Goal: Task Accomplishment & Management: Use online tool/utility

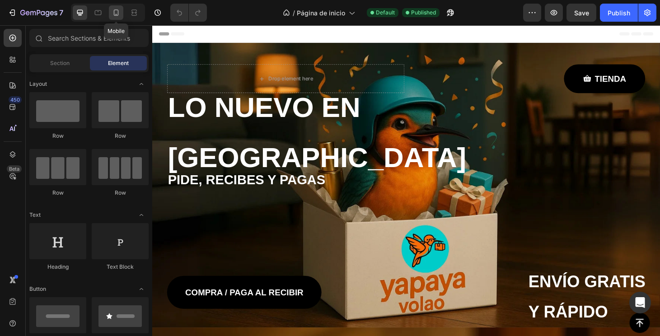
click at [118, 18] on div at bounding box center [116, 12] width 14 height 14
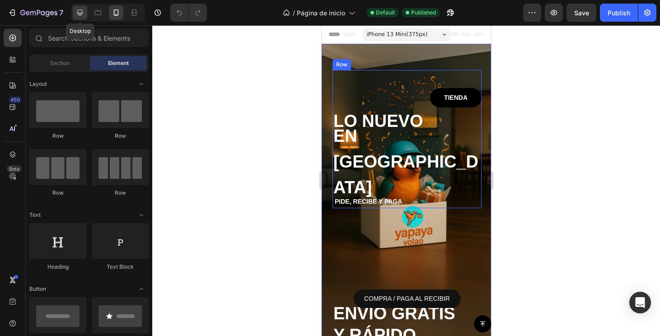
click at [82, 17] on icon at bounding box center [79, 12] width 9 height 9
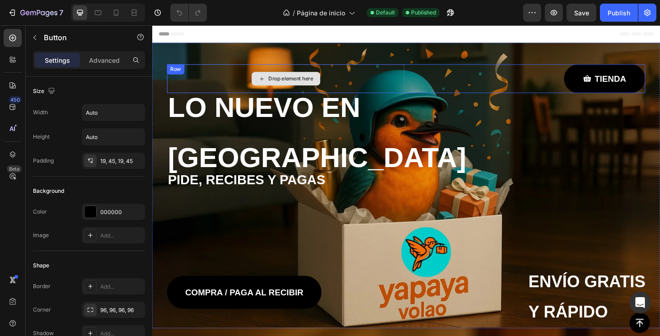
click at [472, 75] on div "TIENDA Button" at bounding box center [551, 82] width 253 height 31
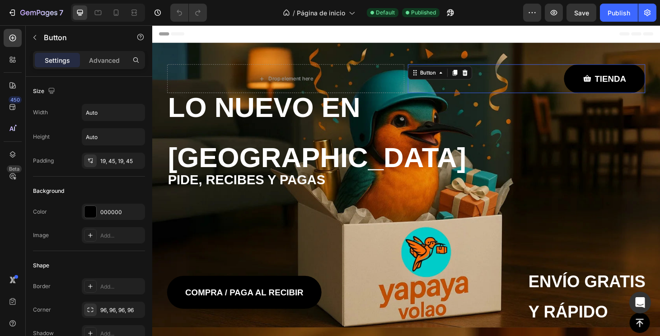
click at [472, 52] on div "Drop element here TIENDA Button 0 Row LO NUEVO EN PANAMÁ Text Block PIDE, RECIB…" at bounding box center [423, 196] width 528 height 305
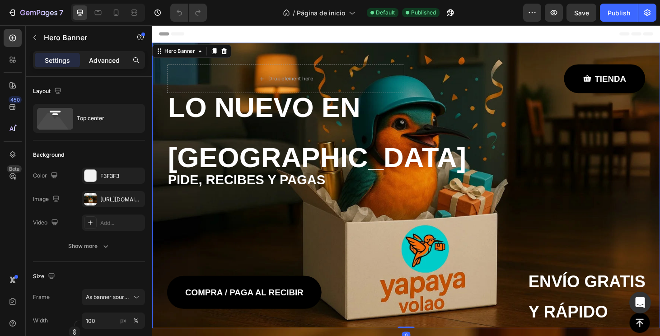
click at [103, 60] on p "Advanced" at bounding box center [104, 60] width 31 height 9
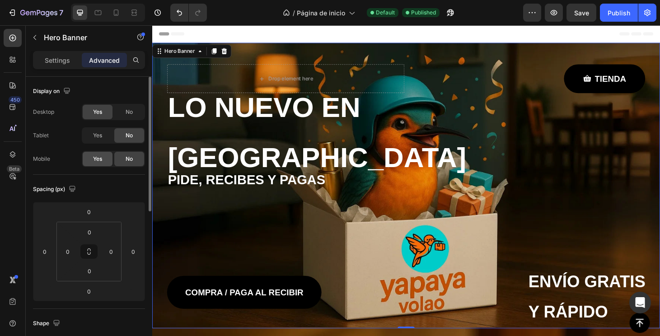
click at [98, 160] on span "Yes" at bounding box center [97, 159] width 9 height 8
click at [98, 145] on div "Desktop Yes No Tablet Yes No Mobile Yes No" at bounding box center [89, 135] width 112 height 63
click at [98, 136] on span "Yes" at bounding box center [97, 135] width 9 height 8
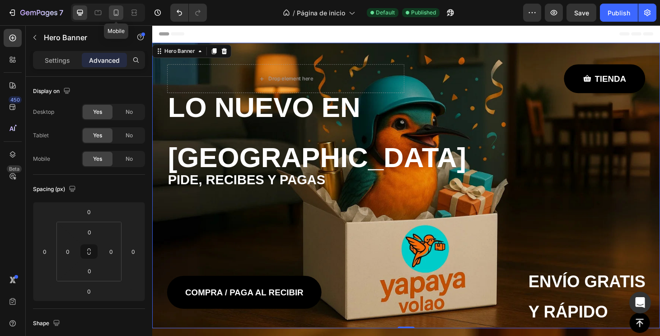
click at [117, 17] on div at bounding box center [116, 12] width 14 height 14
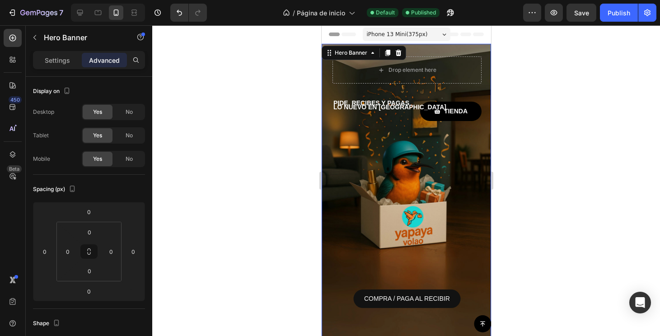
scroll to position [0, 0]
click at [404, 203] on div "Drop element here TIENDA Button Row LO NUEVO EN PANAMÁ Text Block PIDE, RECIBES…" at bounding box center [406, 226] width 149 height 340
click at [486, 151] on div "Drop element here TIENDA Button Row LO NUEVO EN PANAMÁ Text Block PIDE, RECIBES…" at bounding box center [405, 223] width 169 height 359
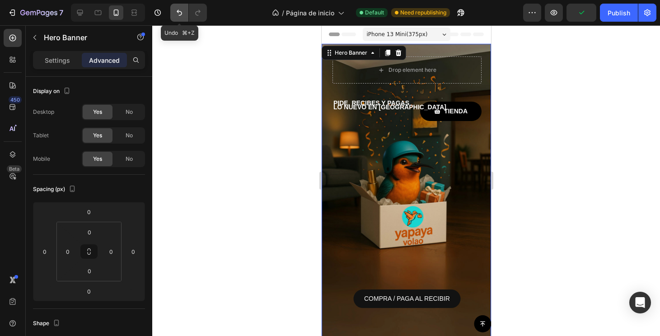
click at [175, 11] on icon "Undo/Redo" at bounding box center [179, 12] width 9 height 9
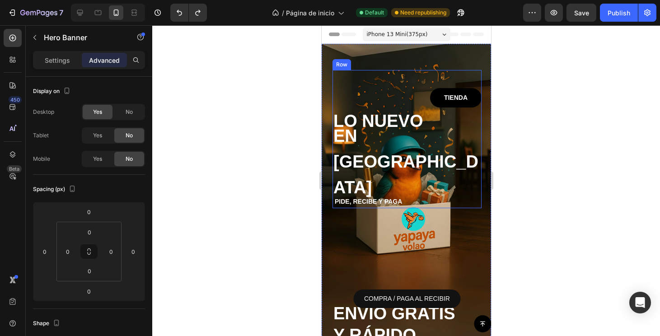
click at [389, 78] on div "TIENDA Button LO NUEVO Heading EN PANAMÁ Heading PIDE, RECIBE Y PAGA Text Block…" at bounding box center [406, 139] width 149 height 138
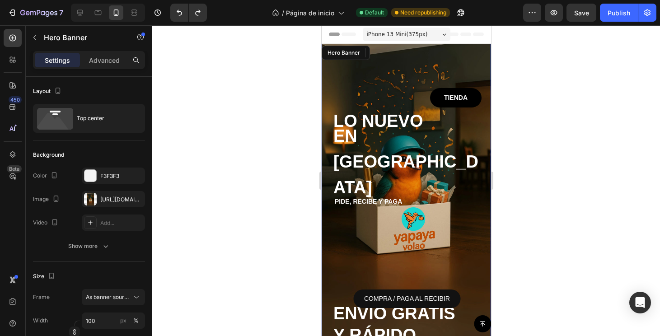
click at [388, 65] on div "TIENDA Button LO NUEVO Heading EN PANAMÁ Heading PIDE, RECIBE Y PAGA Text Block…" at bounding box center [406, 201] width 149 height 290
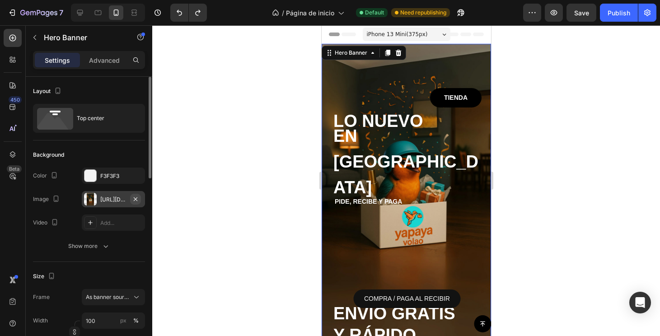
click at [135, 198] on icon "button" at bounding box center [135, 199] width 7 height 7
type input "Auto"
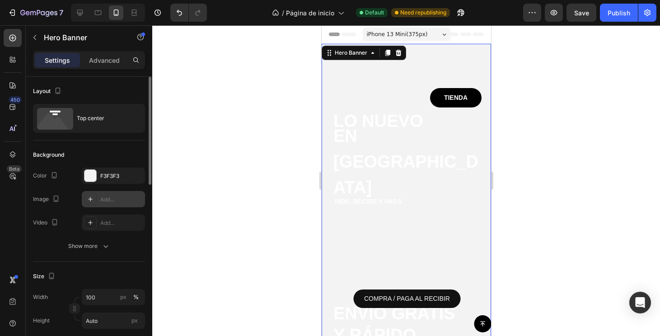
click at [113, 200] on div "Add..." at bounding box center [121, 200] width 42 height 8
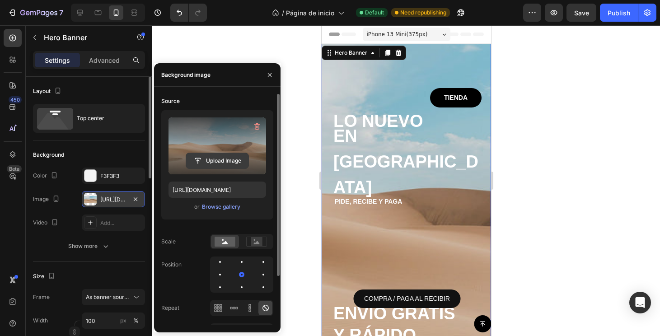
click at [215, 155] on input "file" at bounding box center [217, 160] width 62 height 15
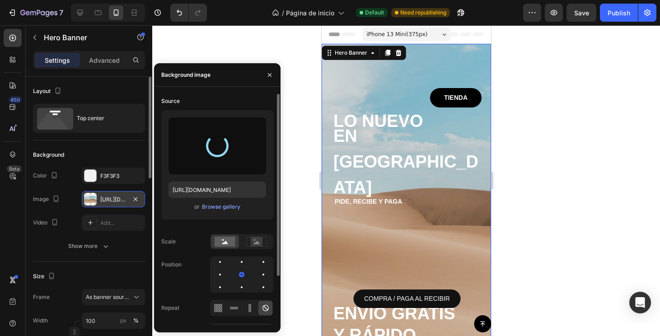
type input "[URL][DOMAIN_NAME]"
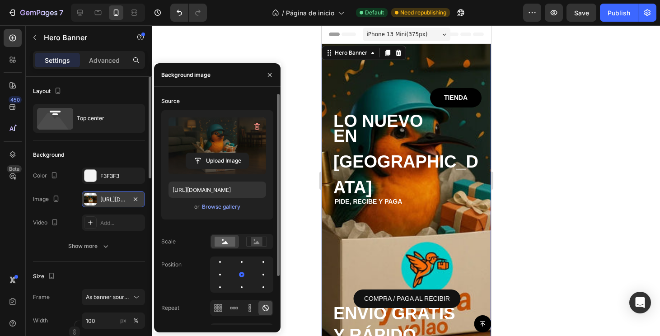
click at [256, 250] on div "Source Upload Image https://cdn.shopify.com/s/files/1/0945/1746/1299/files/gemp…" at bounding box center [217, 221] width 112 height 255
click at [256, 247] on div at bounding box center [256, 242] width 28 height 14
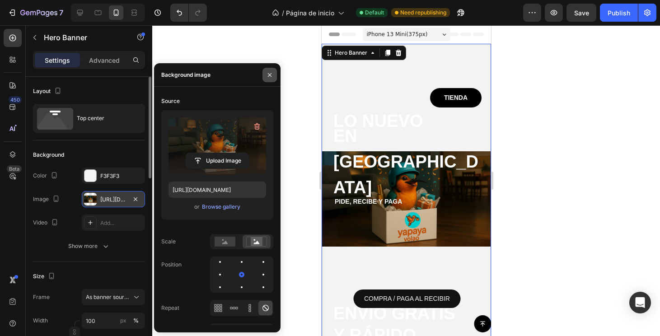
click at [272, 75] on icon "button" at bounding box center [269, 74] width 7 height 7
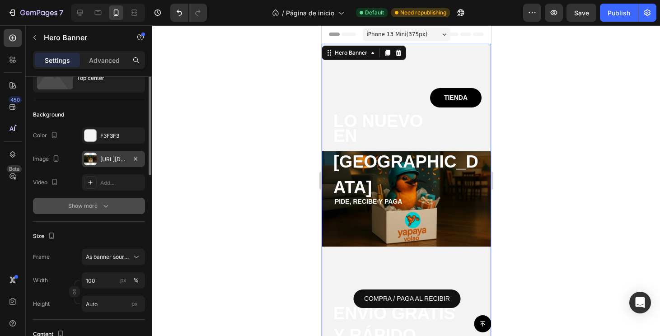
scroll to position [47, 0]
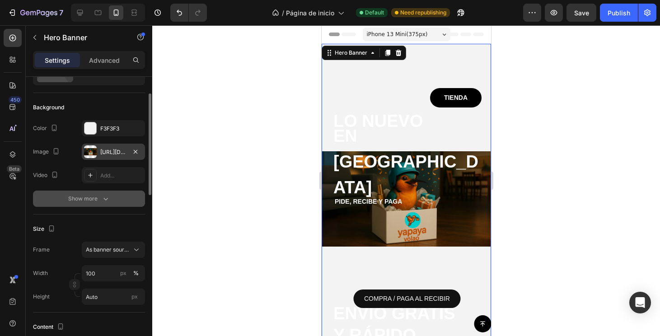
click at [100, 202] on div "Show more" at bounding box center [89, 198] width 42 height 9
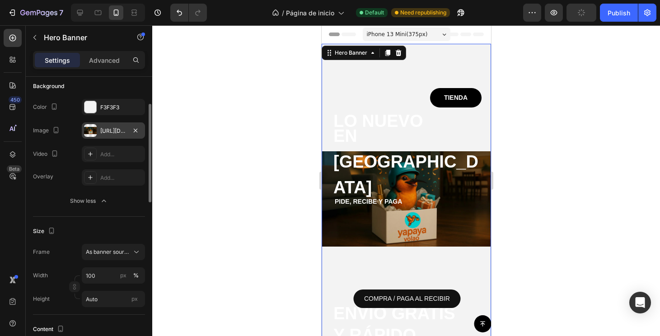
scroll to position [77, 0]
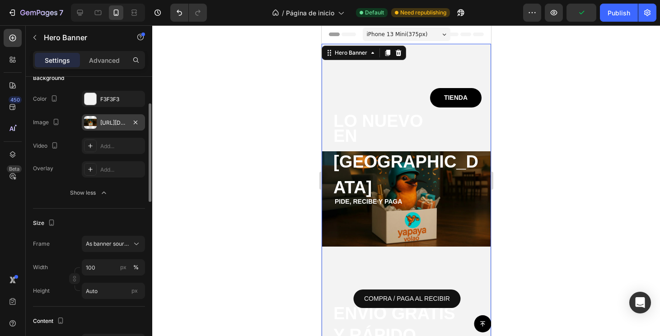
click at [128, 252] on div "Frame As banner source Width 100 px % Height Auto px" at bounding box center [89, 267] width 112 height 63
click at [129, 248] on button "As banner source" at bounding box center [113, 244] width 63 height 16
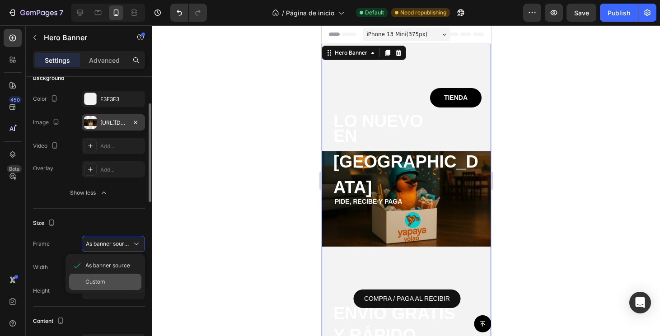
click at [120, 281] on div "Custom" at bounding box center [111, 282] width 52 height 8
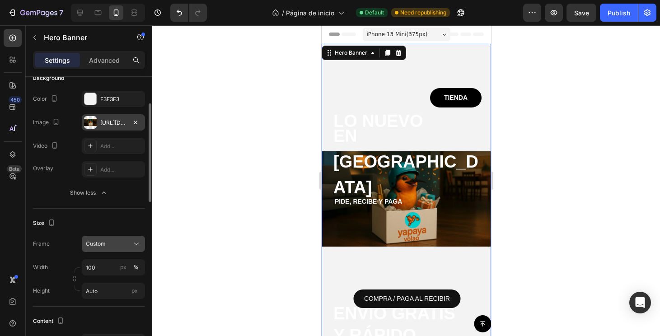
click at [134, 249] on button "Custom" at bounding box center [113, 244] width 63 height 16
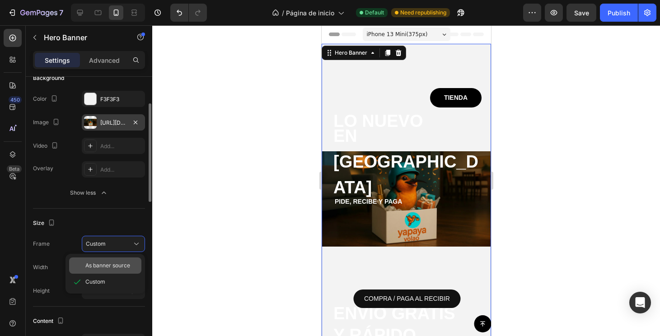
click at [123, 267] on span "As banner source" at bounding box center [107, 265] width 45 height 8
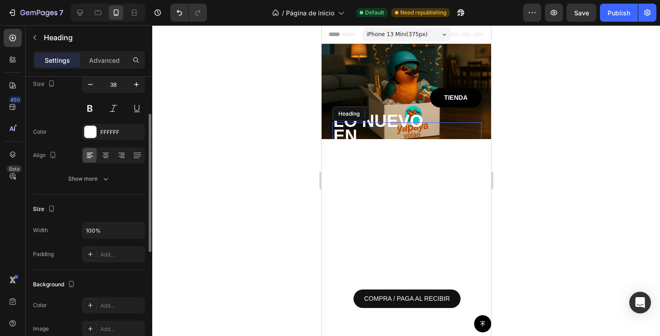
click at [407, 131] on h1 "EN [GEOGRAPHIC_DATA]" at bounding box center [406, 161] width 149 height 79
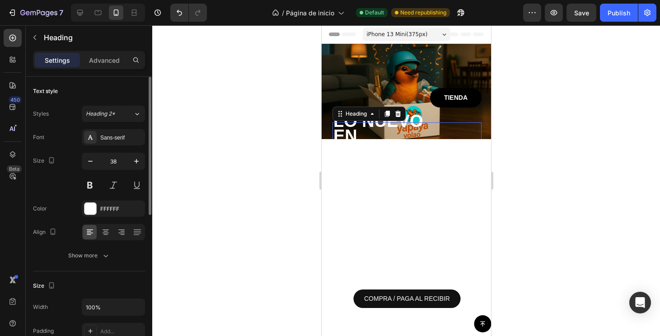
click at [435, 125] on h1 "EN [GEOGRAPHIC_DATA]" at bounding box center [406, 161] width 149 height 79
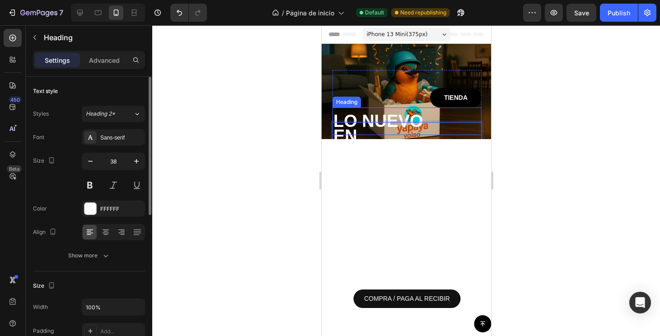
click at [452, 120] on h1 "LO NUEVO" at bounding box center [406, 121] width 149 height 28
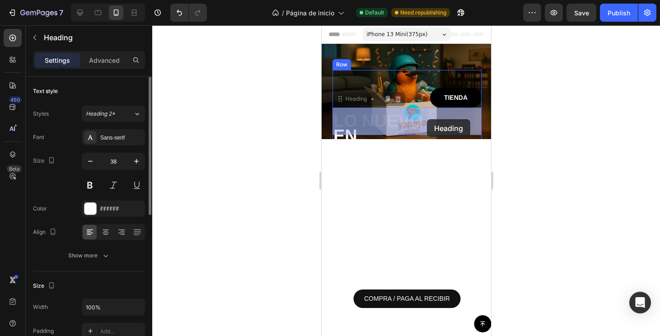
drag, startPoint x: 439, startPoint y: 120, endPoint x: 426, endPoint y: 119, distance: 13.1
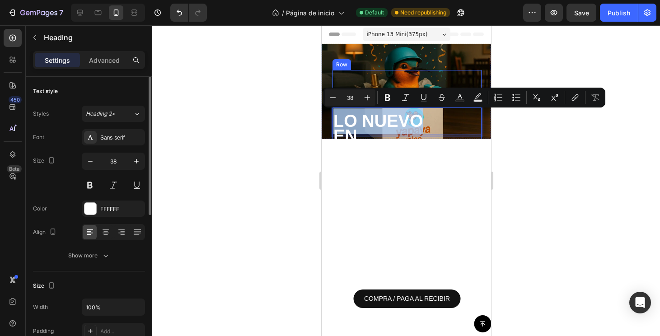
drag, startPoint x: 425, startPoint y: 119, endPoint x: 396, endPoint y: 78, distance: 50.2
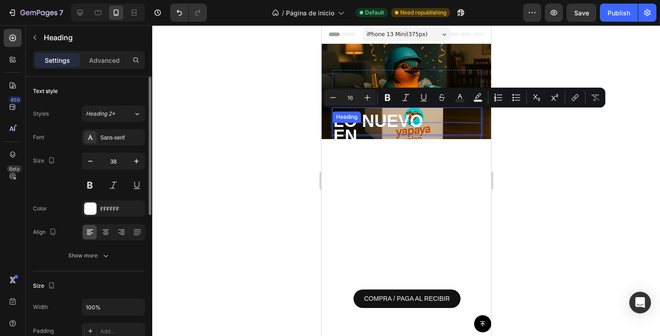
click at [441, 126] on p "EN [GEOGRAPHIC_DATA]" at bounding box center [406, 161] width 147 height 77
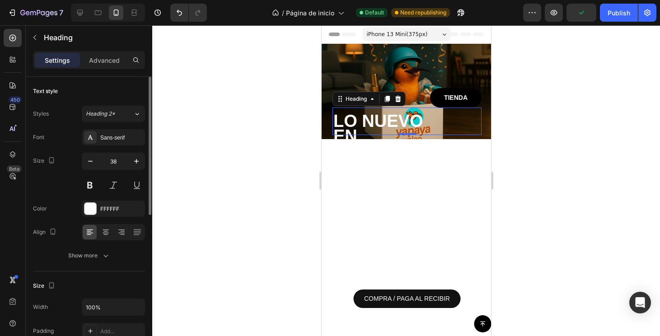
click at [453, 121] on p "LO NUEVO" at bounding box center [406, 121] width 147 height 26
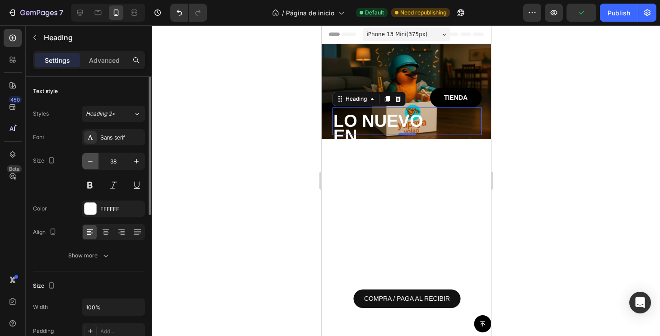
click at [93, 159] on icon "button" at bounding box center [90, 161] width 9 height 9
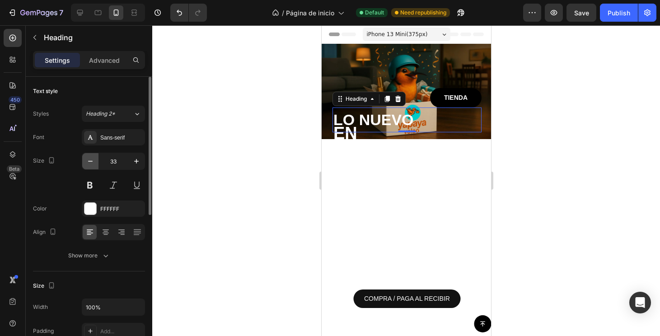
click at [93, 159] on icon "button" at bounding box center [90, 161] width 9 height 9
type input "30"
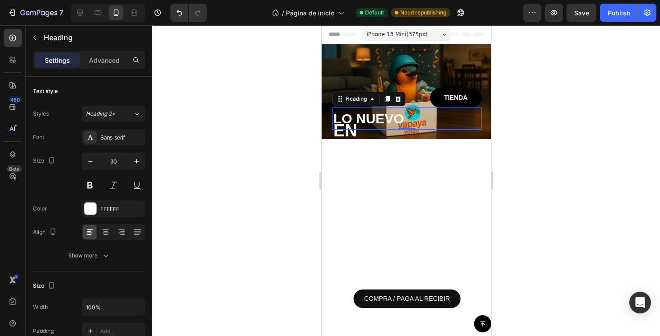
click at [352, 140] on div at bounding box center [405, 298] width 169 height 318
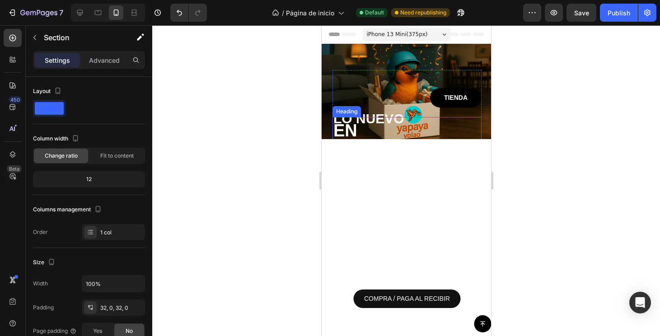
click at [352, 135] on p "EN [GEOGRAPHIC_DATA]" at bounding box center [406, 156] width 147 height 77
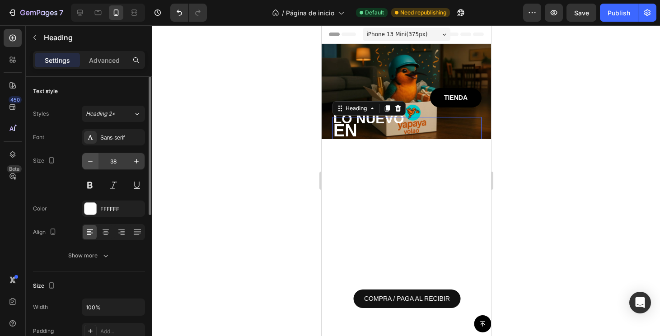
click at [89, 161] on icon "button" at bounding box center [90, 161] width 5 height 1
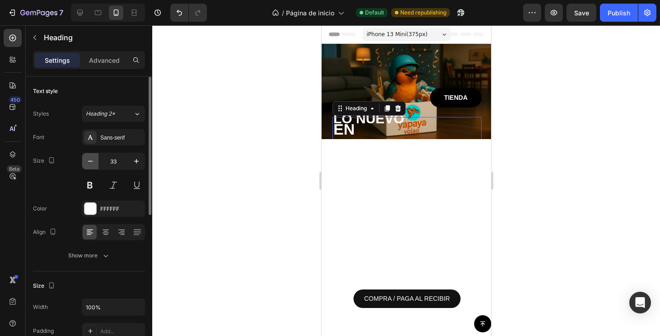
click at [89, 161] on icon "button" at bounding box center [90, 161] width 5 height 1
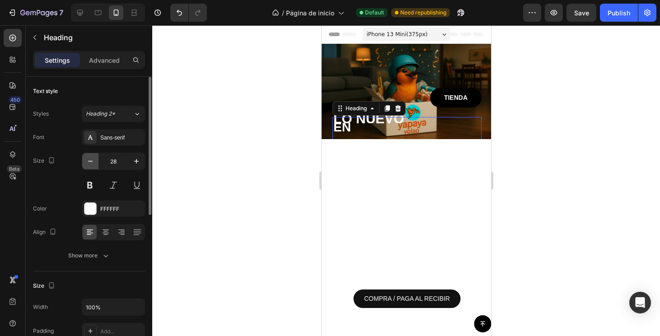
click at [89, 161] on icon "button" at bounding box center [90, 161] width 5 height 1
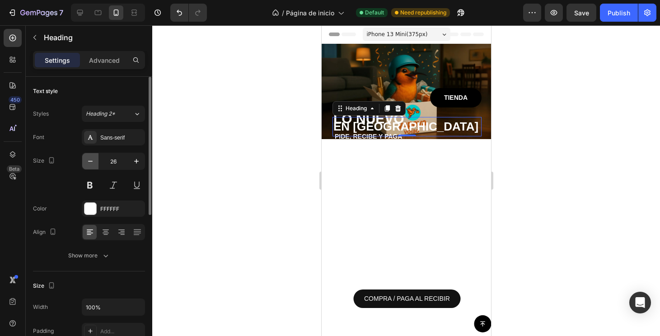
click at [89, 161] on icon "button" at bounding box center [90, 161] width 5 height 1
click at [89, 164] on icon "button" at bounding box center [90, 161] width 9 height 9
type input "22"
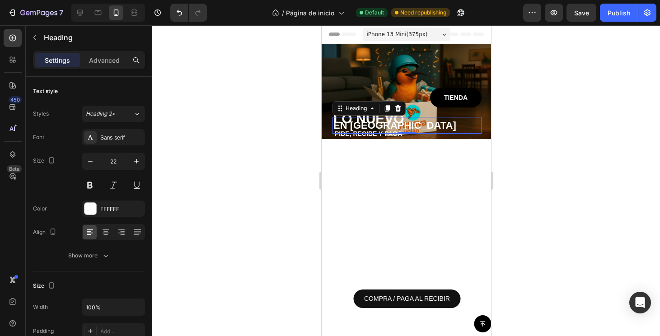
click at [533, 161] on div at bounding box center [406, 180] width 508 height 311
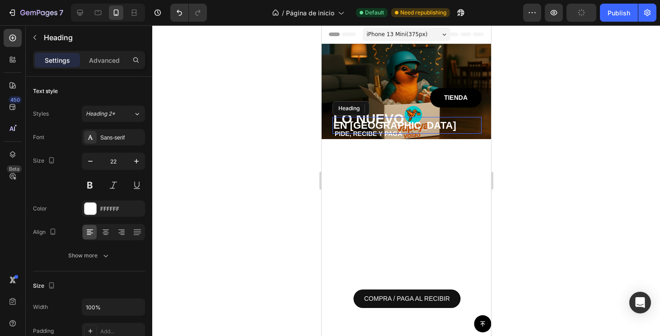
click at [402, 118] on p "EN [GEOGRAPHIC_DATA]" at bounding box center [406, 125] width 147 height 15
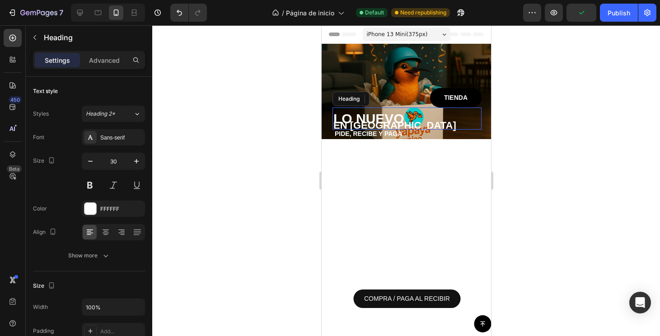
click at [409, 114] on p "LO NUEVO" at bounding box center [406, 118] width 147 height 20
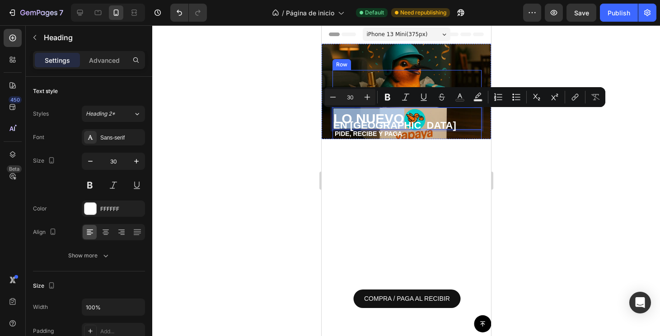
drag, startPoint x: 400, startPoint y: 116, endPoint x: 374, endPoint y: 79, distance: 44.7
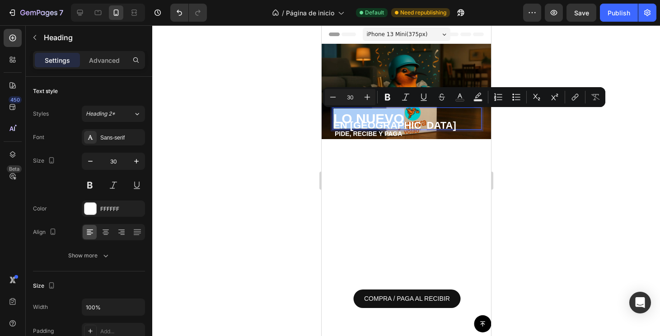
click at [517, 138] on div at bounding box center [406, 180] width 508 height 311
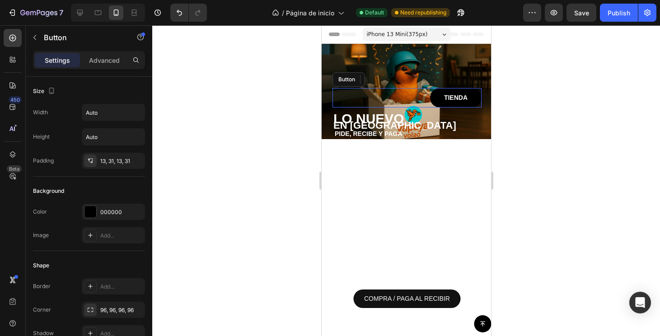
click at [428, 91] on div "TIENDA Button" at bounding box center [406, 97] width 149 height 19
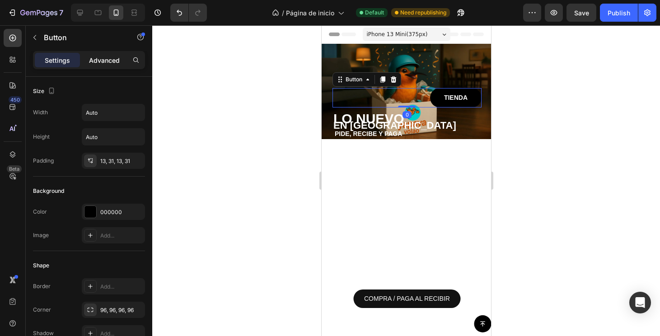
click at [106, 65] on p "Advanced" at bounding box center [104, 60] width 31 height 9
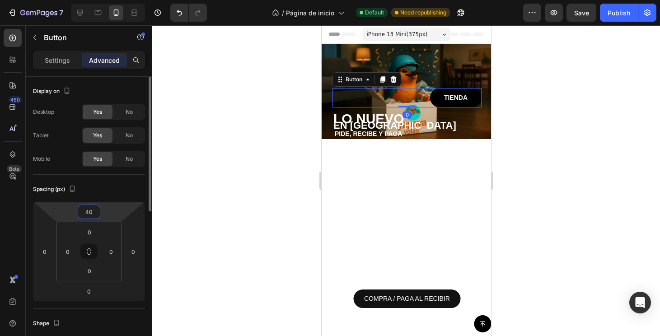
click at [95, 213] on input "40" at bounding box center [89, 212] width 18 height 14
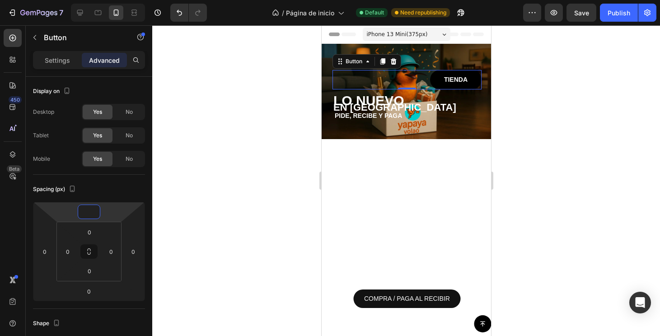
type input "0"
drag, startPoint x: 137, startPoint y: 132, endPoint x: 558, endPoint y: 147, distance: 421.1
click at [558, 147] on div at bounding box center [406, 180] width 508 height 311
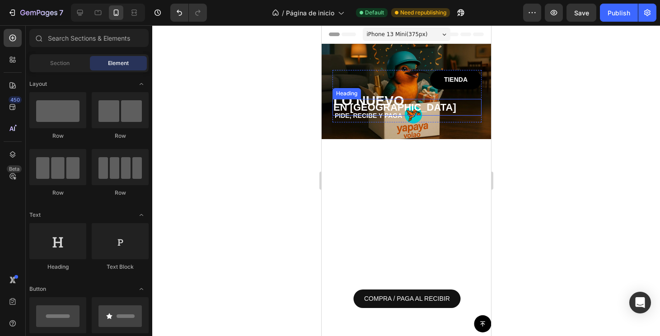
click at [391, 100] on p "EN [GEOGRAPHIC_DATA]" at bounding box center [406, 107] width 147 height 15
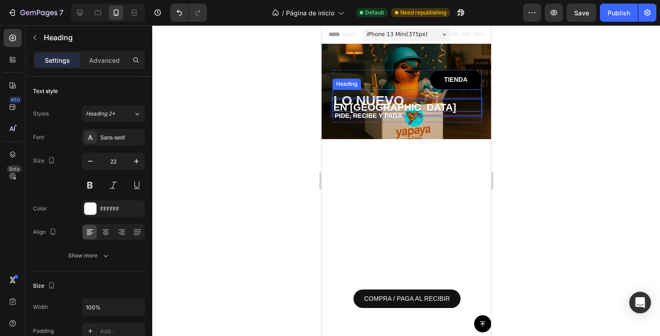
click at [417, 97] on p "LO NUEVO" at bounding box center [406, 100] width 147 height 20
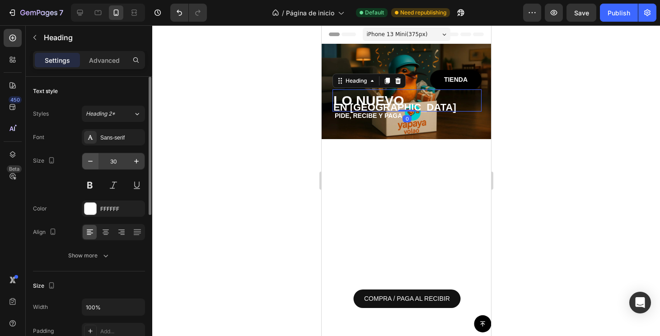
click at [98, 157] on button "button" at bounding box center [90, 161] width 16 height 16
click at [95, 157] on button "button" at bounding box center [90, 161] width 16 height 16
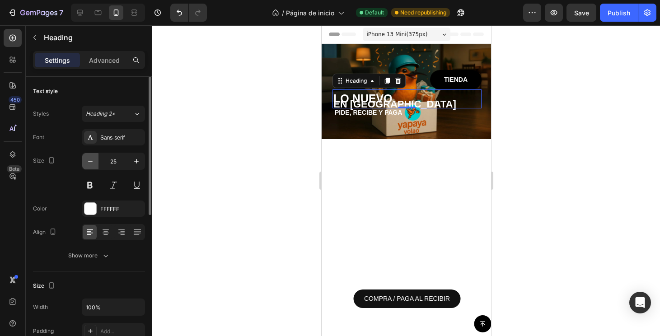
click at [95, 157] on button "button" at bounding box center [90, 161] width 16 height 16
type input "23"
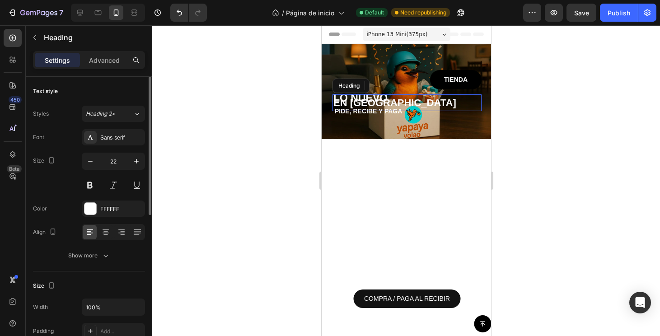
click at [391, 97] on p "EN [GEOGRAPHIC_DATA]" at bounding box center [406, 102] width 147 height 15
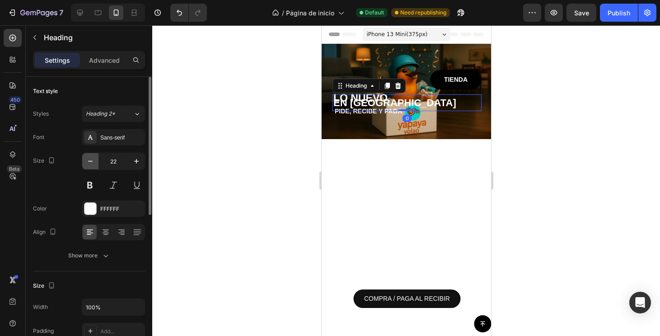
click at [92, 162] on icon "button" at bounding box center [90, 161] width 9 height 9
type input "18"
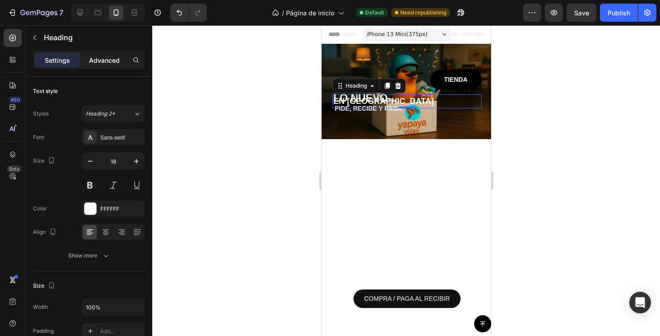
click at [109, 65] on p "Advanced" at bounding box center [104, 60] width 31 height 9
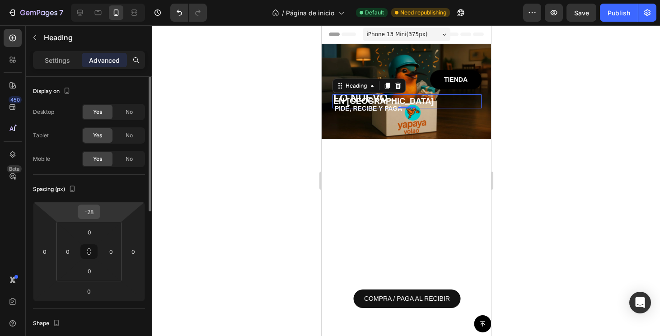
click at [94, 212] on input "-28" at bounding box center [89, 212] width 18 height 14
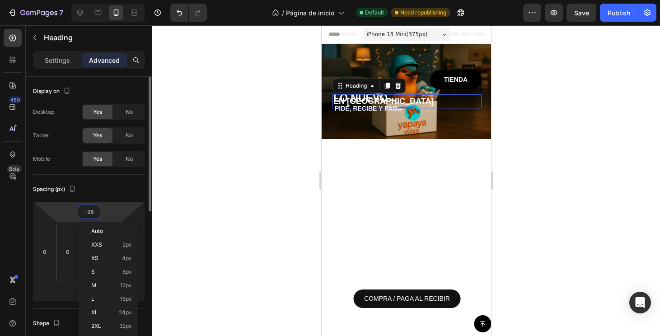
click at [94, 212] on input "-28" at bounding box center [89, 212] width 18 height 14
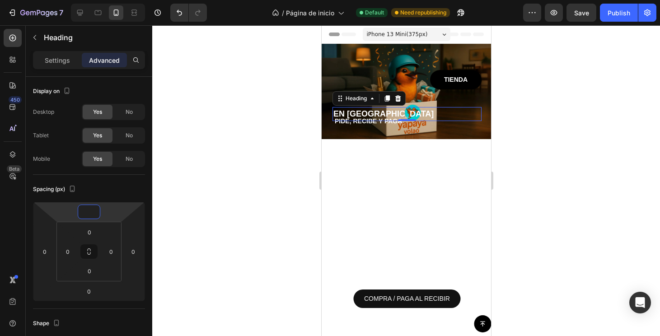
type input "0"
click at [517, 161] on div at bounding box center [406, 180] width 508 height 311
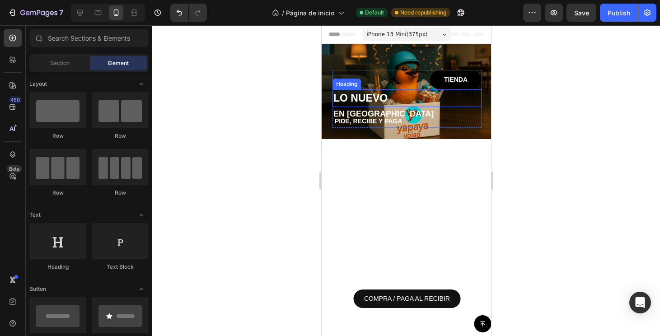
click at [386, 97] on p "LO NUEVO" at bounding box center [406, 98] width 147 height 16
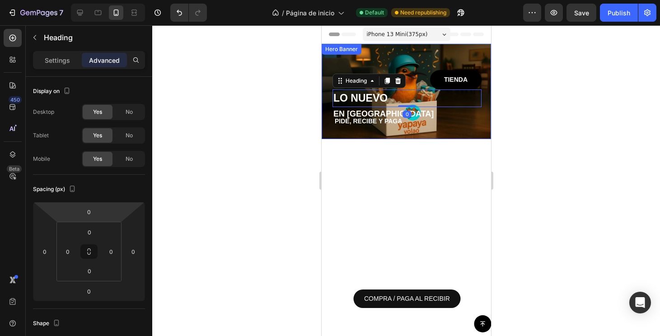
click at [552, 140] on div at bounding box center [406, 180] width 508 height 311
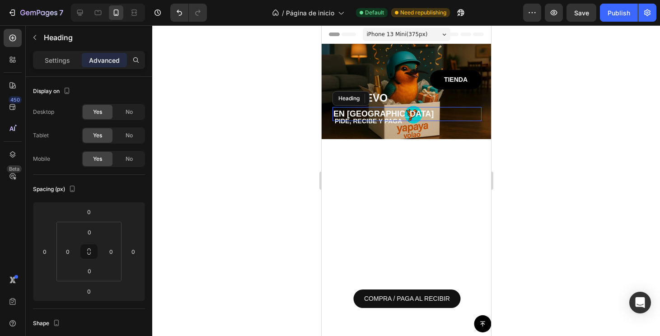
click at [392, 113] on p "EN [GEOGRAPHIC_DATA]" at bounding box center [406, 114] width 147 height 12
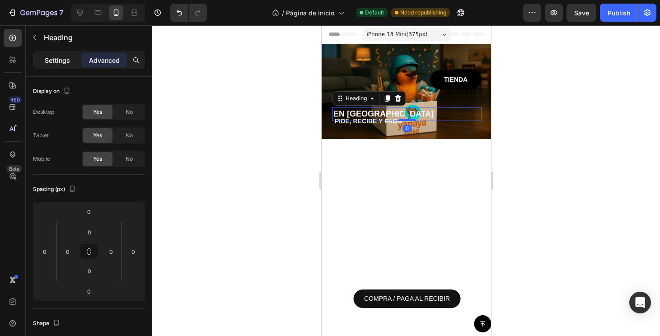
click at [67, 60] on p "Settings" at bounding box center [57, 60] width 25 height 9
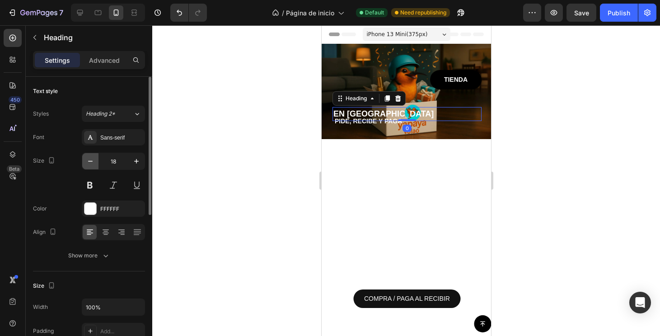
click at [96, 166] on button "button" at bounding box center [90, 161] width 16 height 16
type input "14"
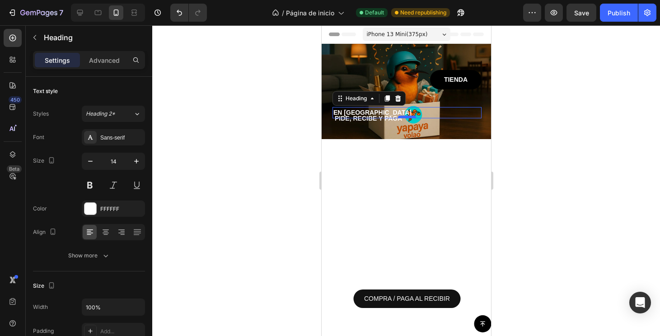
click at [399, 117] on div at bounding box center [406, 117] width 18 height 3
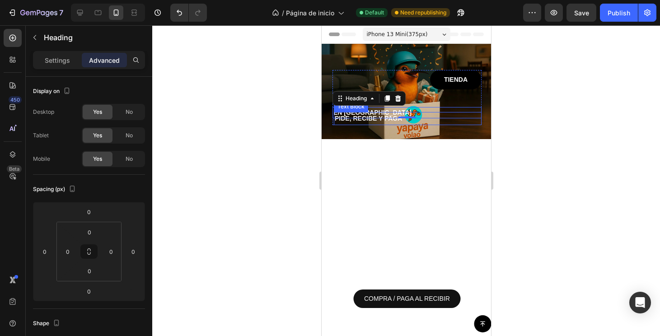
click at [398, 121] on p "PIDE, RECIBE Y PAGA" at bounding box center [407, 118] width 146 height 11
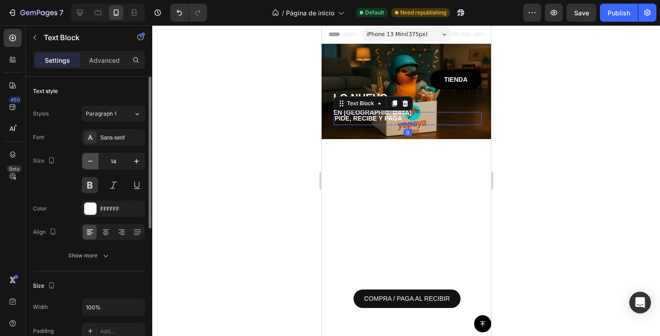
click at [92, 162] on icon "button" at bounding box center [90, 161] width 9 height 9
type input "11"
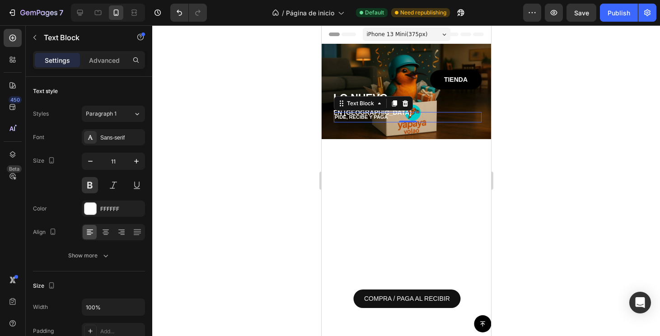
click at [571, 142] on div at bounding box center [406, 180] width 508 height 311
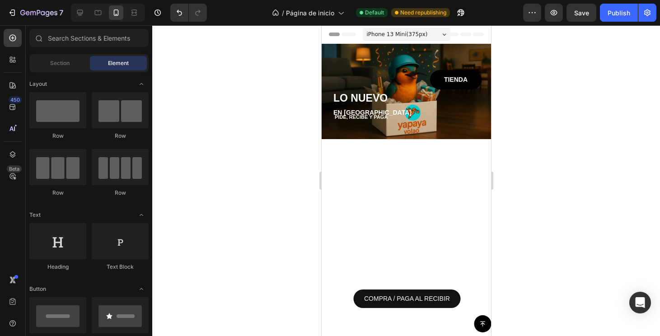
click at [365, 187] on div at bounding box center [405, 298] width 169 height 289
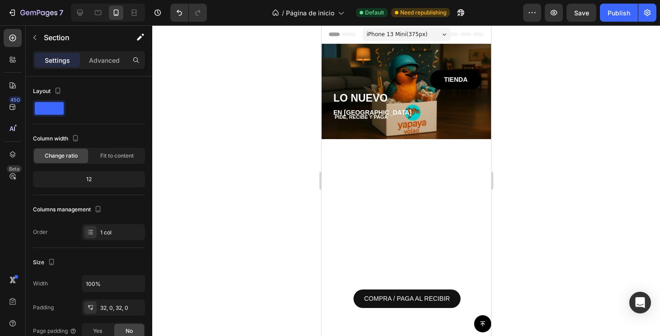
click at [365, 242] on div at bounding box center [405, 298] width 169 height 289
click at [438, 284] on div at bounding box center [405, 298] width 169 height 289
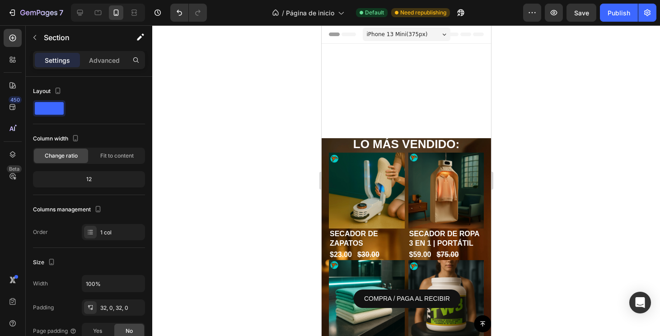
click at [81, 22] on div "7 Version history / Página de inicio Default Need republishing Preview Save Pub…" at bounding box center [330, 13] width 660 height 26
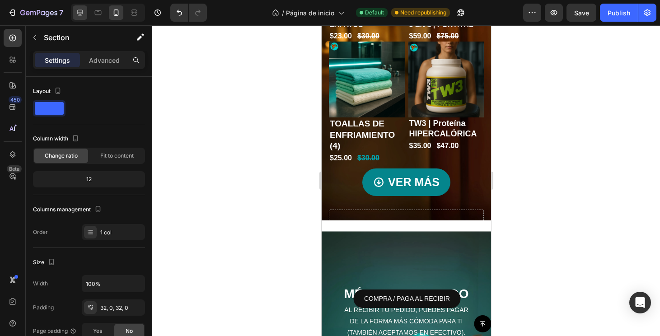
click at [80, 17] on div at bounding box center [80, 12] width 14 height 14
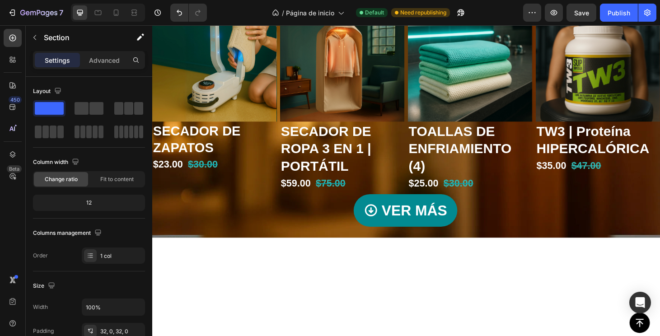
scroll to position [11, 0]
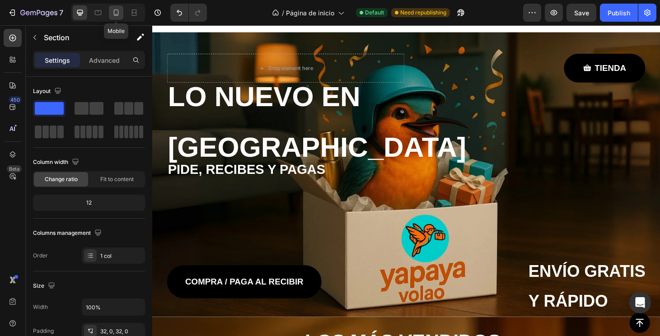
click at [118, 12] on icon at bounding box center [116, 12] width 5 height 6
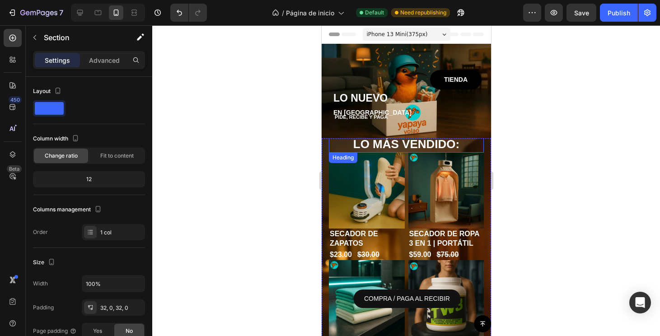
click at [481, 146] on h2 "LO MÁS VENDIDO:" at bounding box center [405, 144] width 155 height 17
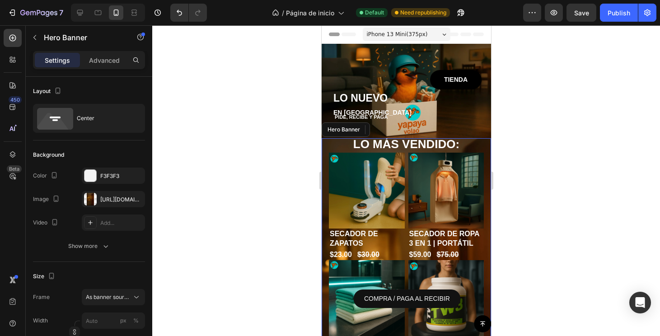
click at [486, 147] on div "LO MÁS VENDIDO: Heading 0 Product Images SECADOR DE ZAPATOS Product Title $23.0…" at bounding box center [405, 288] width 169 height 347
click at [110, 59] on p "Advanced" at bounding box center [104, 60] width 31 height 9
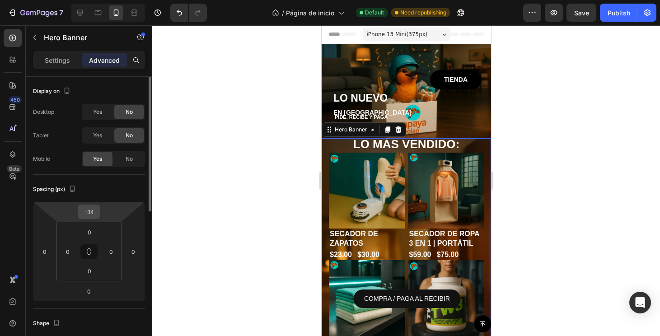
click at [90, 207] on input "-34" at bounding box center [89, 212] width 18 height 14
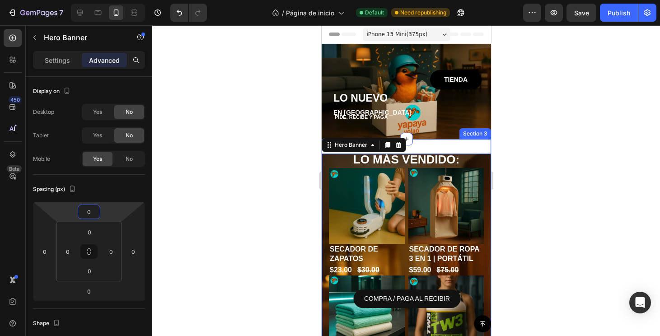
click at [419, 142] on div "LOS MÁS VENDIDOS: Heading Product Images SECADOR DE ZAPATOS Product Title $23.0…" at bounding box center [405, 304] width 169 height 330
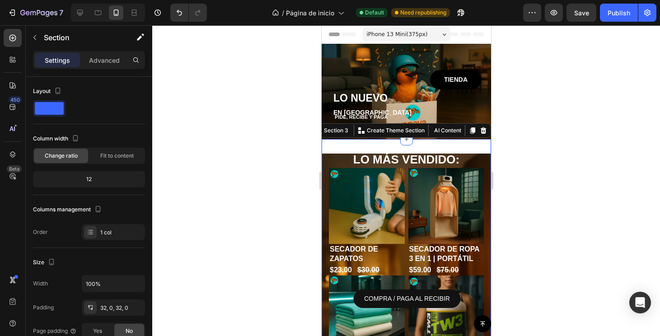
click at [418, 153] on div "LOS MÁS VENDIDOS: Heading Product Images SECADOR DE ZAPATOS Product Title $23.0…" at bounding box center [405, 304] width 169 height 330
click at [425, 145] on div "LOS MÁS VENDIDOS: Heading Product Images SECADOR DE ZAPATOS Product Title $23.0…" at bounding box center [405, 304] width 169 height 330
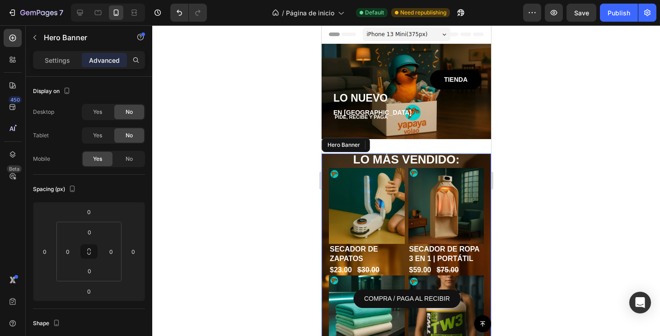
click at [324, 165] on div "LO MÁS VENDIDO: Heading Product Images SECADOR DE ZAPATOS Product Title $23.00 …" at bounding box center [405, 303] width 169 height 347
click at [329, 165] on h2 "LO MÁS VENDIDO:" at bounding box center [405, 159] width 155 height 17
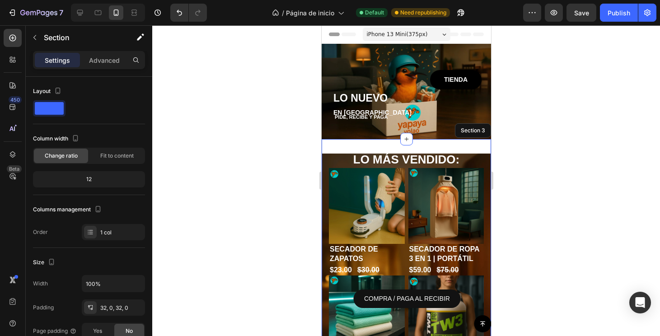
click at [453, 144] on div "LOS MÁS VENDIDOS: Heading Product Images SECADOR DE ZAPATOS Product Title $23.0…" at bounding box center [405, 304] width 169 height 330
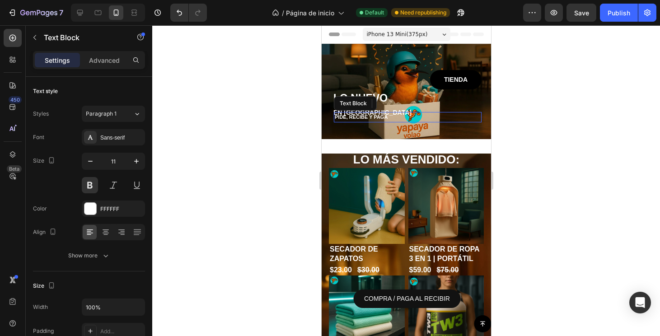
click at [366, 107] on div "Text Block" at bounding box center [354, 103] width 43 height 14
click at [444, 107] on h1 "EN [GEOGRAPHIC_DATA]" at bounding box center [406, 112] width 149 height 11
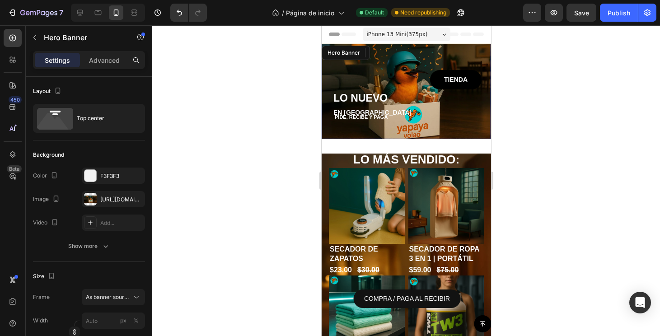
click at [452, 133] on div "TIENDA Button LO NUEVO Heading EN PANAMÁ Heading 0 PIDE, RECIBE Y PAGA Text Blo…" at bounding box center [406, 158] width 149 height 205
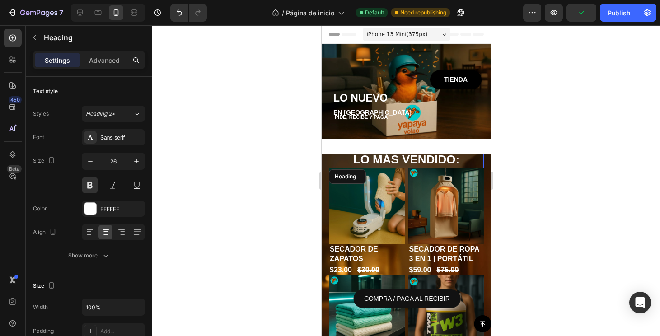
click at [482, 157] on h2 "LO MÁS VENDIDO:" at bounding box center [405, 159] width 155 height 17
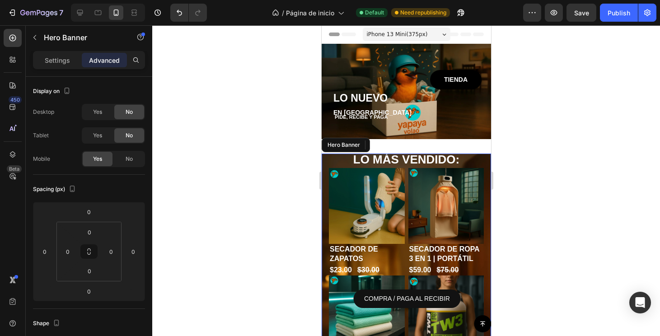
drag, startPoint x: 325, startPoint y: 166, endPoint x: 406, endPoint y: 239, distance: 110.0
click at [325, 166] on div "LOS MÁS VENDIDOS: Heading Product Images SECADOR DE ZAPATOS Product Title $23.0…" at bounding box center [405, 304] width 169 height 301
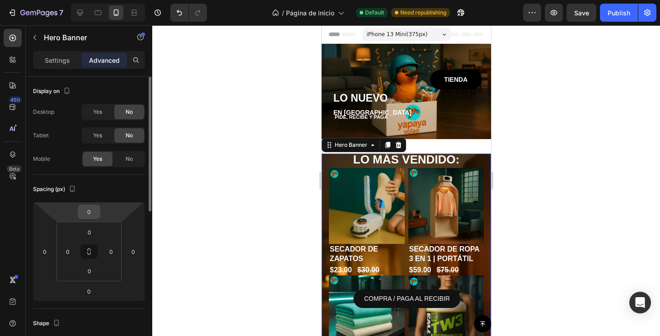
click at [86, 212] on input "0" at bounding box center [89, 212] width 18 height 14
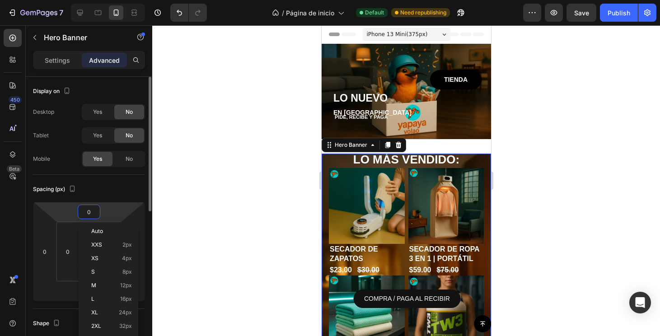
click at [86, 212] on input "0" at bounding box center [89, 212] width 18 height 14
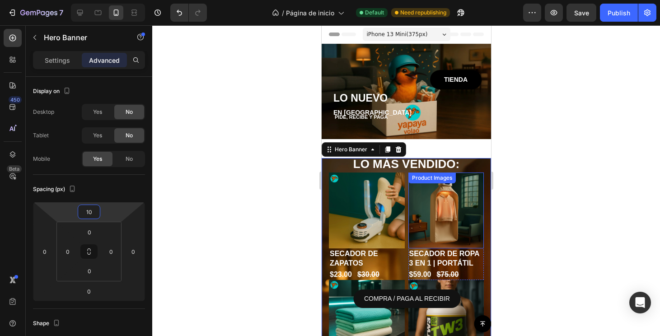
type input "1"
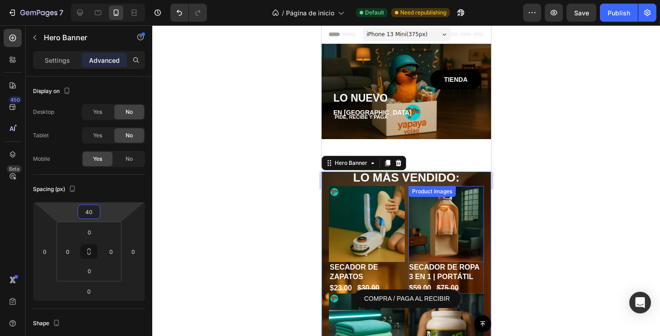
type input "400"
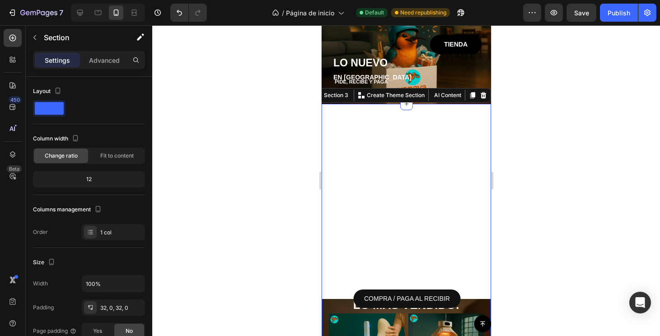
scroll to position [48, 0]
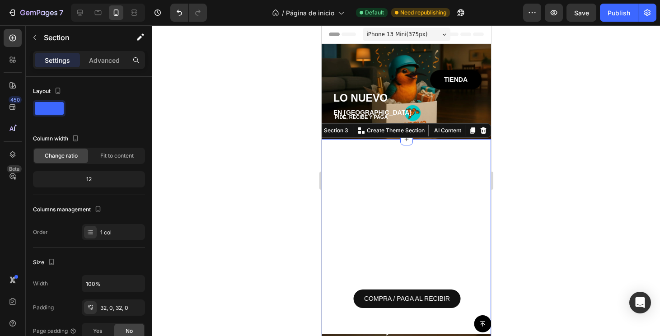
scroll to position [0, 0]
click at [183, 14] on icon "Undo/Redo" at bounding box center [179, 12] width 9 height 9
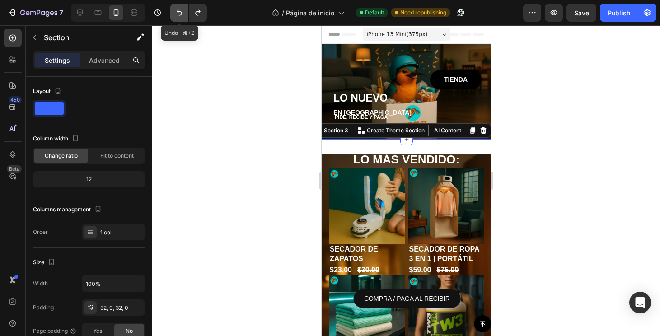
click at [183, 14] on icon "Undo/Redo" at bounding box center [179, 12] width 9 height 9
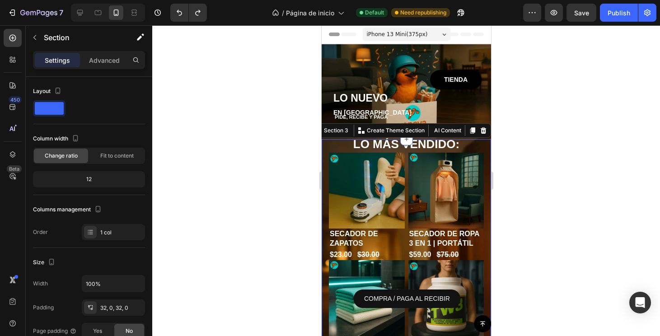
click at [543, 108] on div at bounding box center [406, 180] width 508 height 311
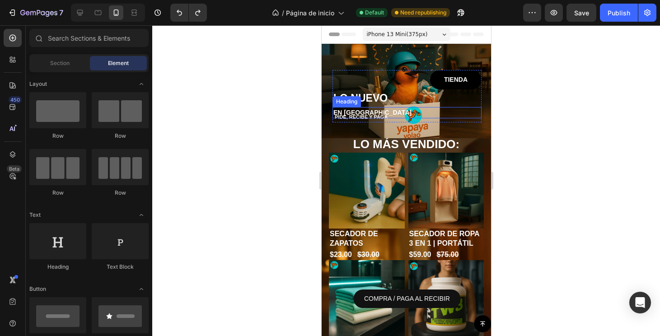
click at [454, 110] on h1 "EN [GEOGRAPHIC_DATA]" at bounding box center [406, 112] width 149 height 11
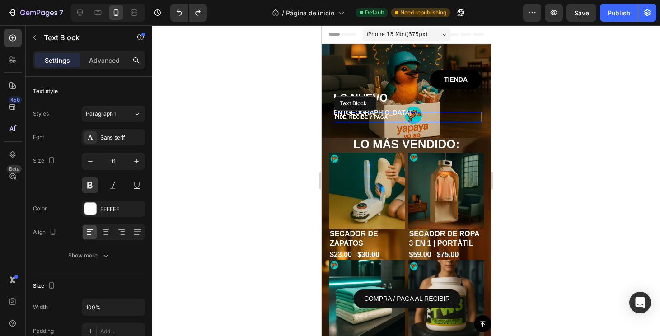
click at [443, 120] on p "PIDE, RECIBE Y PAGA" at bounding box center [407, 117] width 146 height 9
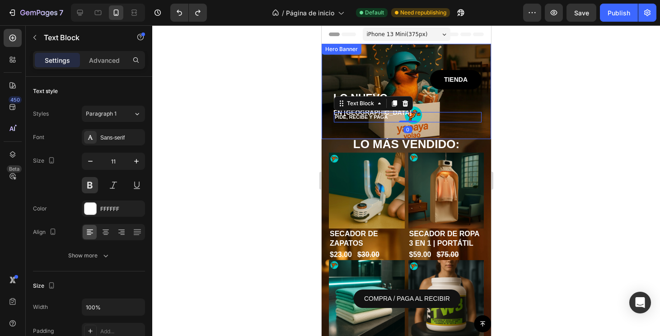
click at [443, 130] on div "TIENDA Button LO NUEVO Heading EN PANAMÁ Heading PIDE, RECIBE Y PAGA Text Block…" at bounding box center [406, 158] width 149 height 205
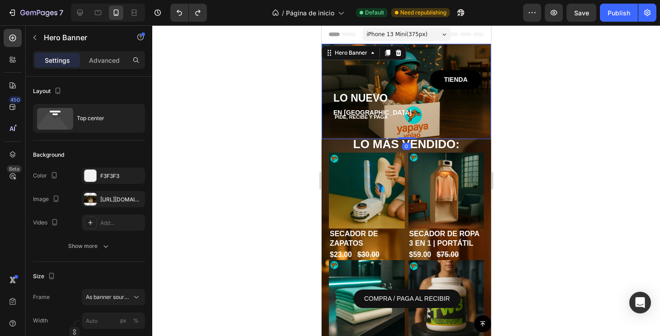
click at [471, 130] on div "TIENDA Button LO NUEVO Heading EN PANAMÁ Heading PIDE, RECIBE Y PAGA Text Block…" at bounding box center [406, 158] width 149 height 205
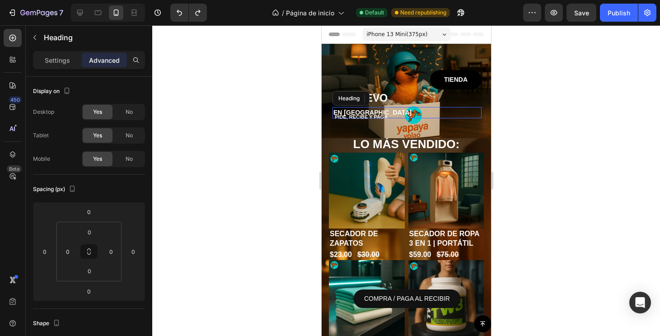
click at [373, 110] on h1 "EN [GEOGRAPHIC_DATA]" at bounding box center [406, 112] width 149 height 11
click at [412, 98] on h1 "LO NUEVO" at bounding box center [406, 98] width 149 height 18
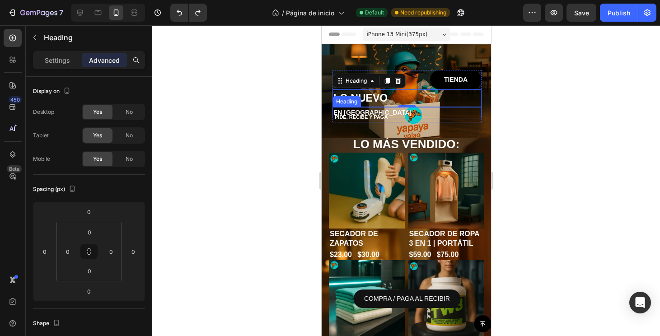
click at [376, 109] on h1 "EN [GEOGRAPHIC_DATA]" at bounding box center [406, 112] width 149 height 11
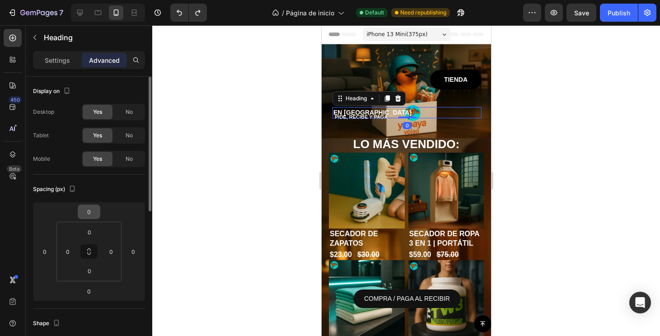
click at [89, 209] on input "0" at bounding box center [89, 212] width 18 height 14
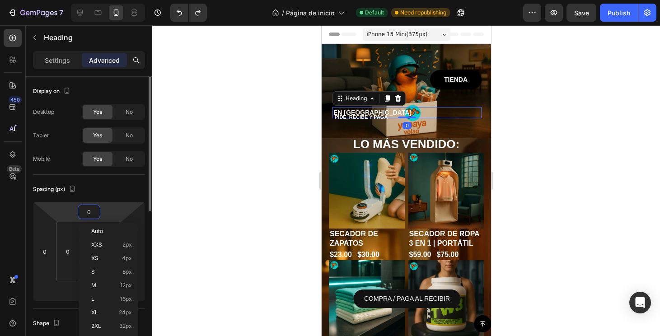
click at [89, 209] on input "0" at bounding box center [89, 212] width 18 height 14
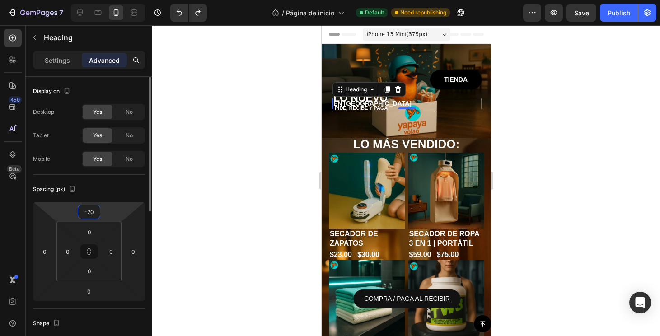
type input "-2"
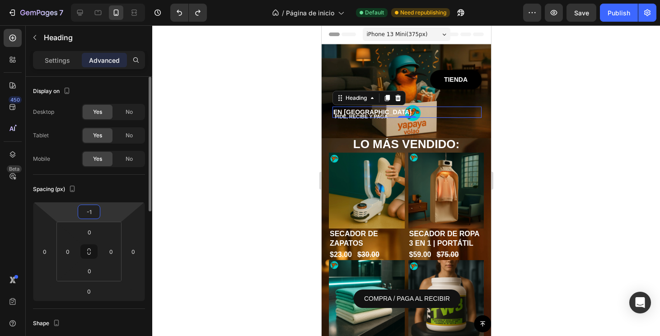
type input "-10"
type input "-14"
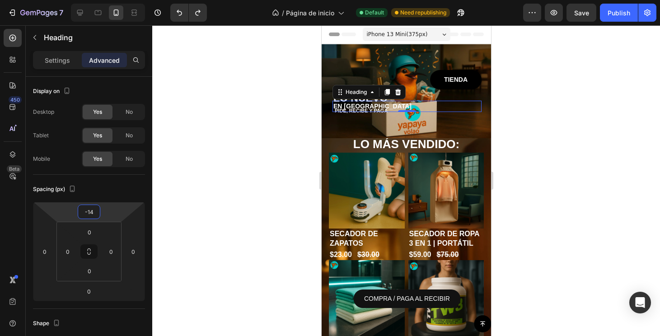
click at [536, 205] on div at bounding box center [406, 180] width 508 height 311
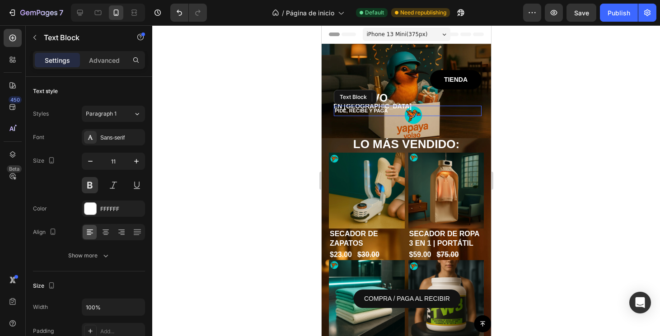
click at [384, 111] on p "PIDE, RECIBE Y PAGA" at bounding box center [407, 111] width 146 height 9
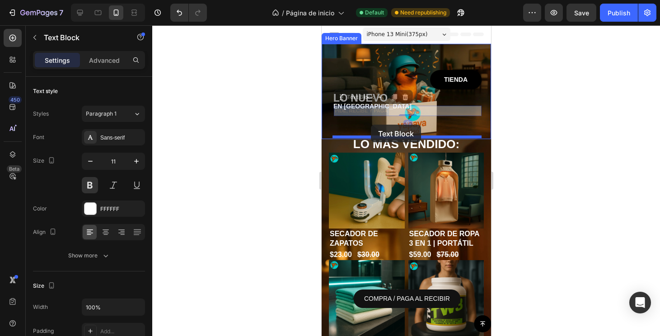
drag, startPoint x: 384, startPoint y: 111, endPoint x: 370, endPoint y: 125, distance: 19.5
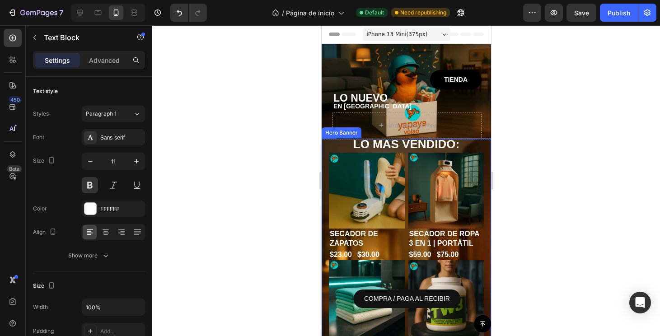
click at [534, 156] on div at bounding box center [406, 180] width 508 height 311
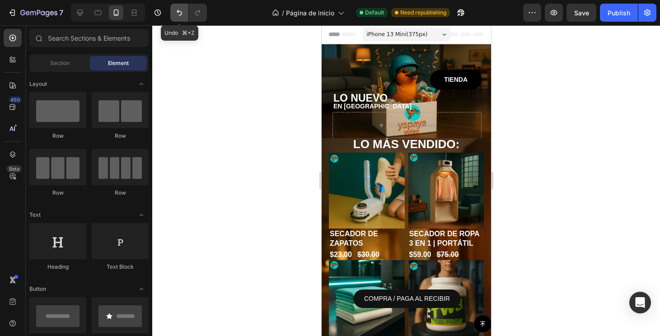
click at [180, 13] on icon "Undo/Redo" at bounding box center [179, 12] width 9 height 9
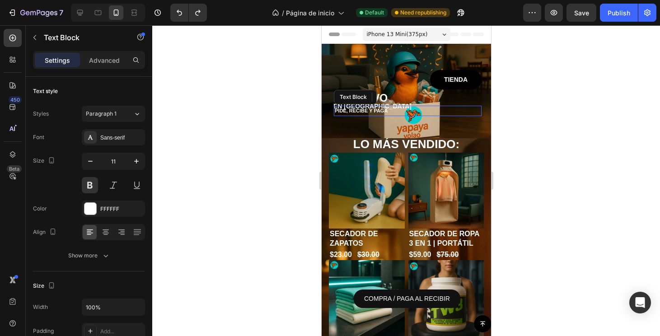
click at [385, 109] on p "PIDE, RECIBE Y PAGA" at bounding box center [407, 111] width 146 height 9
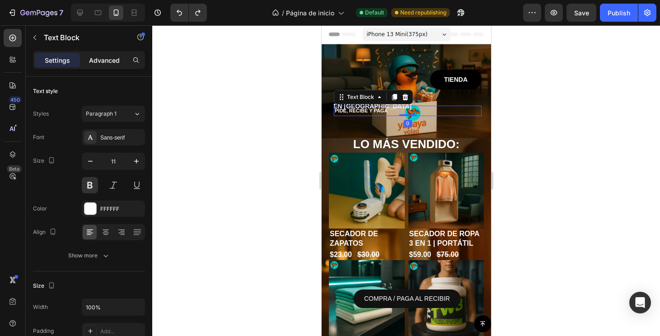
click at [110, 54] on div "Advanced" at bounding box center [104, 60] width 45 height 14
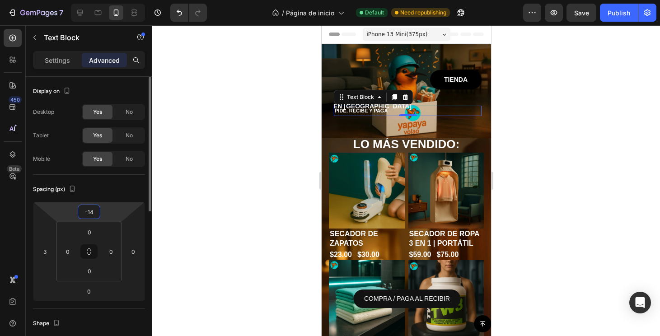
click at [92, 210] on input "-14" at bounding box center [89, 212] width 18 height 14
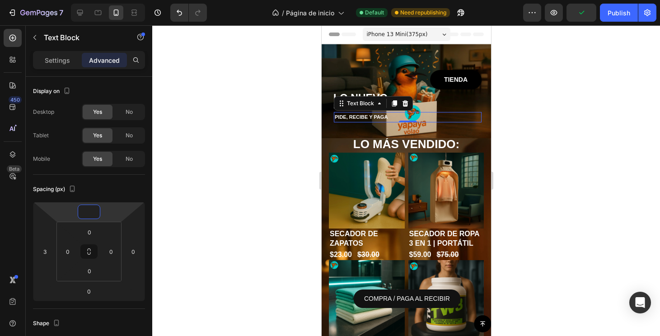
click at [437, 185] on img at bounding box center [446, 191] width 76 height 76
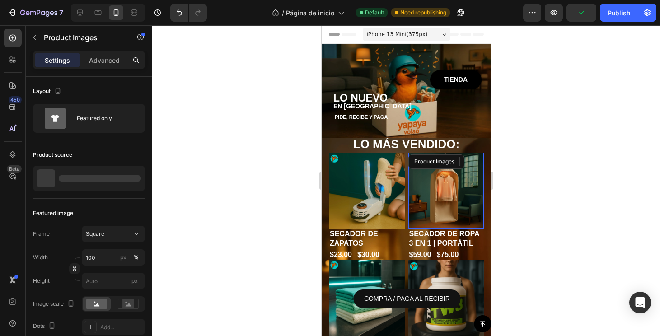
click at [515, 183] on div at bounding box center [406, 180] width 508 height 311
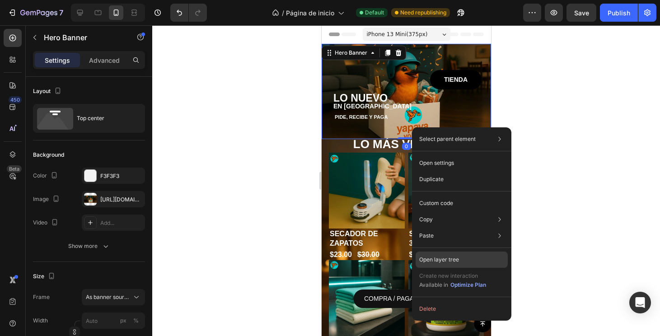
click at [443, 257] on p "Open layer tree" at bounding box center [439, 260] width 40 height 8
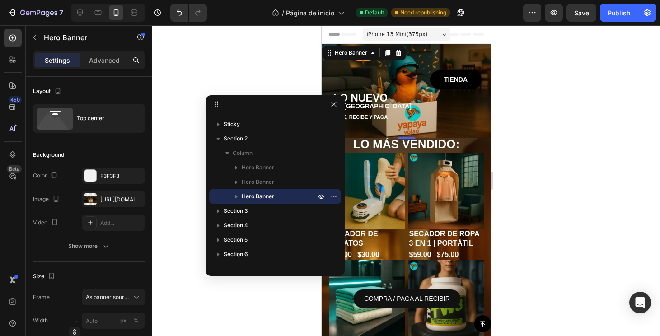
drag, startPoint x: 620, startPoint y: 113, endPoint x: 208, endPoint y: 109, distance: 411.8
click at [238, 197] on icon "button" at bounding box center [237, 198] width 2 height 4
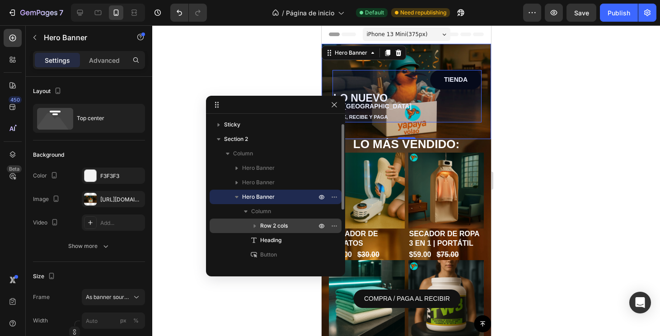
scroll to position [8, 0]
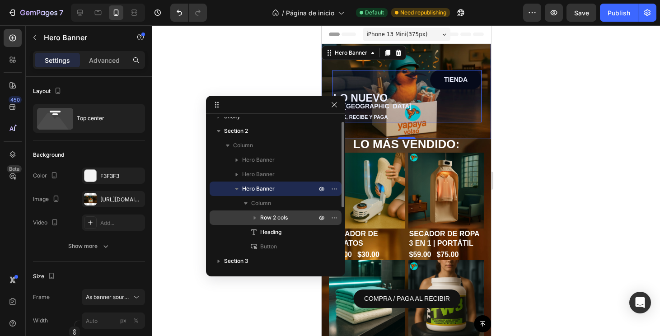
click at [255, 221] on icon "button" at bounding box center [254, 217] width 9 height 9
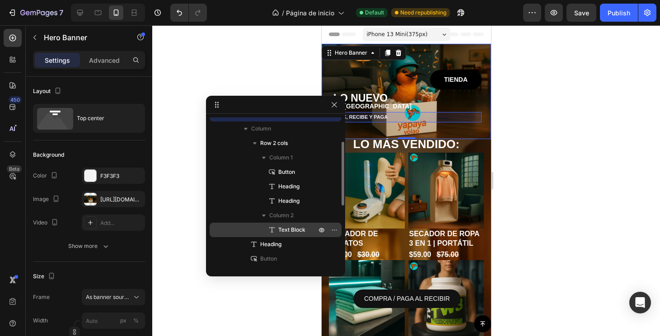
scroll to position [89, 0]
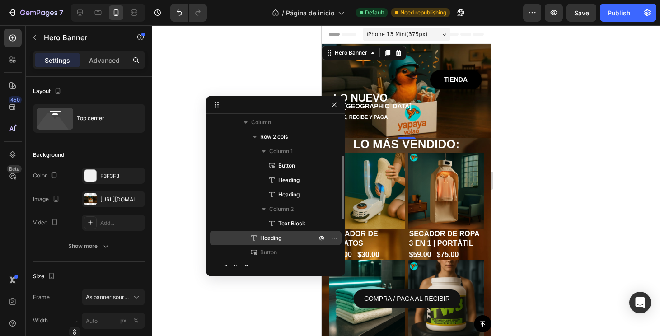
click at [276, 235] on span "Heading" at bounding box center [270, 237] width 21 height 9
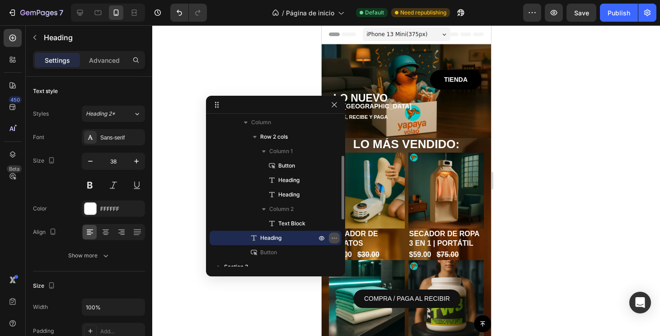
click at [336, 238] on icon "button" at bounding box center [335, 238] width 1 height 1
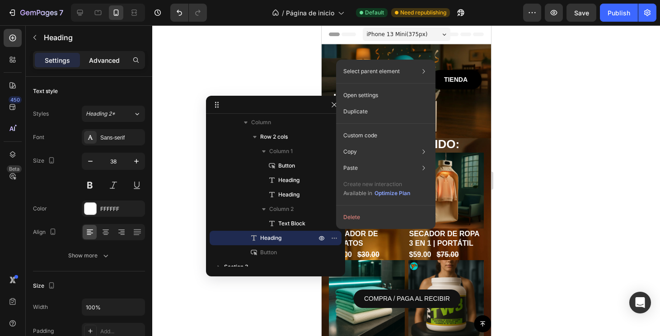
click at [109, 63] on p "Advanced" at bounding box center [104, 60] width 31 height 9
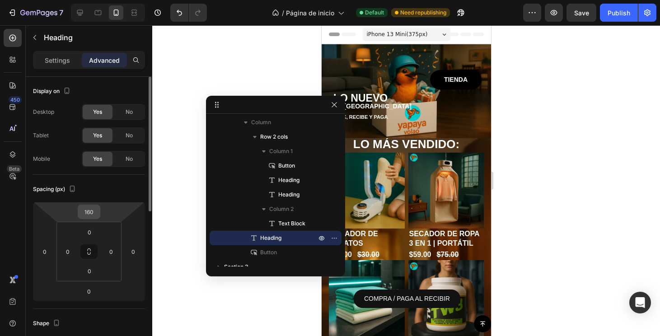
click at [93, 210] on input "160" at bounding box center [89, 212] width 18 height 14
type input "-3"
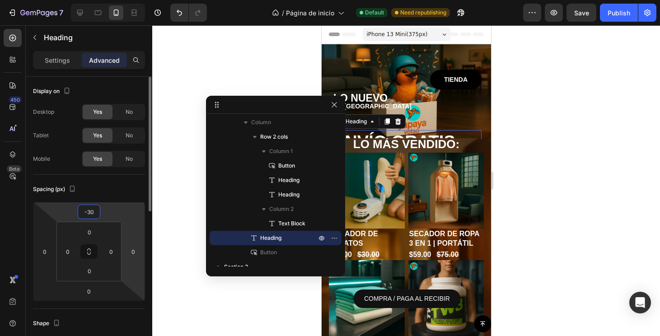
type input "-3"
type input "-4"
type input "-70"
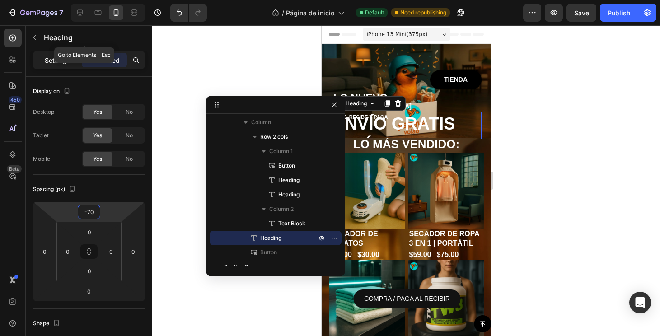
click at [47, 64] on p "Settings" at bounding box center [57, 60] width 25 height 9
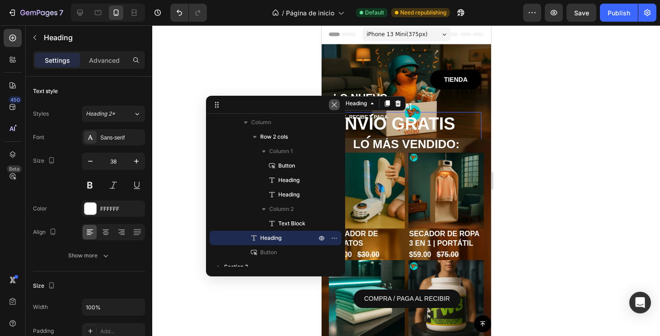
click at [333, 106] on icon "button" at bounding box center [333, 104] width 5 height 5
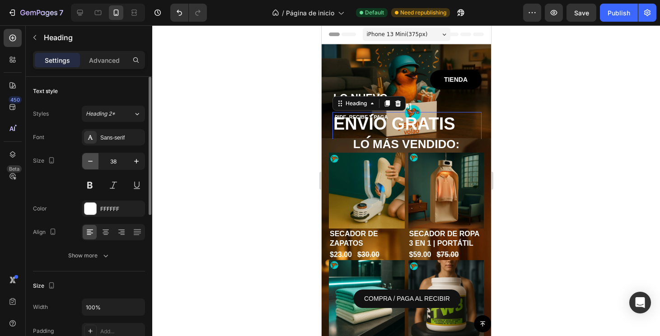
click at [92, 161] on icon "button" at bounding box center [90, 161] width 9 height 9
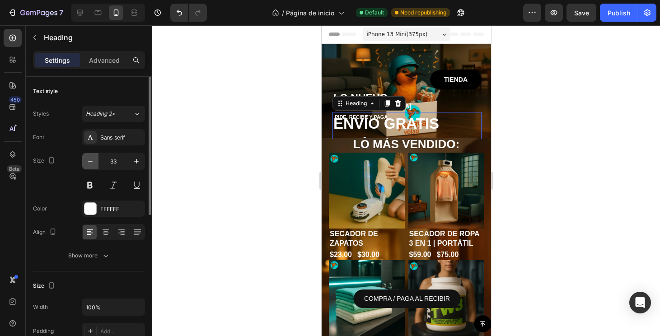
click at [92, 161] on icon "button" at bounding box center [90, 161] width 9 height 9
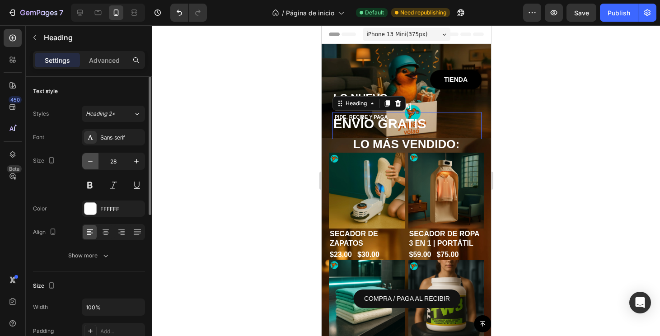
click at [92, 161] on icon "button" at bounding box center [90, 161] width 9 height 9
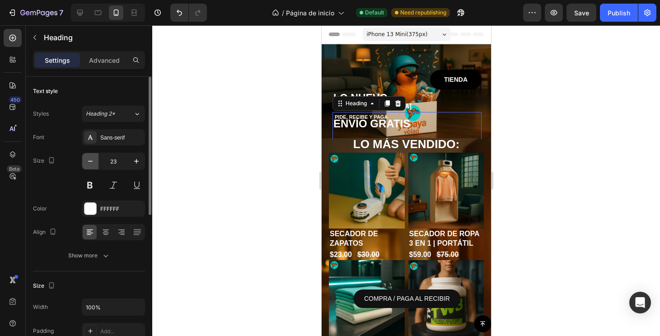
click at [92, 161] on icon "button" at bounding box center [90, 161] width 9 height 9
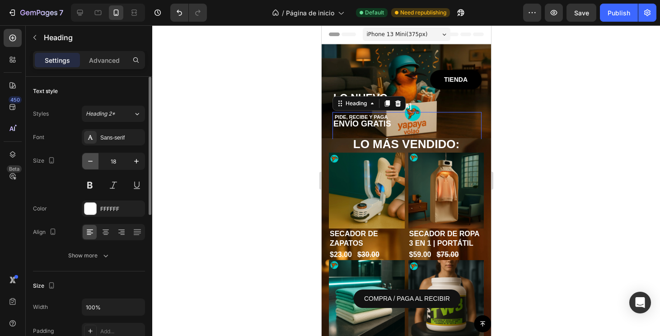
click at [92, 161] on icon "button" at bounding box center [90, 161] width 9 height 9
type input "17"
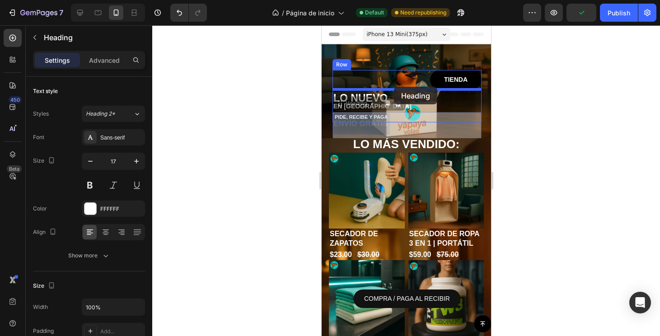
drag, startPoint x: 402, startPoint y: 119, endPoint x: 393, endPoint y: 87, distance: 33.6
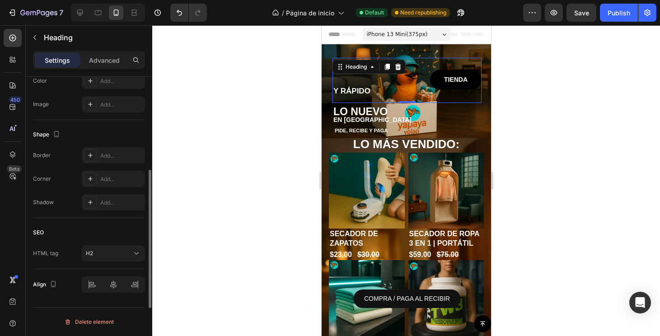
scroll to position [0, 0]
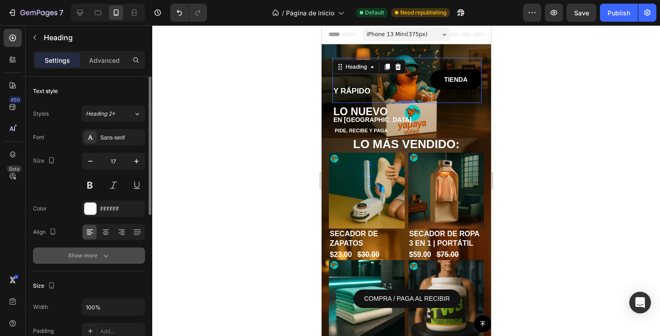
click at [95, 261] on button "Show more" at bounding box center [89, 255] width 112 height 16
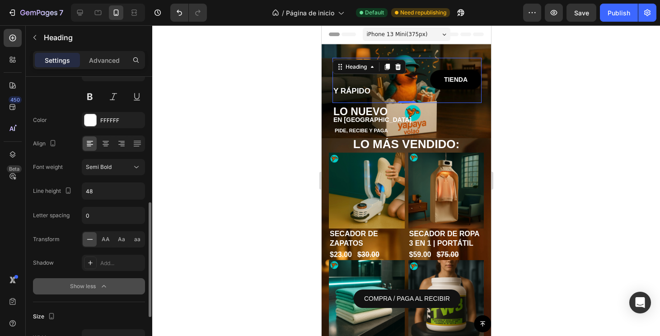
scroll to position [153, 0]
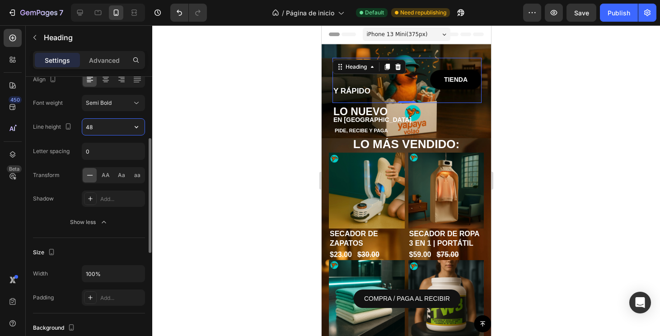
click at [102, 130] on input "48" at bounding box center [113, 127] width 62 height 16
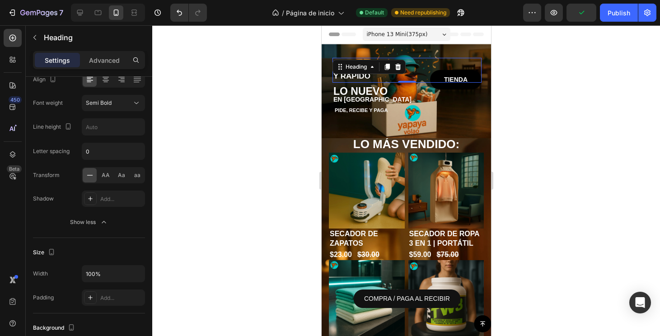
click at [569, 140] on div at bounding box center [406, 180] width 508 height 311
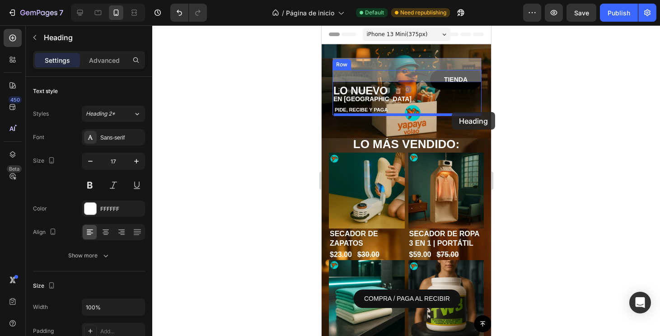
drag, startPoint x: 395, startPoint y: 60, endPoint x: 451, endPoint y: 112, distance: 76.7
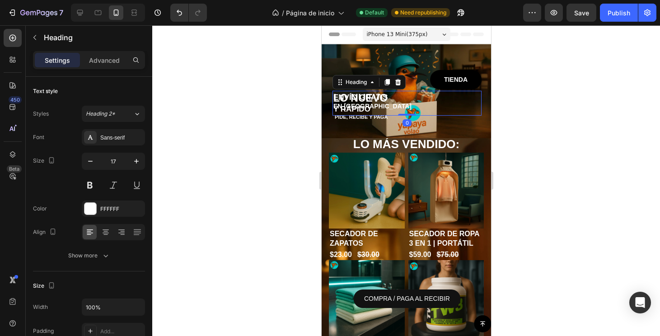
click at [527, 133] on div at bounding box center [406, 180] width 508 height 311
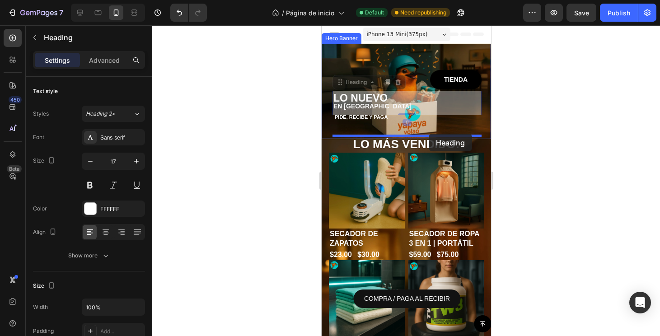
drag, startPoint x: 425, startPoint y: 101, endPoint x: 428, endPoint y: 134, distance: 32.7
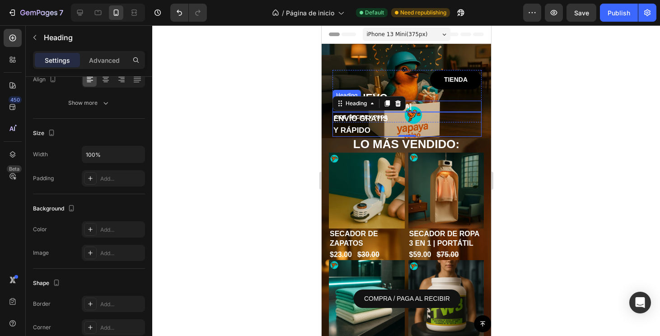
click at [424, 101] on h1 "EN [GEOGRAPHIC_DATA]" at bounding box center [406, 106] width 149 height 11
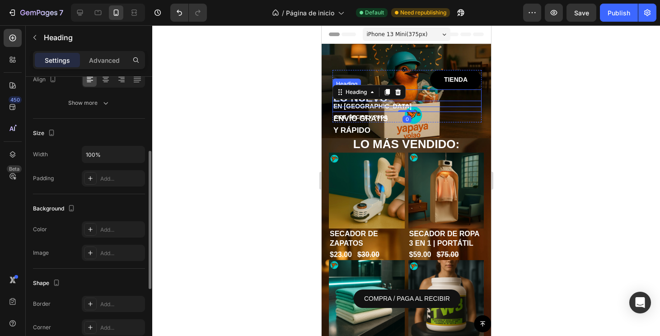
click at [420, 96] on h1 "LO NUEVO" at bounding box center [406, 98] width 149 height 18
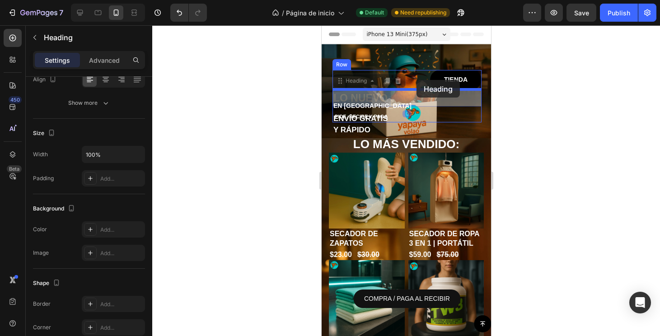
drag, startPoint x: 420, startPoint y: 96, endPoint x: 416, endPoint y: 80, distance: 16.9
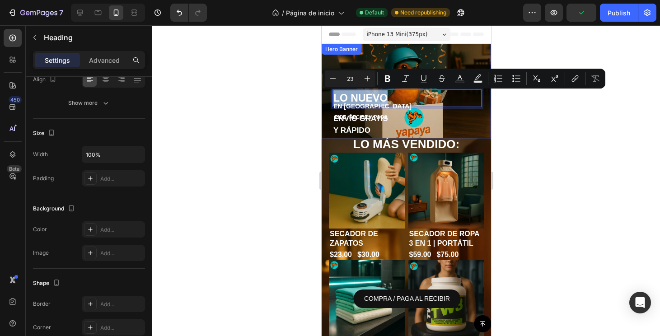
drag, startPoint x: 403, startPoint y: 98, endPoint x: 395, endPoint y: 69, distance: 30.0
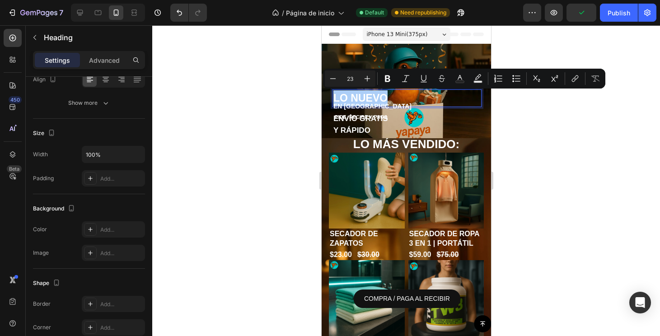
click at [531, 140] on div at bounding box center [406, 180] width 508 height 311
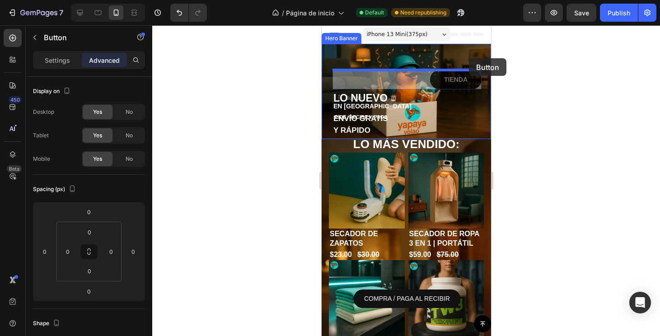
drag, startPoint x: 469, startPoint y: 78, endPoint x: 468, endPoint y: 58, distance: 20.3
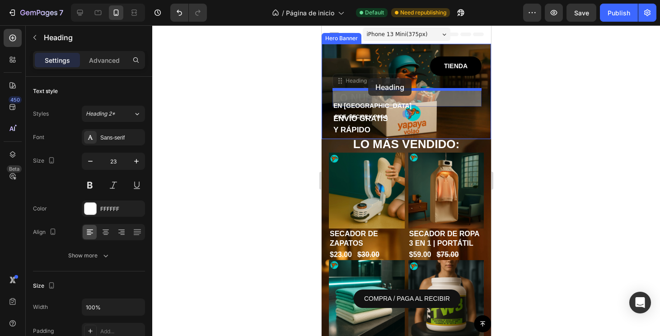
drag, startPoint x: 372, startPoint y: 97, endPoint x: 368, endPoint y: 78, distance: 19.5
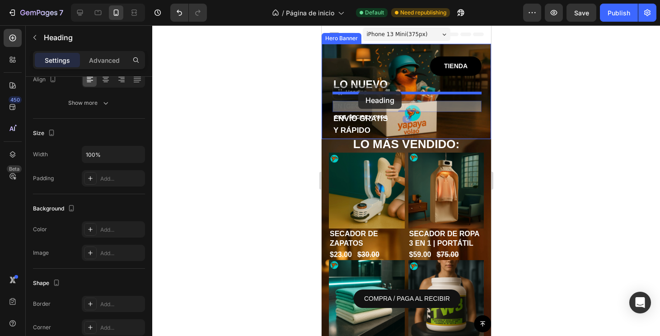
drag, startPoint x: 358, startPoint y: 107, endPoint x: 358, endPoint y: 91, distance: 15.4
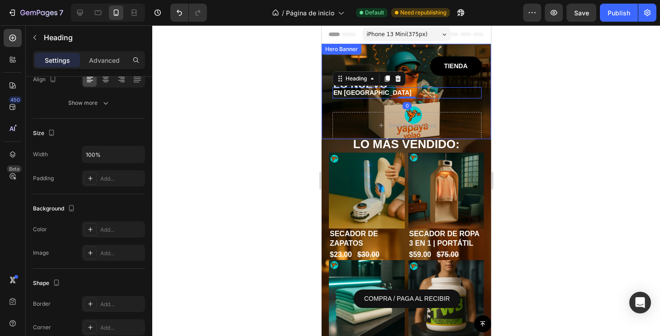
click at [531, 120] on div at bounding box center [406, 180] width 508 height 311
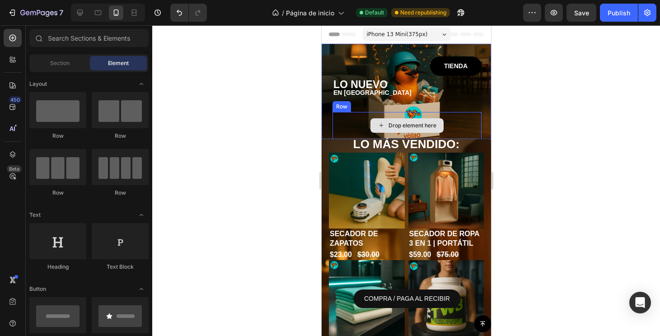
click at [370, 122] on div "Drop element here" at bounding box center [406, 125] width 73 height 14
click at [359, 121] on div "Drop element here" at bounding box center [406, 125] width 149 height 27
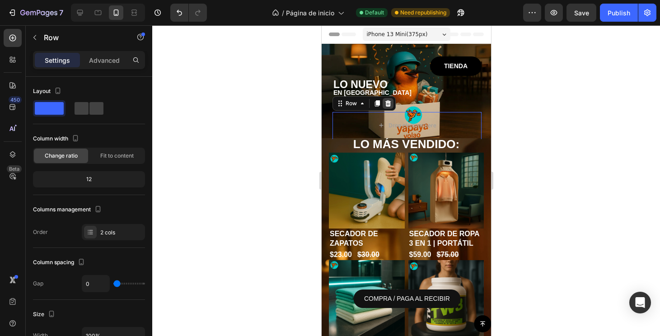
click at [385, 101] on icon at bounding box center [387, 103] width 7 height 7
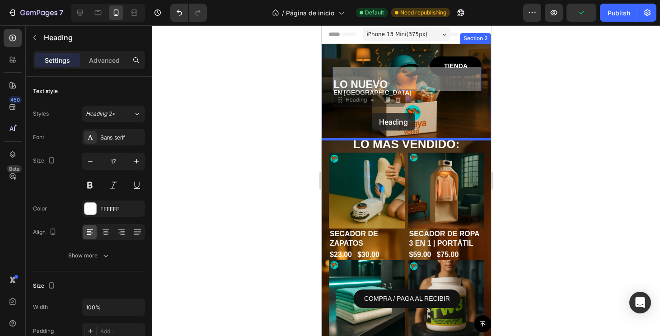
drag, startPoint x: 376, startPoint y: 71, endPoint x: 371, endPoint y: 113, distance: 42.3
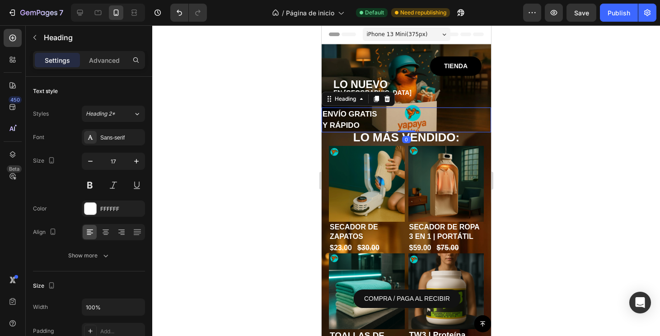
click at [527, 151] on div at bounding box center [406, 180] width 508 height 311
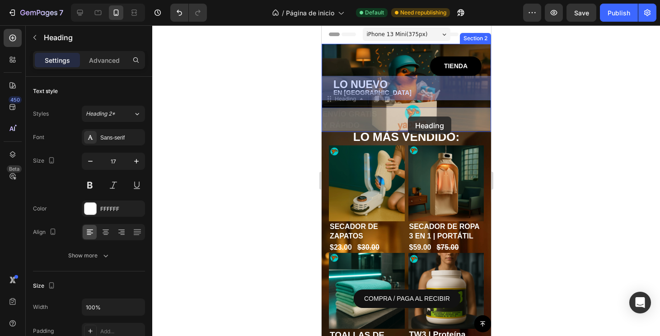
drag, startPoint x: 361, startPoint y: 116, endPoint x: 407, endPoint y: 118, distance: 46.5
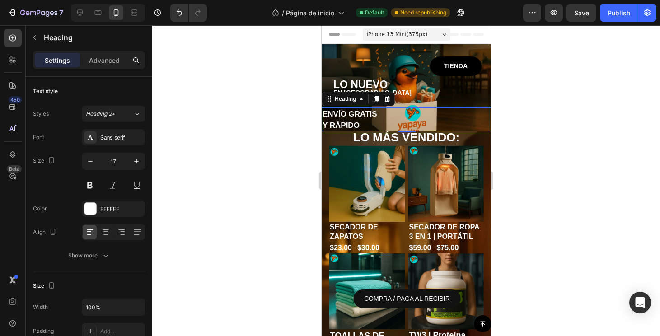
click at [504, 129] on div at bounding box center [406, 180] width 508 height 311
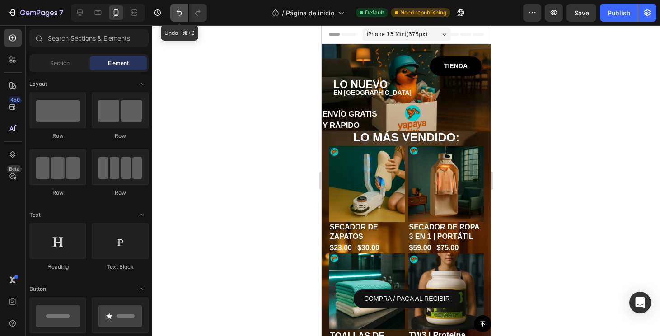
click at [184, 14] on button "Undo/Redo" at bounding box center [179, 13] width 18 height 18
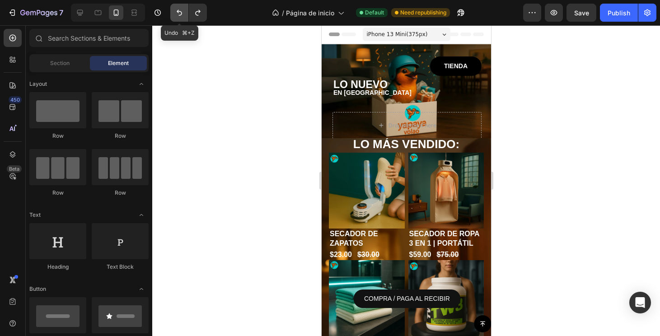
click at [184, 14] on button "Undo/Redo" at bounding box center [179, 13] width 18 height 18
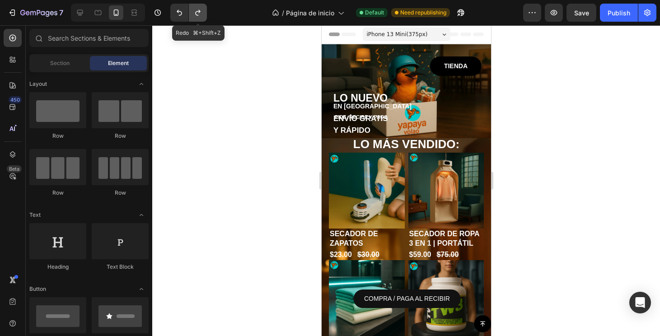
click at [197, 15] on icon "Undo/Redo" at bounding box center [197, 13] width 5 height 6
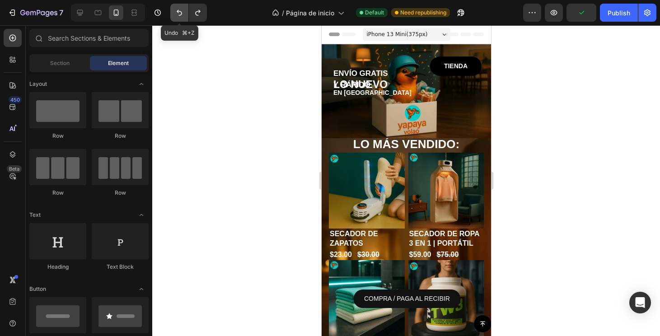
click at [176, 14] on icon "Undo/Redo" at bounding box center [179, 12] width 9 height 9
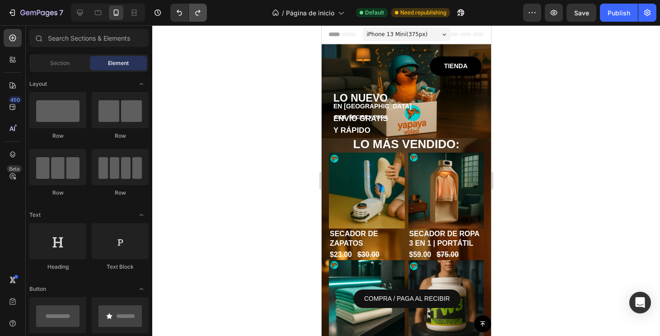
click at [193, 20] on button "Undo/Redo" at bounding box center [198, 13] width 18 height 18
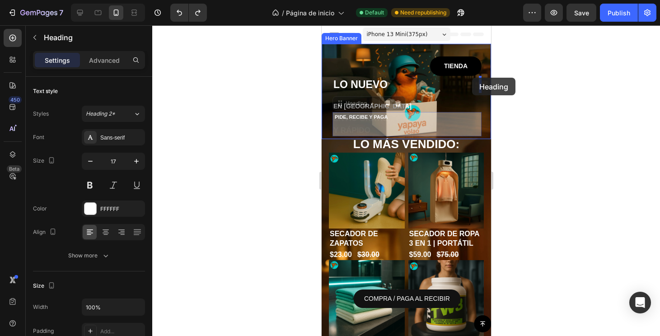
drag, startPoint x: 390, startPoint y: 117, endPoint x: 471, endPoint y: 78, distance: 90.3
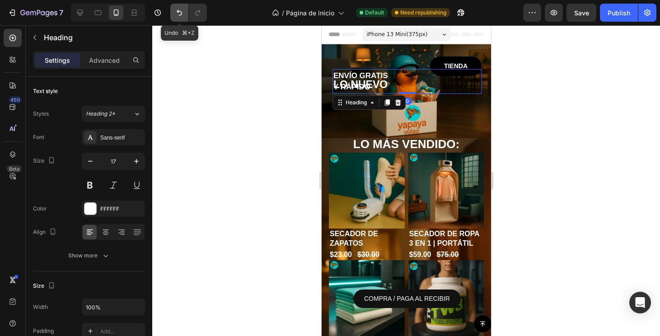
click at [183, 14] on icon "Undo/Redo" at bounding box center [179, 12] width 9 height 9
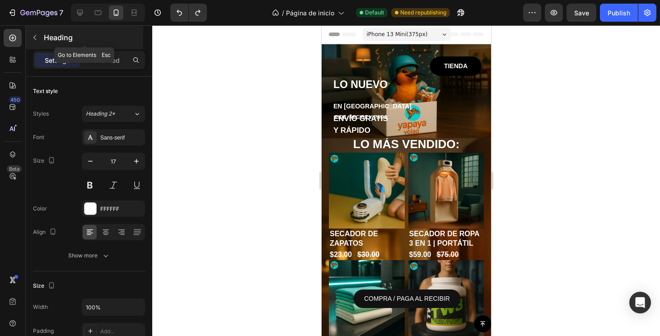
click at [34, 33] on button "button" at bounding box center [35, 37] width 14 height 14
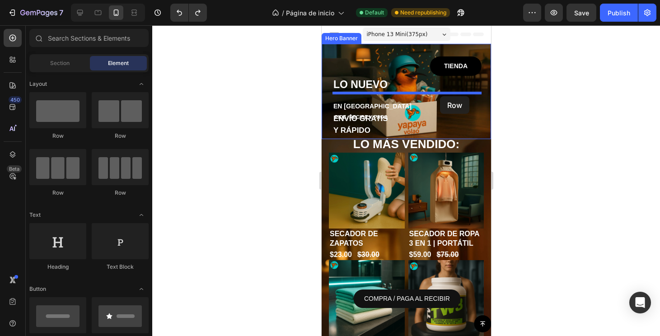
drag, startPoint x: 424, startPoint y: 134, endPoint x: 439, endPoint y: 96, distance: 40.8
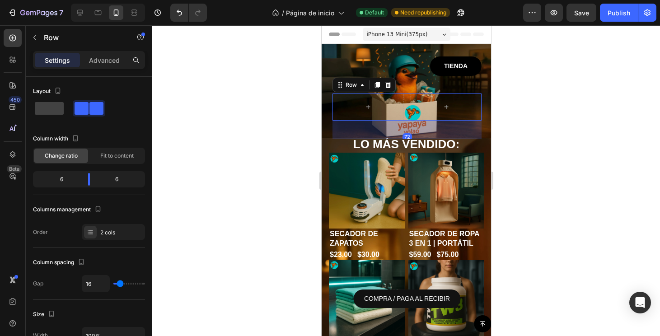
click at [526, 127] on div at bounding box center [406, 180] width 508 height 311
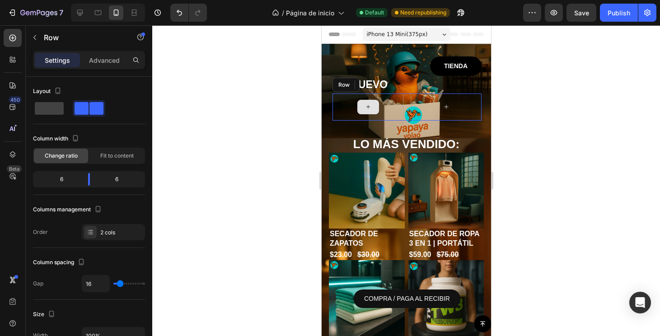
click at [402, 115] on div at bounding box center [367, 106] width 71 height 27
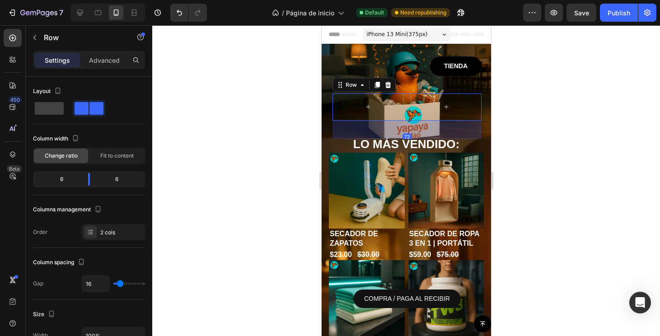
drag, startPoint x: 406, startPoint y: 135, endPoint x: 406, endPoint y: 108, distance: 27.5
click at [406, 108] on div "Row 72" at bounding box center [406, 106] width 149 height 27
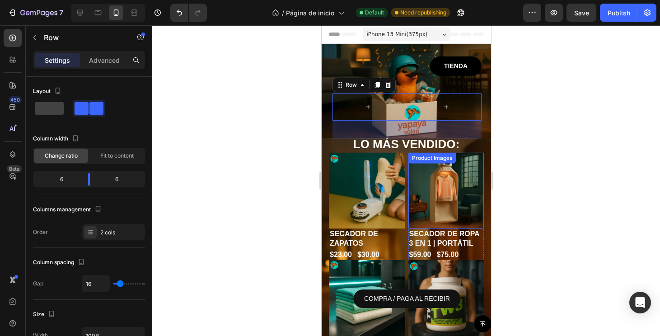
click at [482, 154] on img at bounding box center [446, 191] width 76 height 76
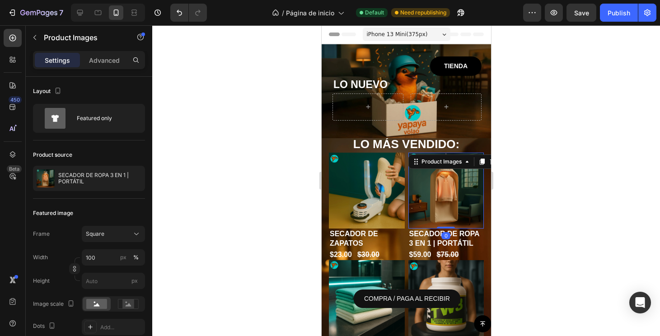
click at [483, 151] on div "LO MÁS VENDIDO: Heading Product Images SECADOR DE ZAPATOS Product Title $23.00 …" at bounding box center [405, 288] width 169 height 347
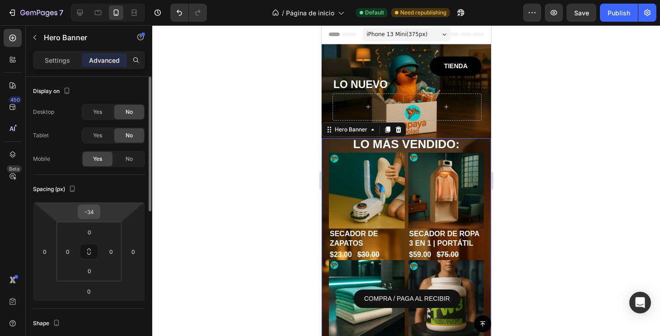
click at [89, 218] on input "-34" at bounding box center [89, 212] width 18 height 14
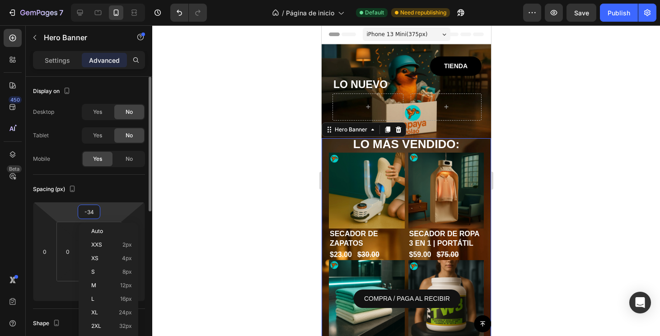
click at [89, 218] on input "-34" at bounding box center [89, 212] width 18 height 14
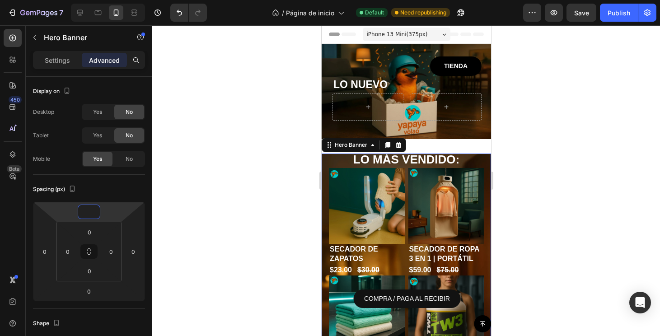
drag, startPoint x: 565, startPoint y: 159, endPoint x: 553, endPoint y: 159, distance: 12.6
click at [565, 159] on div at bounding box center [406, 180] width 508 height 311
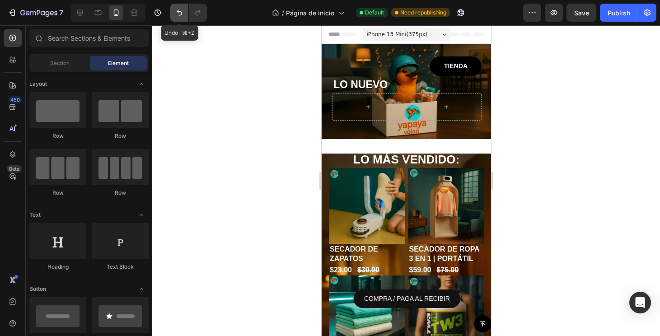
click at [177, 14] on icon "Undo/Redo" at bounding box center [179, 12] width 9 height 9
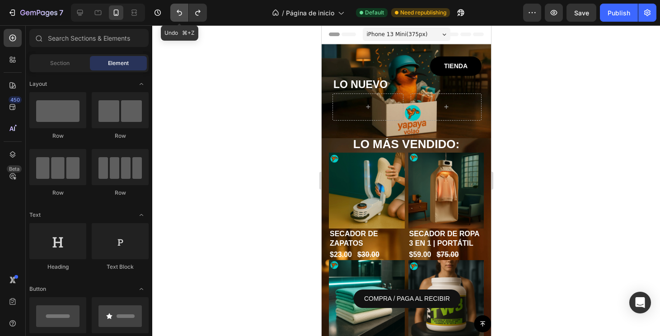
click at [177, 14] on icon "Undo/Redo" at bounding box center [179, 12] width 9 height 9
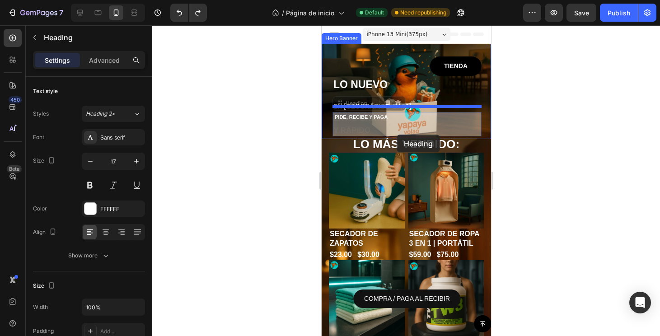
drag, startPoint x: 379, startPoint y: 130, endPoint x: 396, endPoint y: 134, distance: 17.1
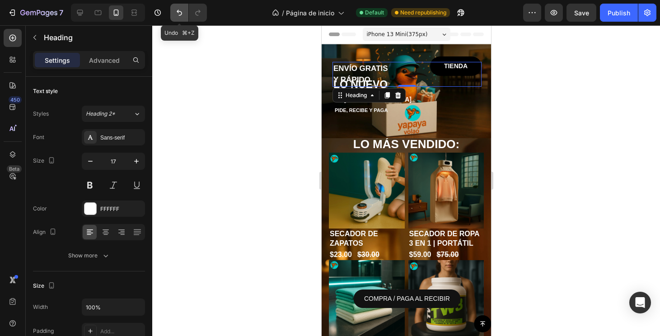
click at [177, 14] on icon "Undo/Redo" at bounding box center [179, 12] width 9 height 9
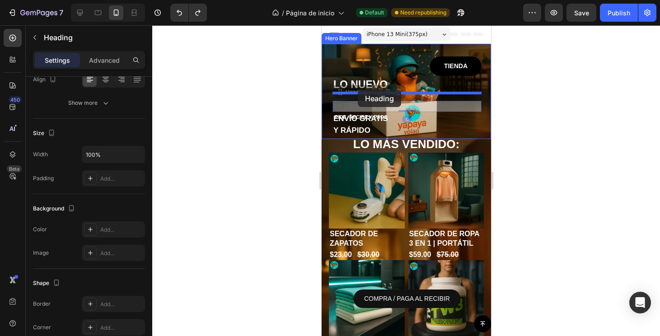
drag, startPoint x: 351, startPoint y: 105, endPoint x: 357, endPoint y: 89, distance: 17.0
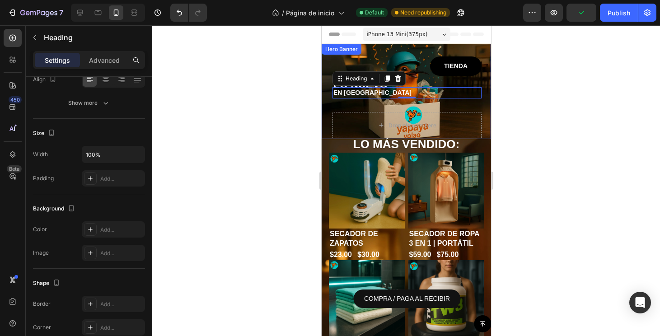
click at [326, 120] on div "TIENDA Button LO NUEVO Heading EN PANAMÁ Heading 0 Drop element here PIDE, RECI…" at bounding box center [405, 107] width 169 height 127
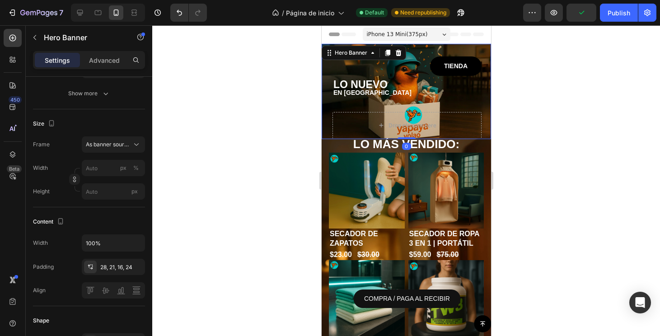
scroll to position [0, 0]
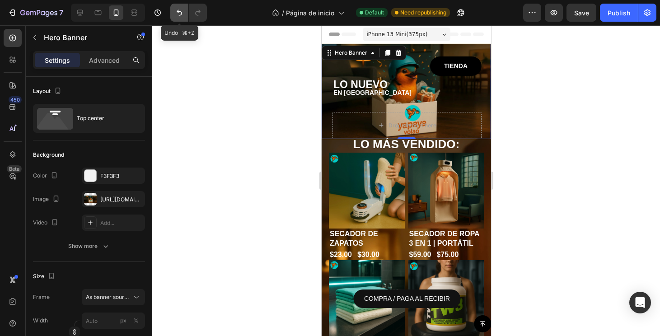
click at [184, 14] on button "Undo/Redo" at bounding box center [179, 13] width 18 height 18
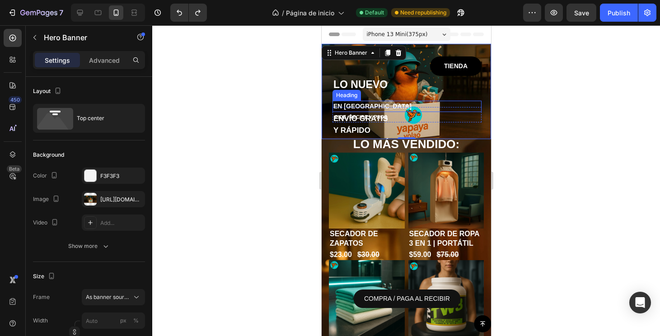
click at [394, 103] on h1 "EN [GEOGRAPHIC_DATA]" at bounding box center [406, 106] width 149 height 11
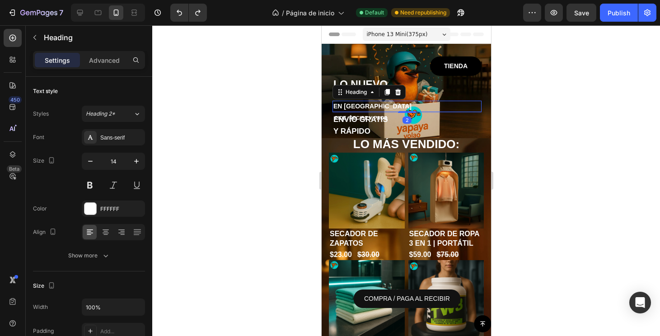
click at [410, 108] on div "EN PANAMÁ Heading 2" at bounding box center [406, 106] width 149 height 11
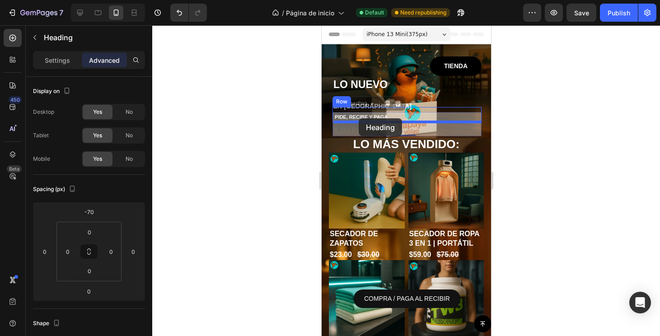
drag, startPoint x: 380, startPoint y: 129, endPoint x: 358, endPoint y: 119, distance: 24.4
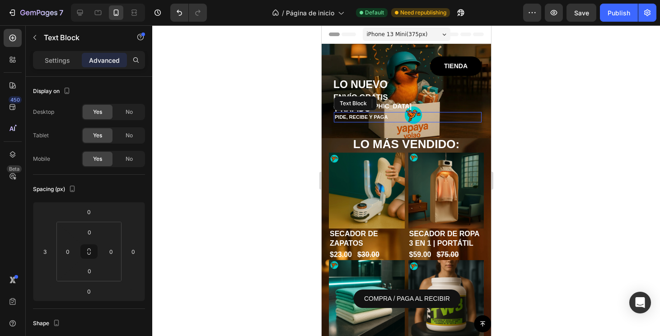
click at [377, 118] on p "PIDE, RECIBE Y PAGA" at bounding box center [407, 117] width 146 height 9
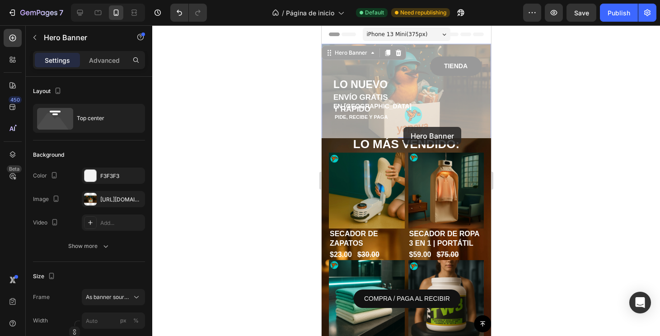
drag, startPoint x: 404, startPoint y: 122, endPoint x: 403, endPoint y: 126, distance: 4.6
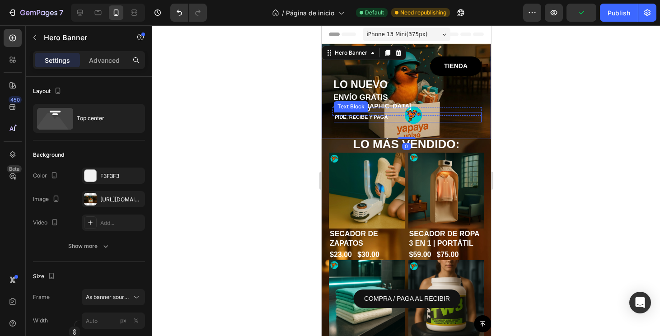
click at [376, 116] on p "PIDE, RECIBE Y PAGA" at bounding box center [407, 117] width 146 height 9
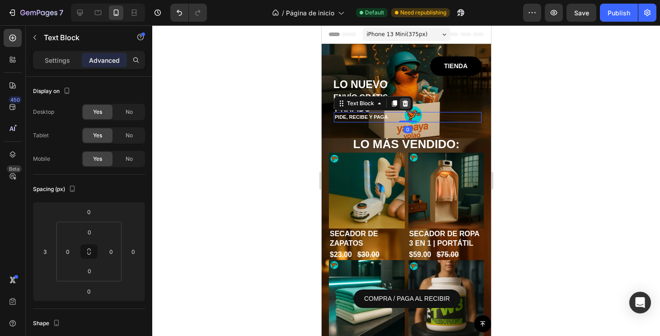
drag, startPoint x: 401, startPoint y: 121, endPoint x: 401, endPoint y: 102, distance: 19.9
click at [401, 112] on div "PIDE, RECIBE Y PAGA Text Block 0" at bounding box center [407, 117] width 148 height 11
click at [409, 124] on div at bounding box center [407, 124] width 18 height 3
type input "8"
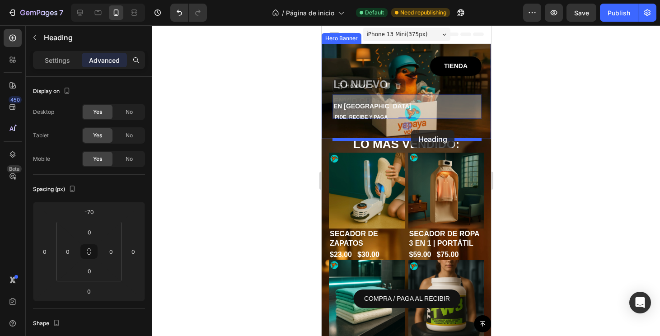
drag, startPoint x: 416, startPoint y: 99, endPoint x: 410, endPoint y: 129, distance: 30.7
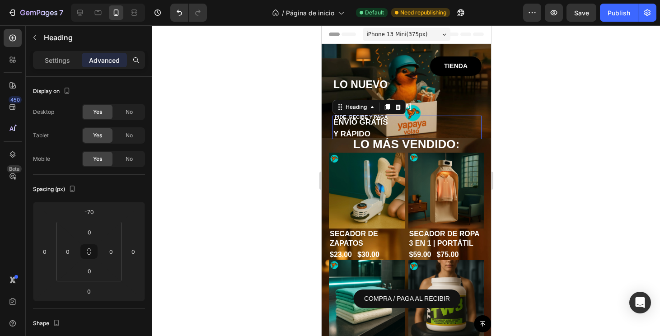
drag, startPoint x: 516, startPoint y: 148, endPoint x: 143, endPoint y: 105, distance: 375.4
click at [516, 148] on div at bounding box center [406, 180] width 508 height 311
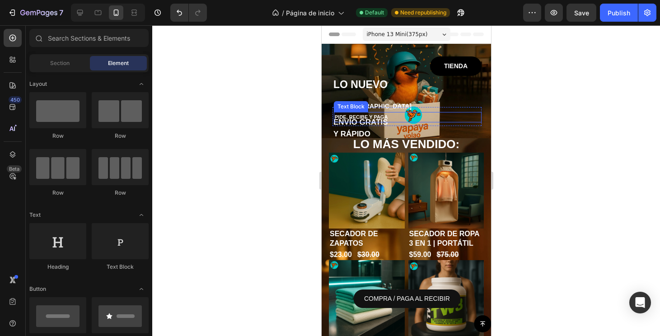
click at [396, 113] on p "PIDE, RECIBE Y PAGA" at bounding box center [407, 117] width 146 height 9
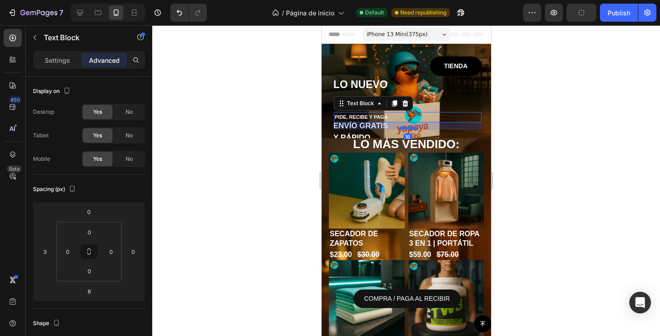
click at [405, 128] on div at bounding box center [407, 128] width 18 height 3
type input "16"
click at [600, 134] on div at bounding box center [406, 180] width 508 height 311
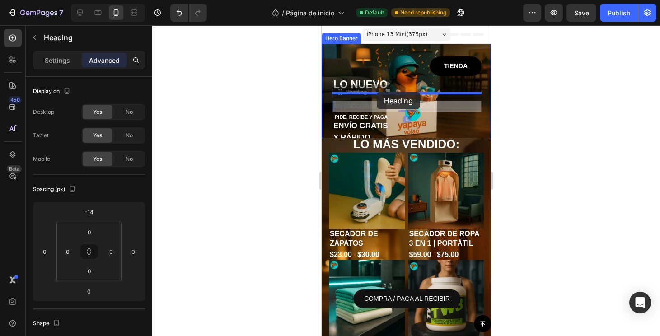
drag, startPoint x: 376, startPoint y: 104, endPoint x: 376, endPoint y: 92, distance: 12.2
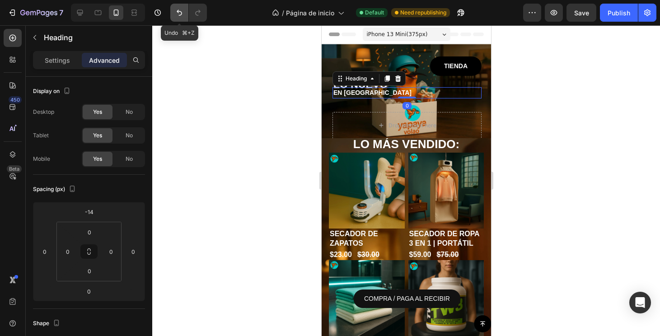
click at [177, 9] on icon "Undo/Redo" at bounding box center [179, 12] width 9 height 9
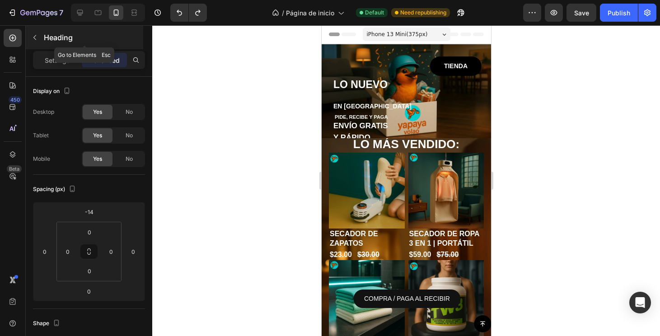
click at [41, 40] on button "button" at bounding box center [35, 37] width 14 height 14
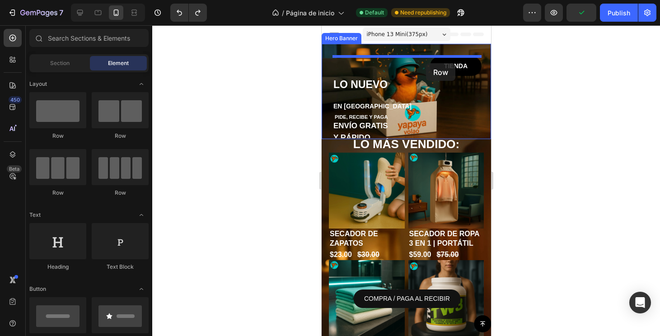
drag, startPoint x: 413, startPoint y: 130, endPoint x: 425, endPoint y: 63, distance: 67.5
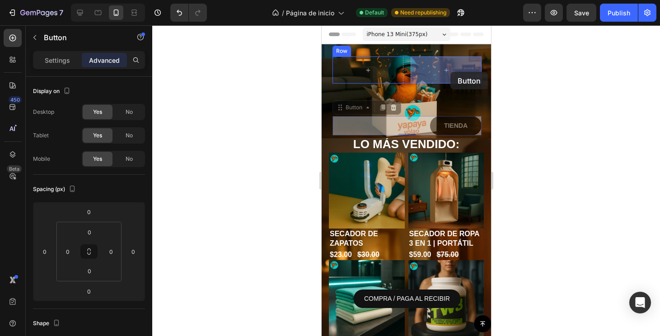
drag, startPoint x: 453, startPoint y: 129, endPoint x: 450, endPoint y: 72, distance: 57.0
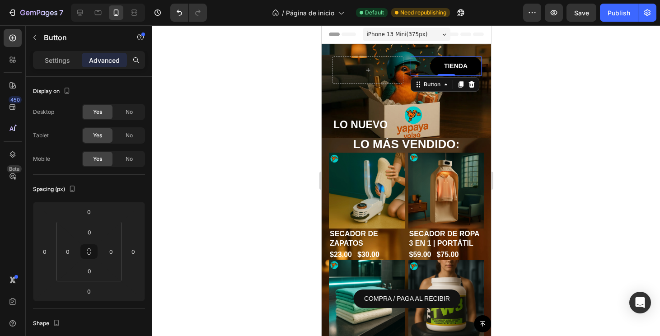
click at [411, 91] on div "Button" at bounding box center [444, 84] width 69 height 14
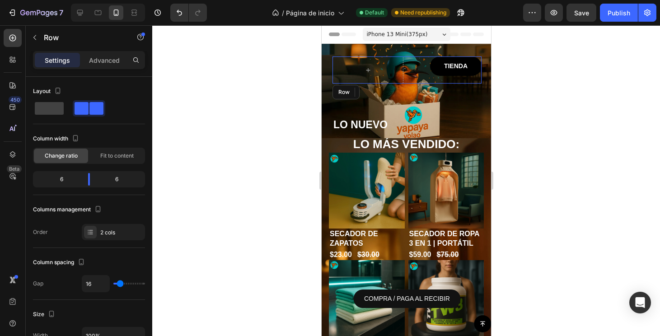
click at [405, 72] on div "TIENDA Button 0 Row" at bounding box center [406, 69] width 149 height 27
drag, startPoint x: 411, startPoint y: 114, endPoint x: 412, endPoint y: 72, distance: 42.0
click at [412, 72] on div "TIENDA Button Row 0" at bounding box center [406, 69] width 149 height 27
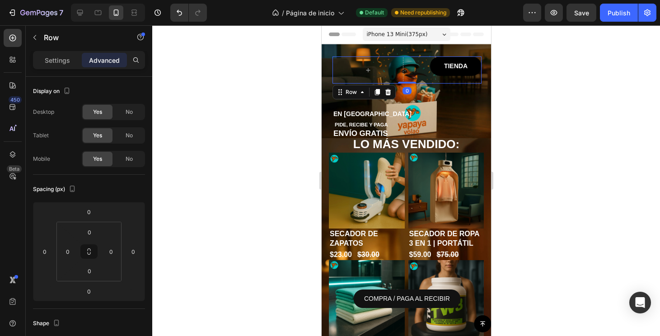
click at [554, 154] on div at bounding box center [406, 180] width 508 height 311
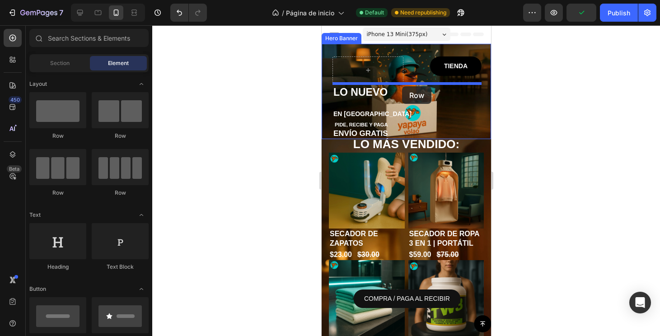
drag, startPoint x: 432, startPoint y: 144, endPoint x: 401, endPoint y: 86, distance: 65.8
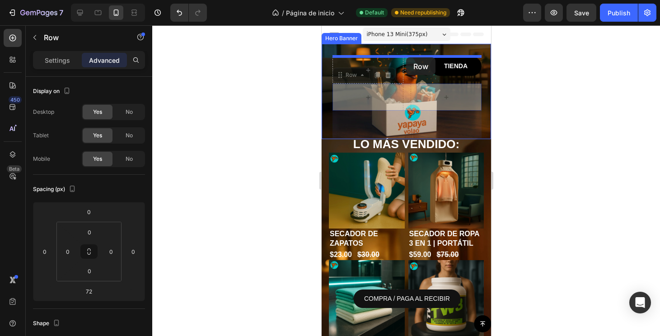
drag, startPoint x: 408, startPoint y: 101, endPoint x: 405, endPoint y: 57, distance: 43.5
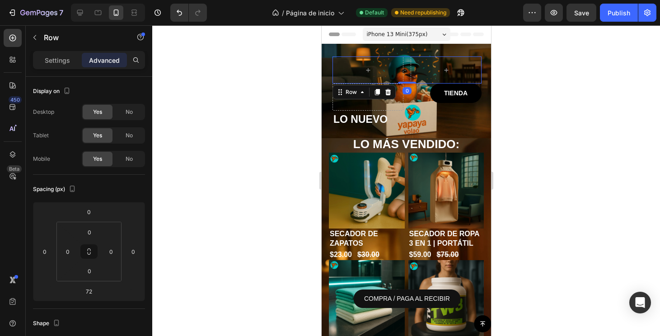
drag, startPoint x: 406, startPoint y: 115, endPoint x: 409, endPoint y: 42, distance: 73.7
type input "0"
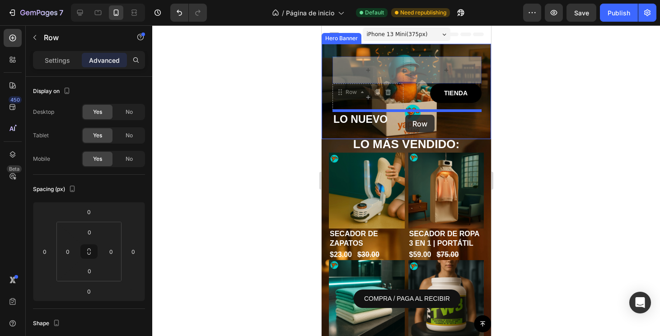
drag, startPoint x: 406, startPoint y: 64, endPoint x: 405, endPoint y: 115, distance: 51.0
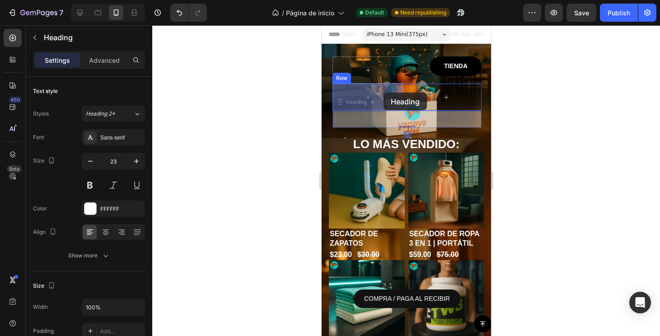
drag, startPoint x: 384, startPoint y: 119, endPoint x: 383, endPoint y: 93, distance: 26.7
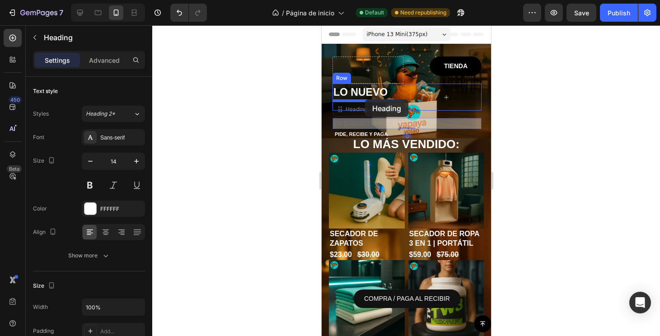
drag, startPoint x: 364, startPoint y: 122, endPoint x: 364, endPoint y: 99, distance: 22.6
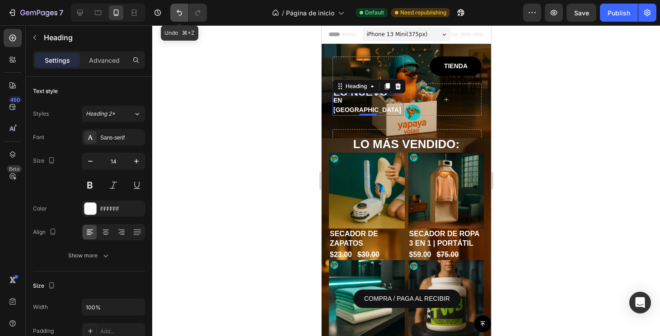
click at [183, 12] on icon "Undo/Redo" at bounding box center [179, 12] width 9 height 9
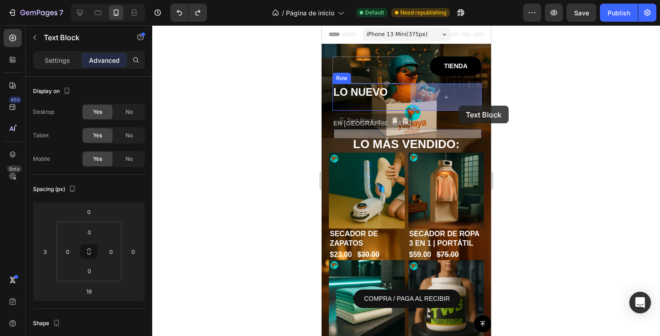
drag, startPoint x: 391, startPoint y: 134, endPoint x: 458, endPoint y: 106, distance: 72.2
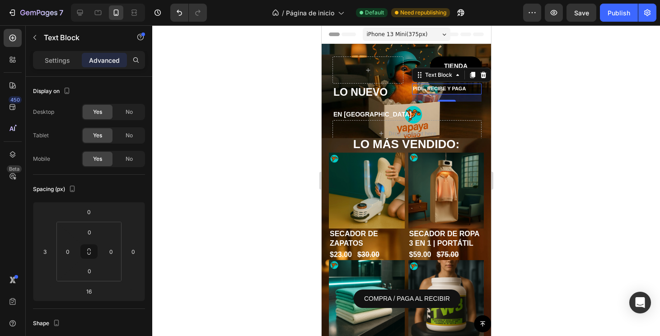
click at [447, 101] on div "TIENDA Button Row LO NUEVO Heading PIDE, RECIBE Y PAGA Text Block 16 Row EN PAN…" at bounding box center [406, 108] width 149 height 105
drag, startPoint x: 447, startPoint y: 100, endPoint x: 447, endPoint y: 92, distance: 7.7
click at [447, 92] on div at bounding box center [446, 93] width 18 height 3
type input "0"
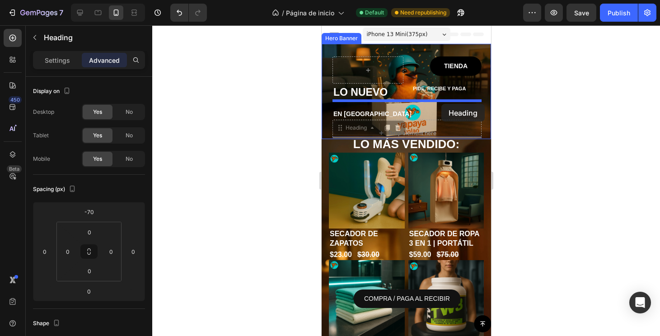
drag, startPoint x: 351, startPoint y: 136, endPoint x: 441, endPoint y: 104, distance: 95.6
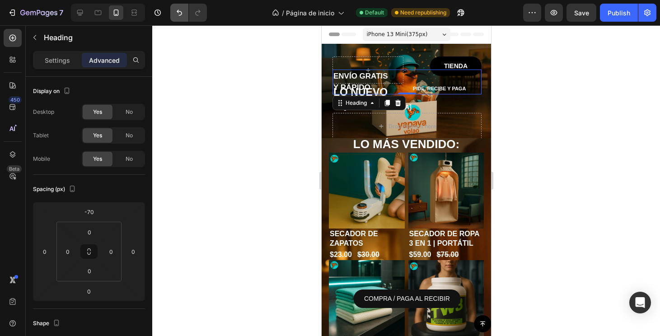
click at [181, 11] on icon "Undo/Redo" at bounding box center [179, 12] width 9 height 9
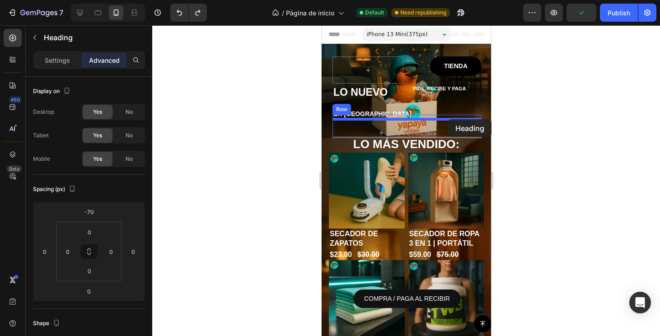
drag, startPoint x: 360, startPoint y: 137, endPoint x: 447, endPoint y: 119, distance: 88.9
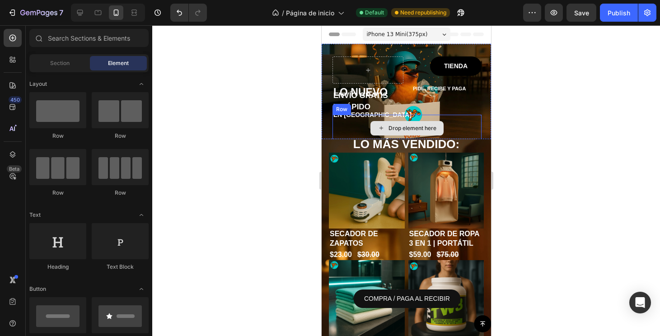
click at [402, 123] on div "Drop element here" at bounding box center [406, 128] width 73 height 14
click at [404, 119] on div "Drop element here" at bounding box center [406, 128] width 149 height 27
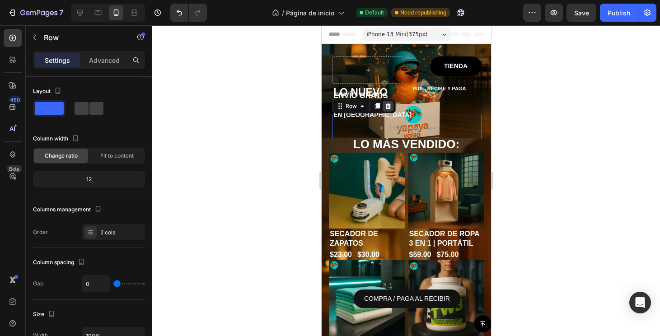
click at [390, 107] on icon at bounding box center [387, 106] width 7 height 7
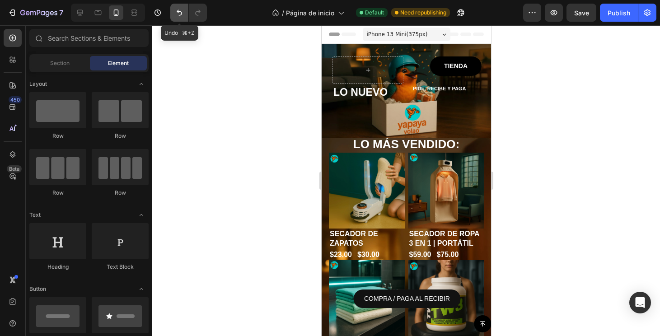
click at [176, 19] on button "Undo/Redo" at bounding box center [179, 13] width 18 height 18
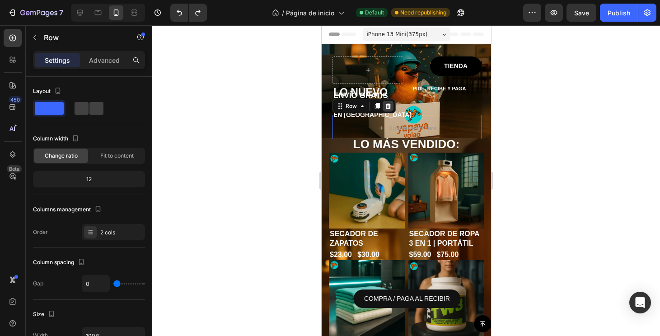
click at [386, 107] on icon at bounding box center [388, 106] width 6 height 6
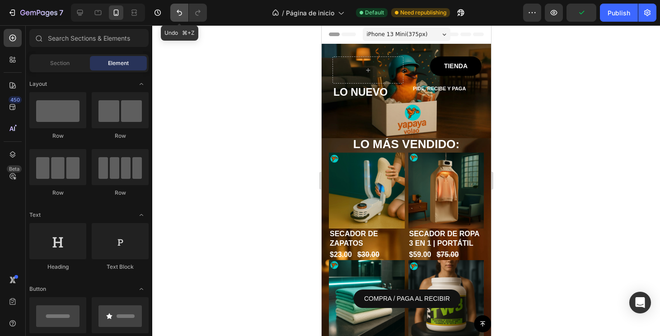
click at [172, 19] on button "Undo/Redo" at bounding box center [179, 13] width 18 height 18
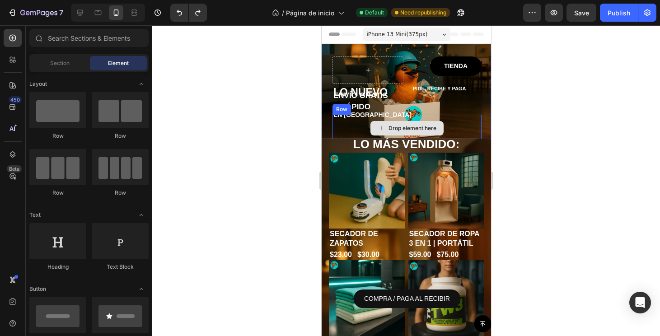
click at [480, 131] on div "Drop element here" at bounding box center [406, 128] width 149 height 27
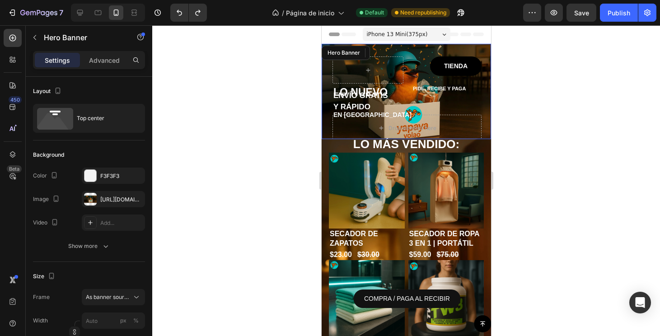
click at [331, 112] on div "TIENDA Button Row LO NUEVO Heading PIDE, RECIBE Y PAGA Text Block Row EN PANAMÁ…" at bounding box center [405, 107] width 169 height 126
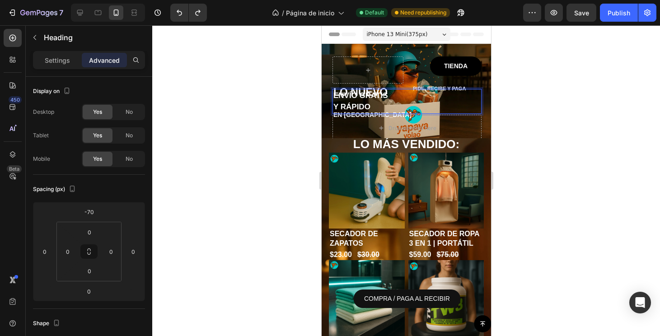
click at [387, 90] on p "ENVÍO GRATIS Y RÁPIDO" at bounding box center [406, 101] width 147 height 23
click at [396, 92] on p "ENVÍO GRATIS Y RÁPIDO" at bounding box center [406, 101] width 147 height 23
click at [329, 86] on div "TIENDA Button Row LO NUEVO Heading PIDE, RECIBE Y PAGA Text Block Row EN PANAMÁ…" at bounding box center [405, 107] width 169 height 126
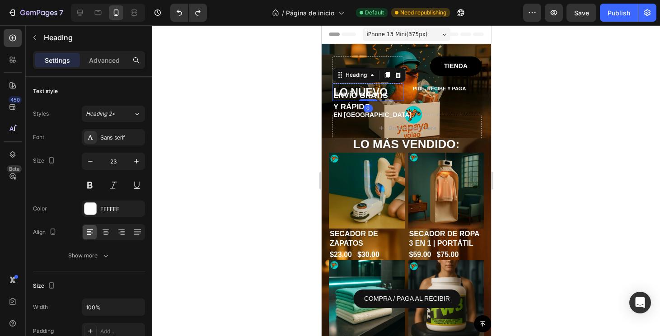
click at [335, 86] on h1 "LO NUEVO" at bounding box center [367, 93] width 71 height 18
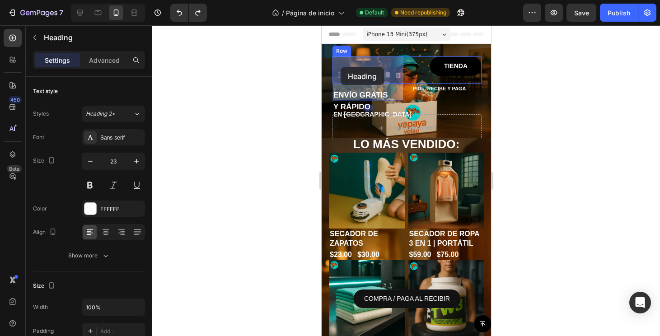
drag, startPoint x: 335, startPoint y: 86, endPoint x: 340, endPoint y: 67, distance: 19.7
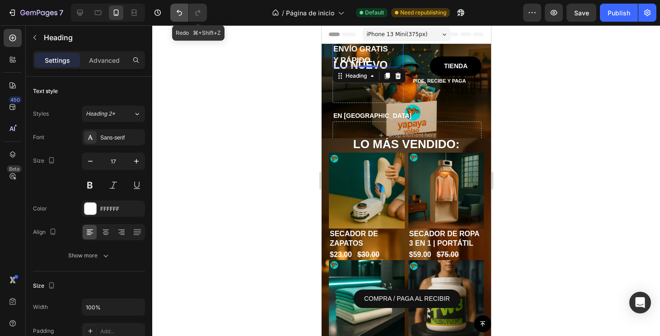
click at [182, 11] on icon "Undo/Redo" at bounding box center [179, 12] width 9 height 9
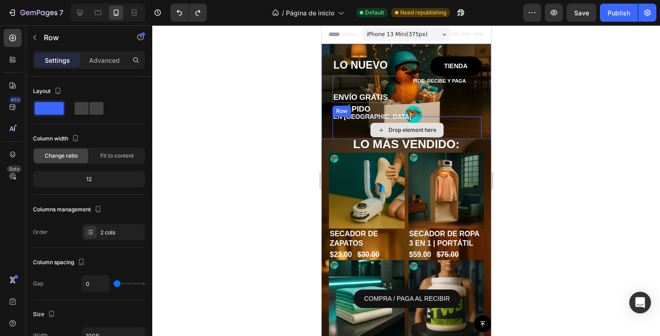
click at [348, 130] on div "Drop element here" at bounding box center [406, 129] width 149 height 27
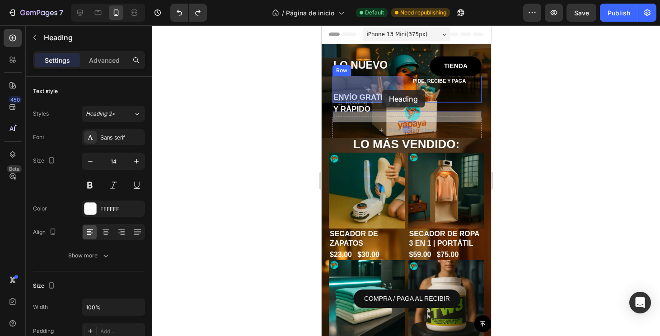
drag, startPoint x: 372, startPoint y: 116, endPoint x: 381, endPoint y: 89, distance: 27.7
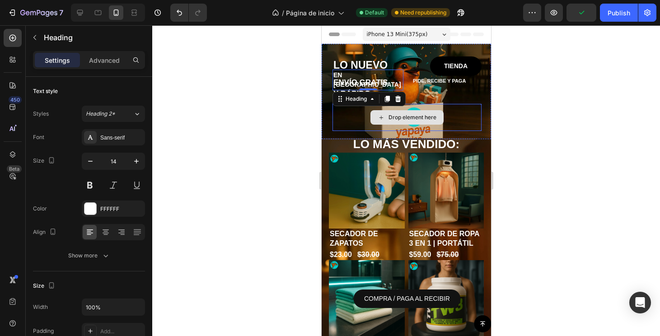
click at [326, 121] on div "LO NUEVO Heading TIENDA Button Row EN PANAMÁ Heading 0 PIDE, RECIBE Y PAGA Text…" at bounding box center [405, 102] width 169 height 116
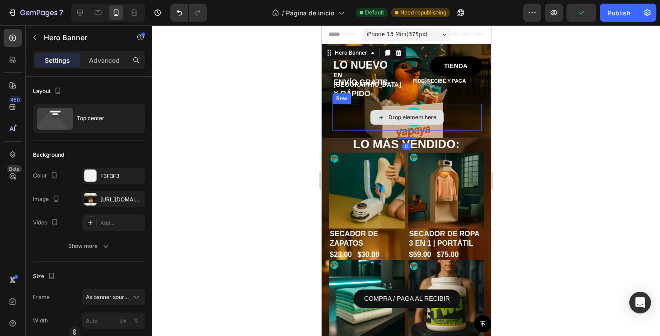
click at [378, 115] on icon at bounding box center [380, 118] width 7 height 8
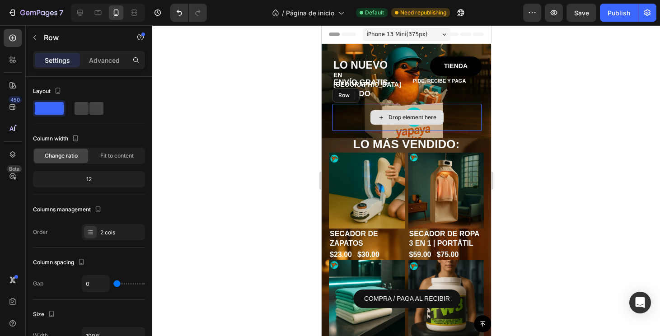
click at [357, 107] on div "Drop element here" at bounding box center [406, 117] width 149 height 27
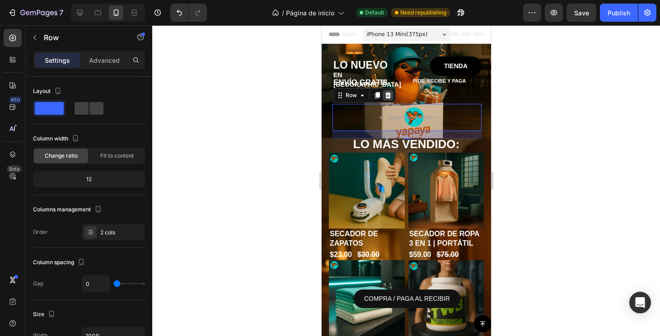
click at [387, 93] on icon at bounding box center [388, 95] width 6 height 6
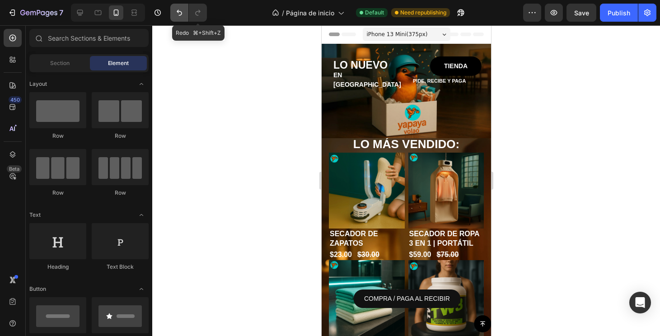
click at [184, 12] on icon "Undo/Redo" at bounding box center [179, 12] width 9 height 9
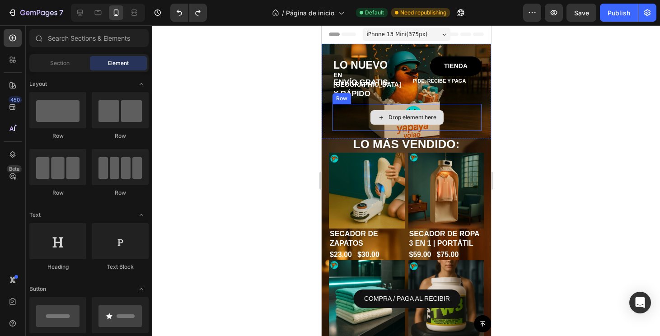
click at [352, 105] on div "Drop element here" at bounding box center [406, 117] width 149 height 27
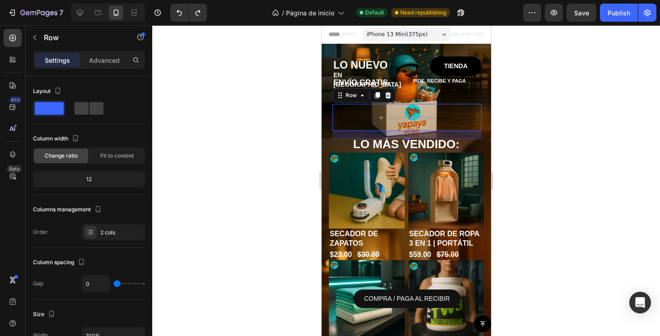
click at [91, 50] on div "Row" at bounding box center [77, 38] width 103 height 26
click at [92, 53] on div "Advanced" at bounding box center [104, 60] width 45 height 14
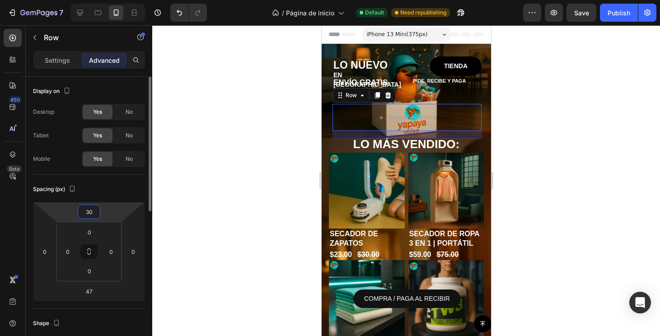
drag, startPoint x: 86, startPoint y: 203, endPoint x: 86, endPoint y: 209, distance: 6.3
click at [86, 0] on html "7 Version history / Página de inicio Default Need republishing Preview Save Pub…" at bounding box center [330, 0] width 660 height 0
click at [86, 209] on input "30" at bounding box center [89, 212] width 18 height 14
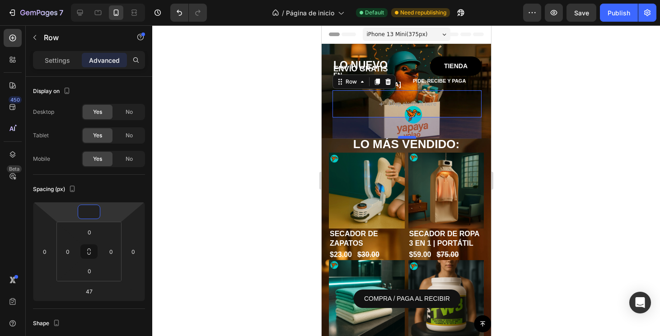
type input "0"
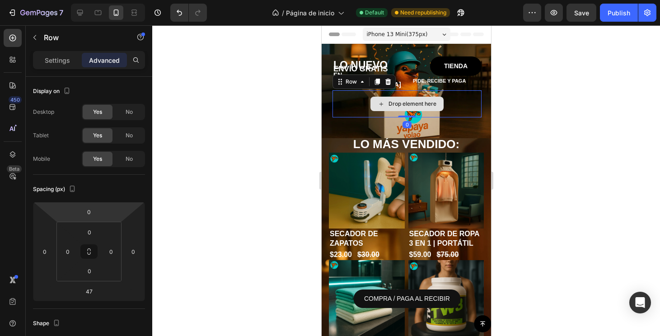
drag, startPoint x: 408, startPoint y: 133, endPoint x: 410, endPoint y: 87, distance: 45.7
click at [410, 90] on div "ENVÍO GRATIS Y RÁPIDO Heading Drop element here Row 0" at bounding box center [406, 103] width 149 height 27
type input "0"
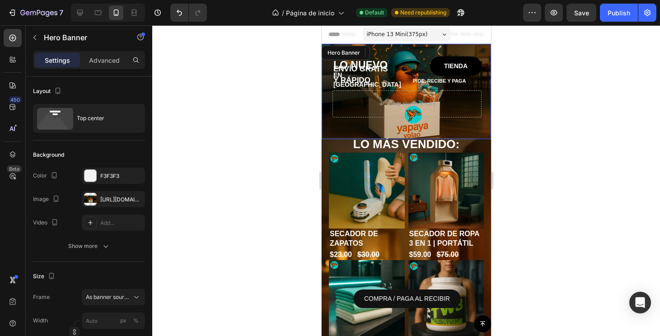
click at [482, 92] on div "LO NUEVO Heading TIENDA Button Row EN PANAMÁ Heading PIDE, RECIBE Y PAGA Text B…" at bounding box center [405, 84] width 169 height 81
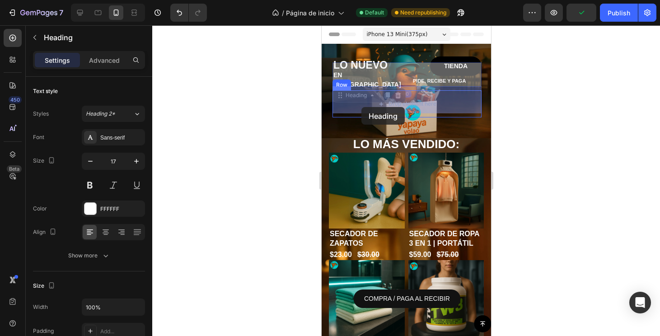
drag, startPoint x: 366, startPoint y: 77, endPoint x: 362, endPoint y: 104, distance: 27.0
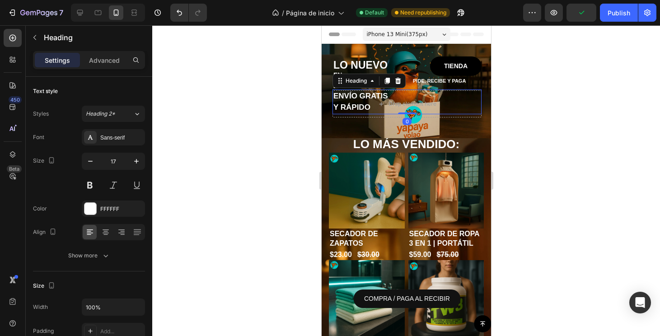
click at [526, 104] on div at bounding box center [406, 180] width 508 height 311
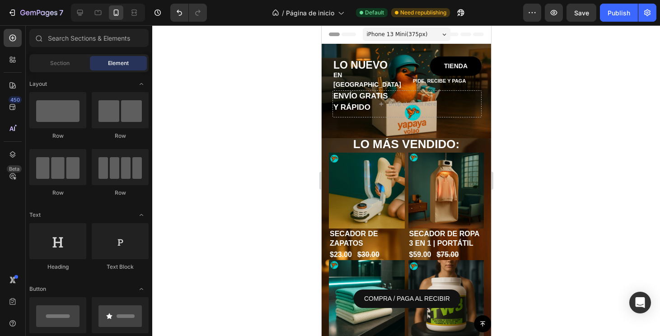
click at [512, 109] on div at bounding box center [406, 180] width 508 height 311
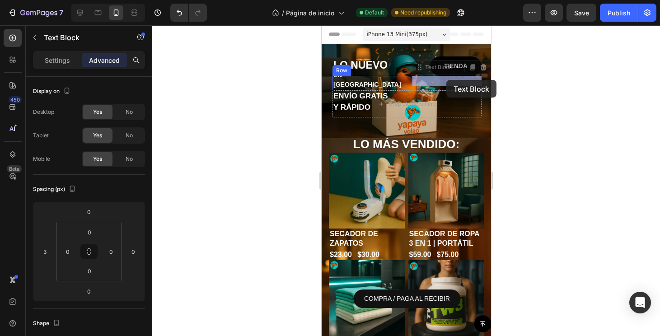
drag, startPoint x: 452, startPoint y: 82, endPoint x: 446, endPoint y: 80, distance: 6.1
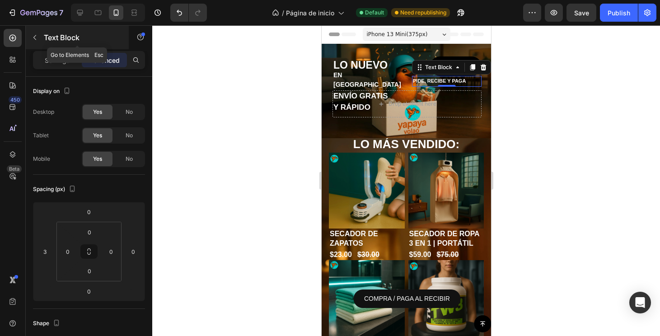
click at [42, 39] on div "Text Block" at bounding box center [77, 37] width 103 height 23
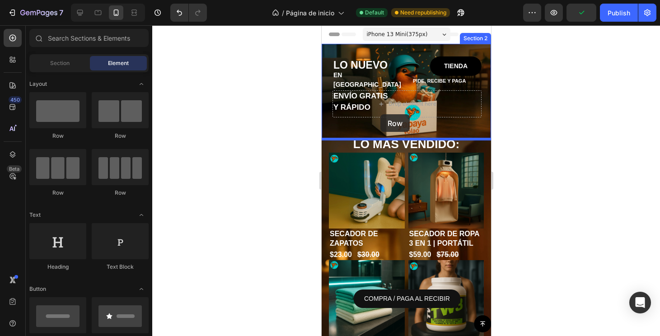
drag, startPoint x: 439, startPoint y: 131, endPoint x: 380, endPoint y: 114, distance: 61.5
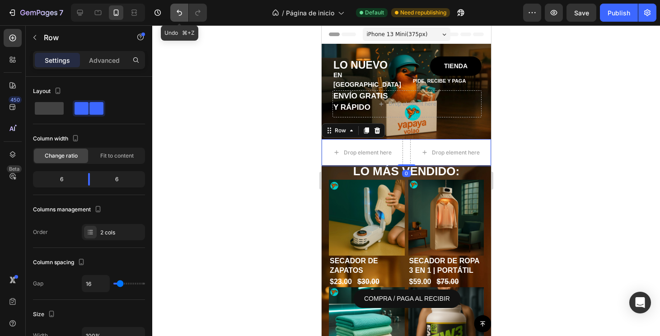
click at [182, 12] on icon "Undo/Redo" at bounding box center [179, 12] width 9 height 9
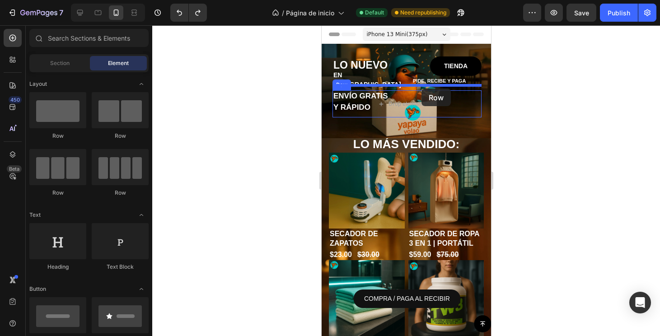
drag, startPoint x: 438, startPoint y: 143, endPoint x: 421, endPoint y: 89, distance: 57.3
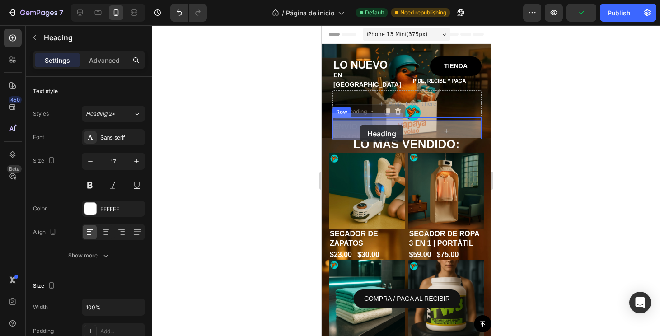
drag, startPoint x: 356, startPoint y: 130, endPoint x: 360, endPoint y: 125, distance: 6.4
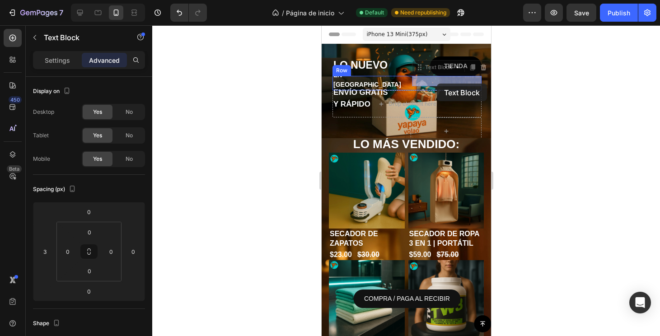
drag, startPoint x: 433, startPoint y: 79, endPoint x: 436, endPoint y: 83, distance: 5.1
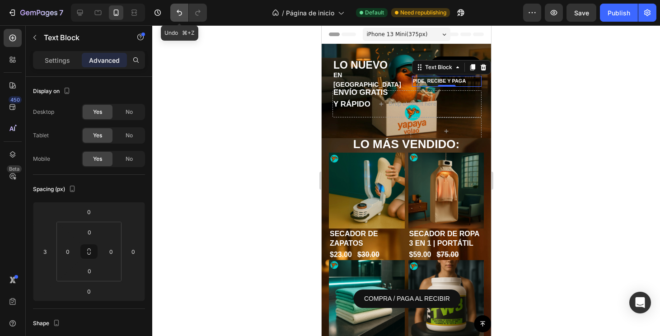
click at [175, 19] on button "Undo/Redo" at bounding box center [179, 13] width 18 height 18
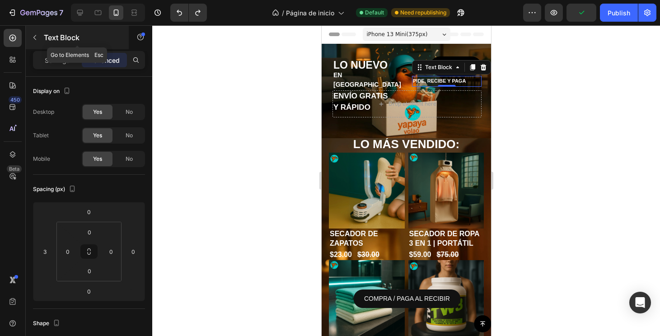
click at [37, 38] on icon "button" at bounding box center [34, 37] width 7 height 7
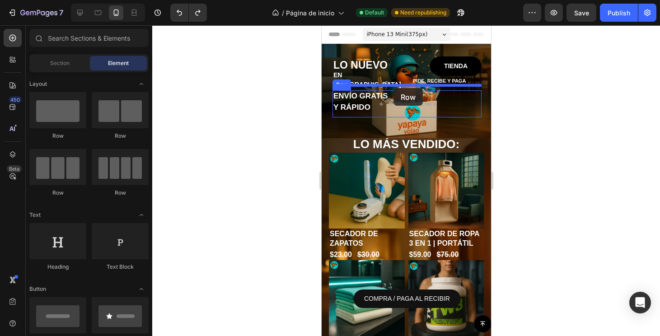
drag, startPoint x: 441, startPoint y: 141, endPoint x: 393, endPoint y: 88, distance: 71.6
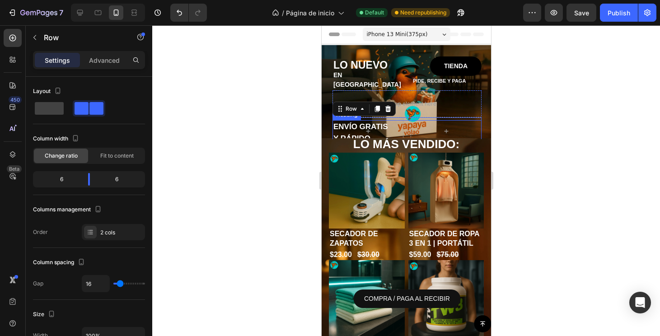
scroll to position [11, 0]
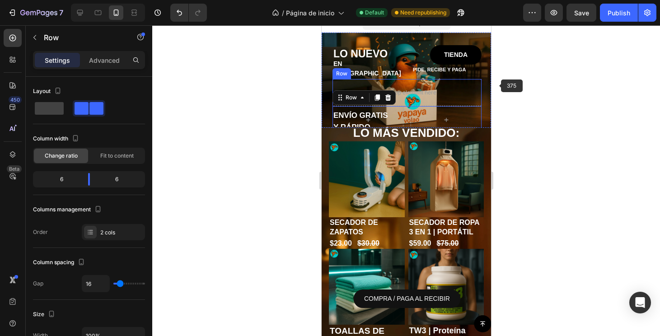
click at [529, 101] on div at bounding box center [406, 180] width 508 height 311
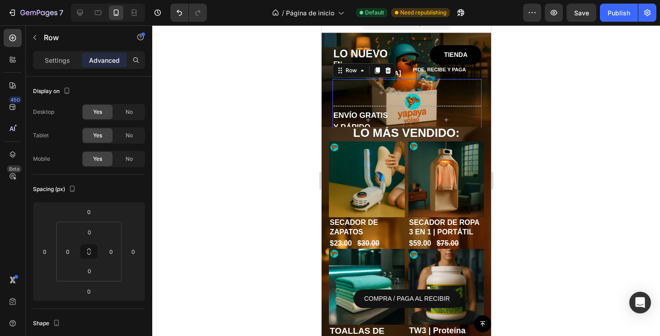
click at [62, 68] on div "Settings Advanced" at bounding box center [89, 60] width 112 height 18
click at [61, 63] on p "Settings" at bounding box center [57, 60] width 25 height 9
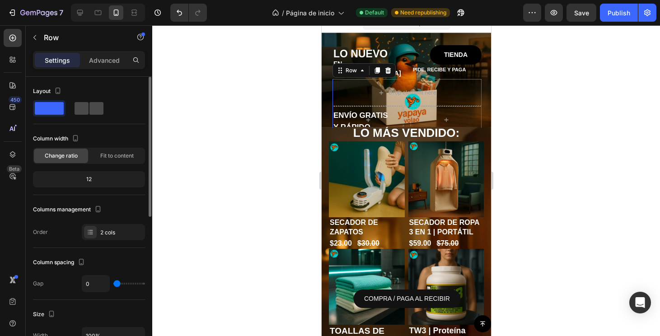
click at [89, 105] on span at bounding box center [96, 108] width 14 height 13
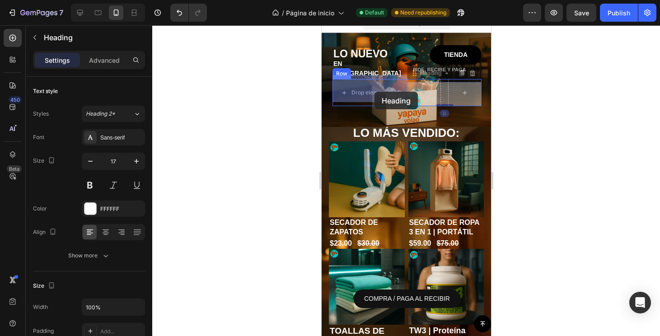
drag, startPoint x: 436, startPoint y: 92, endPoint x: 374, endPoint y: 92, distance: 61.4
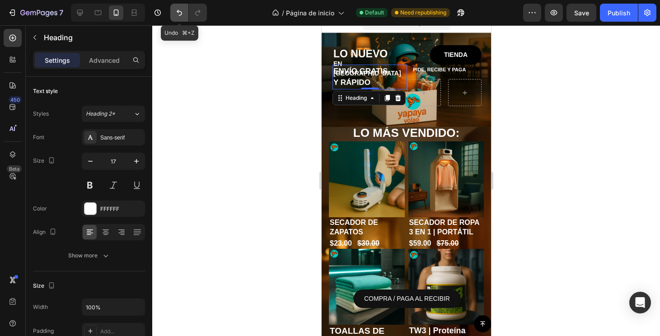
click at [182, 16] on icon "Undo/Redo" at bounding box center [179, 12] width 9 height 9
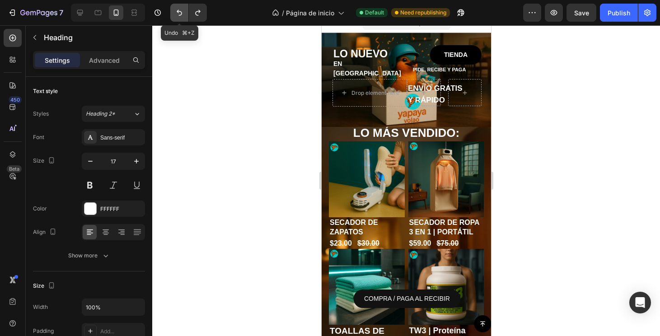
click at [182, 15] on icon "Undo/Redo" at bounding box center [179, 12] width 9 height 9
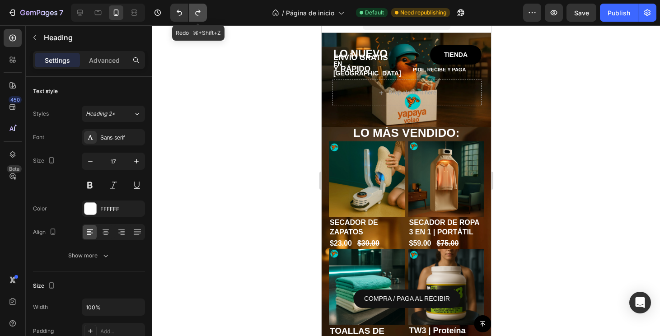
click at [193, 13] on button "Undo/Redo" at bounding box center [198, 13] width 18 height 18
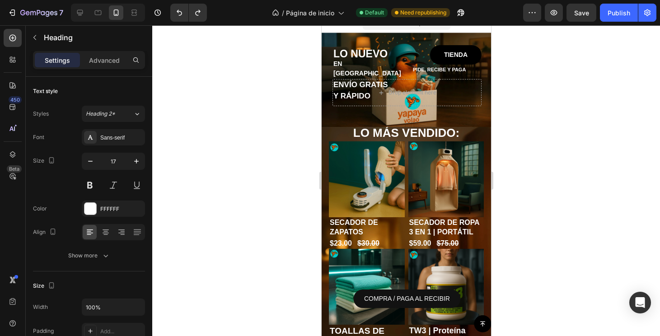
click at [520, 89] on div at bounding box center [406, 180] width 508 height 311
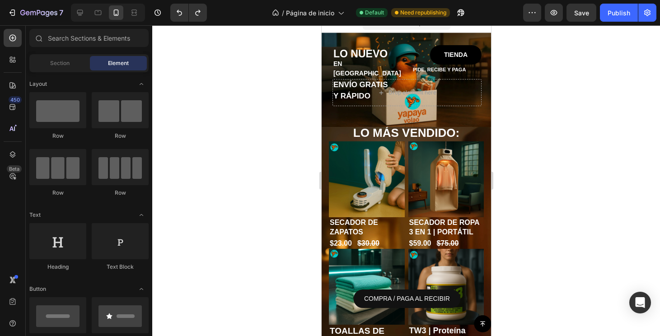
click at [545, 99] on div at bounding box center [406, 180] width 508 height 311
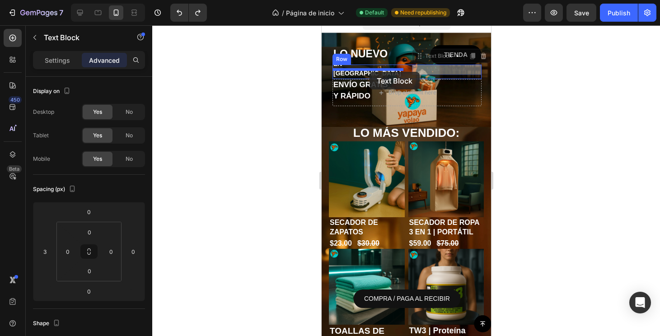
drag, startPoint x: 453, startPoint y: 69, endPoint x: 369, endPoint y: 72, distance: 84.0
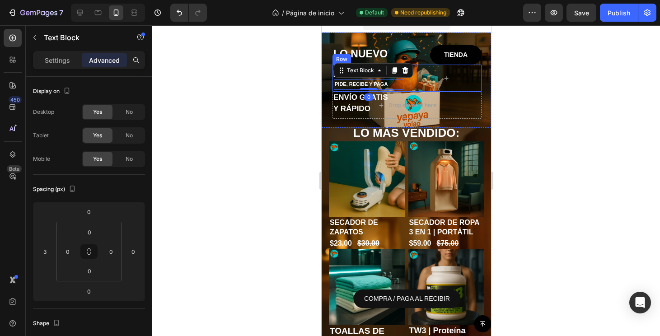
click at [563, 103] on div at bounding box center [406, 180] width 508 height 311
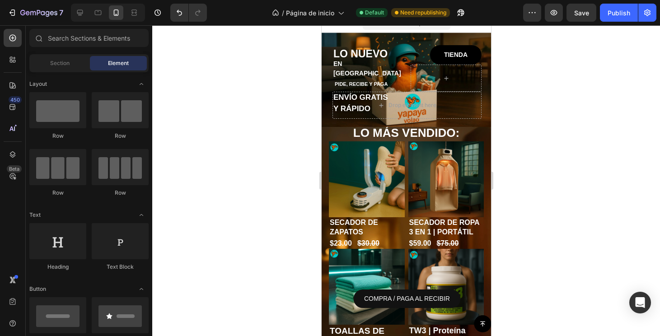
click at [516, 96] on div at bounding box center [406, 180] width 508 height 311
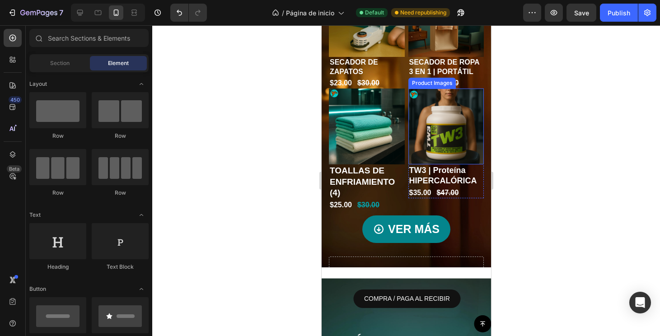
scroll to position [270, 0]
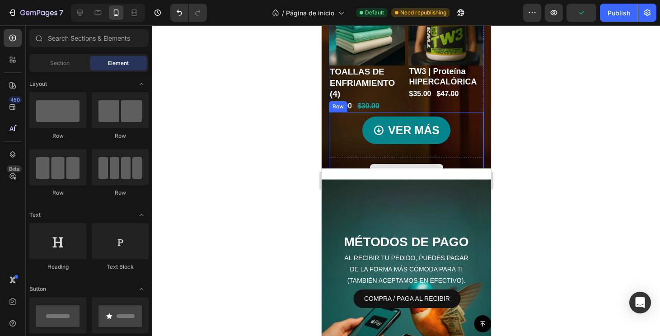
click at [469, 161] on div "Drop element here" at bounding box center [405, 171] width 155 height 27
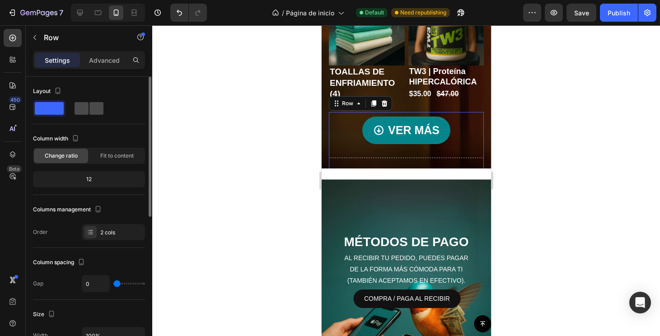
click at [89, 112] on span at bounding box center [96, 108] width 14 height 13
type input "8"
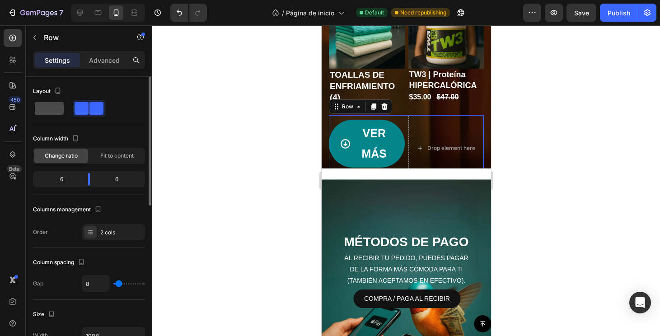
click at [56, 108] on span at bounding box center [49, 108] width 29 height 13
type input "0"
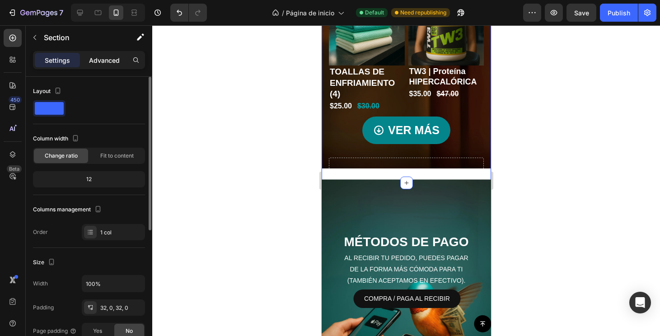
click at [106, 63] on p "Advanced" at bounding box center [104, 60] width 31 height 9
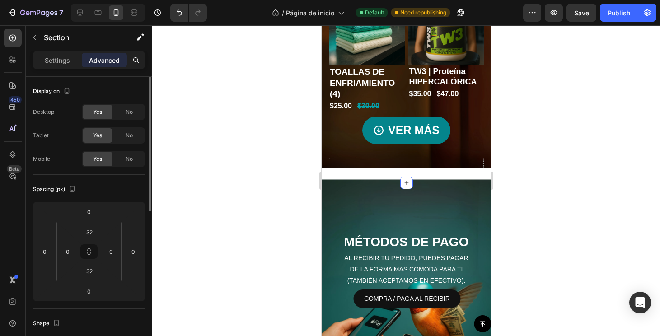
click at [105, 57] on p "Advanced" at bounding box center [104, 60] width 31 height 9
click at [106, 59] on p "Advanced" at bounding box center [104, 60] width 31 height 9
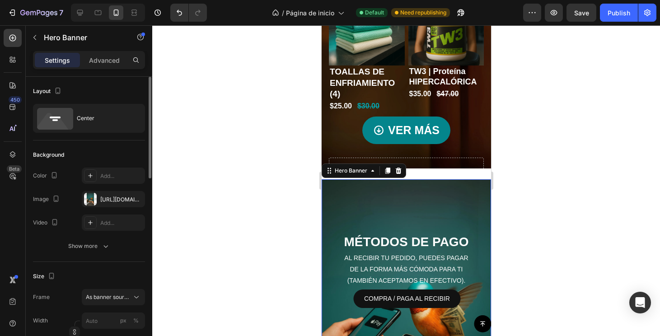
click at [382, 191] on div "Background Image" at bounding box center [405, 329] width 169 height 301
click at [103, 61] on p "Advanced" at bounding box center [104, 60] width 31 height 9
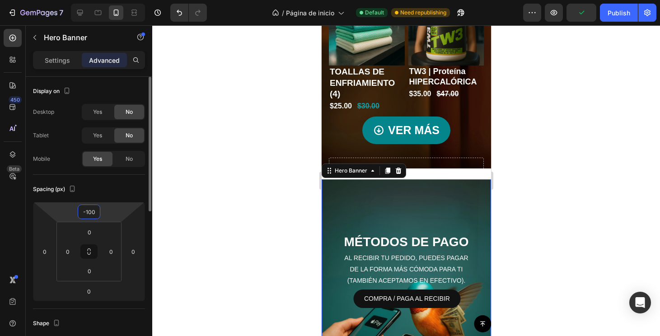
click at [94, 212] on input "-100" at bounding box center [89, 212] width 18 height 14
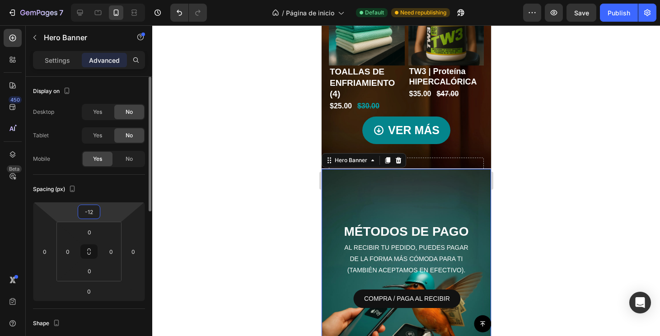
type input "-124"
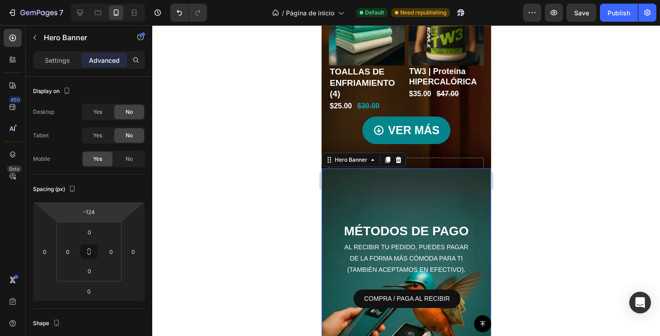
click at [565, 221] on div at bounding box center [406, 180] width 508 height 311
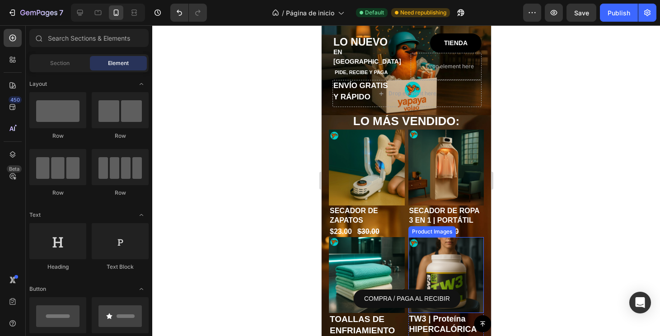
scroll to position [0, 0]
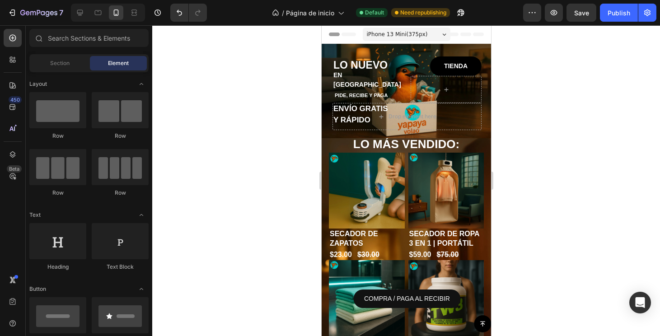
click at [514, 116] on div at bounding box center [406, 180] width 508 height 311
click at [78, 10] on icon at bounding box center [80, 13] width 6 height 6
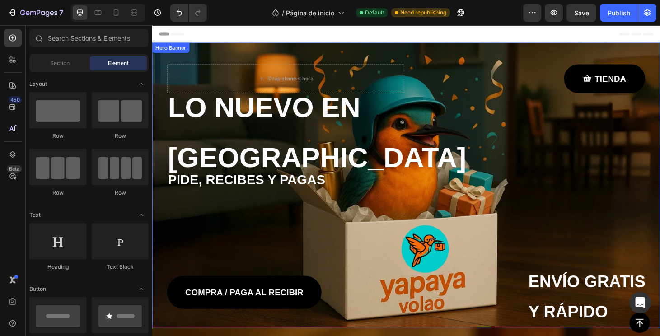
click at [538, 149] on div "Drop element here TIENDA Button Row LO NUEVO EN PANAMÁ Text Block PIDE, RECIBES…" at bounding box center [423, 208] width 510 height 282
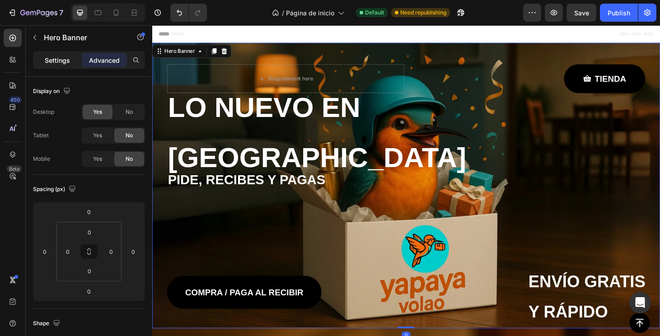
click at [52, 53] on div "Settings" at bounding box center [57, 60] width 45 height 14
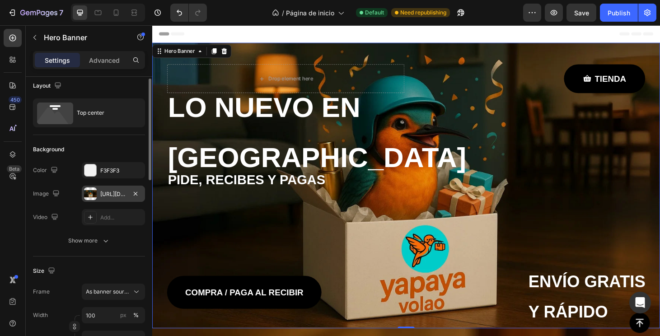
scroll to position [9, 0]
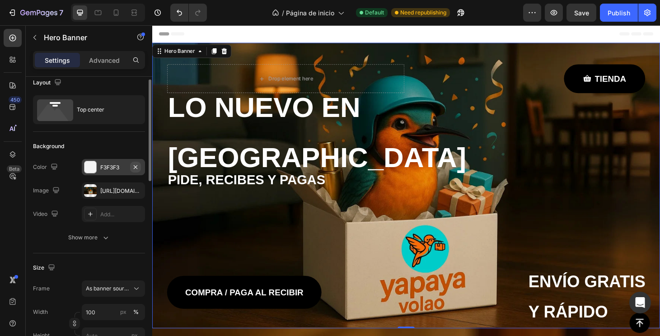
click at [136, 171] on button "button" at bounding box center [135, 167] width 11 height 11
click at [116, 197] on div "[URL][DOMAIN_NAME]" at bounding box center [113, 190] width 63 height 16
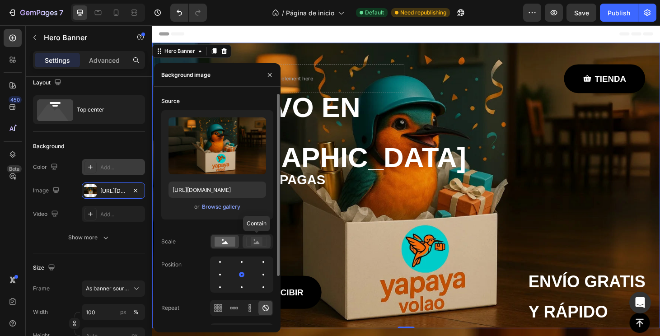
click at [262, 243] on rect at bounding box center [257, 241] width 12 height 9
click at [228, 246] on rect at bounding box center [224, 242] width 21 height 10
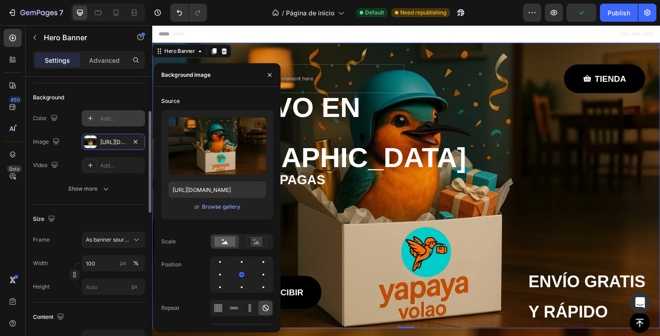
scroll to position [68, 0]
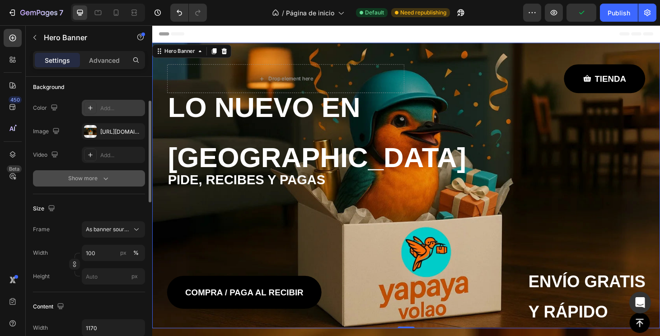
click at [100, 186] on button "Show more" at bounding box center [89, 178] width 112 height 16
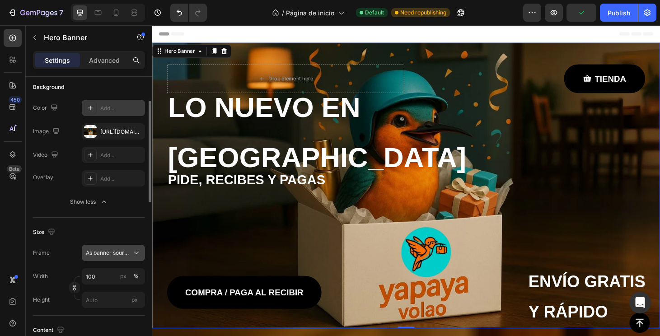
click at [118, 256] on span "As banner source" at bounding box center [108, 253] width 44 height 8
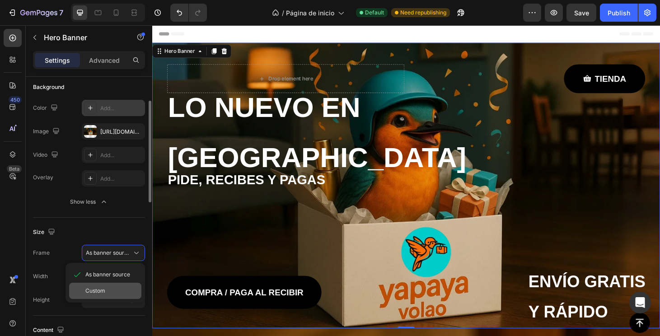
click at [112, 284] on div "Custom" at bounding box center [105, 291] width 72 height 16
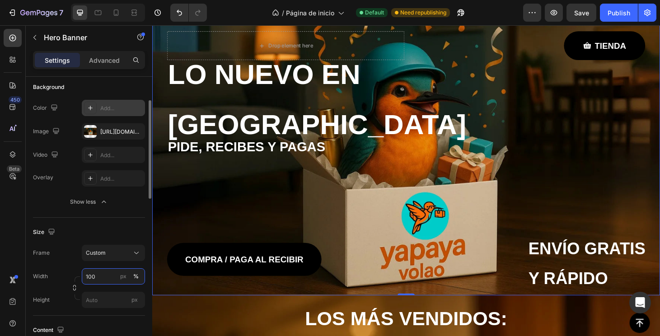
scroll to position [39, 0]
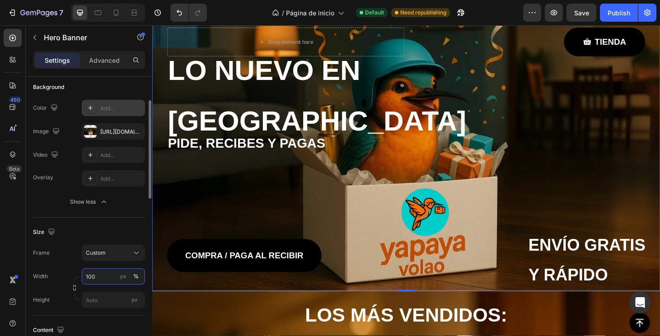
click at [90, 277] on input "100" at bounding box center [113, 276] width 63 height 16
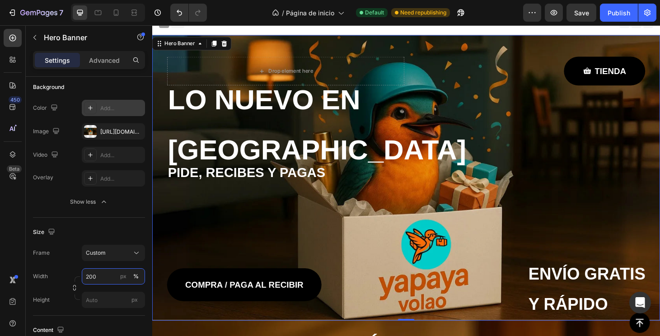
scroll to position [8, 0]
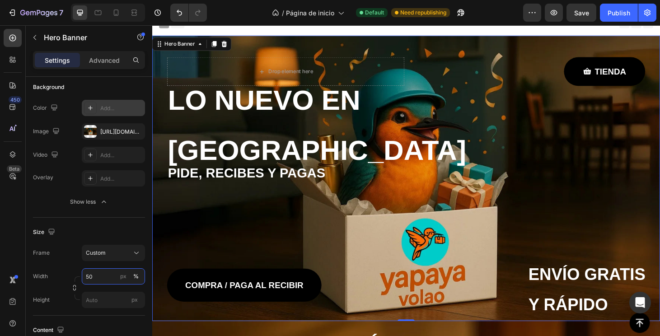
type input "5"
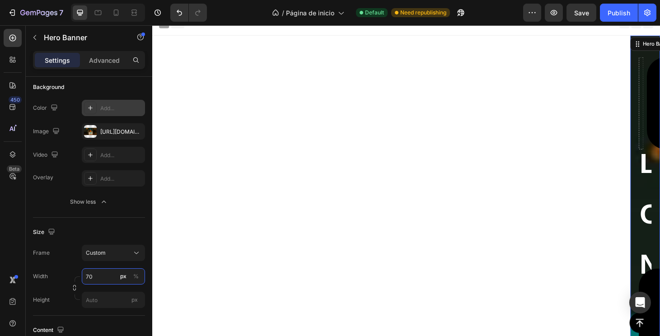
type input "7"
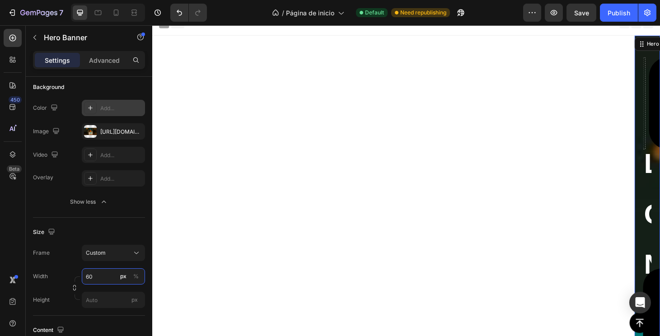
type input "6"
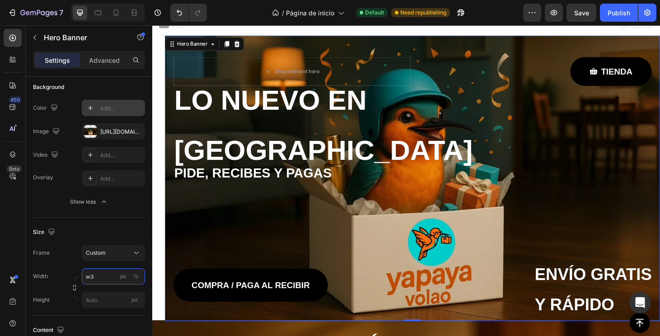
type input "w"
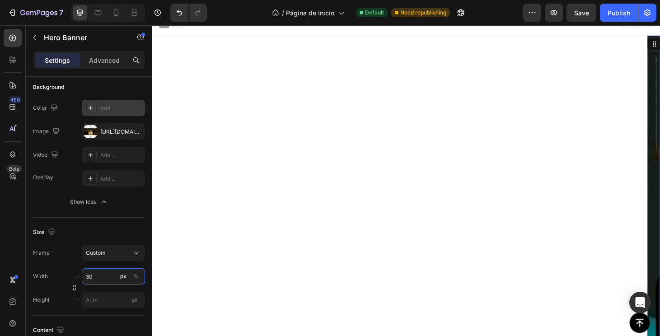
type input "300"
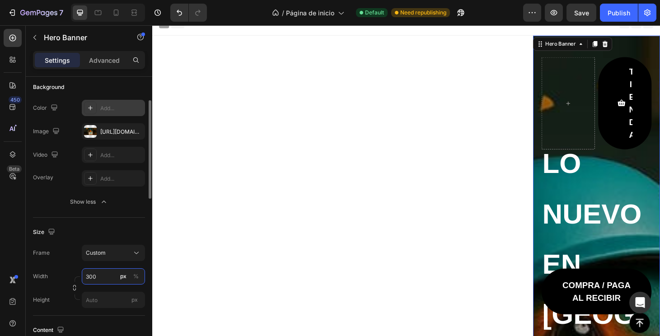
click at [111, 278] on input "300" at bounding box center [113, 276] width 63 height 16
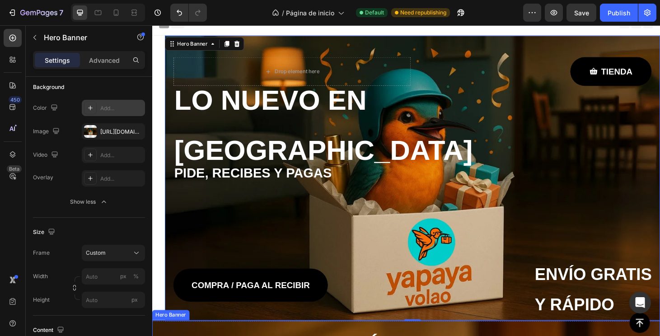
drag, startPoint x: 188, startPoint y: 277, endPoint x: 297, endPoint y: 306, distance: 112.6
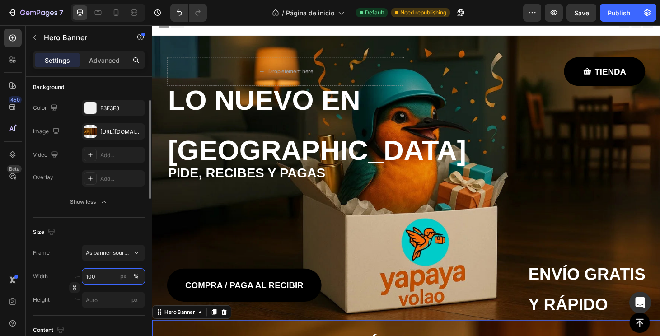
click at [99, 277] on input "100" at bounding box center [113, 276] width 63 height 16
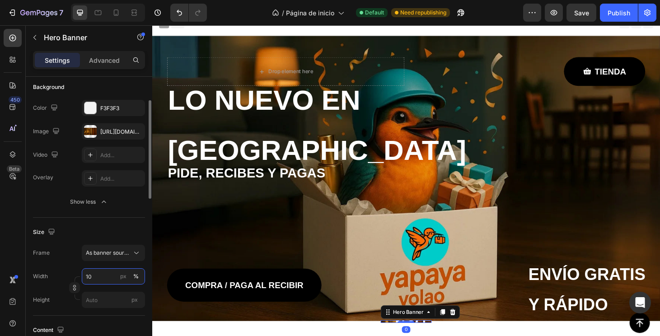
type input "1"
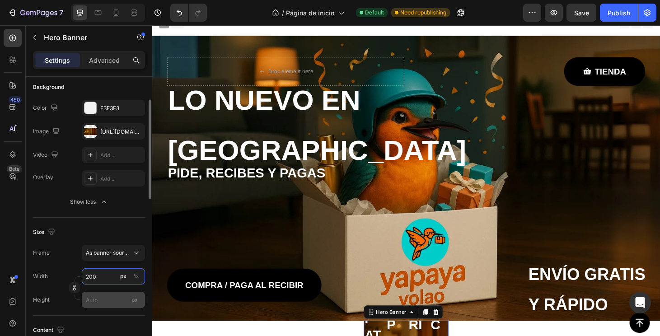
type input "200"
click at [102, 308] on input "px" at bounding box center [113, 300] width 63 height 16
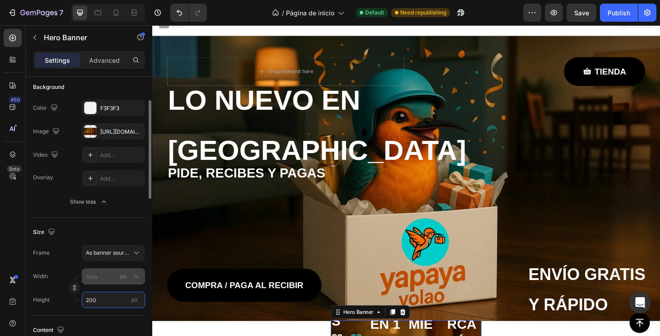
type input "200"
click at [105, 281] on input "px %" at bounding box center [113, 276] width 63 height 16
type input "2"
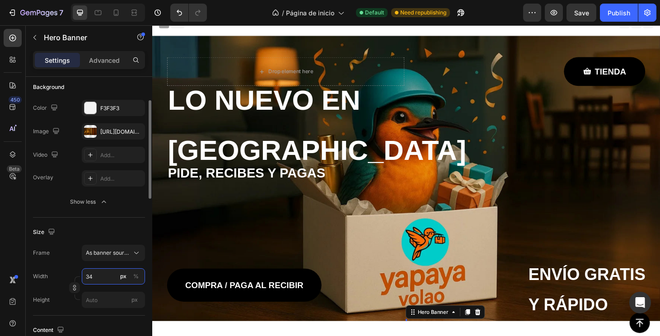
type input "3"
type input "400"
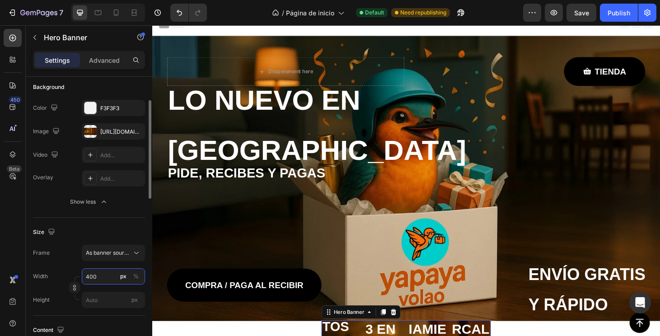
type input "200"
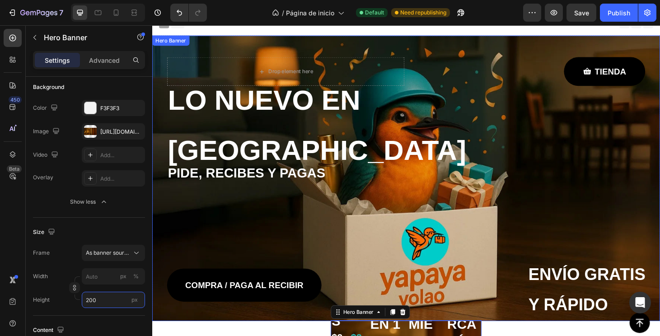
scroll to position [86, 0]
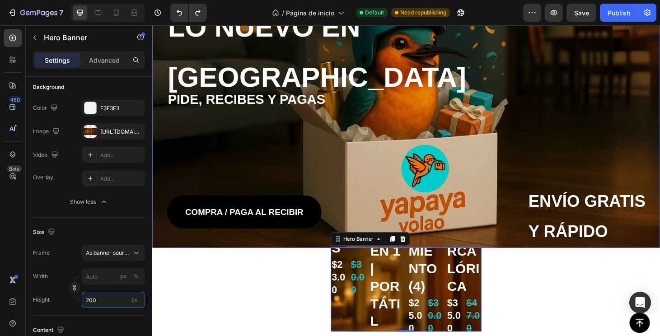
type input "100"
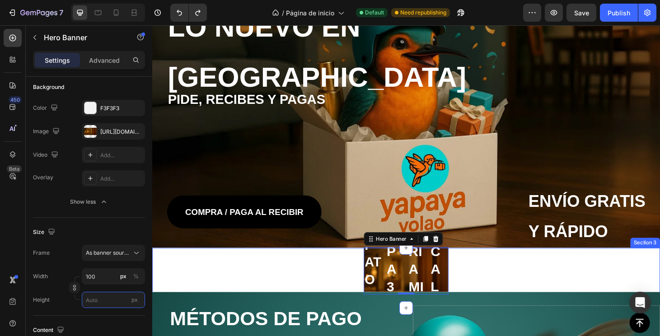
scroll to position [134, 0]
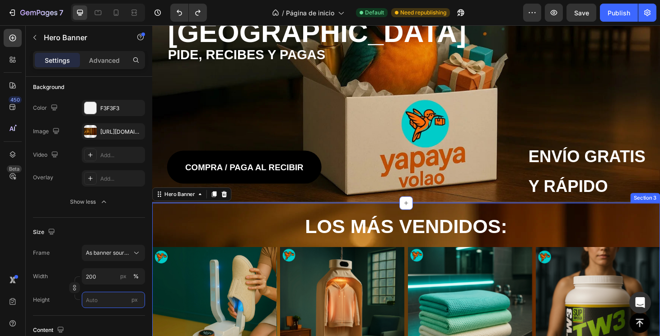
type input "100"
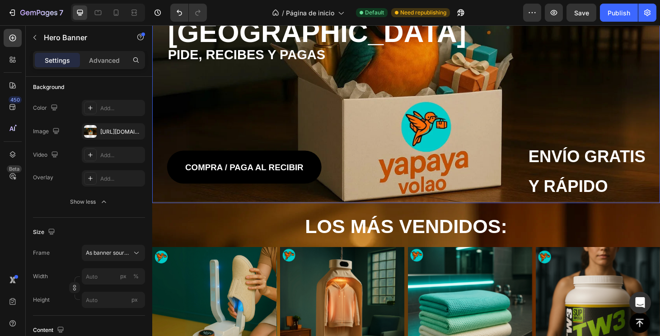
click at [230, 128] on div "COMPRA / PAGA AL RECIBIR Button" at bounding box center [250, 63] width 165 height 261
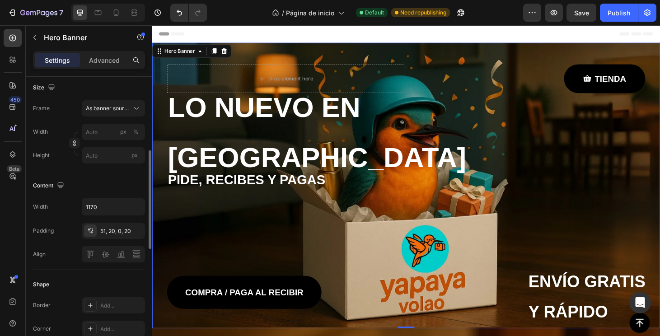
scroll to position [188, 0]
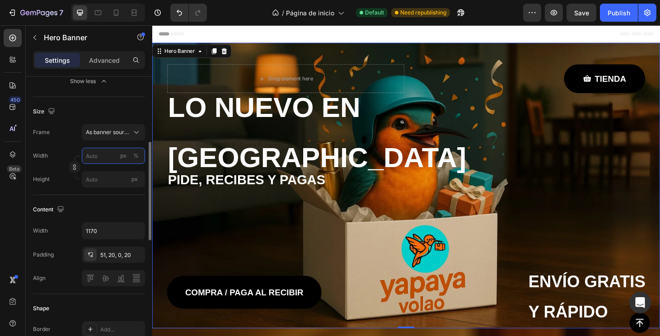
click at [109, 160] on input "px %" at bounding box center [113, 156] width 63 height 16
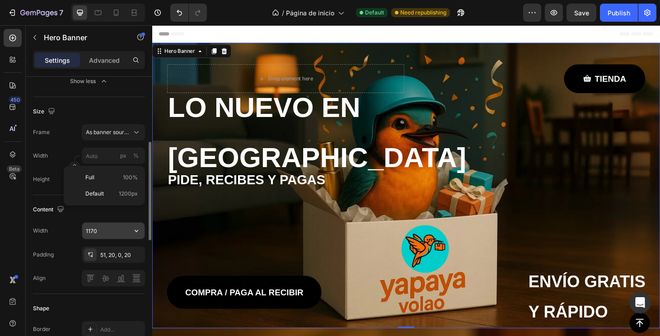
click at [99, 233] on input "1170" at bounding box center [113, 231] width 62 height 16
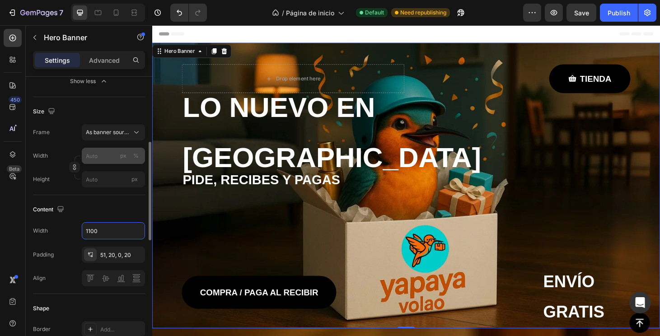
type input "1100"
click at [117, 160] on input "px %" at bounding box center [113, 156] width 63 height 16
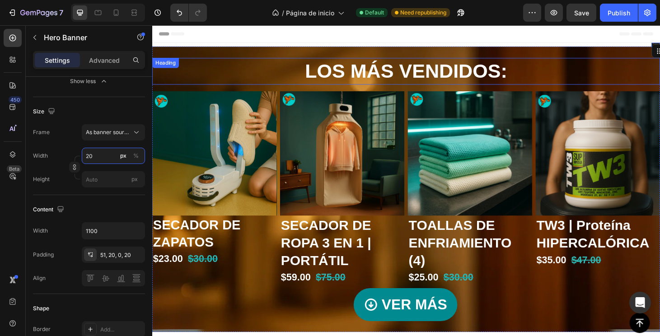
type input "2"
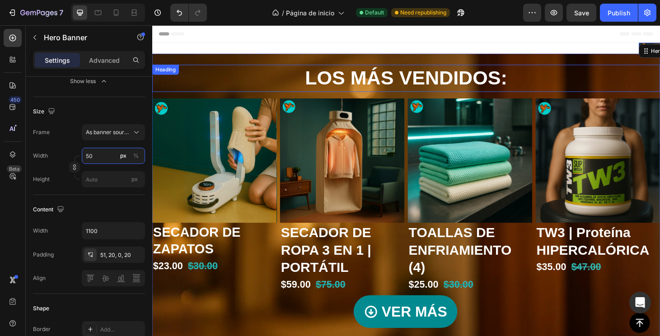
type input "5"
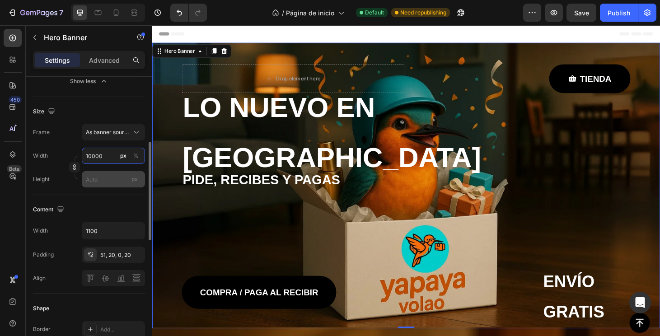
type input "10000"
click at [116, 181] on input "px" at bounding box center [113, 179] width 63 height 16
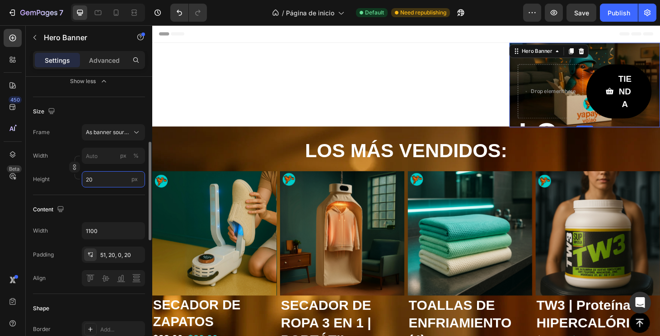
type input "2"
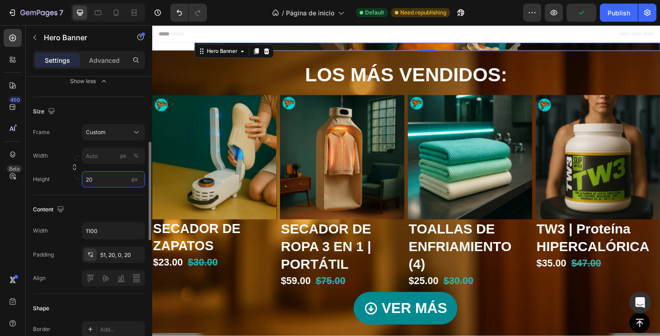
type input "2"
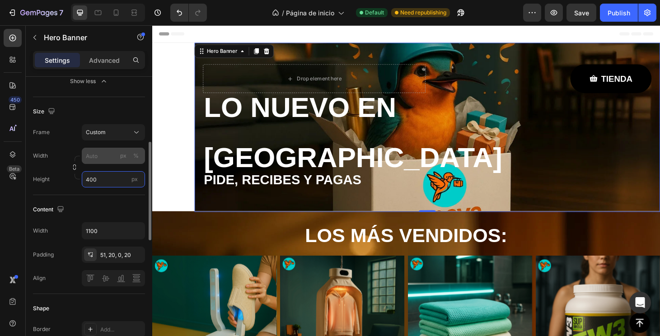
type input "400"
click at [103, 161] on input "px %" at bounding box center [113, 156] width 63 height 16
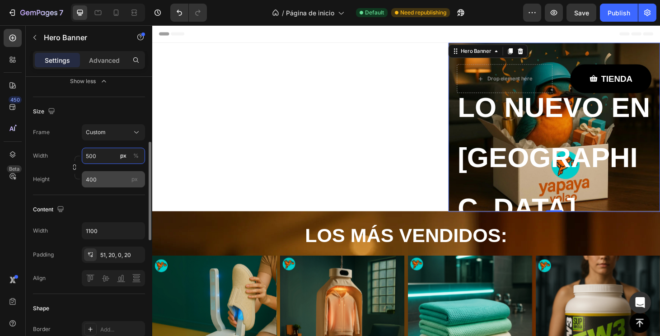
type input "500"
click at [101, 180] on input "400" at bounding box center [113, 179] width 63 height 16
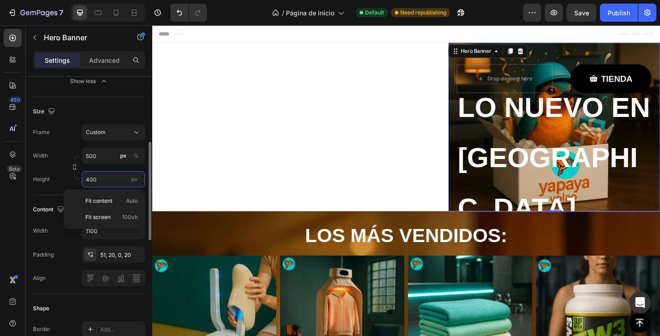
click at [101, 180] on input "400" at bounding box center [113, 179] width 63 height 16
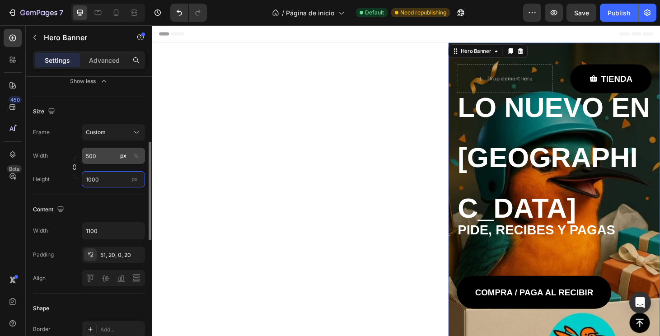
type input "1000"
click at [103, 158] on input "500" at bounding box center [113, 156] width 63 height 16
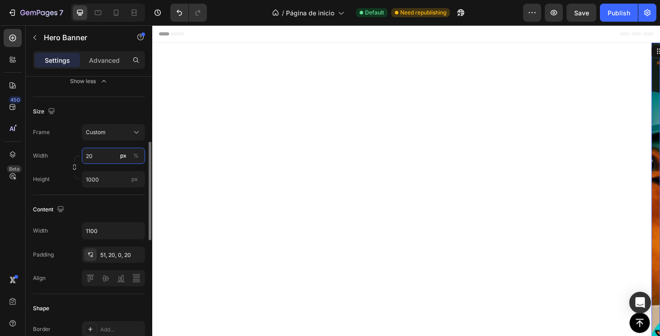
type input "2"
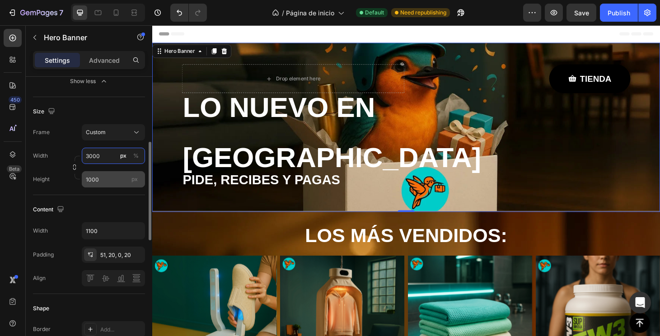
type input "3000"
click at [102, 177] on input "1000" at bounding box center [113, 179] width 63 height 16
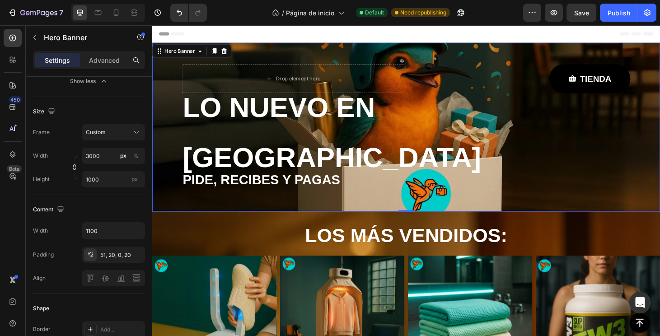
click at [329, 110] on div "COMPRA / PAGA AL RECIBIR Button" at bounding box center [266, 197] width 165 height 261
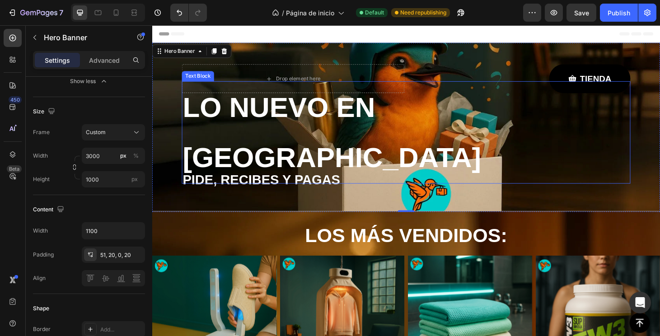
click at [415, 106] on p "LO NUEVO EN [GEOGRAPHIC_DATA]" at bounding box center [423, 139] width 477 height 107
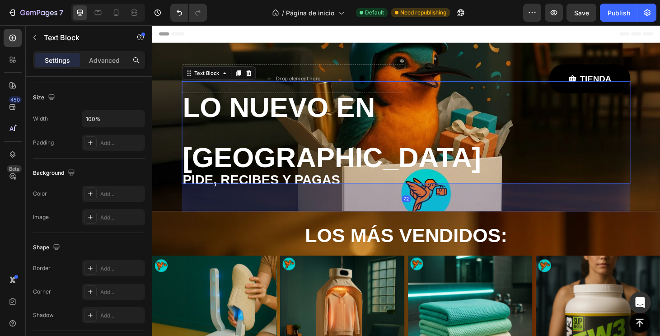
scroll to position [0, 0]
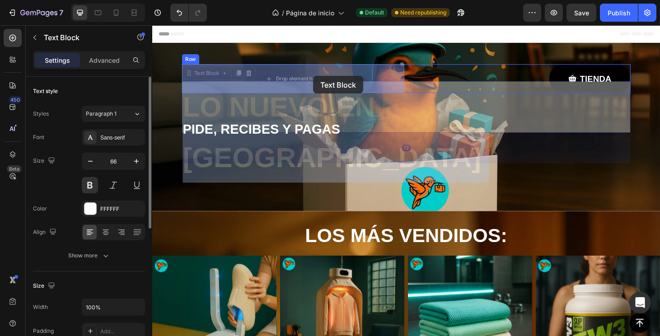
drag, startPoint x: 414, startPoint y: 112, endPoint x: 323, endPoint y: 79, distance: 96.5
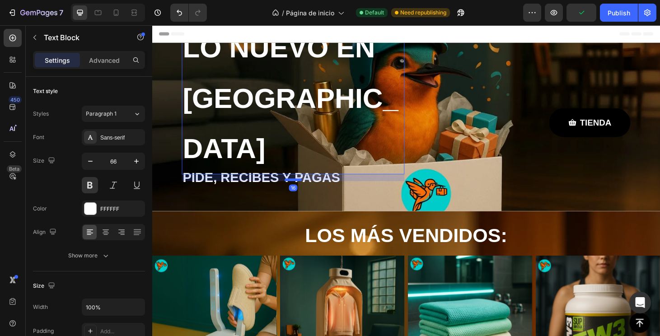
drag, startPoint x: 304, startPoint y: 162, endPoint x: 308, endPoint y: 136, distance: 25.5
click at [308, 189] on div at bounding box center [303, 190] width 18 height 3
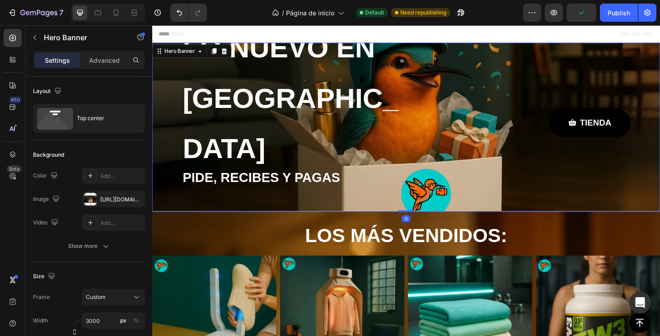
click at [282, 68] on div "COMPRA / PAGA AL RECIBIR Button" at bounding box center [266, 197] width 165 height 261
click at [251, 101] on div "COMPRA / PAGA AL RECIBIR Button" at bounding box center [266, 197] width 165 height 261
click at [239, 117] on div "COMPRA / PAGA AL RECIBIR Button" at bounding box center [266, 197] width 165 height 261
click at [240, 128] on div "COMPRA / PAGA AL RECIBIR Button" at bounding box center [266, 197] width 165 height 261
click at [240, 142] on div "COMPRA / PAGA AL RECIBIR Button" at bounding box center [266, 197] width 165 height 261
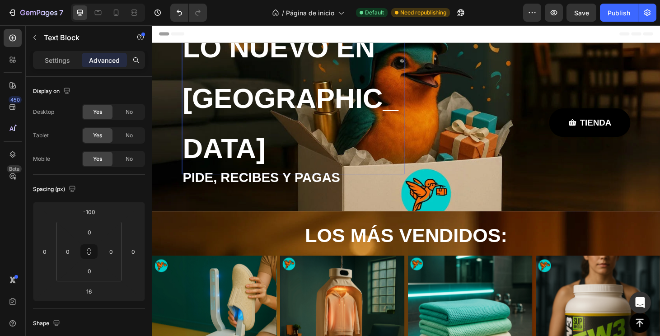
click at [265, 61] on p "LO NUEVO EN [GEOGRAPHIC_DATA]" at bounding box center [303, 103] width 236 height 161
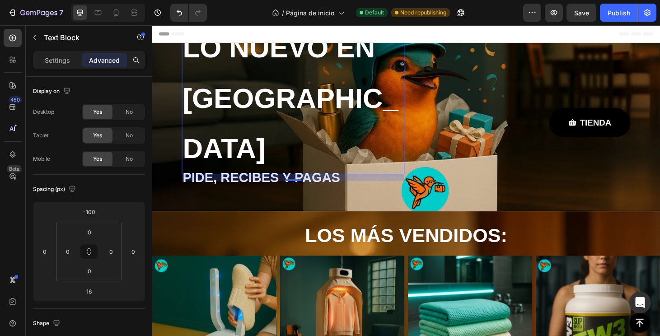
click at [61, 70] on div "Settings Advanced" at bounding box center [89, 64] width 126 height 26
click at [61, 65] on div "Settings" at bounding box center [57, 60] width 45 height 14
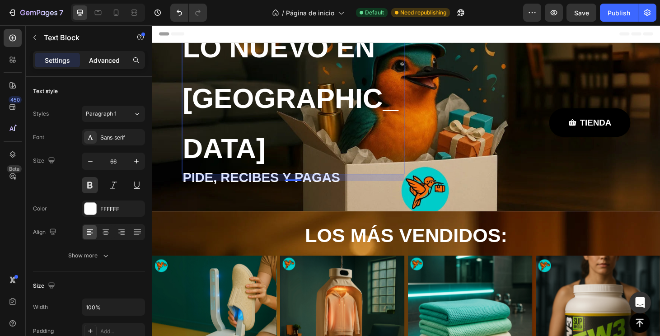
click at [124, 65] on div "Advanced" at bounding box center [104, 60] width 45 height 14
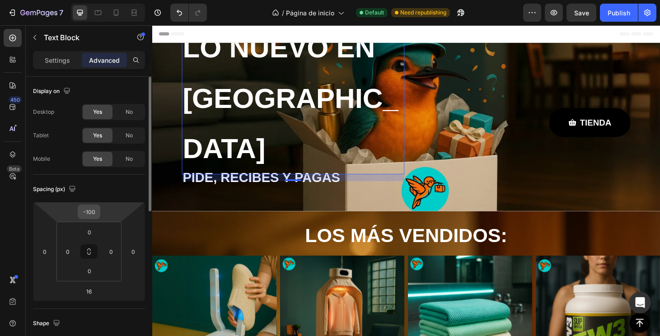
click at [92, 215] on input "-100" at bounding box center [89, 212] width 18 height 14
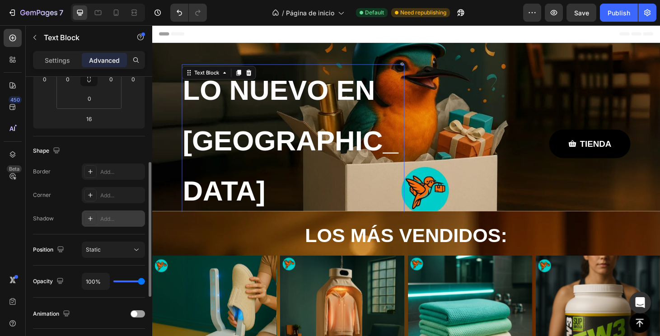
scroll to position [181, 0]
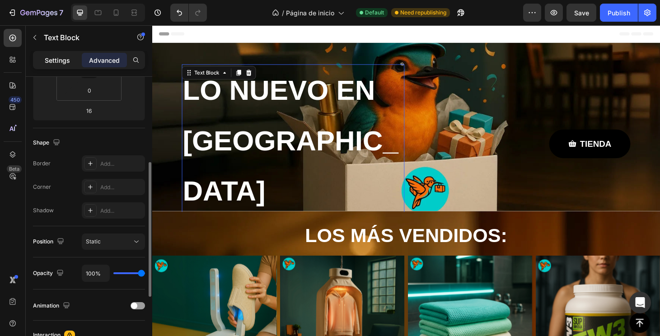
click at [63, 67] on div "Settings" at bounding box center [57, 60] width 45 height 14
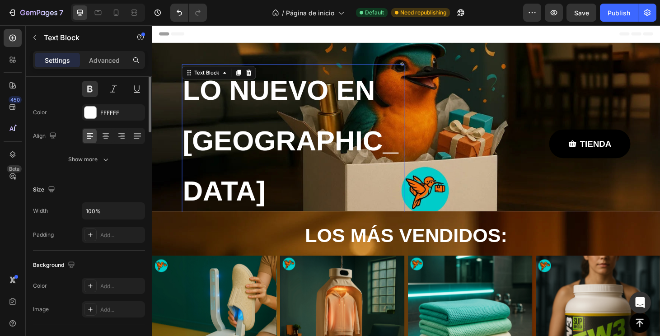
scroll to position [0, 0]
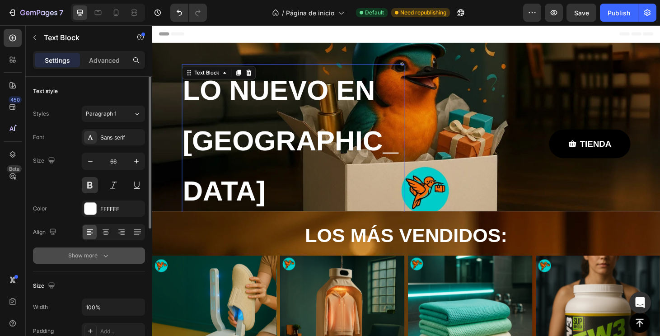
click at [95, 251] on div "Show more" at bounding box center [89, 255] width 42 height 9
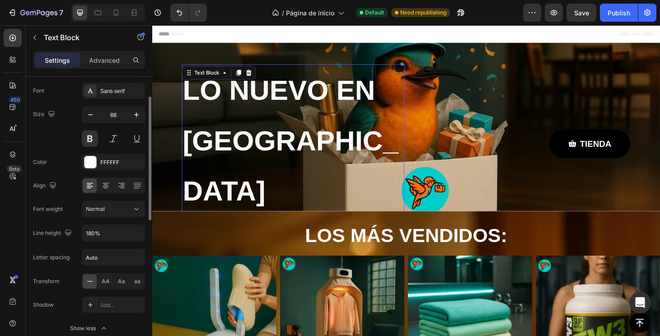
scroll to position [48, 0]
click at [134, 237] on button "button" at bounding box center [136, 231] width 16 height 16
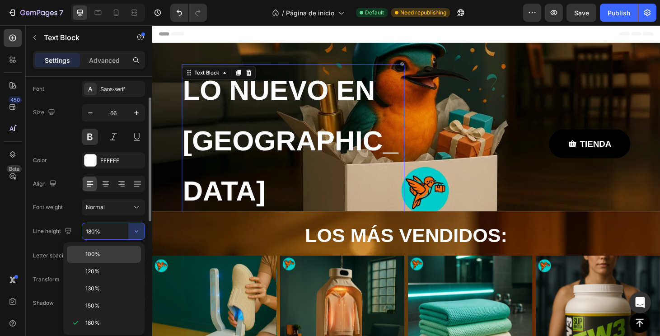
click at [98, 254] on span "100%" at bounding box center [92, 254] width 15 height 8
type input "100%"
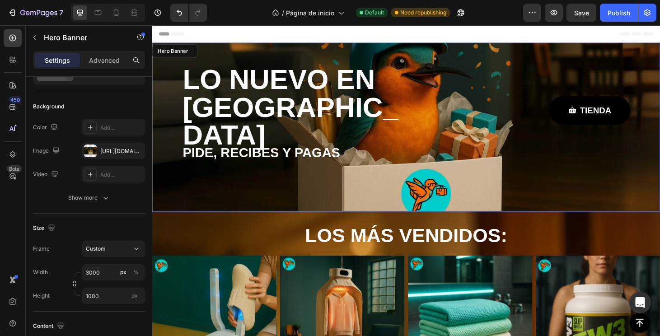
click at [289, 158] on div "COMPRA / PAGA AL RECIBIR Button" at bounding box center [266, 197] width 165 height 261
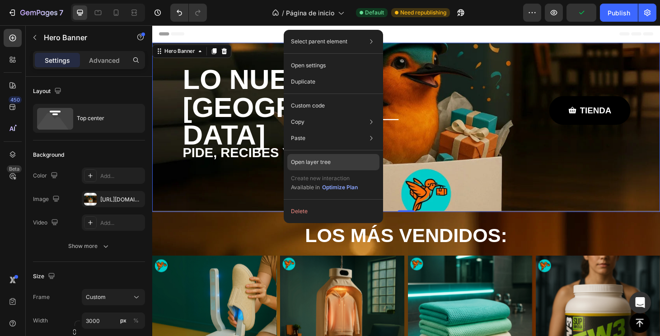
click at [317, 168] on div "Open layer tree" at bounding box center [333, 162] width 92 height 16
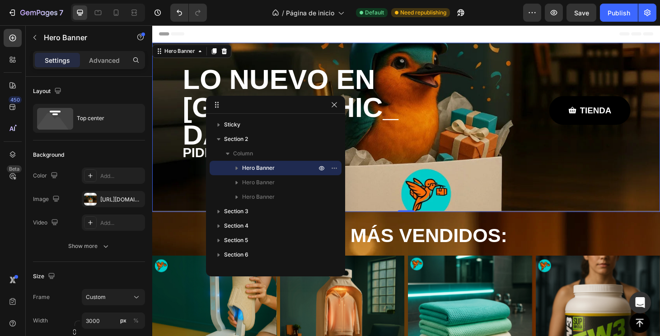
click at [233, 172] on icon "button" at bounding box center [236, 167] width 9 height 9
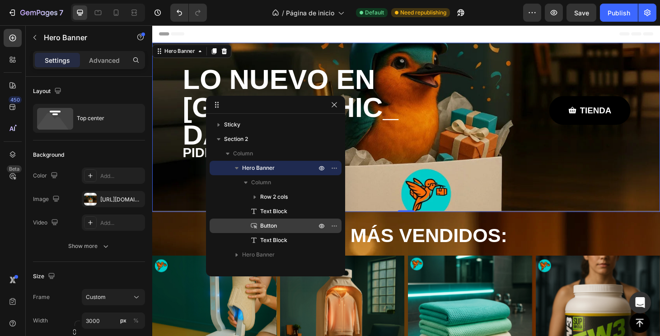
click at [274, 226] on span "Button" at bounding box center [268, 225] width 17 height 9
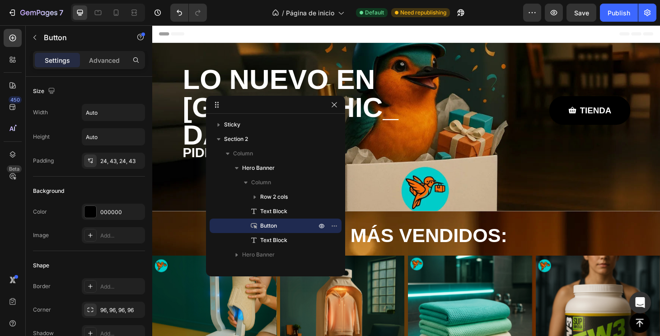
click at [113, 51] on div "Sections(18) Elements(83) Section Element Hero Section Product Detail Brands Tr…" at bounding box center [89, 180] width 126 height 311
click at [110, 63] on p "Advanced" at bounding box center [104, 60] width 31 height 9
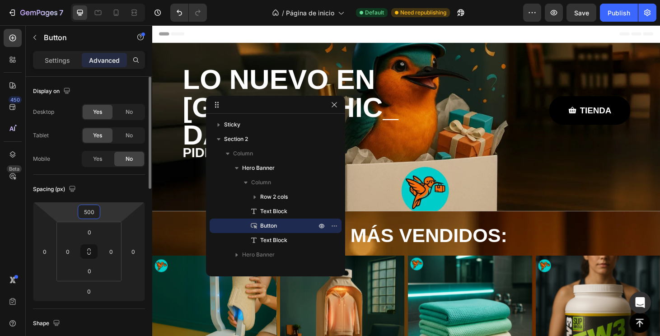
click at [93, 215] on input "500" at bounding box center [89, 212] width 18 height 14
type input "3"
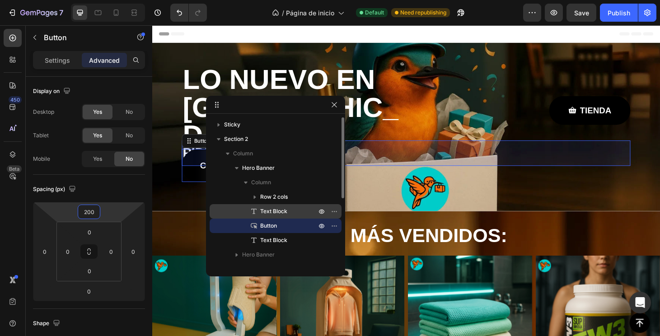
type input "200"
click at [273, 210] on span "Text Block" at bounding box center [273, 211] width 27 height 9
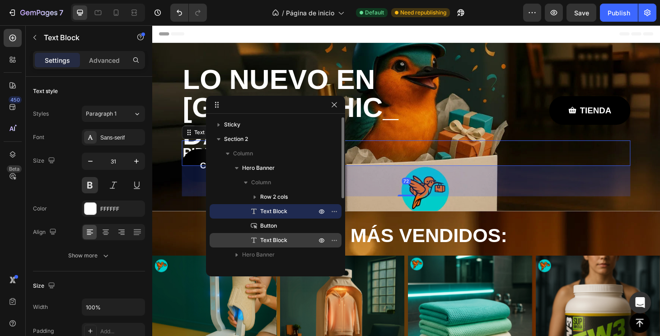
click at [272, 239] on span "Text Block" at bounding box center [273, 240] width 27 height 9
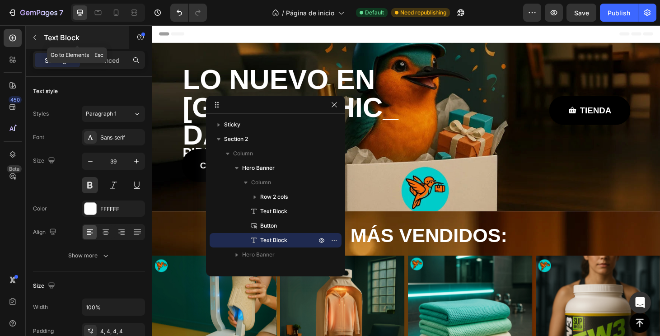
click at [104, 48] on div "Text Block" at bounding box center [77, 37] width 103 height 23
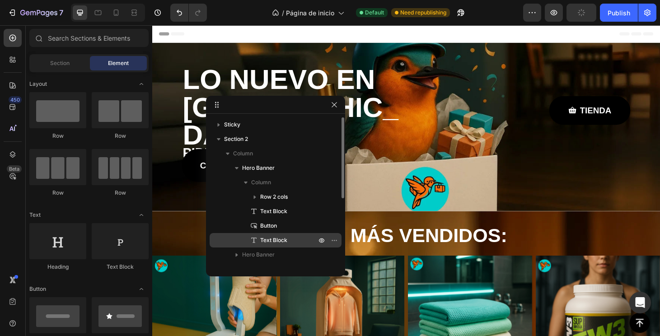
click at [280, 240] on span "Text Block" at bounding box center [273, 240] width 27 height 9
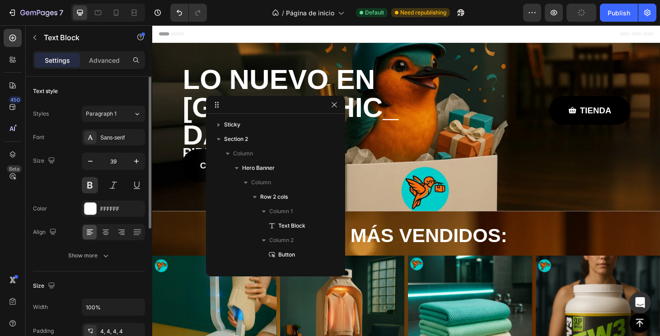
scroll to position [113, 0]
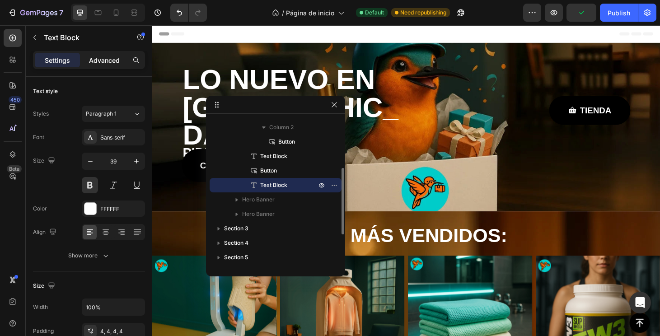
click at [103, 64] on p "Advanced" at bounding box center [104, 60] width 31 height 9
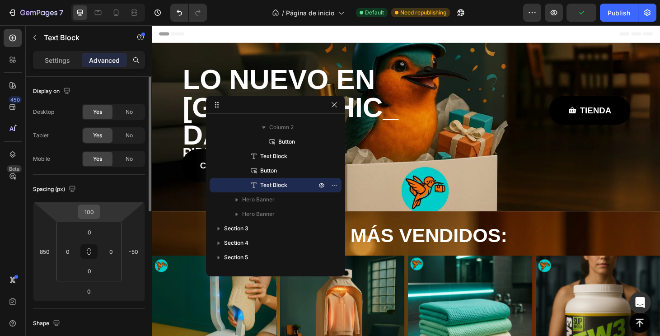
click at [87, 207] on input "100" at bounding box center [89, 212] width 18 height 14
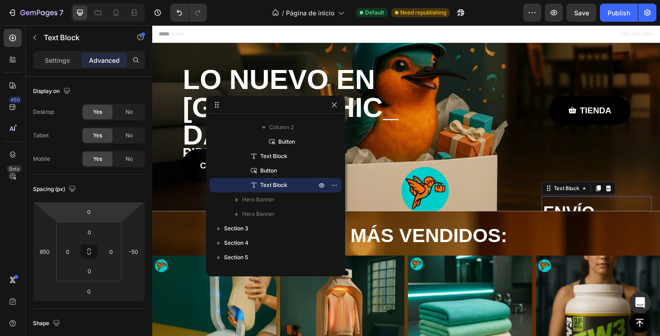
click at [65, 65] on p "Settings" at bounding box center [57, 60] width 25 height 9
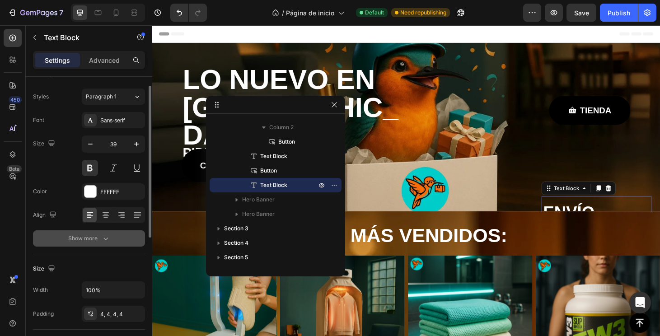
click at [91, 236] on div "Show more" at bounding box center [89, 238] width 42 height 9
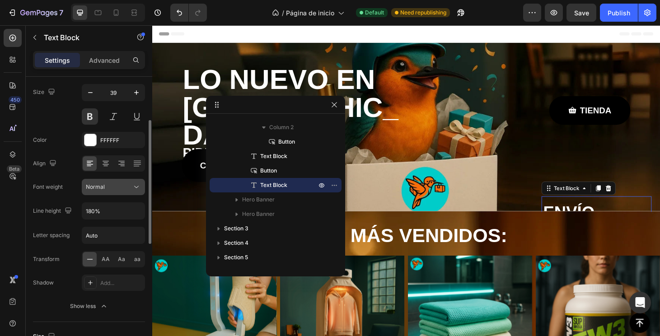
scroll to position [78, 0]
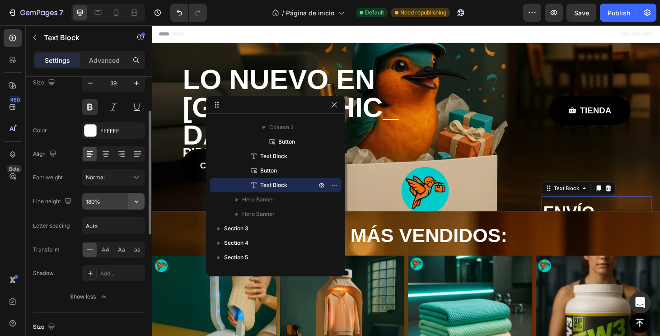
click at [137, 201] on icon "button" at bounding box center [136, 201] width 9 height 9
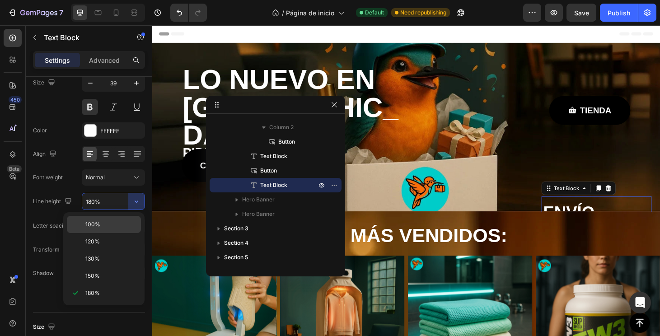
click at [108, 222] on p "100%" at bounding box center [110, 224] width 51 height 8
type input "100%"
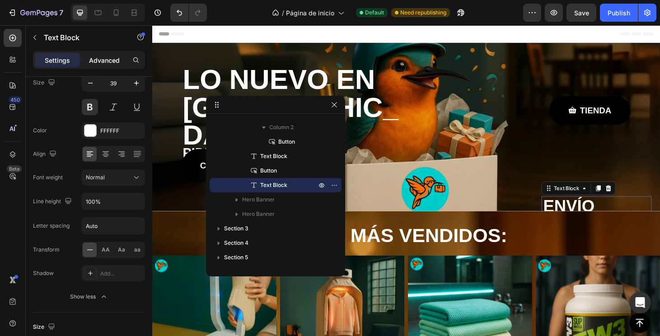
click at [106, 56] on p "Advanced" at bounding box center [104, 60] width 31 height 9
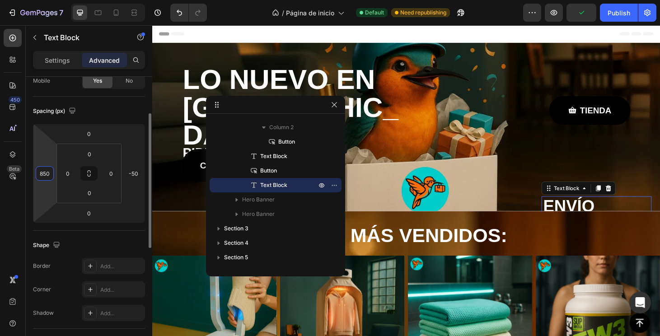
click at [47, 172] on input "850" at bounding box center [45, 174] width 14 height 14
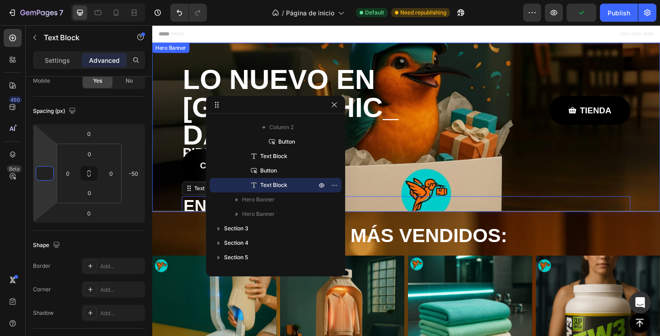
click at [659, 161] on div "LO NUEVO EN PANAMÁ Text Block TIENDA Button Row PIDE, RECIBES Y PAGAS Text Bloc…" at bounding box center [423, 145] width 497 height 203
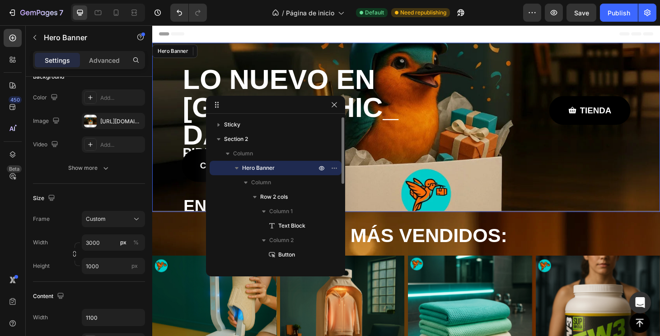
scroll to position [0, 0]
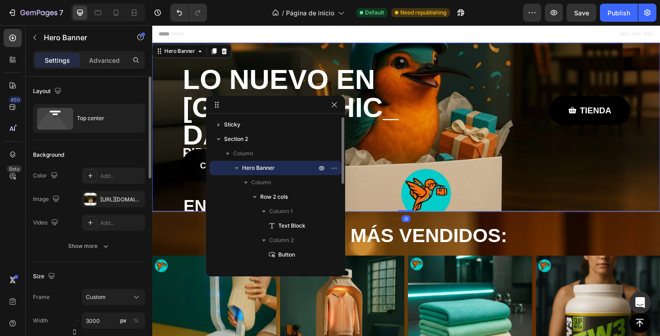
click at [629, 156] on div "LO NUEVO EN PANAMÁ Text Block TIENDA Button Row PIDE, RECIBES Y PAGAS Text Bloc…" at bounding box center [423, 157] width 479 height 180
click at [334, 105] on icon "button" at bounding box center [334, 104] width 7 height 7
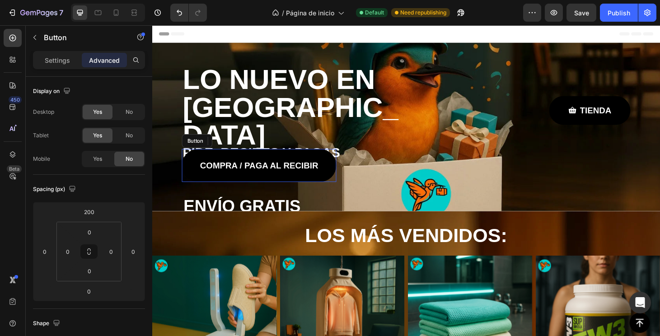
click at [340, 171] on link "COMPRA / PAGA AL RECIBIR" at bounding box center [266, 174] width 165 height 35
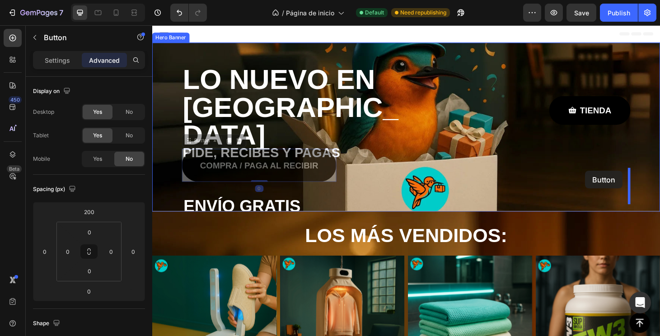
drag, startPoint x: 340, startPoint y: 171, endPoint x: 614, endPoint y: 181, distance: 273.8
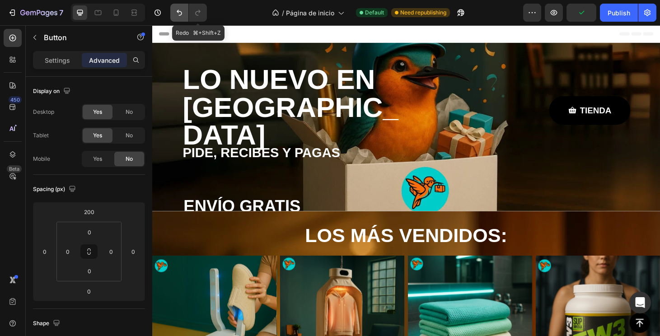
click at [179, 9] on icon "Undo/Redo" at bounding box center [179, 12] width 9 height 9
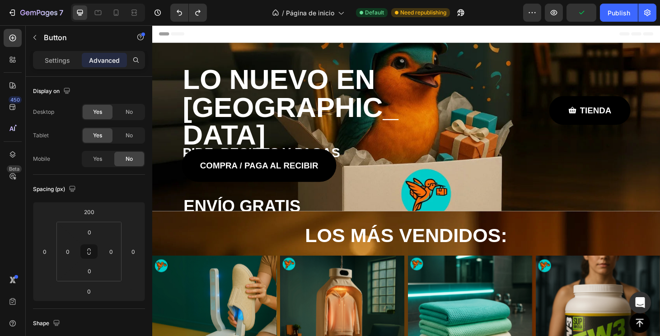
click at [319, 166] on link "COMPRA / PAGA AL RECIBIR" at bounding box center [266, 174] width 165 height 35
click at [306, 172] on p "COMPRA / PAGA AL RECIBIR" at bounding box center [266, 175] width 126 height 14
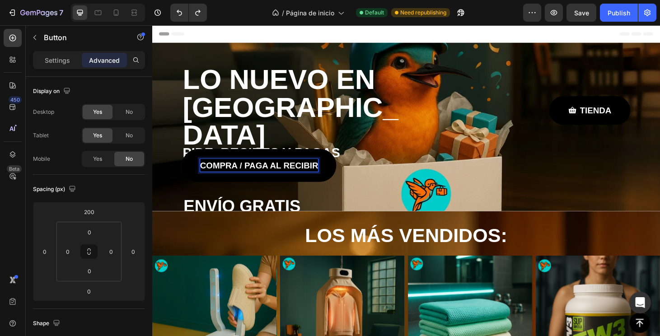
click at [330, 163] on link "COMPRA / PAGA AL RECIBIR" at bounding box center [266, 174] width 165 height 35
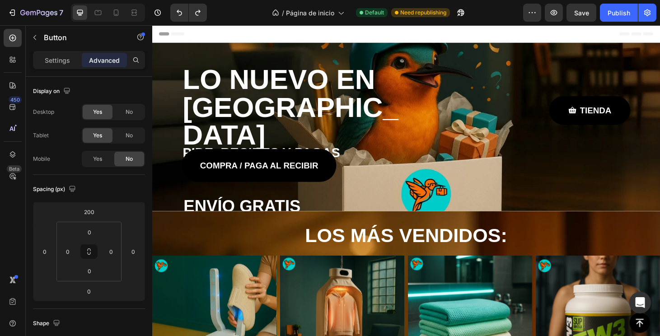
click at [245, 166] on link "COMPRA / PAGA AL RECIBIR" at bounding box center [266, 174] width 165 height 35
click at [204, 166] on link "COMPRA / PAGA AL RECIBIR" at bounding box center [266, 174] width 165 height 35
click at [190, 161] on link "COMPRA / PAGA AL RECIBIR" at bounding box center [266, 174] width 165 height 35
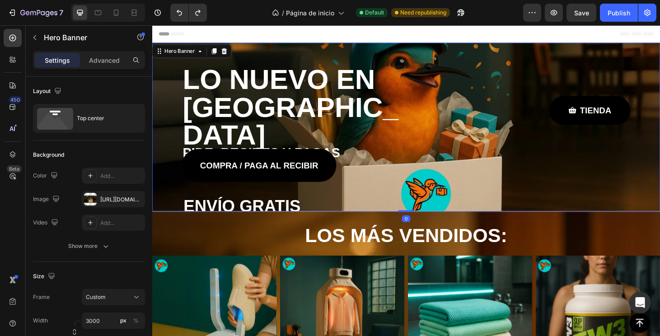
drag, startPoint x: 219, startPoint y: 124, endPoint x: 219, endPoint y: 107, distance: 16.7
click at [219, 124] on div "COMPRA / PAGA AL RECIBIR Button" at bounding box center [266, 130] width 165 height 126
click at [219, 107] on div "COMPRA / PAGA AL RECIBIR Button" at bounding box center [266, 130] width 165 height 126
click at [198, 227] on p "Y RÁPIDO" at bounding box center [423, 236] width 475 height 18
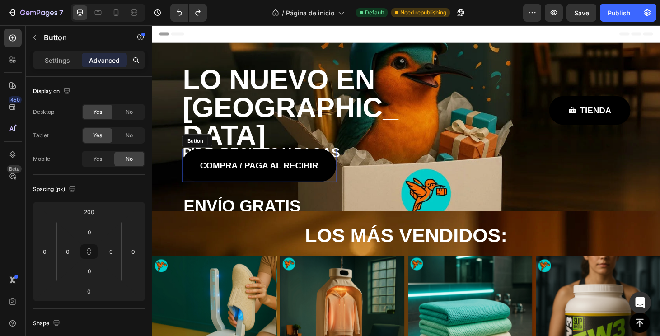
click at [200, 160] on link "COMPRA / PAGA AL RECIBIR" at bounding box center [266, 174] width 165 height 35
click at [242, 148] on icon at bounding box center [244, 148] width 7 height 7
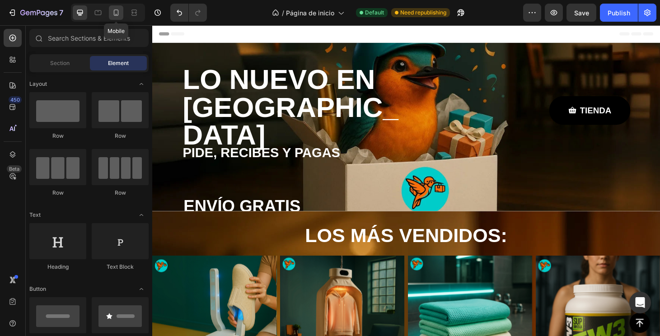
click at [110, 11] on div at bounding box center [116, 12] width 14 height 14
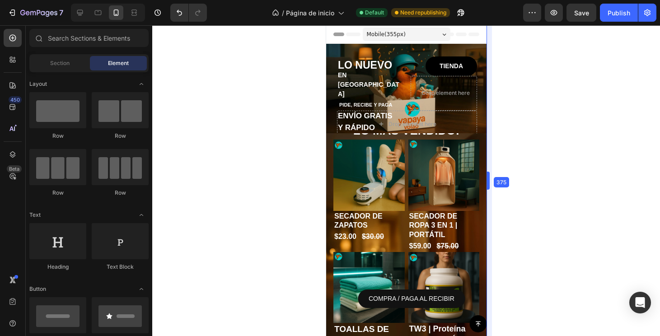
drag, startPoint x: 489, startPoint y: 180, endPoint x: 456, endPoint y: 181, distance: 33.0
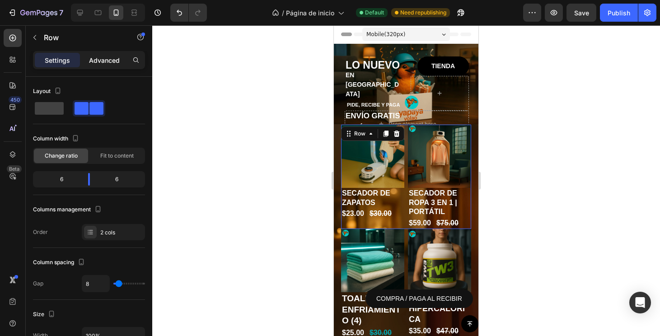
click at [106, 62] on p "Advanced" at bounding box center [104, 60] width 31 height 9
click at [102, 58] on p "Advanced" at bounding box center [104, 60] width 31 height 9
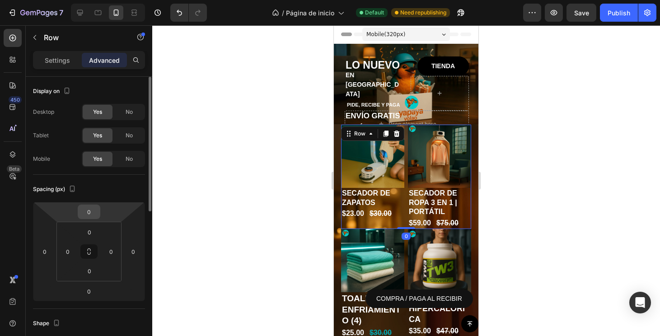
click at [91, 214] on input "0" at bounding box center [89, 212] width 18 height 14
type input "200"
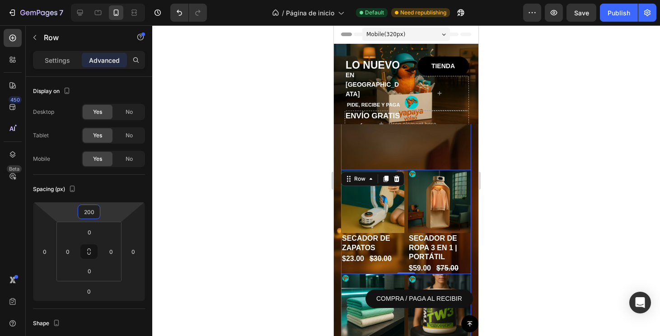
click at [393, 144] on div "Product Images SECADOR DE ZAPATOS Product Title $23.00 Product Price Product Pr…" at bounding box center [406, 176] width 130 height 195
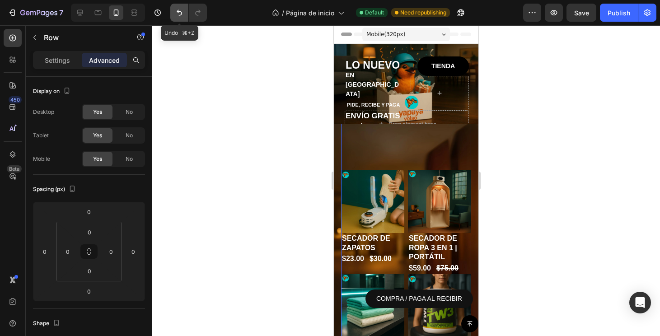
click at [175, 13] on icon "Undo/Redo" at bounding box center [179, 12] width 9 height 9
click at [177, 15] on icon "Undo/Redo" at bounding box center [179, 12] width 9 height 9
click at [184, 9] on button "Undo/Redo" at bounding box center [179, 13] width 18 height 18
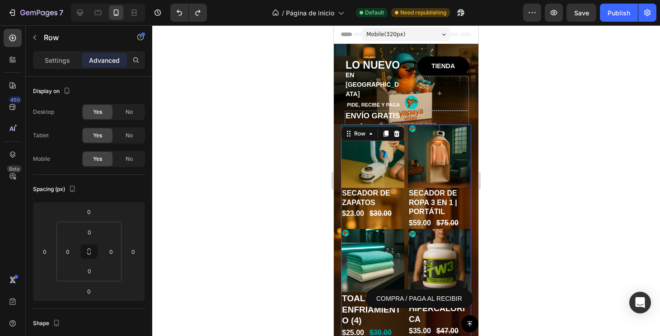
click at [551, 147] on div at bounding box center [406, 180] width 508 height 311
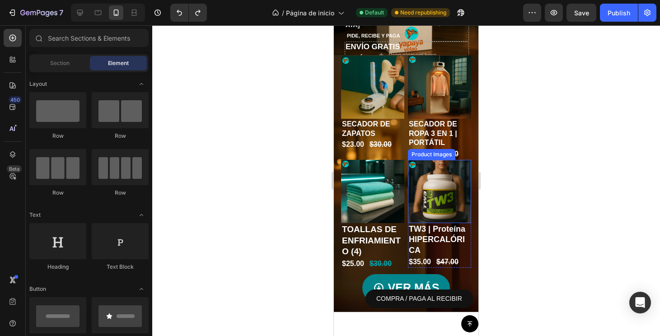
scroll to position [39, 0]
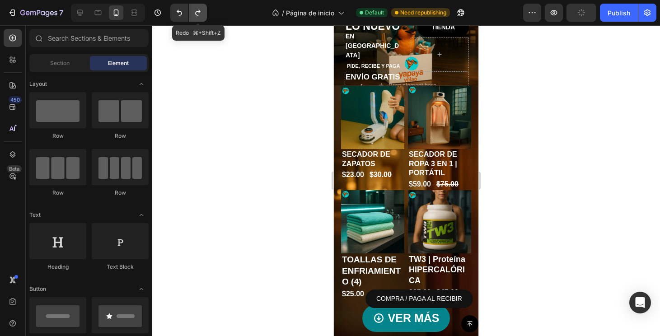
click at [201, 9] on icon "Undo/Redo" at bounding box center [197, 12] width 9 height 9
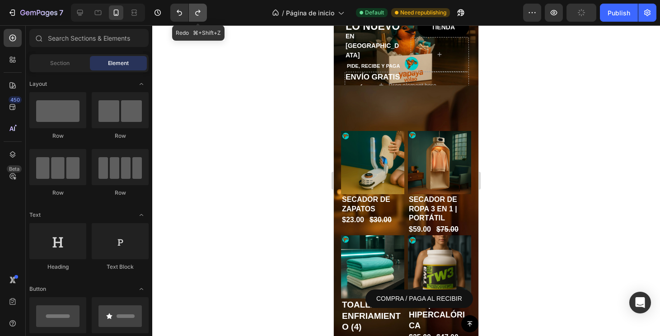
click at [201, 9] on icon "Undo/Redo" at bounding box center [197, 12] width 9 height 9
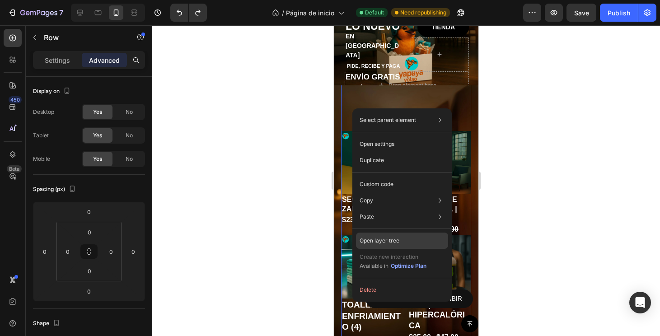
click at [365, 235] on div "Open layer tree" at bounding box center [402, 241] width 92 height 16
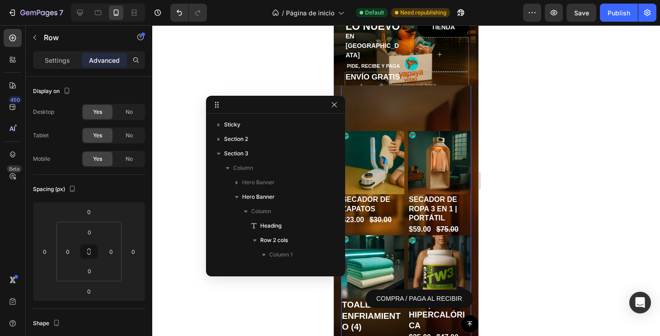
scroll to position [113, 0]
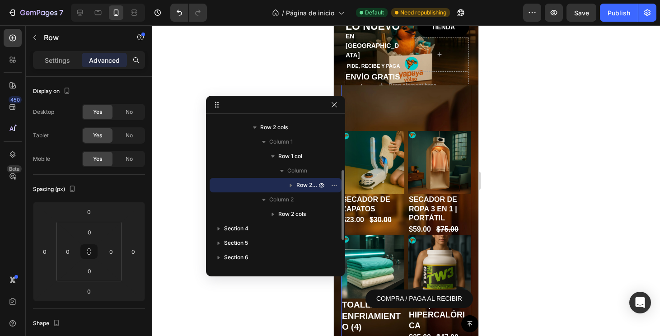
click at [293, 184] on icon "button" at bounding box center [290, 185] width 9 height 9
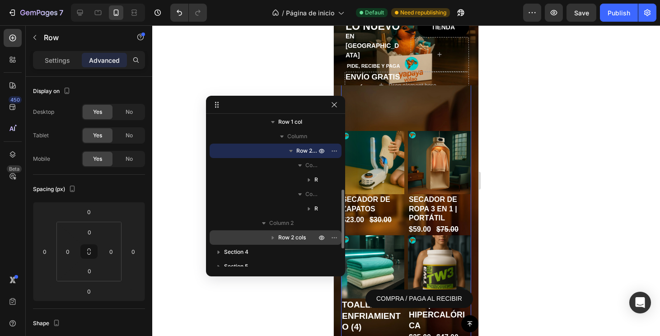
scroll to position [161, 0]
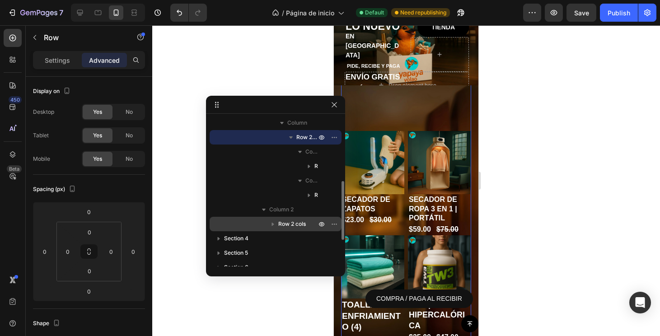
click at [275, 227] on icon "button" at bounding box center [272, 223] width 9 height 9
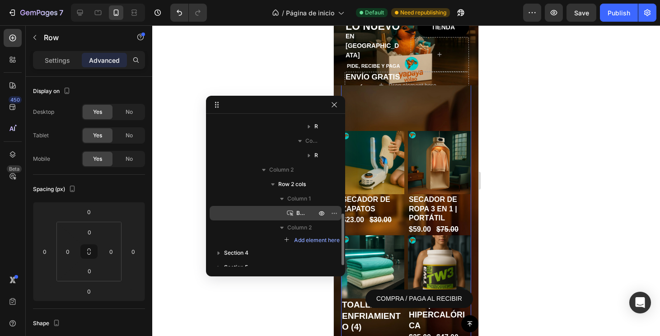
scroll to position [226, 0]
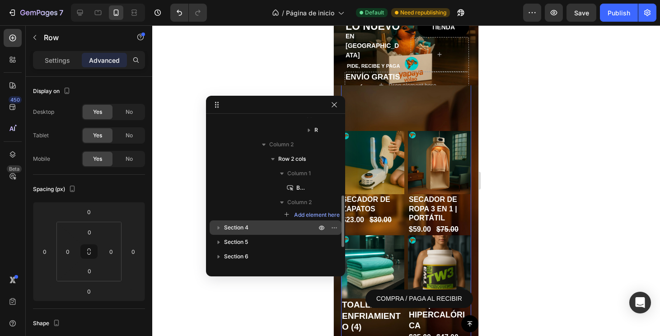
click at [238, 228] on span "Section 4" at bounding box center [236, 227] width 24 height 9
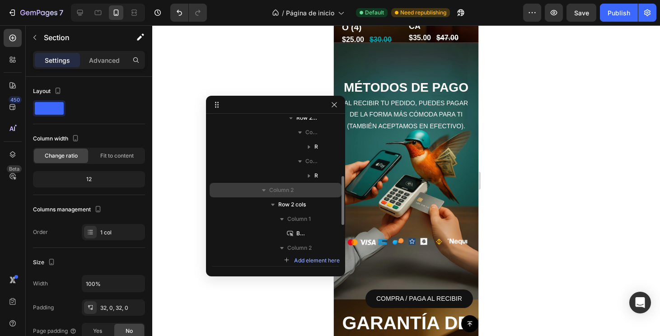
scroll to position [140, 0]
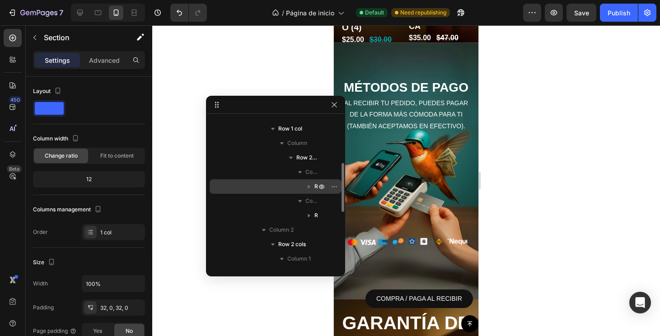
click at [315, 185] on span "Row 2 cols" at bounding box center [316, 186] width 4 height 9
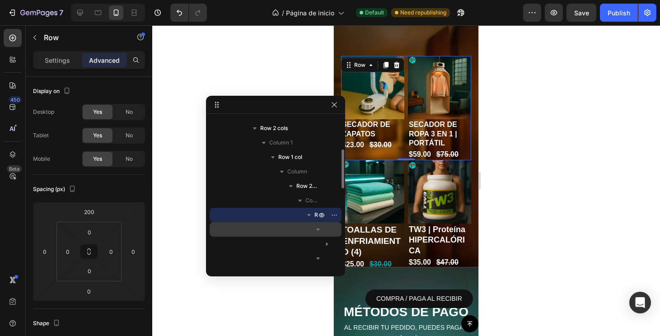
scroll to position [115, 0]
click at [322, 228] on icon "button" at bounding box center [317, 226] width 9 height 9
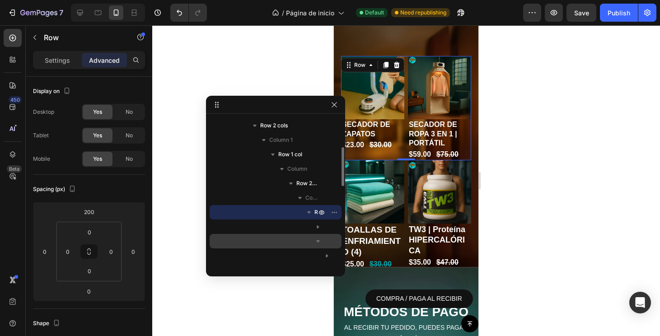
click at [328, 239] on div "Column 2" at bounding box center [275, 241] width 125 height 14
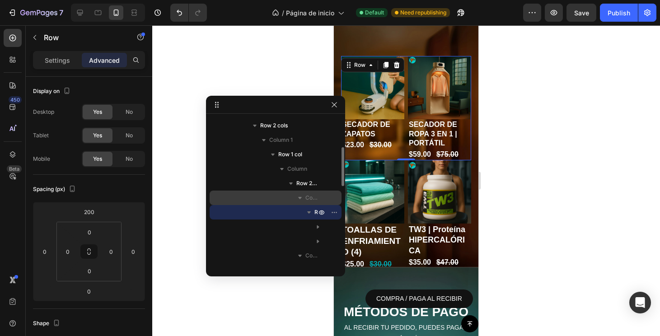
click at [304, 197] on icon "button" at bounding box center [299, 197] width 9 height 9
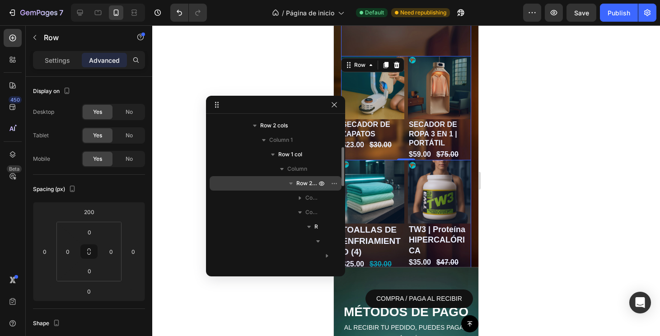
click at [306, 186] on span "Row 2 cols" at bounding box center [307, 183] width 22 height 9
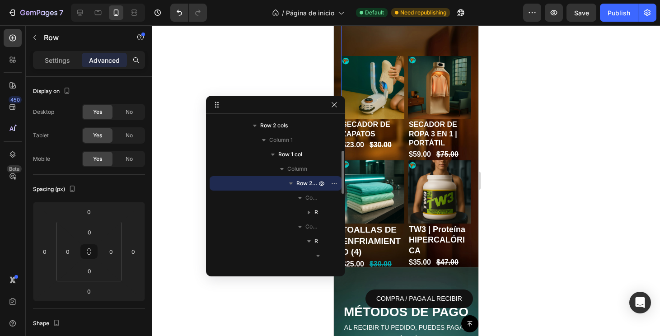
click at [293, 183] on icon "button" at bounding box center [290, 183] width 9 height 9
click at [308, 196] on span "Column 1" at bounding box center [311, 197] width 13 height 9
click at [299, 196] on icon "button" at bounding box center [299, 197] width 9 height 9
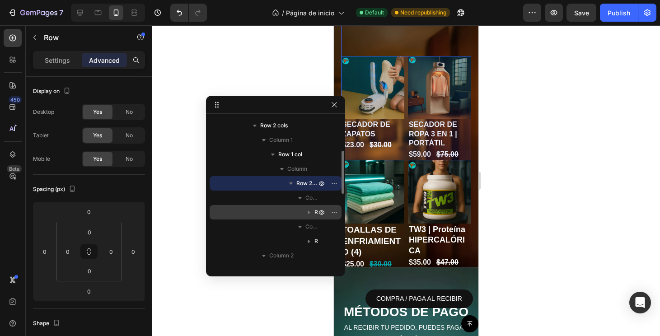
click at [309, 206] on div "Row 2 cols" at bounding box center [275, 212] width 125 height 14
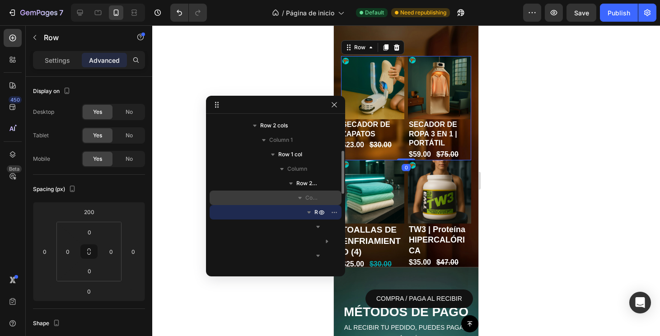
scroll to position [109, 0]
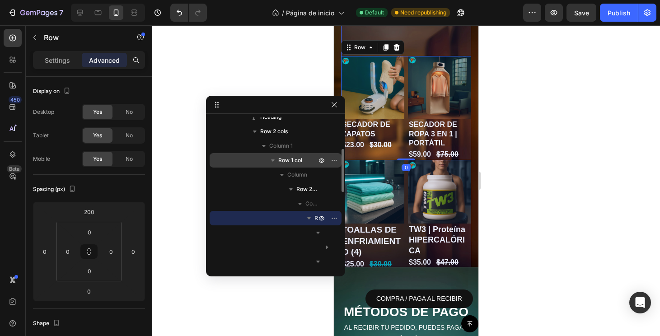
click at [294, 162] on span "Row 1 col" at bounding box center [290, 160] width 24 height 9
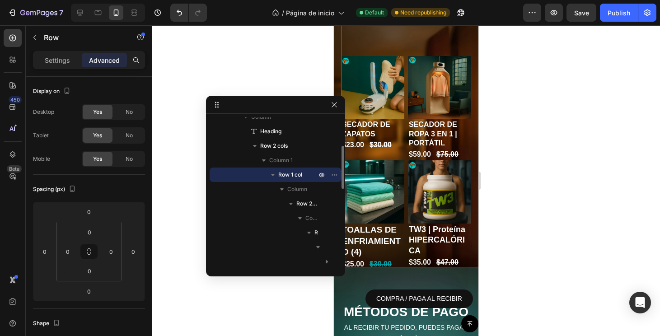
scroll to position [90, 0]
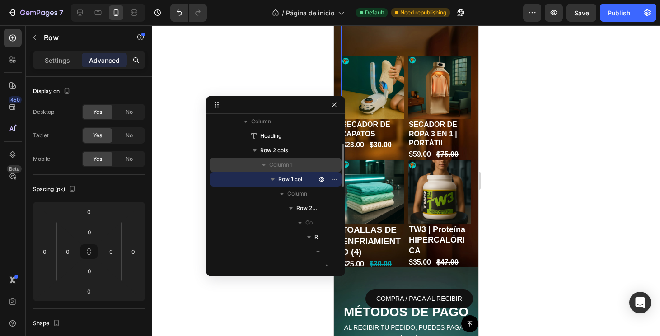
click at [290, 168] on span "Column 1" at bounding box center [280, 164] width 23 height 9
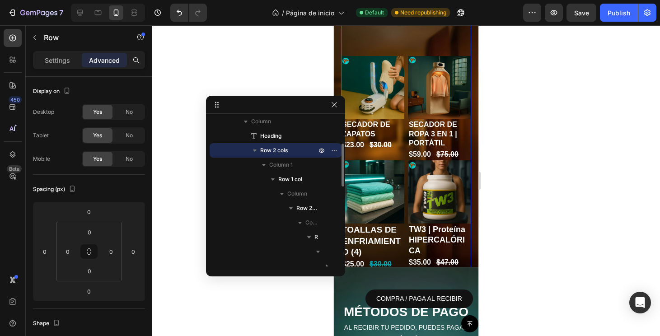
click at [282, 154] on span "Row 2 cols" at bounding box center [274, 150] width 28 height 9
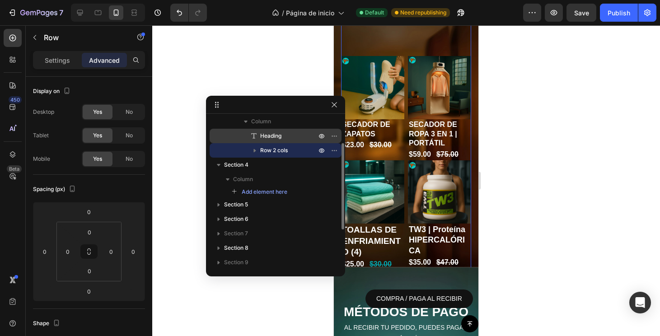
scroll to position [62, 0]
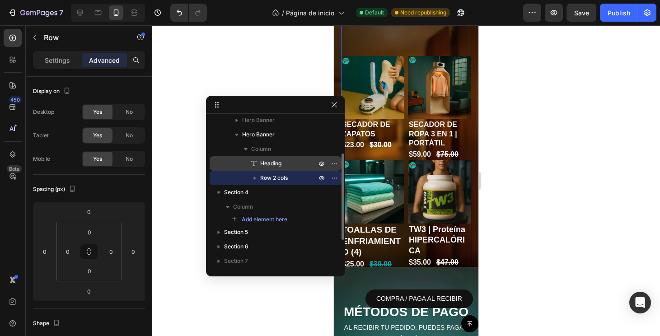
click at [270, 162] on span "Heading" at bounding box center [270, 163] width 21 height 9
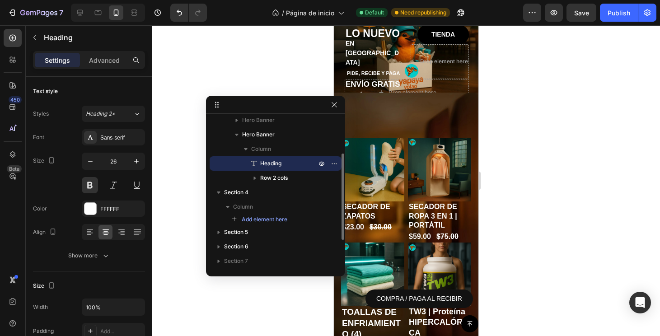
scroll to position [7, 0]
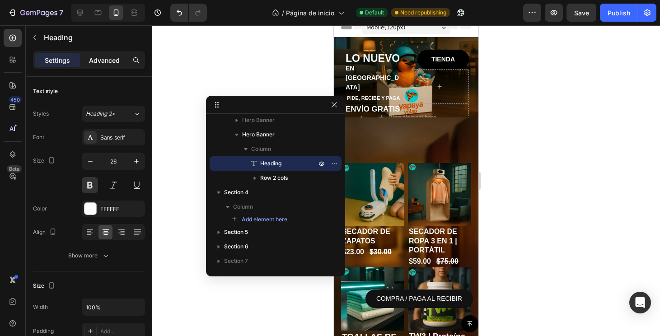
click at [103, 58] on p "Advanced" at bounding box center [104, 60] width 31 height 9
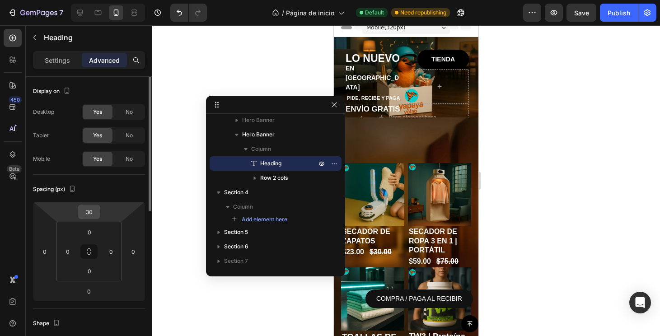
click at [94, 210] on input "30" at bounding box center [89, 212] width 18 height 14
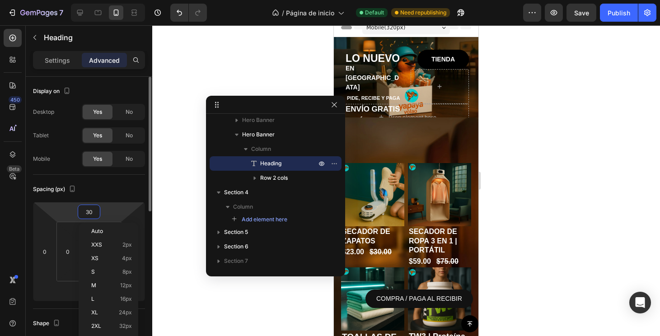
click at [94, 210] on input "30" at bounding box center [89, 212] width 18 height 14
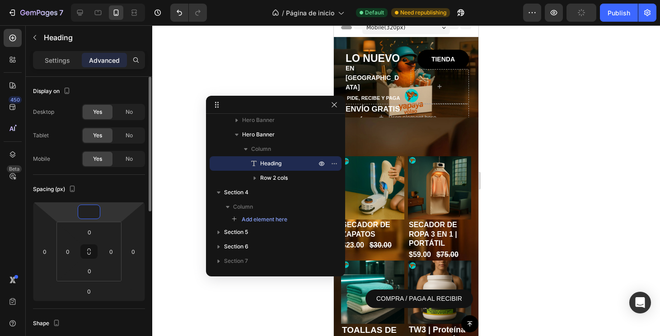
type input "0"
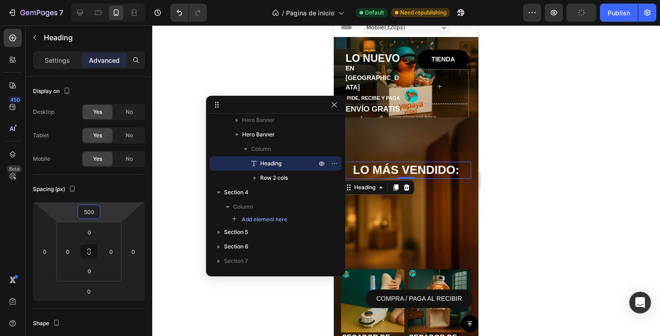
type input "500"
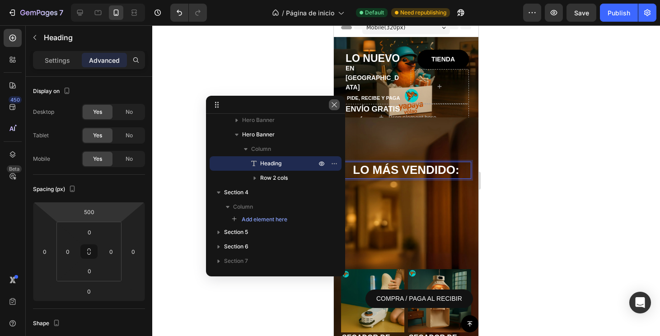
click at [331, 103] on icon "button" at bounding box center [334, 104] width 7 height 7
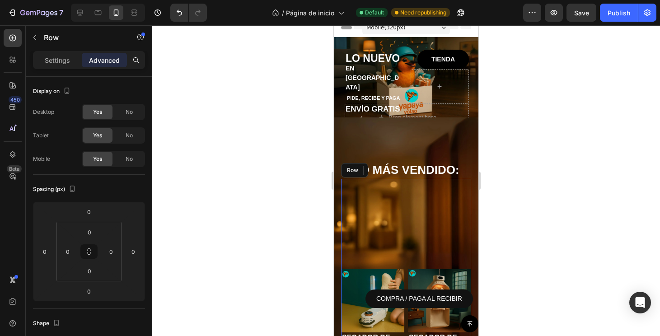
click at [405, 180] on div "Product Images SECADOR DE ZAPATOS Product Title $23.00 Product Price Product Pr…" at bounding box center [406, 276] width 130 height 195
click at [405, 177] on p "LO MÁS VENDIDO:" at bounding box center [406, 170] width 128 height 15
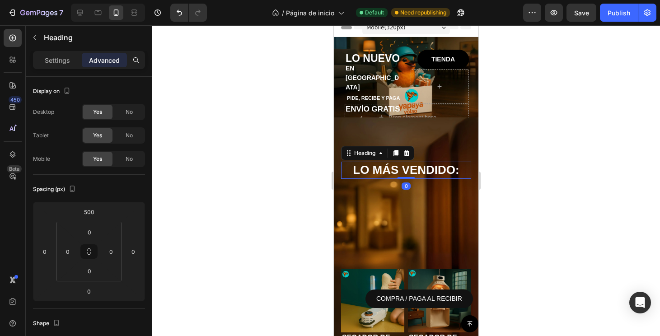
drag, startPoint x: 405, startPoint y: 179, endPoint x: 406, endPoint y: 171, distance: 8.2
click at [406, 171] on div "LO MÁS VENDIDO: Heading 0" at bounding box center [406, 170] width 130 height 17
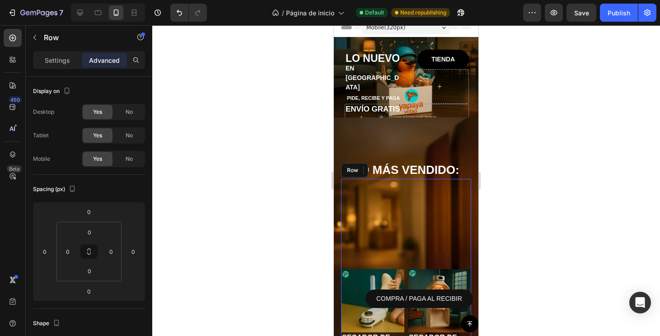
click at [399, 242] on div "Product Images SECADOR DE ZAPATOS Product Title $23.00 Product Price Product Pr…" at bounding box center [406, 276] width 130 height 195
click at [406, 278] on div "Product Images SECADOR DE ZAPATOS Product Title $23.00 Product Price Product Pr…" at bounding box center [406, 321] width 130 height 104
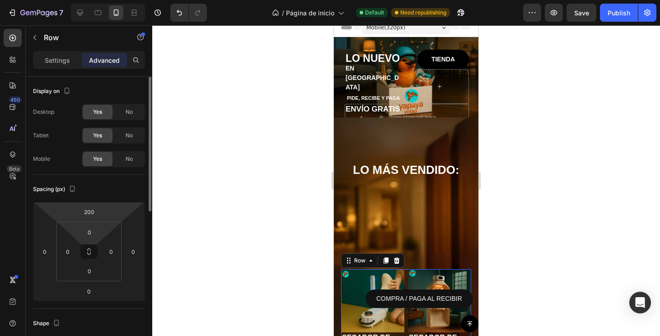
click at [94, 0] on html "7 Version history / Página de inicio Default Need republishing Preview Save Pub…" at bounding box center [330, 0] width 660 height 0
click at [90, 211] on input "200" at bounding box center [89, 212] width 18 height 14
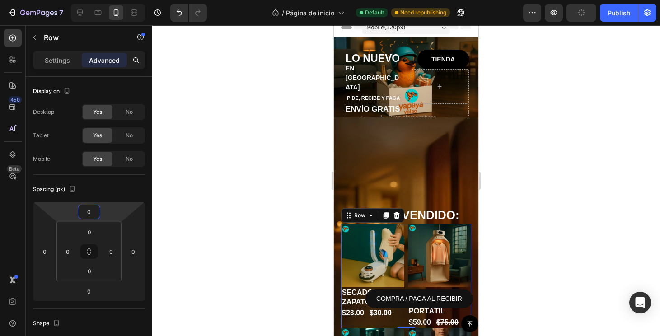
click at [489, 183] on div at bounding box center [406, 180] width 508 height 311
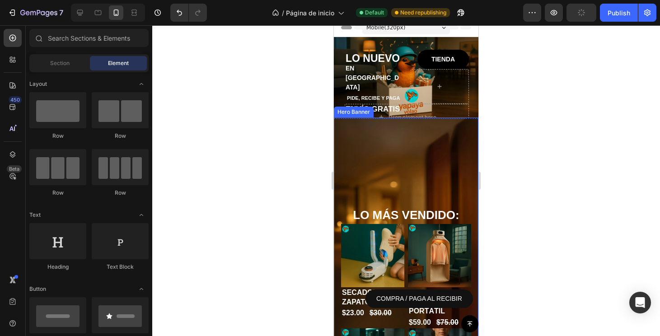
click at [446, 169] on div "LO MÁS VENDIDO: Heading Product Images SECADOR DE ZAPATOS Product Title $23.00 …" at bounding box center [406, 246] width 130 height 530
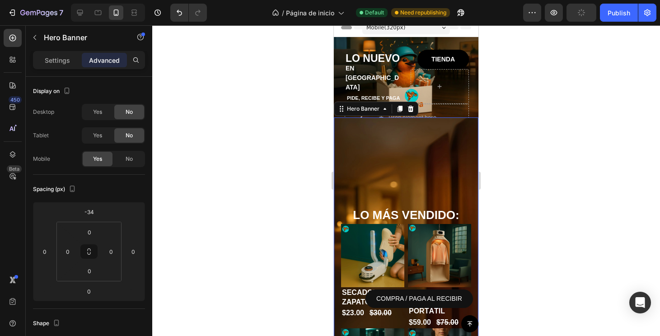
click at [423, 191] on div "LO MÁS VENDIDO: Heading Product Images SECADOR DE ZAPATOS Product Title $23.00 …" at bounding box center [406, 246] width 130 height 530
click at [418, 203] on div "LO MÁS VENDIDO: Heading Product Images SECADOR DE ZAPATOS Product Title $23.00 …" at bounding box center [406, 246] width 130 height 530
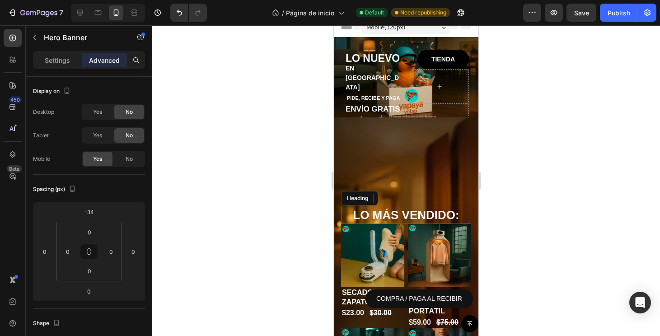
click at [418, 208] on h2 "LO MÁS VENDIDO:" at bounding box center [406, 215] width 130 height 17
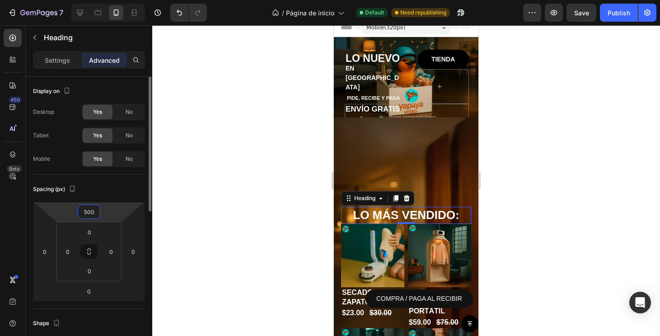
click at [89, 213] on input "500" at bounding box center [89, 212] width 18 height 14
click at [88, 217] on input "500" at bounding box center [89, 212] width 18 height 14
click at [87, 211] on input "500" at bounding box center [89, 212] width 18 height 14
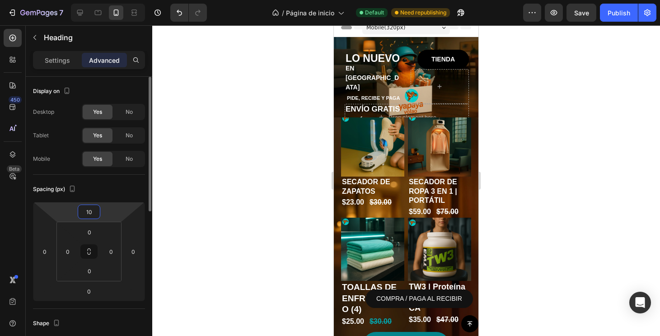
type input "120"
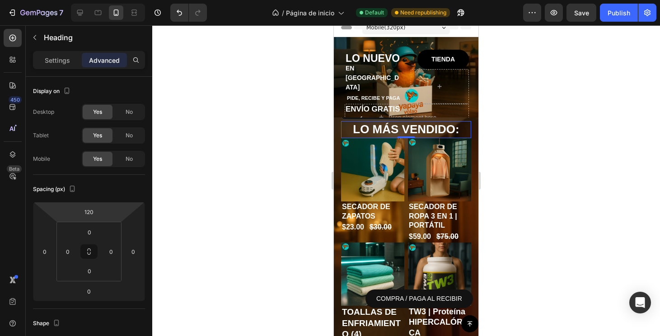
click at [542, 172] on div at bounding box center [406, 180] width 508 height 311
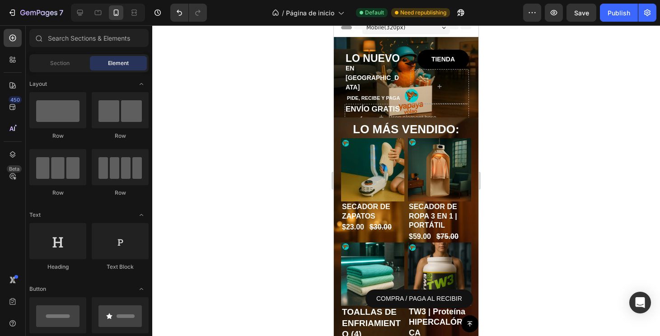
click at [528, 134] on div at bounding box center [406, 180] width 508 height 311
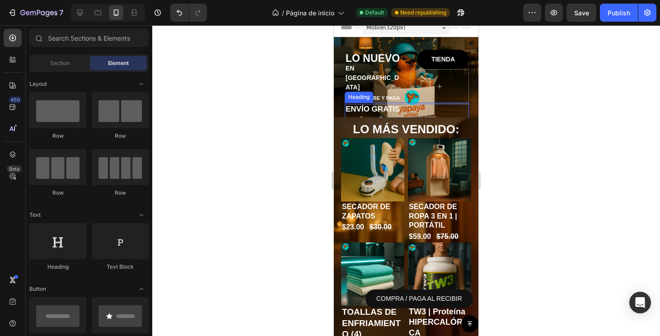
click at [393, 110] on h2 "ENVÍO GRATIS Y RÁPIDO" at bounding box center [407, 115] width 124 height 25
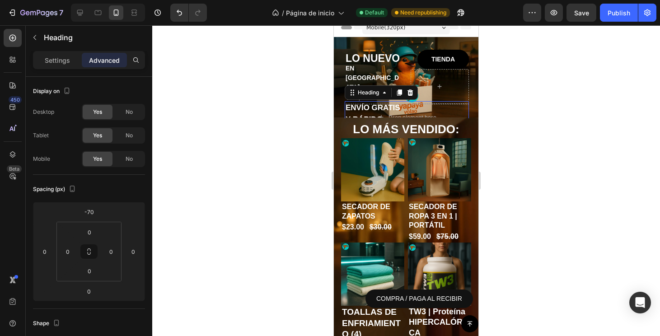
type input "6"
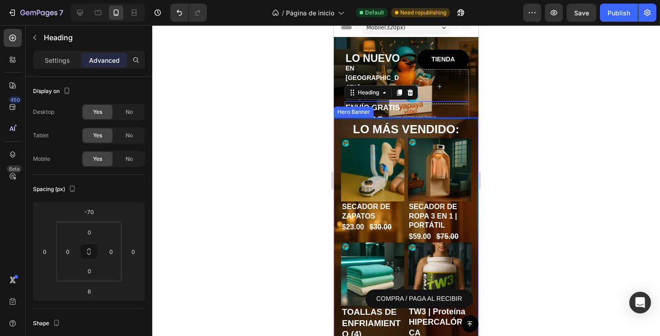
click at [503, 133] on div at bounding box center [406, 180] width 508 height 311
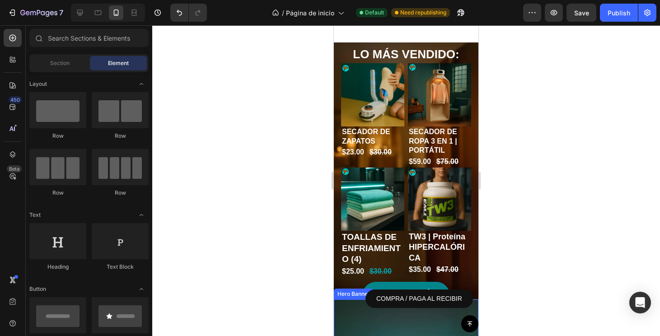
scroll to position [121, 0]
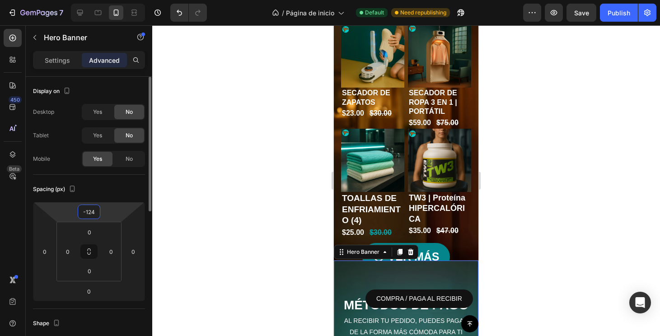
click at [90, 217] on input "-124" at bounding box center [89, 212] width 18 height 14
click at [92, 212] on input "-124" at bounding box center [89, 212] width 18 height 14
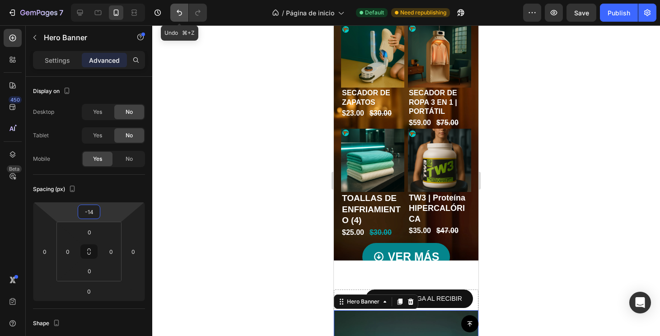
click at [179, 15] on icon "Undo/Redo" at bounding box center [179, 12] width 9 height 9
click at [177, 14] on icon "Undo/Redo" at bounding box center [179, 12] width 9 height 9
type input "-124"
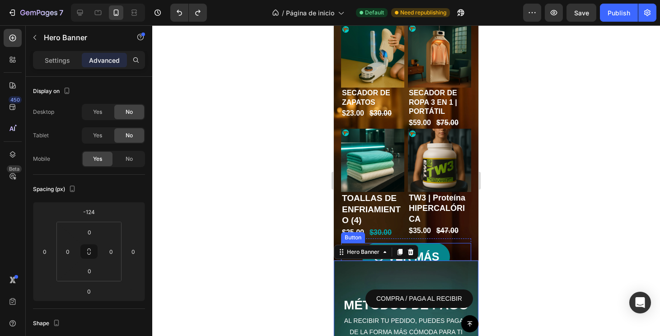
click at [456, 250] on div "VER MÁS Button" at bounding box center [406, 257] width 130 height 28
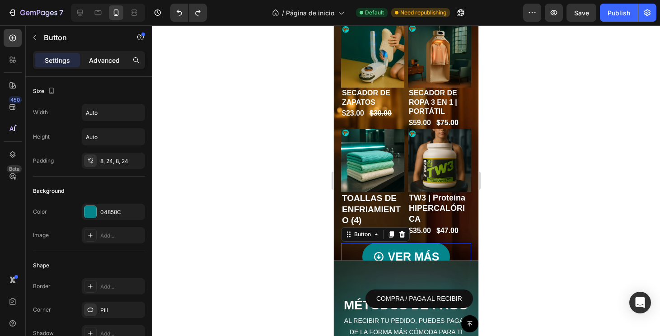
click at [105, 63] on p "Advanced" at bounding box center [104, 60] width 31 height 9
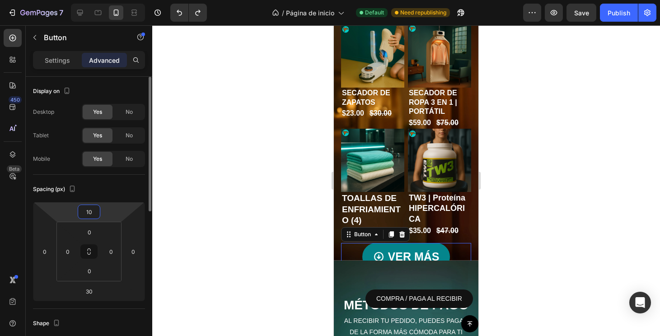
click at [91, 215] on input "10" at bounding box center [89, 212] width 18 height 14
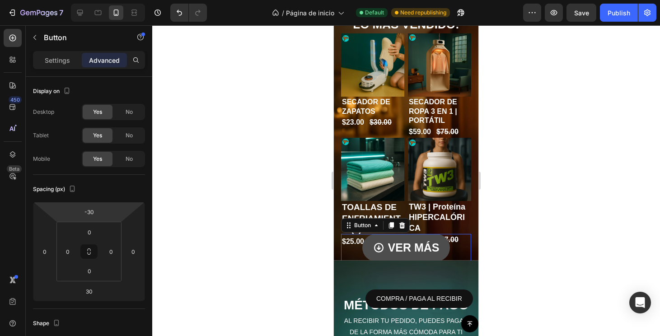
click at [406, 259] on link "VER MÁS" at bounding box center [406, 248] width 88 height 28
click at [445, 255] on link "VER MÁS" at bounding box center [406, 248] width 88 height 28
click at [460, 257] on div "VER MÁS Button 30" at bounding box center [406, 248] width 130 height 28
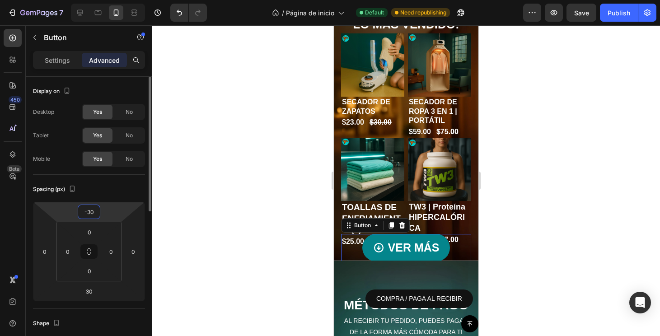
click at [93, 213] on input "-30" at bounding box center [89, 212] width 18 height 14
type input "-3"
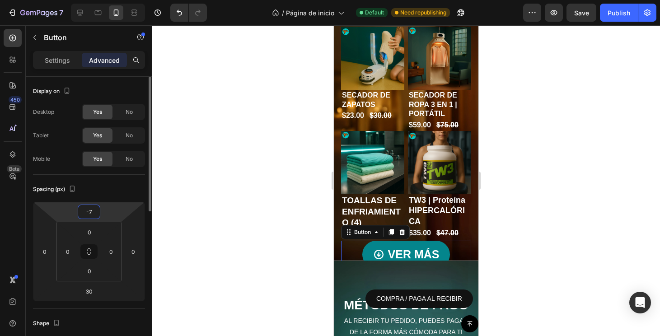
type input "-70"
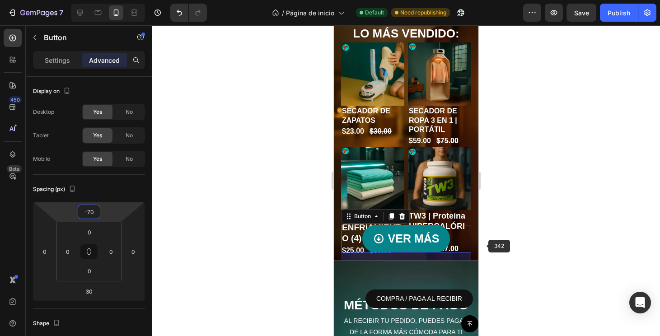
click at [500, 244] on div at bounding box center [406, 180] width 508 height 311
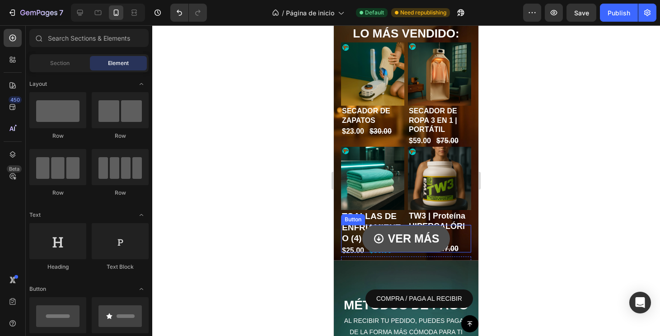
click at [433, 247] on link "VER MÁS" at bounding box center [406, 239] width 88 height 28
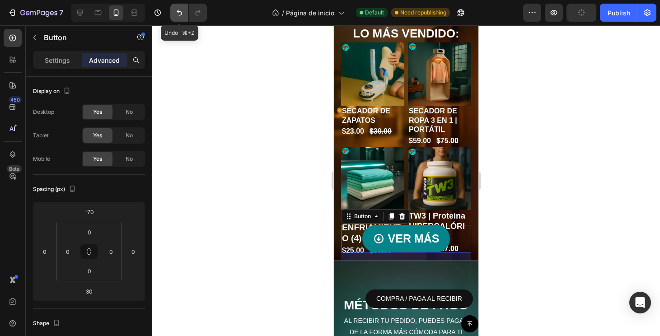
click at [177, 11] on icon "Undo/Redo" at bounding box center [179, 13] width 5 height 6
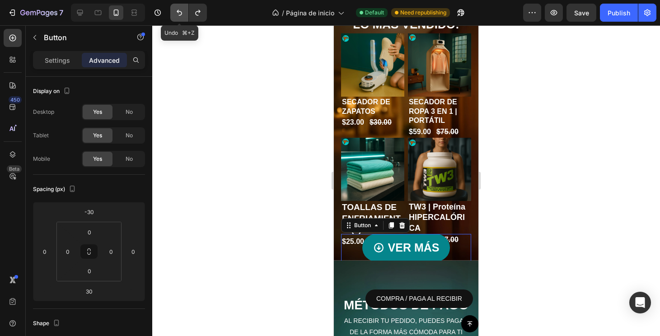
click at [177, 11] on icon "Undo/Redo" at bounding box center [179, 13] width 5 height 6
type input "10"
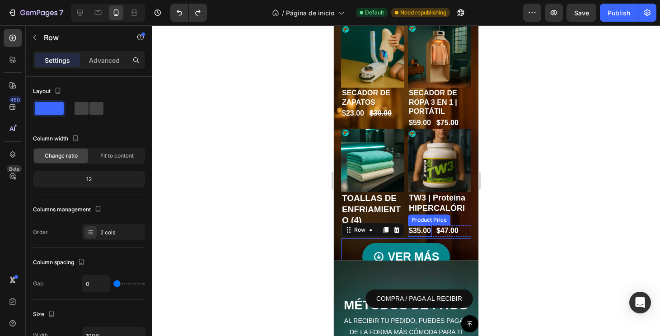
click at [408, 232] on div "$35.00" at bounding box center [420, 230] width 24 height 11
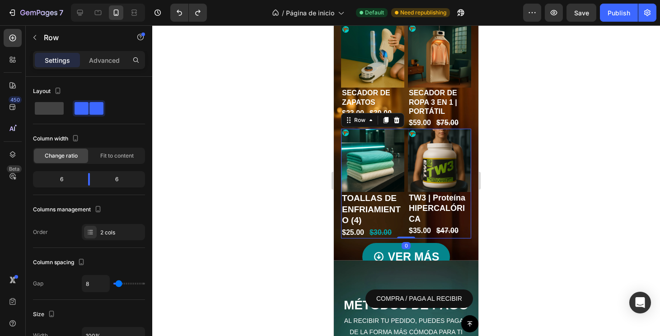
click at [510, 250] on div at bounding box center [406, 180] width 508 height 311
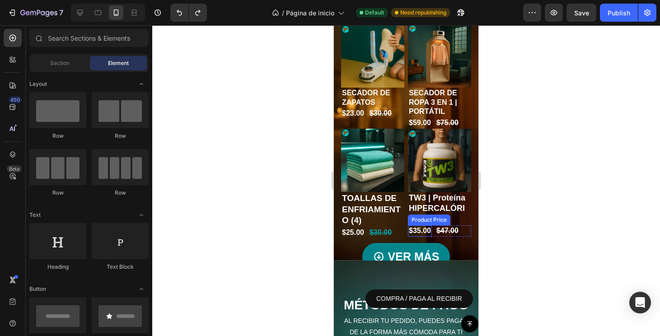
click at [406, 229] on div "Product Images TOALLAS DE ENFRIAMIENTO (4) Product Title $25.00 Product Price P…" at bounding box center [406, 184] width 130 height 110
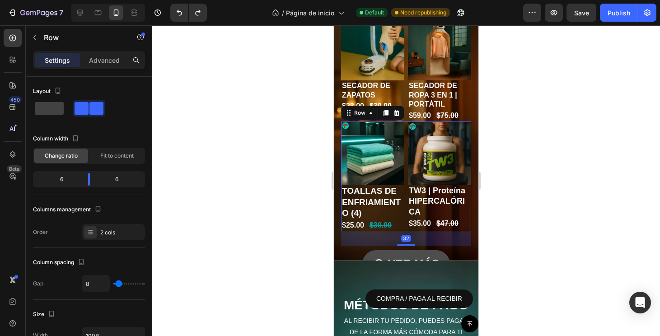
drag, startPoint x: 406, startPoint y: 235, endPoint x: 404, endPoint y: 248, distance: 13.3
click at [404, 248] on div "Product Images SECADOR DE ZAPATOS Product Title $23.00 Product Price Product Pr…" at bounding box center [406, 167] width 130 height 301
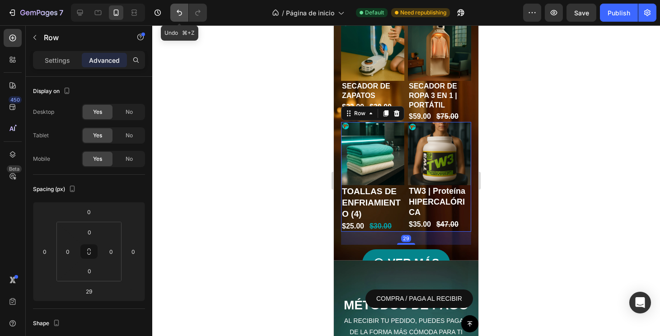
click at [181, 17] on button "Undo/Redo" at bounding box center [179, 13] width 18 height 18
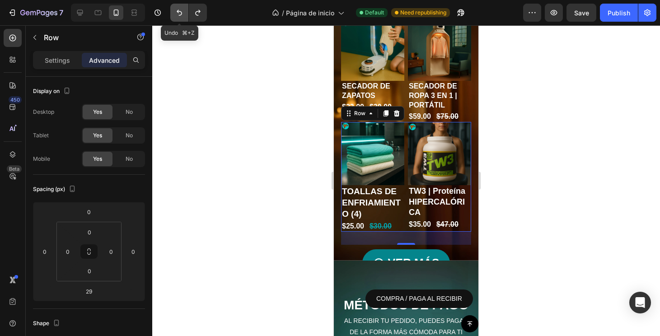
type input "0"
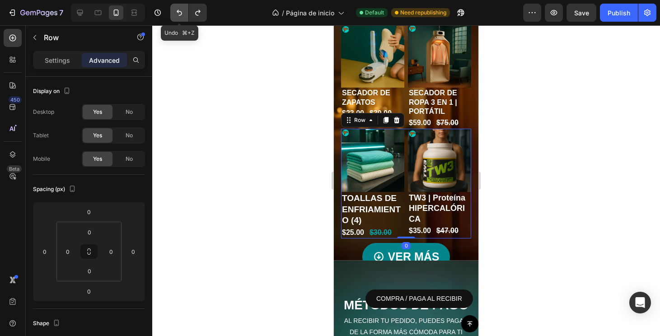
click at [181, 17] on button "Undo/Redo" at bounding box center [179, 13] width 18 height 18
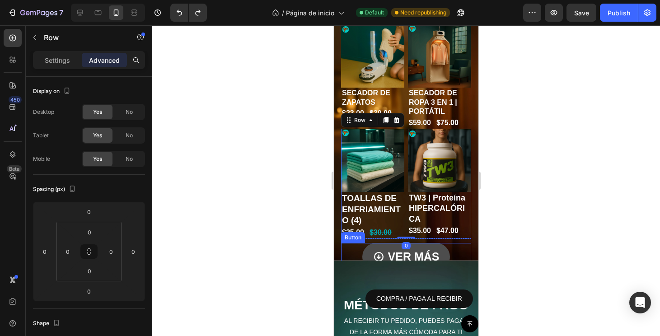
click at [446, 249] on link "VER MÁS" at bounding box center [406, 257] width 88 height 28
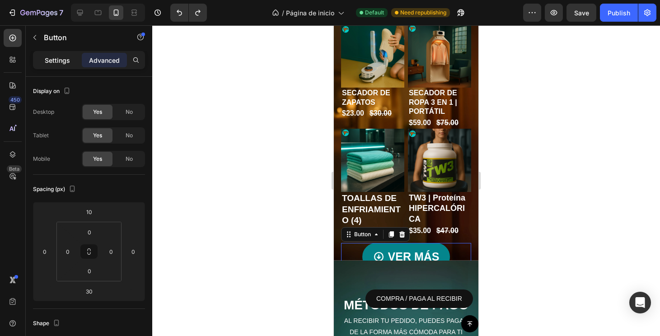
click at [57, 61] on p "Settings" at bounding box center [57, 60] width 25 height 9
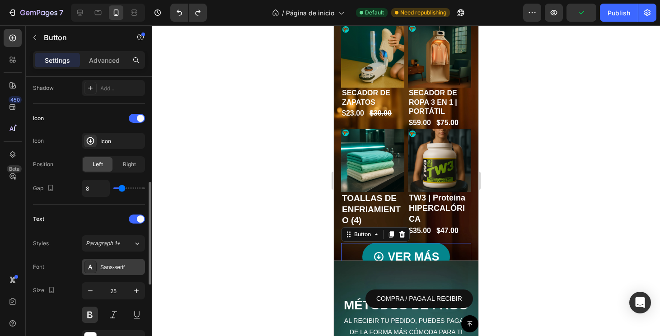
scroll to position [263, 0]
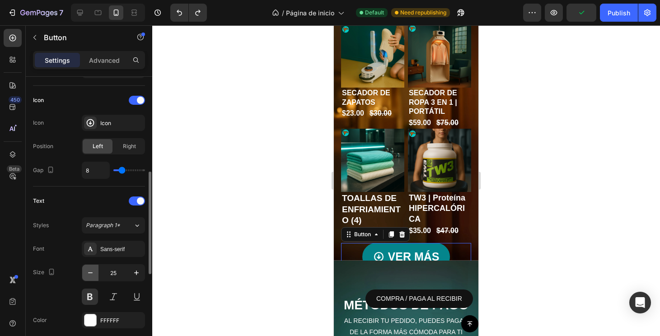
click at [90, 275] on icon "button" at bounding box center [90, 272] width 9 height 9
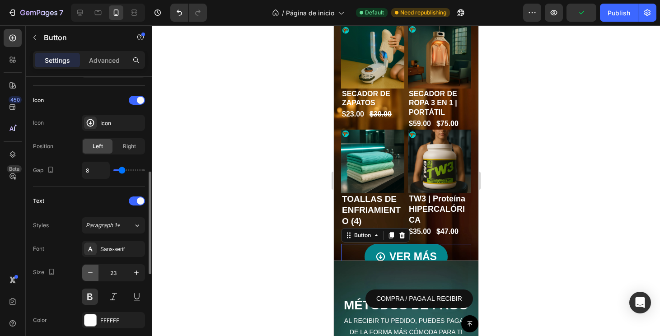
click at [90, 275] on icon "button" at bounding box center [90, 272] width 9 height 9
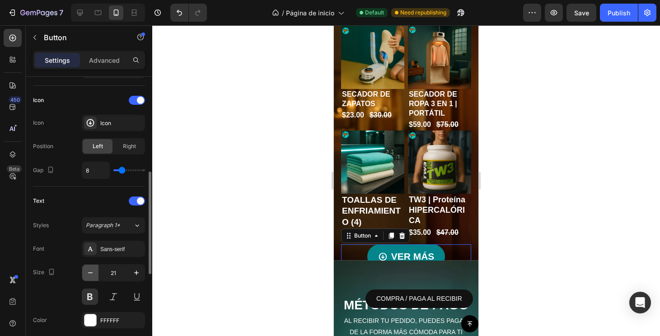
click at [90, 275] on icon "button" at bounding box center [90, 272] width 9 height 9
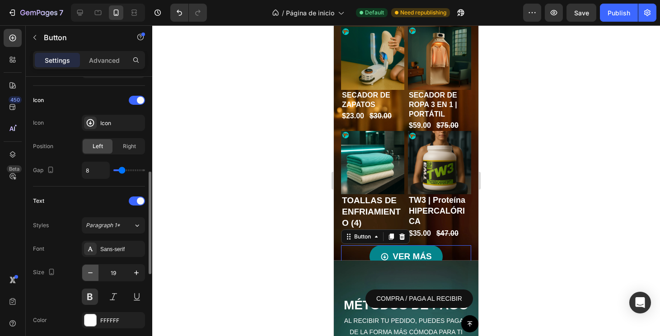
click at [90, 275] on icon "button" at bounding box center [90, 272] width 9 height 9
type input "18"
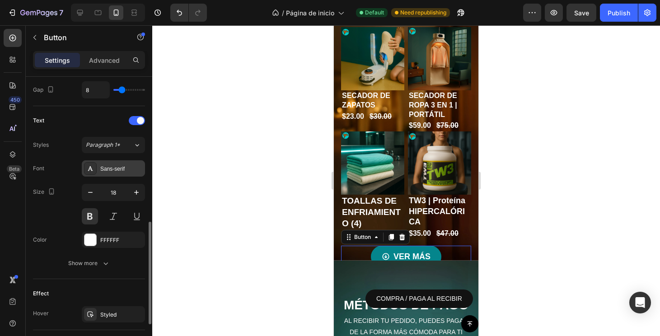
scroll to position [359, 0]
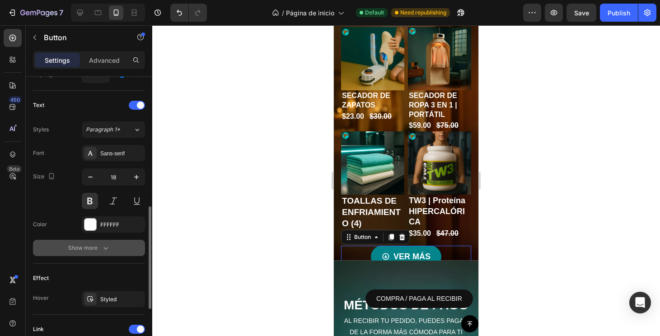
click at [110, 247] on button "Show more" at bounding box center [89, 248] width 112 height 16
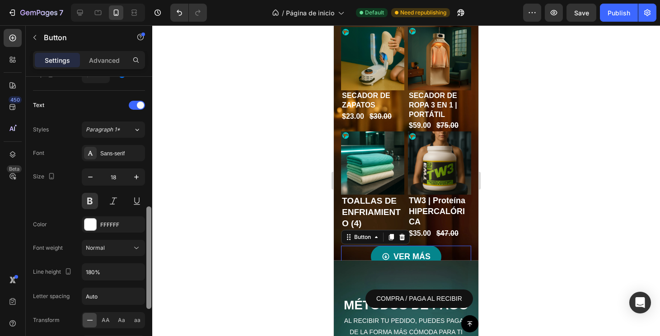
click at [148, 280] on div at bounding box center [148, 257] width 5 height 103
click at [136, 271] on icon "button" at bounding box center [136, 271] width 9 height 9
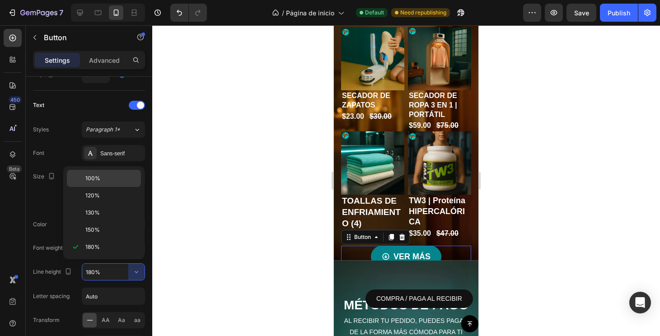
click at [98, 181] on span "100%" at bounding box center [92, 178] width 15 height 8
type input "100%"
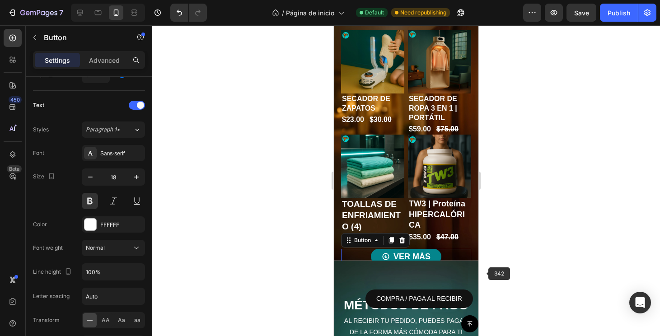
click at [531, 253] on div at bounding box center [406, 180] width 508 height 311
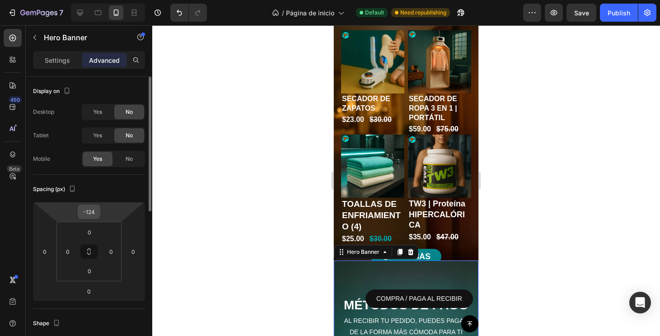
drag, startPoint x: 90, startPoint y: 212, endPoint x: 91, endPoint y: 217, distance: 5.5
click at [90, 212] on input "-124" at bounding box center [89, 212] width 18 height 14
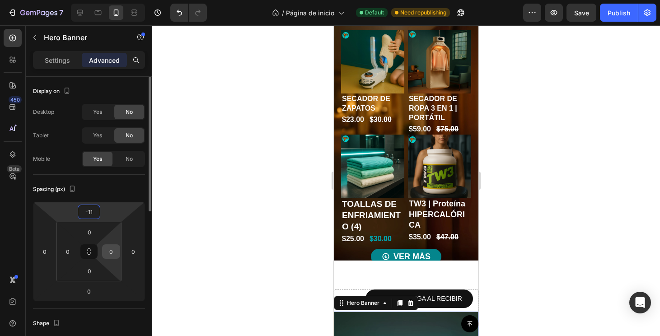
type input "-115"
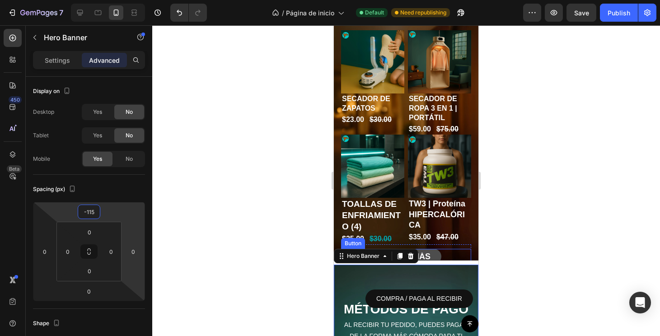
click at [434, 256] on link "VER MÁS" at bounding box center [406, 256] width 70 height 15
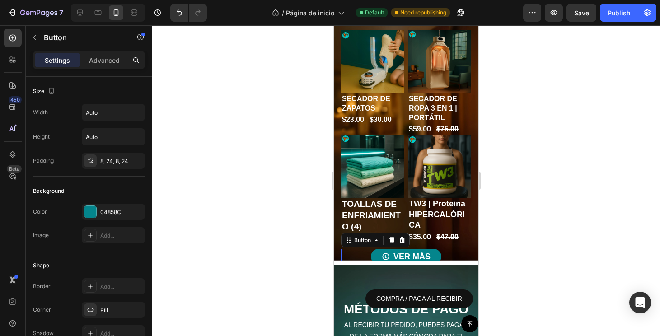
click at [455, 256] on div "VER MÁS Button 30" at bounding box center [406, 256] width 130 height 15
click at [475, 251] on div "LO MÁS VENDIDO: Heading Product Images SECADOR DE ZAPATOS Product Title $23.00 …" at bounding box center [406, 132] width 144 height 360
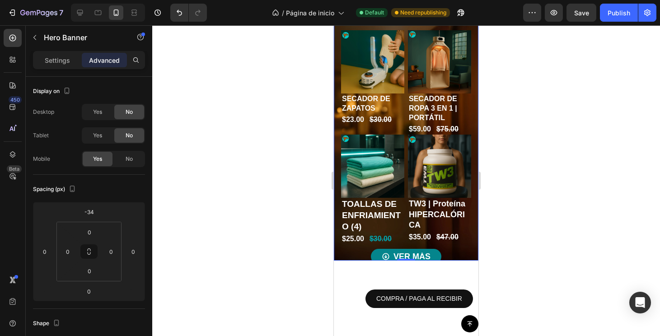
scroll to position [9, 0]
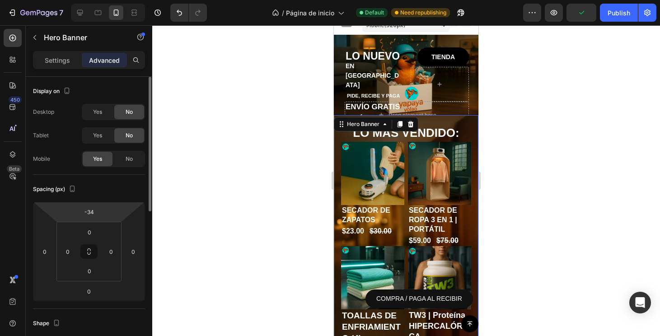
drag, startPoint x: 93, startPoint y: 213, endPoint x: 95, endPoint y: 220, distance: 7.6
click at [93, 213] on input "-34" at bounding box center [89, 212] width 18 height 14
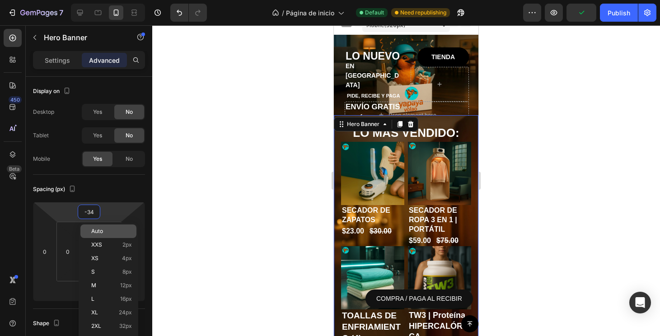
type input "-3"
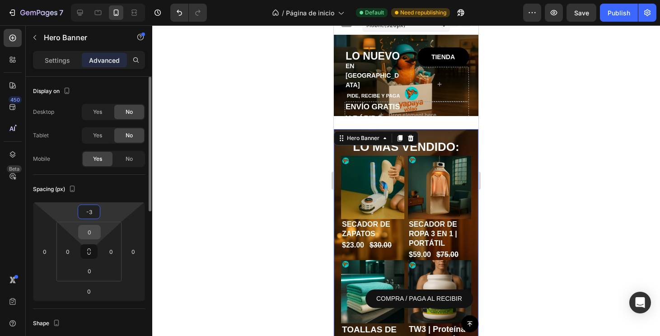
type input "-34"
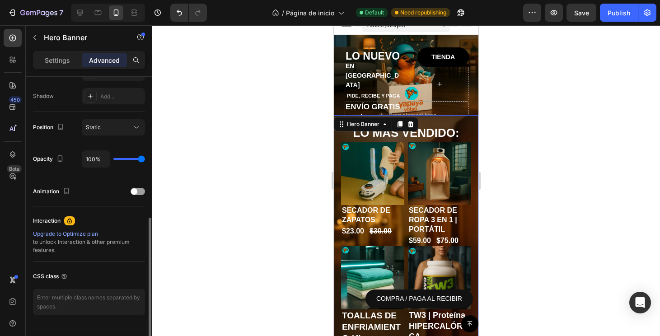
scroll to position [306, 0]
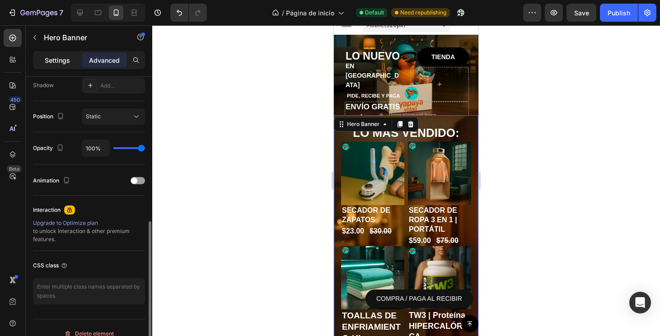
click at [66, 63] on p "Settings" at bounding box center [57, 60] width 25 height 9
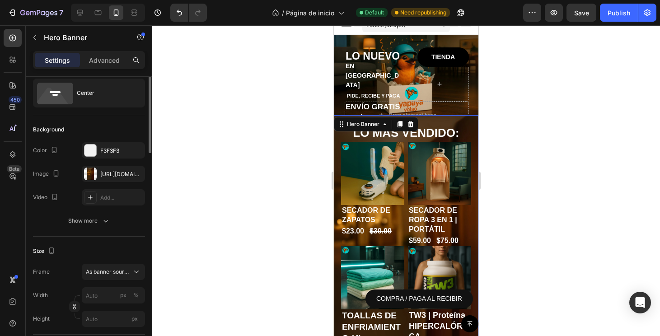
scroll to position [0, 0]
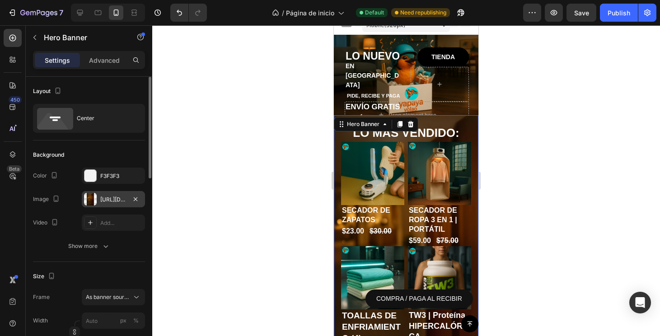
click at [118, 197] on div "[URL][DOMAIN_NAME]" at bounding box center [113, 200] width 26 height 8
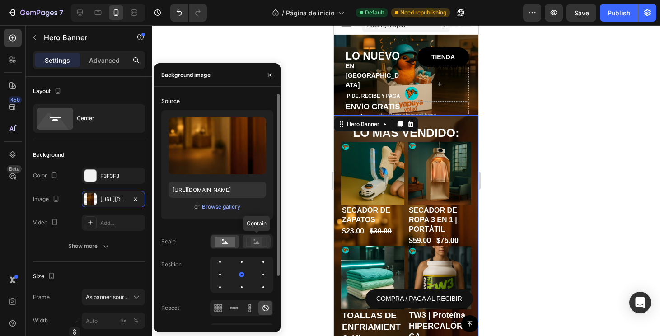
click at [261, 244] on rect at bounding box center [257, 241] width 12 height 9
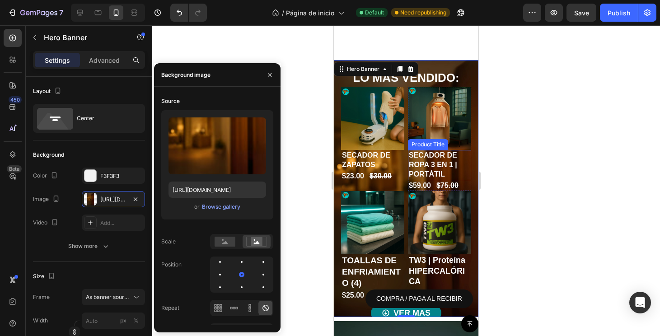
scroll to position [153, 0]
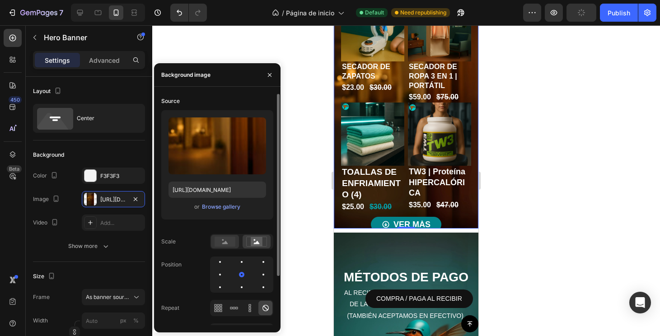
click at [231, 245] on rect at bounding box center [224, 242] width 21 height 10
click at [258, 288] on div at bounding box center [263, 287] width 11 height 11
click at [256, 287] on div at bounding box center [241, 274] width 63 height 36
click at [262, 287] on div at bounding box center [263, 287] width 2 height 2
click at [241, 274] on div at bounding box center [242, 275] width 2 height 2
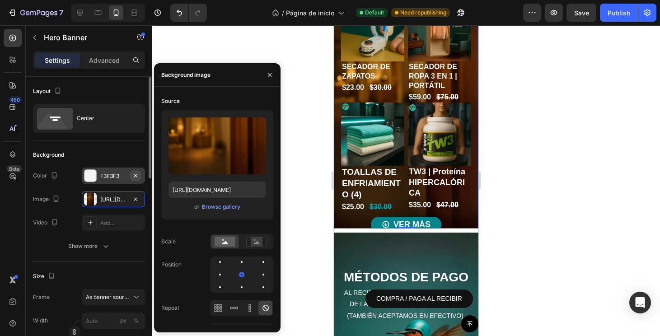
click at [131, 174] on button "button" at bounding box center [135, 175] width 11 height 11
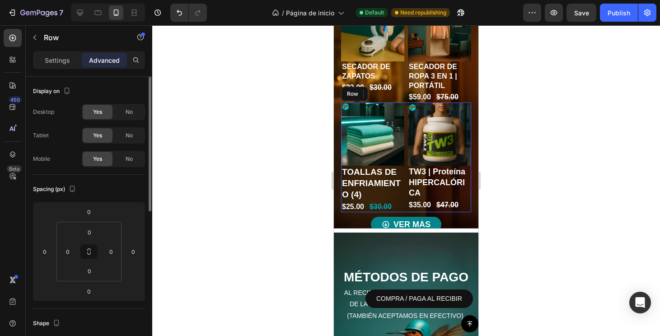
click at [405, 204] on div "Product Images TOALLAS DE ENFRIAMIENTO (4) Product Title $25.00 Product Price P…" at bounding box center [406, 158] width 130 height 110
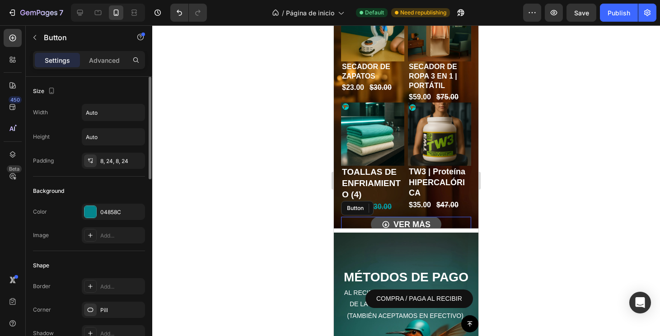
click at [432, 219] on link "VER MÁS" at bounding box center [406, 224] width 70 height 15
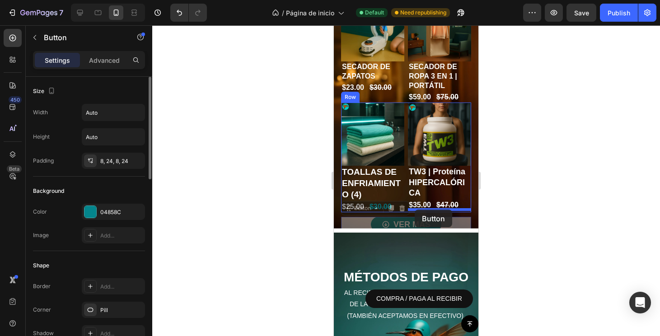
drag, startPoint x: 444, startPoint y: 216, endPoint x: 415, endPoint y: 210, distance: 30.1
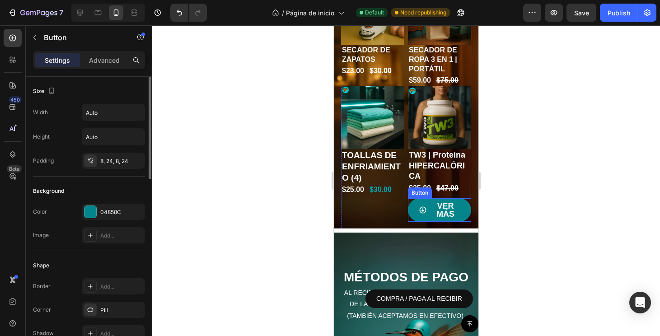
click at [524, 222] on div at bounding box center [406, 180] width 508 height 311
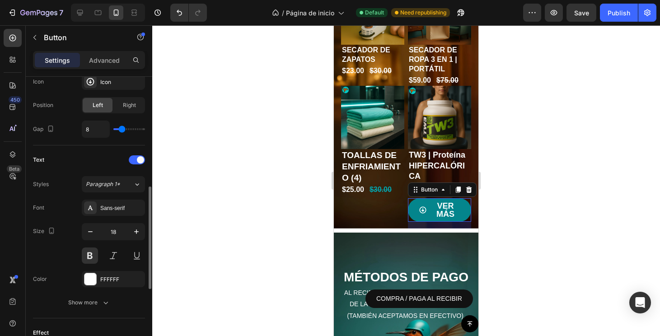
scroll to position [504, 0]
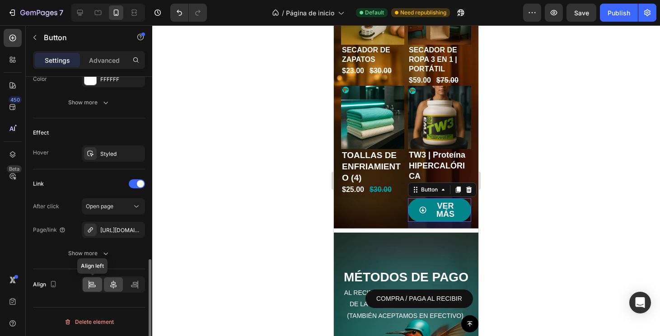
click at [93, 291] on div at bounding box center [92, 284] width 19 height 14
click at [93, 287] on icon at bounding box center [92, 284] width 9 height 9
click at [119, 287] on div at bounding box center [113, 284] width 19 height 14
click at [131, 286] on icon at bounding box center [134, 286] width 6 height 2
click at [112, 284] on icon at bounding box center [113, 284] width 9 height 9
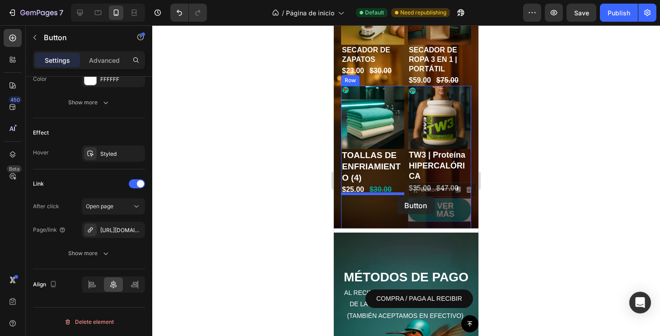
drag, startPoint x: 424, startPoint y: 218, endPoint x: 397, endPoint y: 196, distance: 34.7
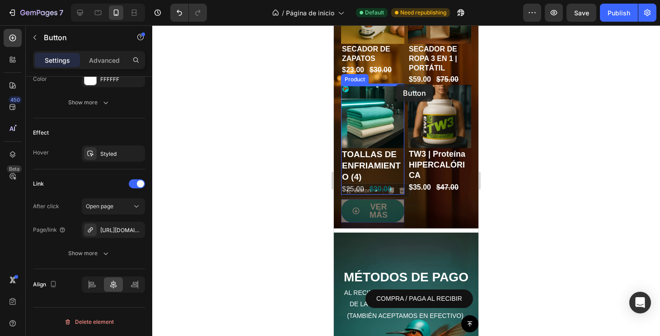
drag, startPoint x: 396, startPoint y: 216, endPoint x: 396, endPoint y: 84, distance: 131.9
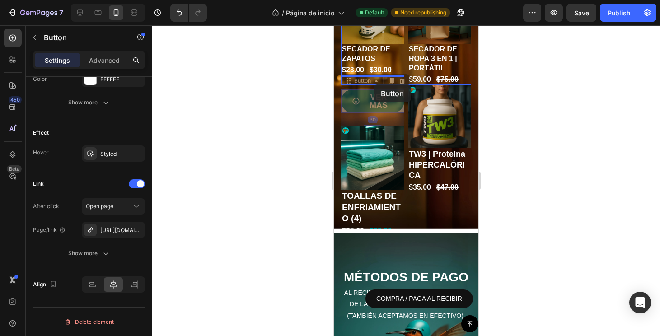
drag, startPoint x: 397, startPoint y: 104, endPoint x: 373, endPoint y: 86, distance: 30.3
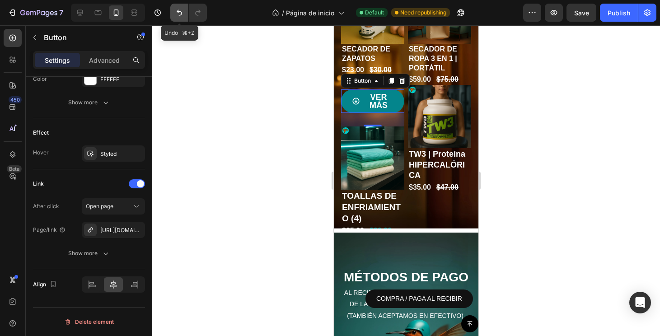
click at [174, 12] on button "Undo/Redo" at bounding box center [179, 13] width 18 height 18
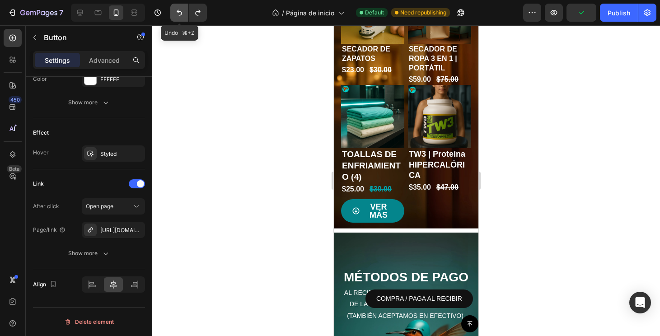
click at [178, 7] on button "Undo/Redo" at bounding box center [179, 13] width 18 height 18
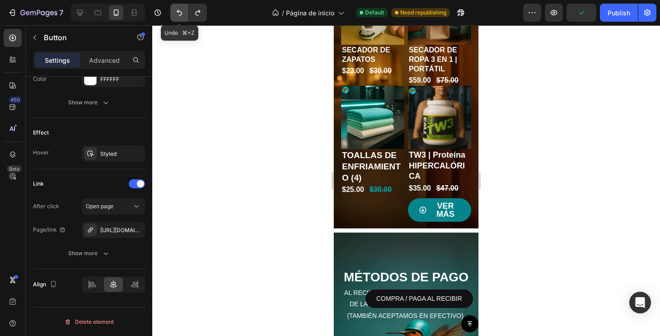
click at [178, 7] on button "Undo/Redo" at bounding box center [179, 13] width 18 height 18
click at [199, 13] on icon "Undo/Redo" at bounding box center [197, 12] width 9 height 9
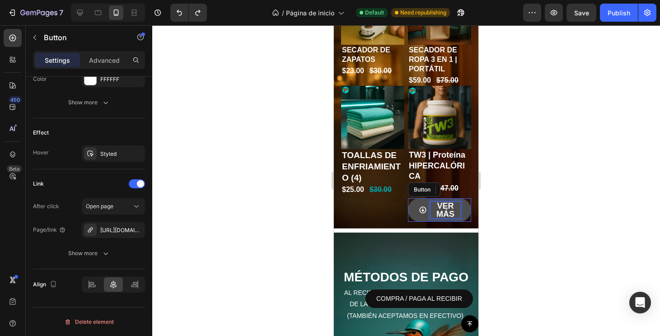
click at [447, 211] on p "VER MÁS" at bounding box center [445, 210] width 30 height 16
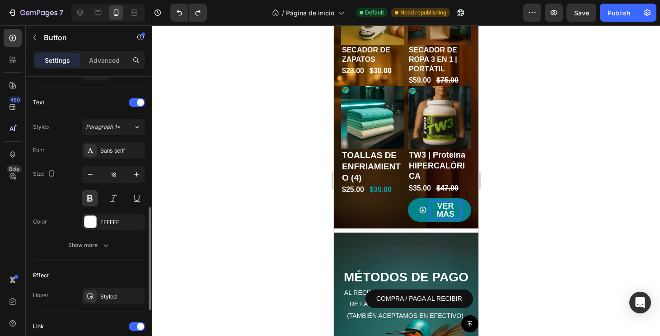
scroll to position [411, 0]
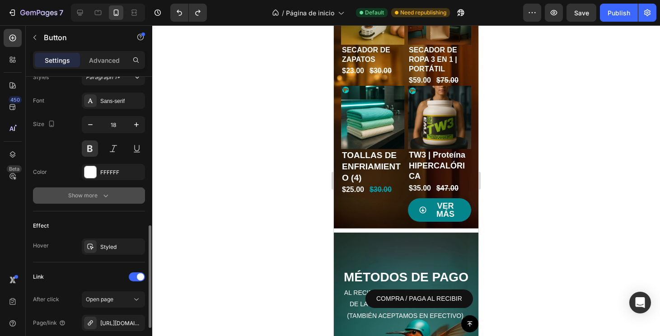
click at [100, 200] on div "Show more" at bounding box center [89, 195] width 42 height 9
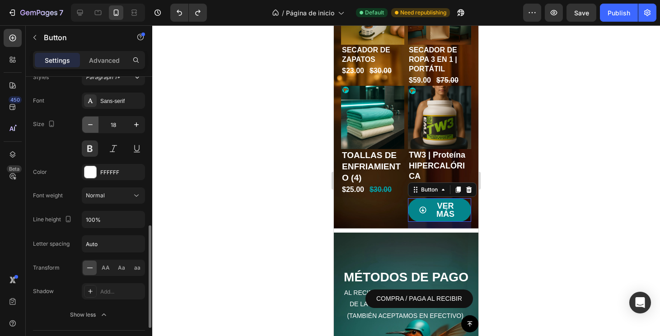
click at [95, 126] on button "button" at bounding box center [90, 124] width 16 height 16
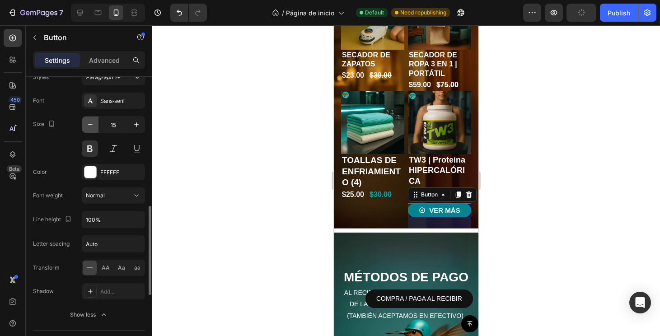
click at [95, 126] on button "button" at bounding box center [90, 124] width 16 height 16
type input "14"
click at [515, 239] on div at bounding box center [406, 180] width 508 height 311
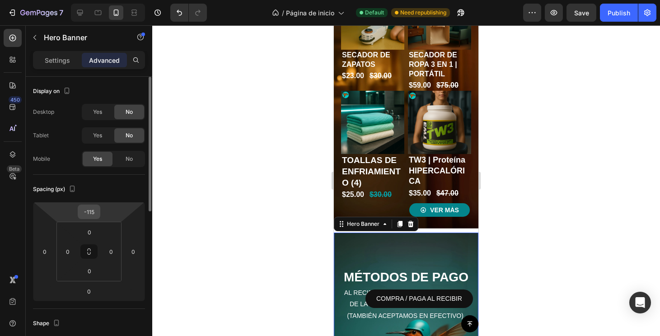
click at [90, 213] on input "-115" at bounding box center [89, 212] width 18 height 14
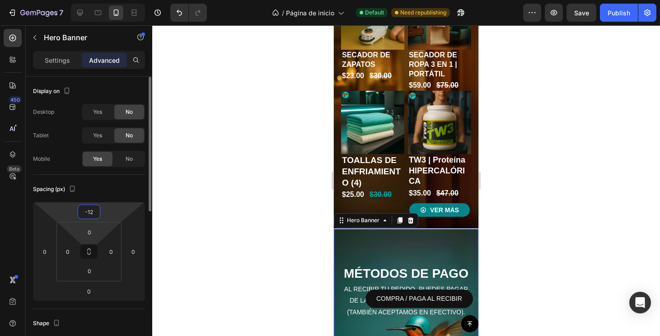
type input "-124"
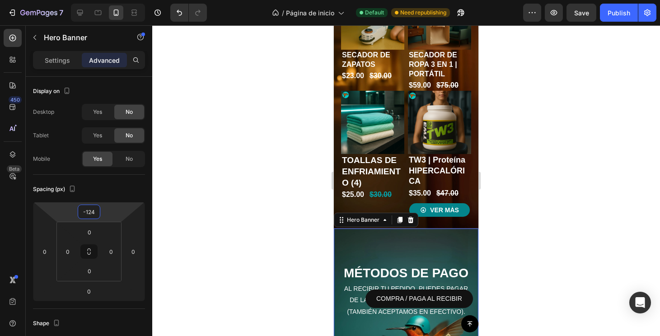
click at [558, 250] on div at bounding box center [406, 180] width 508 height 311
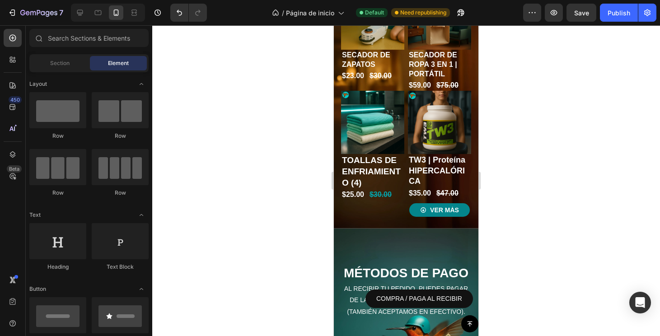
click at [494, 203] on div at bounding box center [406, 180] width 508 height 311
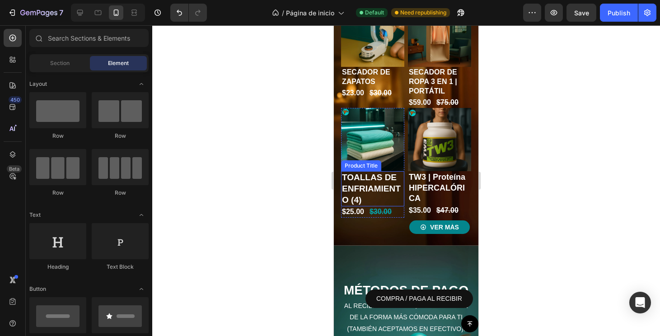
scroll to position [0, 0]
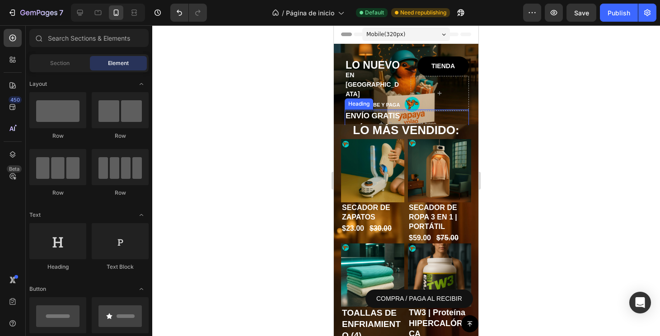
click at [346, 109] on h2 "ENVÍO GRATIS Y RÁPIDO" at bounding box center [407, 121] width 124 height 25
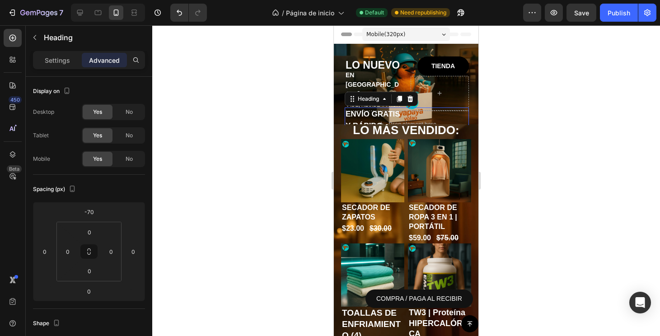
type input "8"
click at [518, 128] on div at bounding box center [406, 180] width 508 height 311
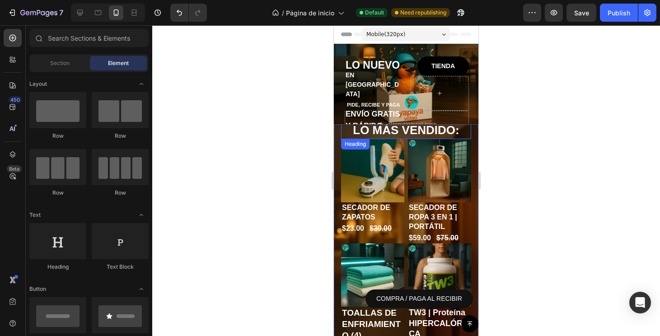
click at [518, 128] on div at bounding box center [406, 180] width 508 height 311
click at [545, 219] on div at bounding box center [406, 180] width 508 height 311
click at [499, 218] on div at bounding box center [406, 180] width 508 height 311
click at [309, 102] on div at bounding box center [406, 180] width 508 height 311
click at [369, 132] on p "LO MÁS VENDIDO:" at bounding box center [406, 130] width 128 height 15
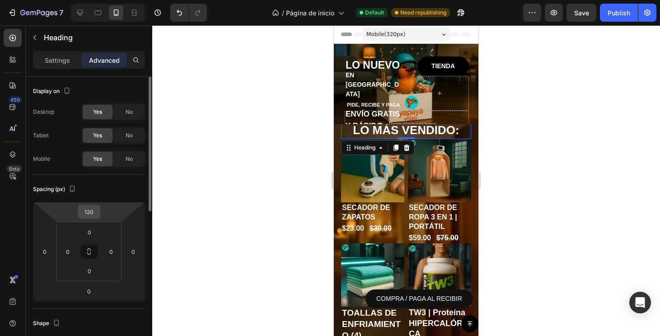
click at [90, 212] on input "120" at bounding box center [89, 212] width 18 height 14
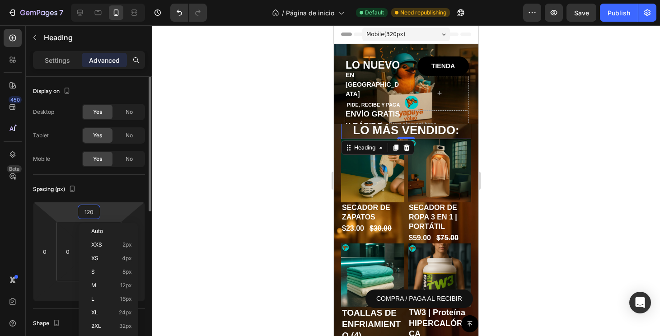
click at [89, 215] on input "120" at bounding box center [89, 212] width 18 height 14
click at [90, 214] on input "120" at bounding box center [89, 212] width 18 height 14
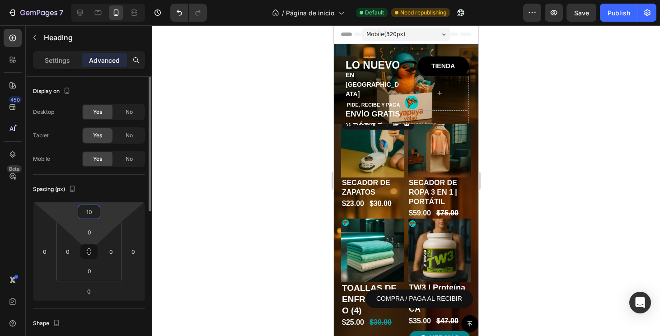
type input "140"
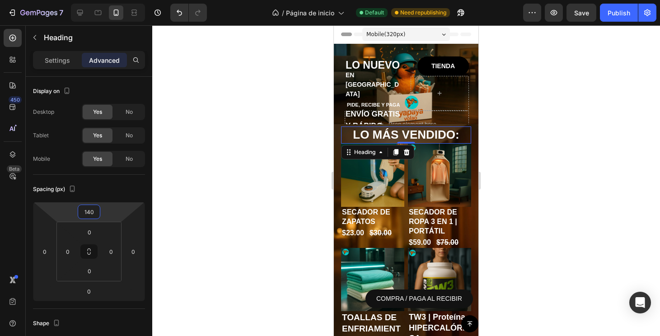
click at [575, 256] on div at bounding box center [406, 180] width 508 height 311
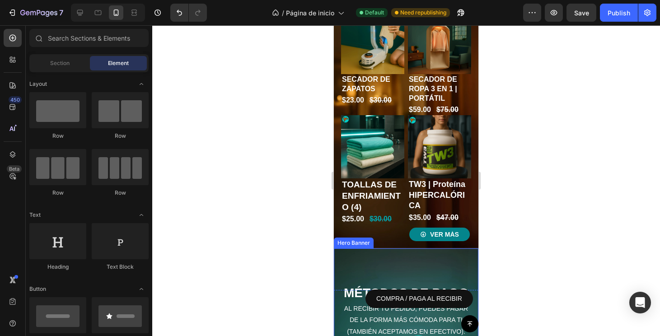
scroll to position [135, 0]
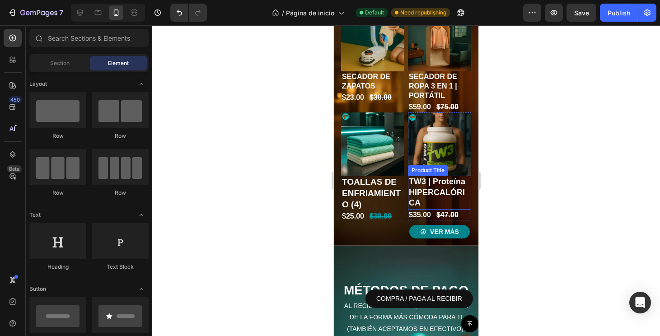
click at [437, 191] on h1 "TW3 | Proteína HIPERCALÓRICA" at bounding box center [439, 192] width 63 height 33
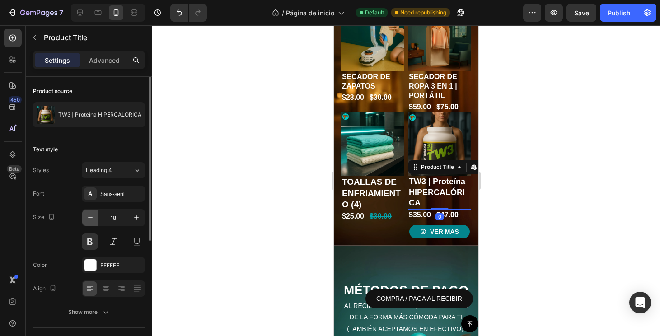
click at [91, 222] on icon "button" at bounding box center [90, 217] width 9 height 9
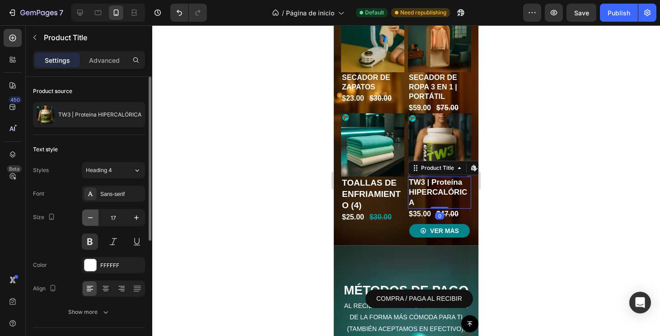
click at [91, 222] on icon "button" at bounding box center [90, 217] width 9 height 9
type input "16"
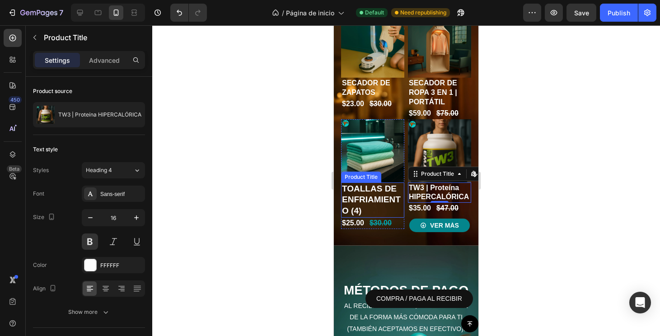
click at [389, 190] on h1 "TOALLAS DE ENFRIAMIENTO (4)" at bounding box center [372, 199] width 63 height 35
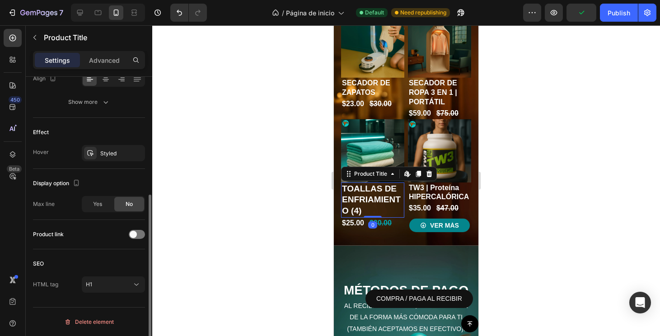
scroll to position [63, 0]
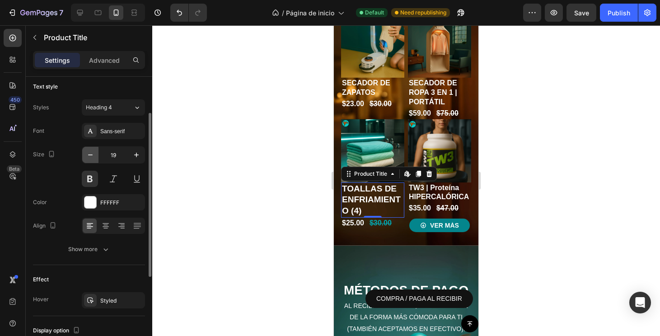
click at [91, 153] on icon "button" at bounding box center [90, 154] width 9 height 9
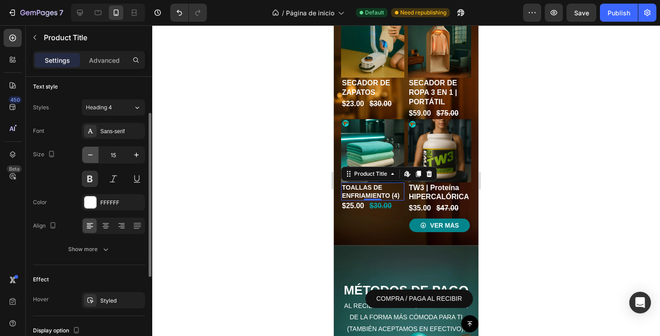
type input "14"
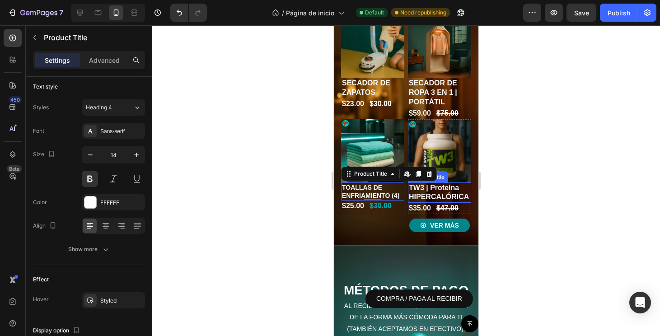
click at [437, 194] on h1 "TW3 | Proteína HIPERCALÓRICA" at bounding box center [439, 192] width 63 height 21
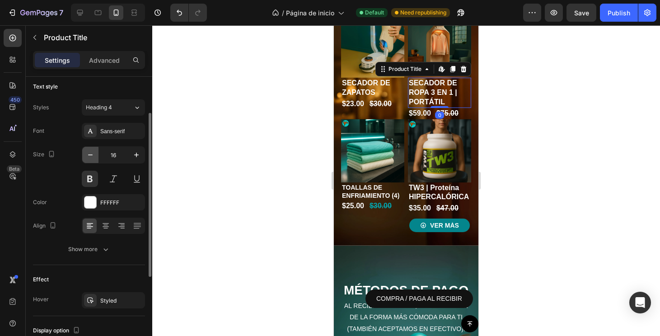
click at [89, 158] on icon "button" at bounding box center [90, 154] width 9 height 9
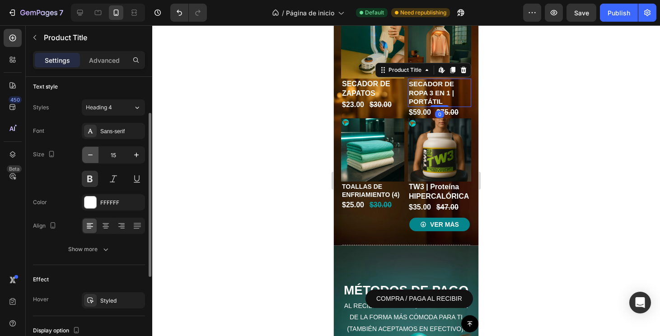
click at [89, 157] on icon "button" at bounding box center [90, 154] width 9 height 9
type input "14"
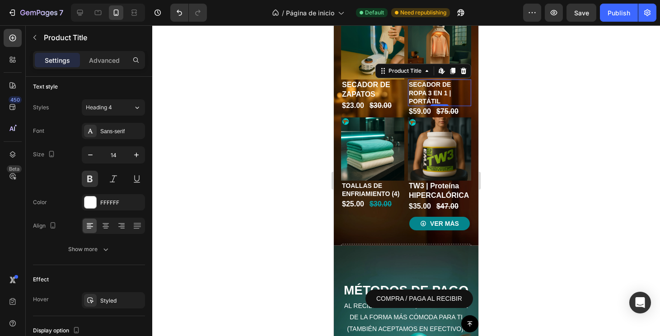
click at [574, 163] on div at bounding box center [406, 180] width 508 height 311
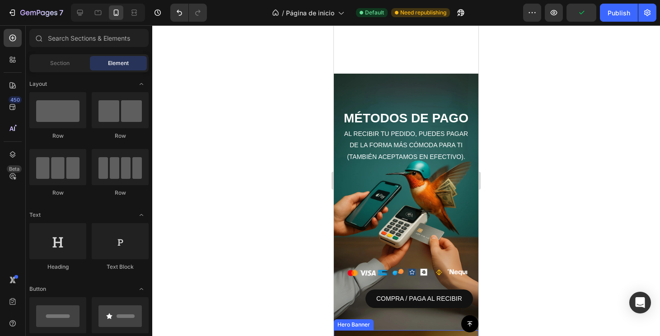
scroll to position [558, 0]
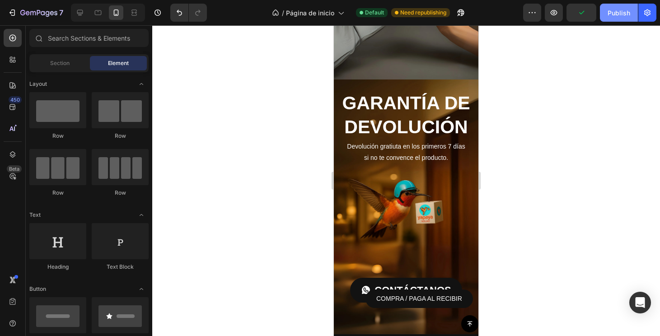
click at [626, 13] on div "Publish" at bounding box center [618, 12] width 23 height 9
click at [98, 10] on icon at bounding box center [98, 12] width 7 height 5
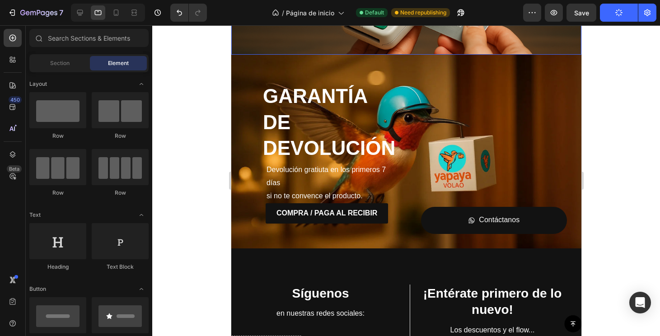
scroll to position [214, 0]
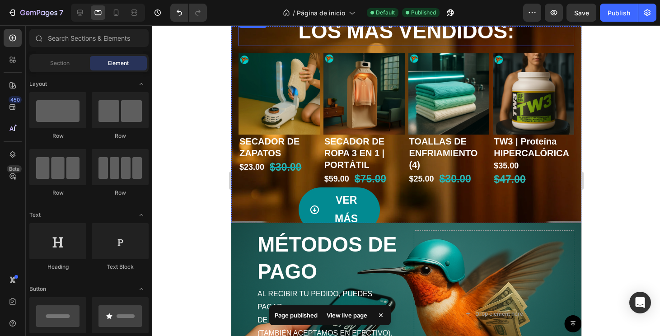
click at [311, 46] on h2 "LOS MÁS VENDIDOS:" at bounding box center [405, 31] width 335 height 29
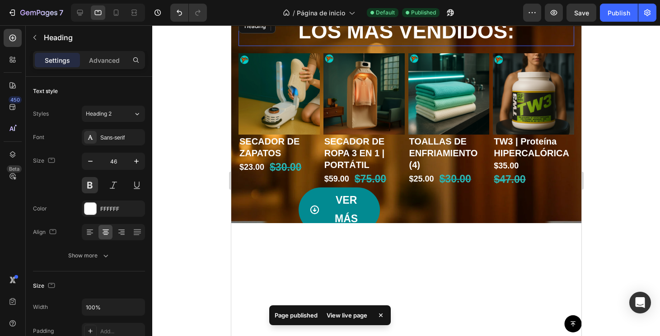
scroll to position [36, 0]
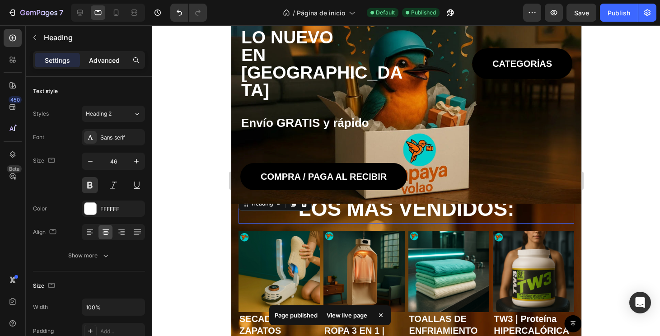
click at [114, 57] on p "Advanced" at bounding box center [104, 60] width 31 height 9
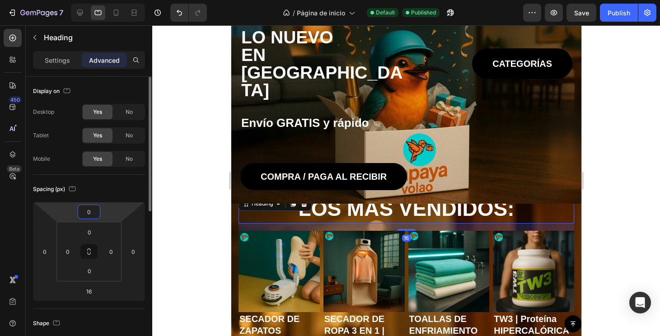
click at [93, 214] on input "0" at bounding box center [89, 212] width 18 height 14
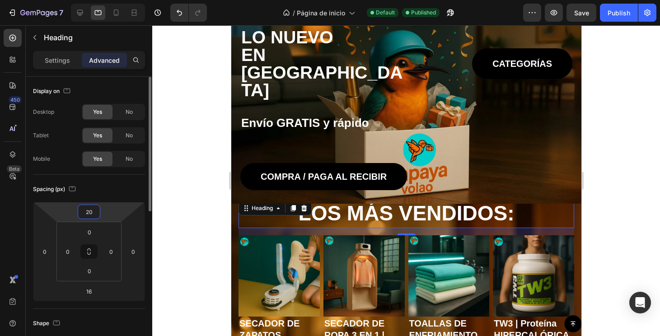
type input "2"
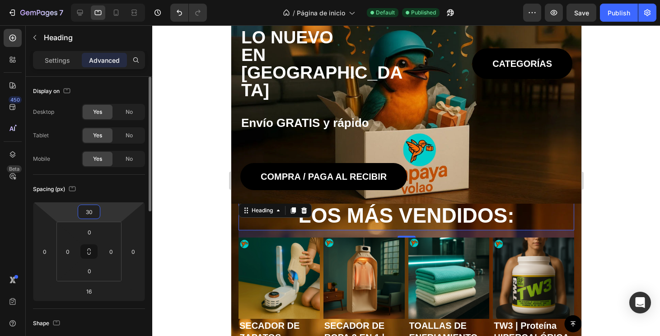
type input "3"
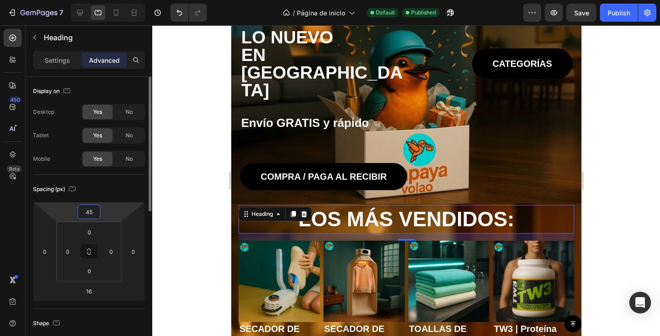
type input "4"
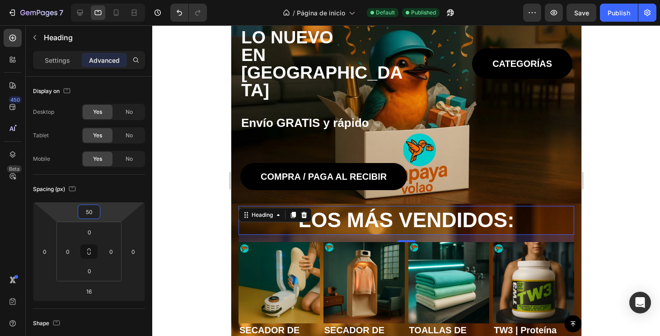
type input "50"
click at [615, 231] on div at bounding box center [406, 180] width 508 height 311
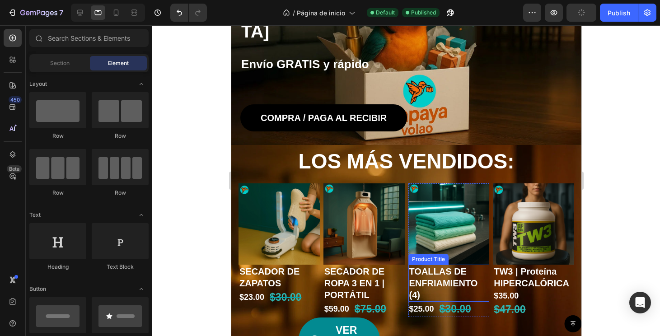
scroll to position [201, 0]
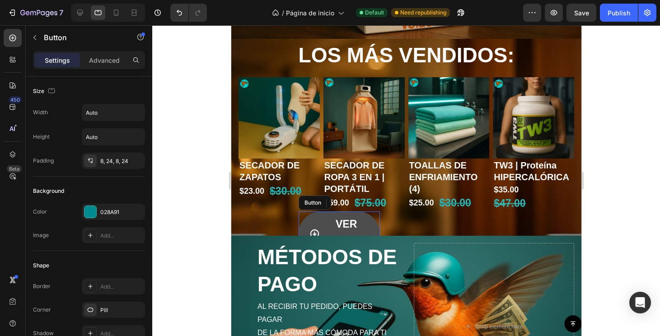
click at [376, 226] on link "VER MÁS" at bounding box center [338, 233] width 81 height 45
click at [102, 67] on div "Settings Advanced" at bounding box center [89, 60] width 112 height 18
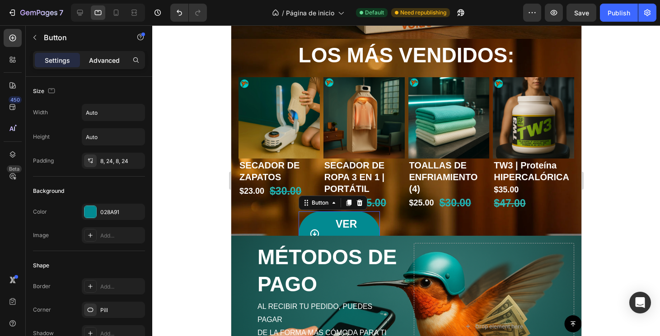
click at [102, 65] on div "Advanced" at bounding box center [104, 60] width 45 height 14
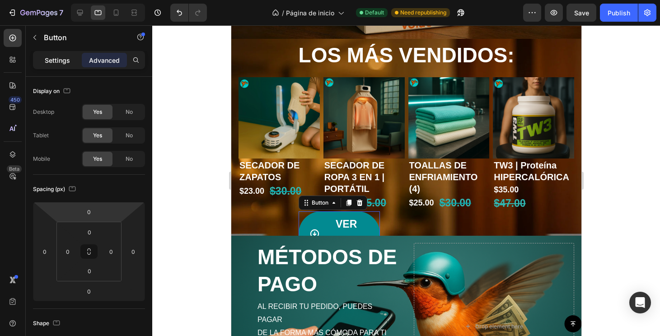
click at [60, 57] on p "Settings" at bounding box center [57, 60] width 25 height 9
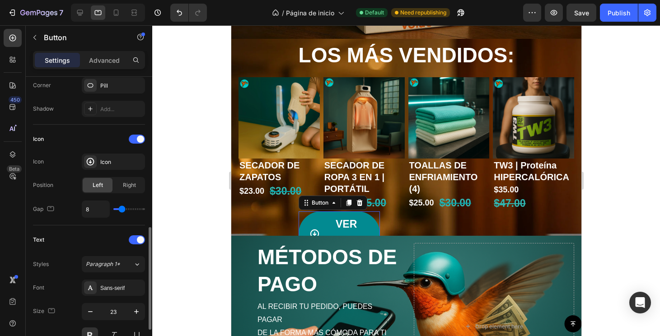
scroll to position [303, 0]
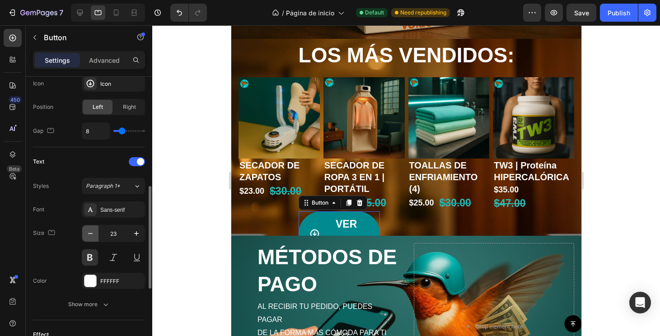
click at [92, 239] on button "button" at bounding box center [90, 233] width 16 height 16
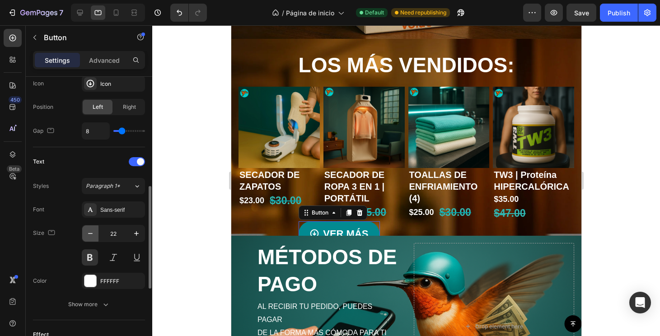
click at [92, 239] on button "button" at bounding box center [90, 233] width 16 height 16
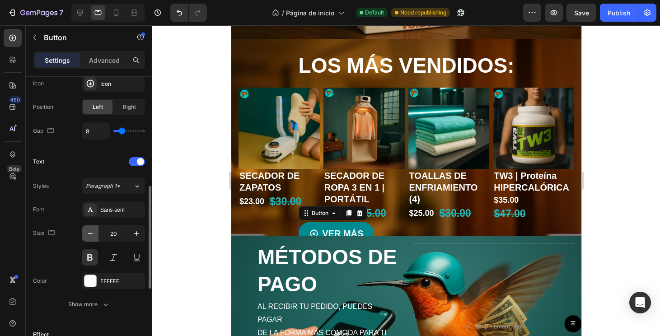
click at [92, 239] on button "button" at bounding box center [90, 233] width 16 height 16
type input "19"
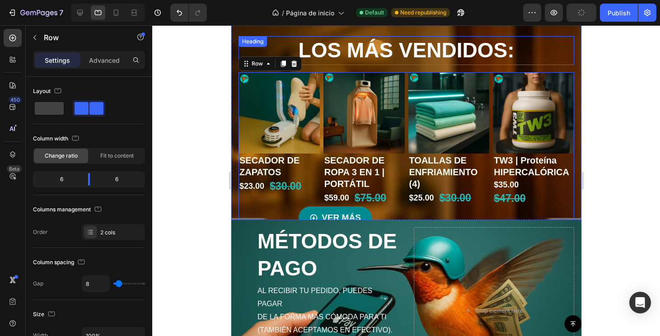
scroll to position [165, 0]
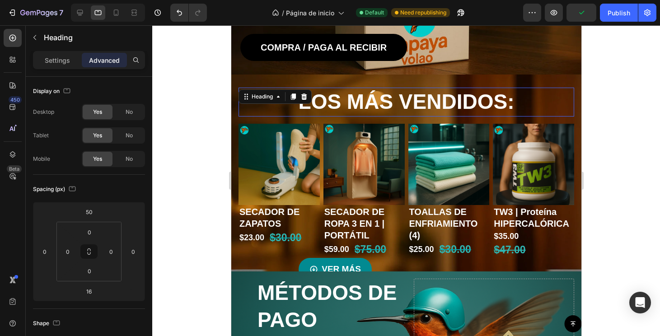
click at [397, 94] on h2 "LOS MÁS VENDIDOS:" at bounding box center [405, 102] width 335 height 29
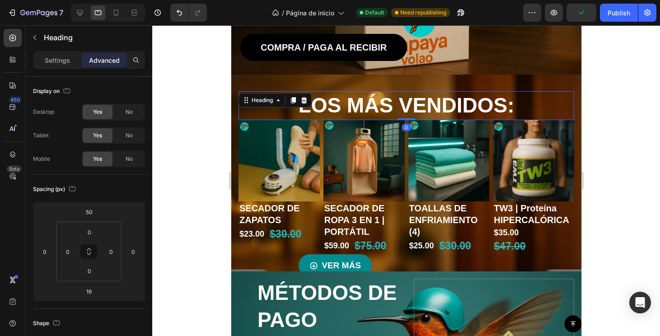
drag, startPoint x: 404, startPoint y: 123, endPoint x: 405, endPoint y: 87, distance: 36.1
click at [405, 87] on div "LOS MÁS VENDIDOS: Heading 0 Product Images SECADOR DE ZAPATOS Product Title $23…" at bounding box center [405, 173] width 335 height 208
type input "0"
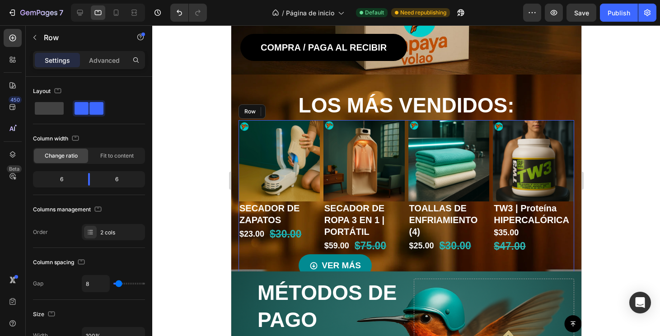
click at [399, 256] on div "Product Images SECADOR DE ZAPATOS Product Title $23.00 Product Price Product Pr…" at bounding box center [321, 198] width 166 height 157
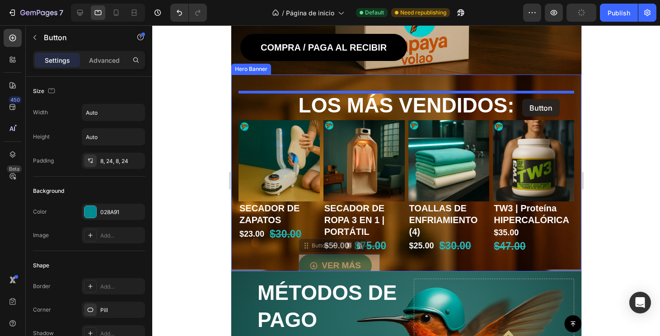
drag, startPoint x: 367, startPoint y: 266, endPoint x: 521, endPoint y: 98, distance: 227.8
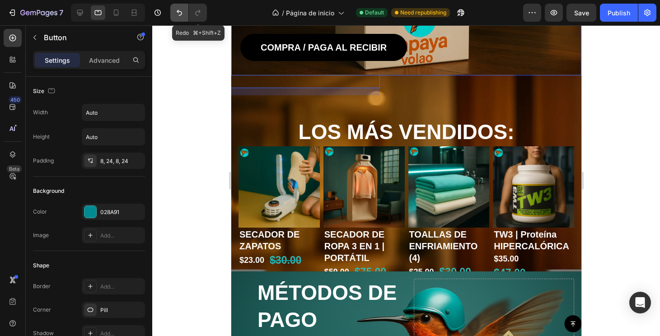
click at [183, 13] on icon "Undo/Redo" at bounding box center [179, 12] width 9 height 9
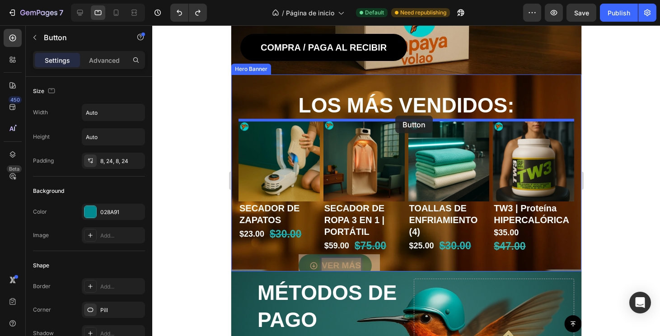
drag, startPoint x: 363, startPoint y: 259, endPoint x: 395, endPoint y: 116, distance: 146.1
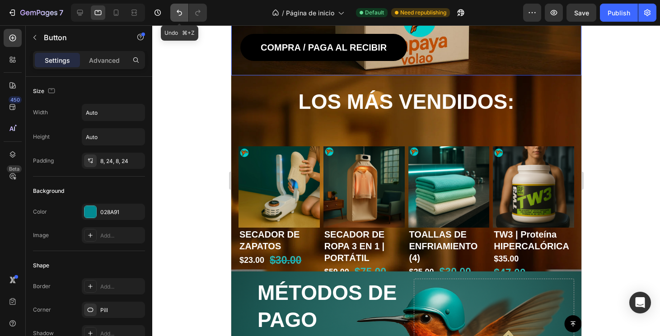
click at [183, 18] on button "Undo/Redo" at bounding box center [179, 13] width 18 height 18
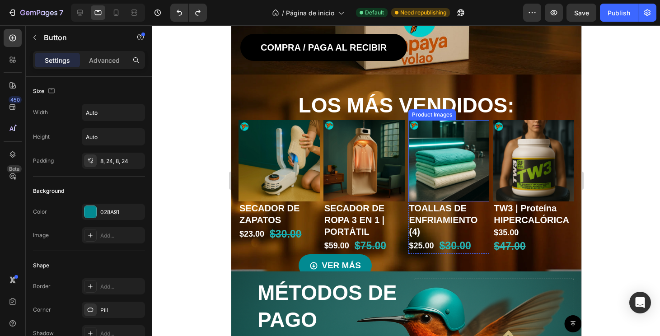
click at [408, 196] on div at bounding box center [448, 160] width 81 height 81
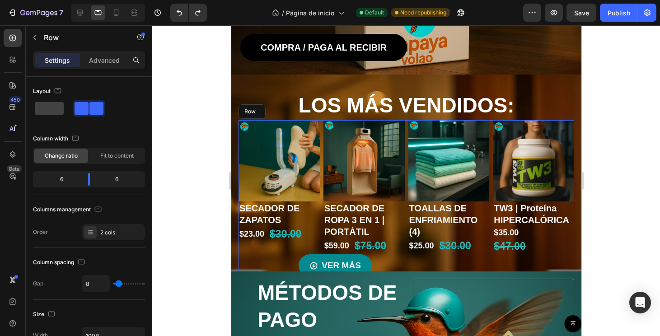
click at [407, 196] on div "Product Images SECADOR DE ZAPATOS Product Title $23.00 Product Price Product Pr…" at bounding box center [405, 198] width 335 height 157
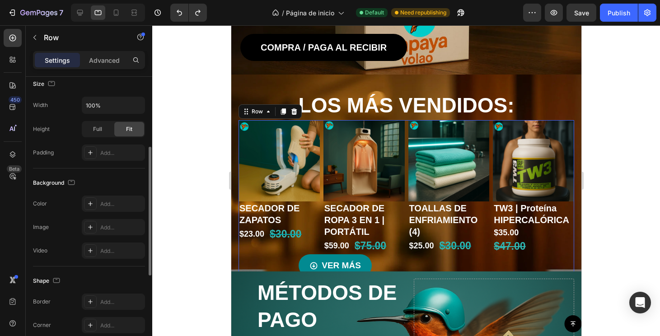
scroll to position [145, 0]
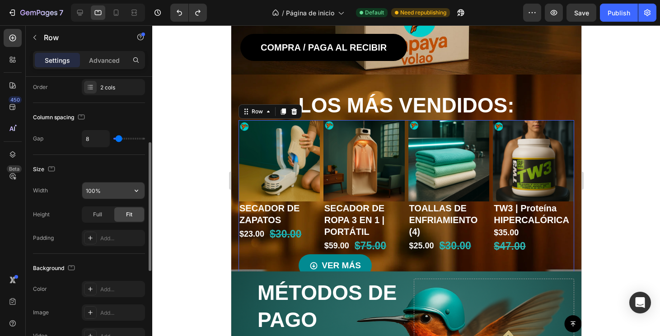
click at [136, 189] on icon "button" at bounding box center [136, 190] width 9 height 9
click at [92, 189] on input "100%" at bounding box center [113, 190] width 62 height 16
click at [90, 190] on input "100%" at bounding box center [113, 190] width 62 height 16
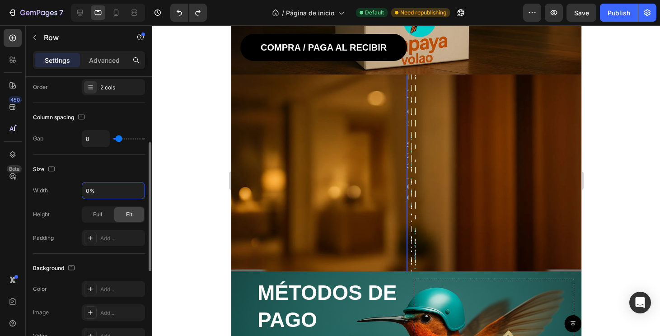
type input "90%"
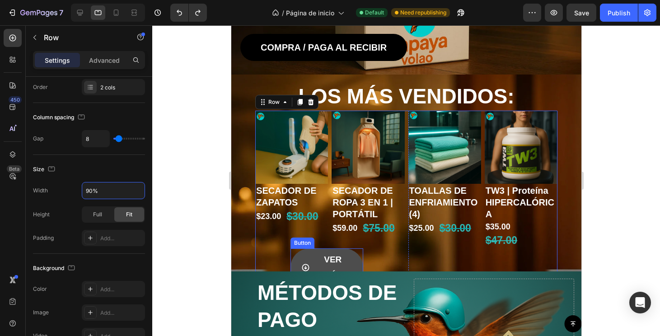
click at [358, 260] on link "VER MÁS" at bounding box center [326, 267] width 73 height 38
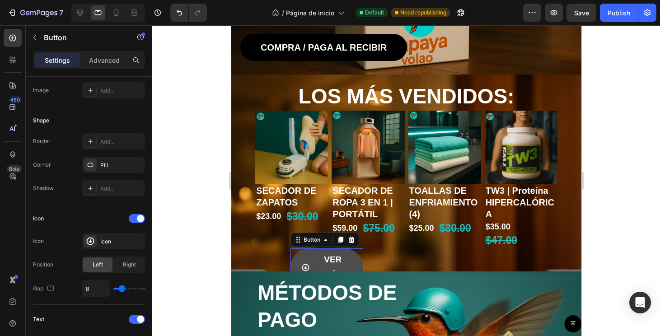
scroll to position [0, 0]
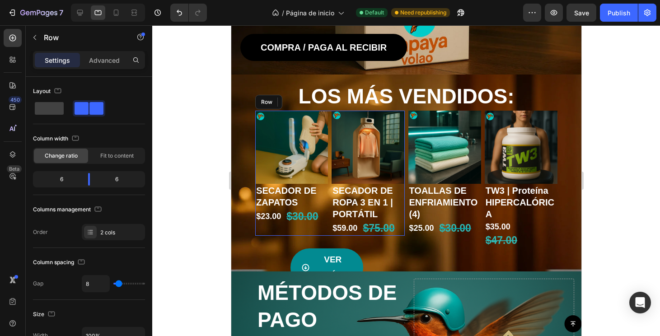
click at [329, 184] on div "Product Images SECADOR DE ZAPATOS Product Title $23.00 Product Price Product Pr…" at bounding box center [329, 173] width 149 height 125
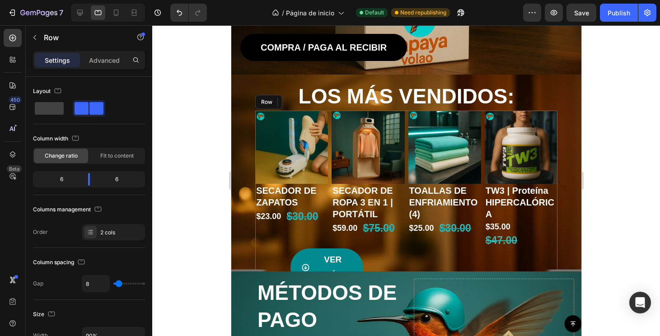
click at [405, 166] on div "Product Images SECADOR DE ZAPATOS Product Title $23.00 Product Price Product Pr…" at bounding box center [406, 199] width 302 height 176
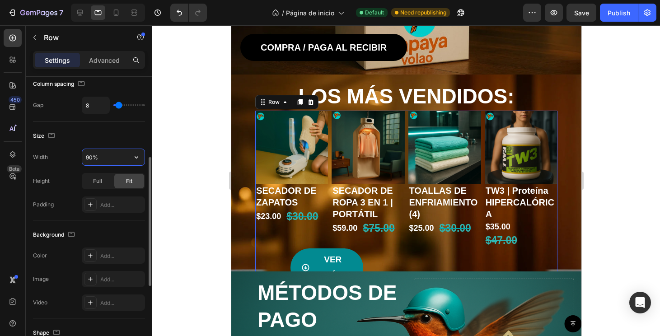
click at [90, 155] on input "90%" at bounding box center [113, 157] width 62 height 16
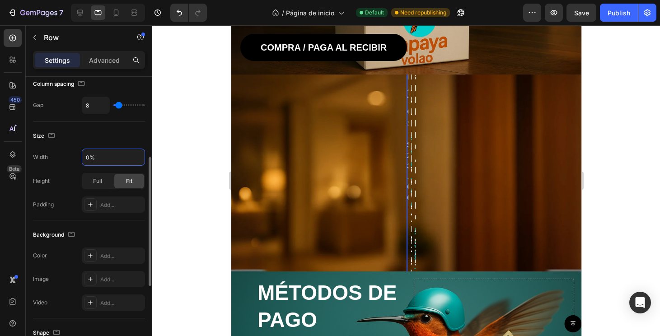
type input "80%"
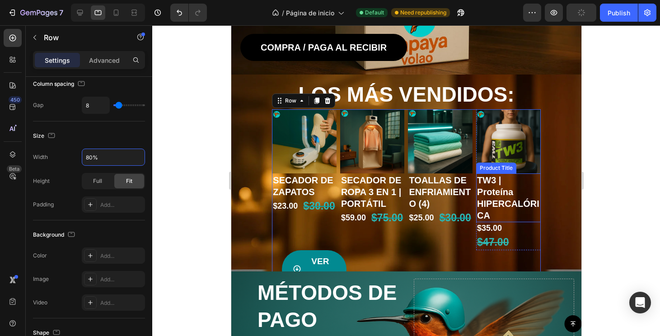
click at [489, 205] on h1 "TW3 | Proteína HIPERCALÓRICA" at bounding box center [507, 197] width 65 height 49
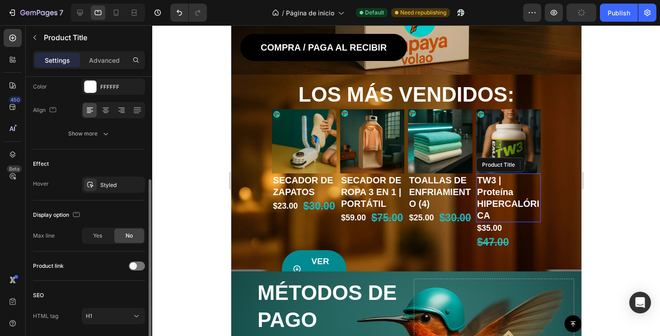
scroll to position [0, 0]
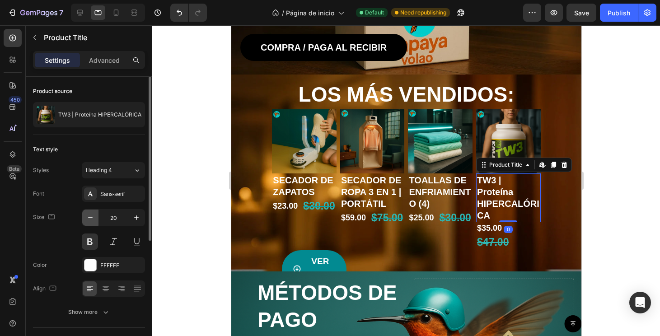
click at [92, 219] on icon "button" at bounding box center [90, 217] width 9 height 9
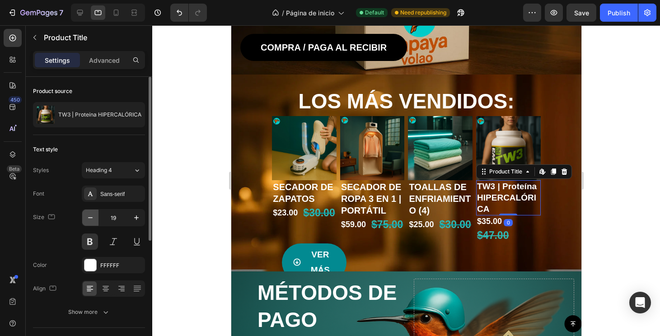
click at [92, 219] on icon "button" at bounding box center [90, 217] width 9 height 9
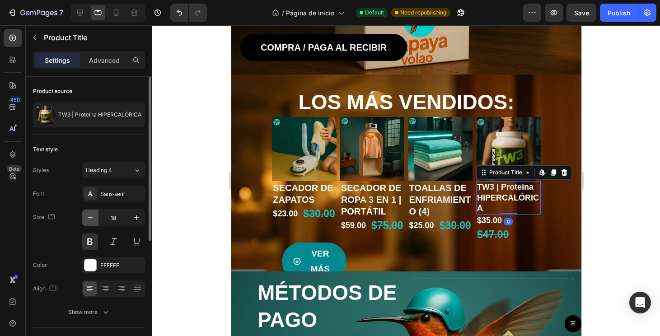
click at [92, 219] on icon "button" at bounding box center [90, 217] width 9 height 9
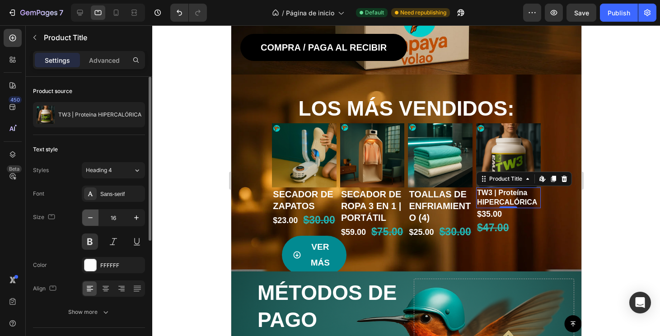
click at [92, 219] on icon "button" at bounding box center [90, 217] width 9 height 9
type input "15"
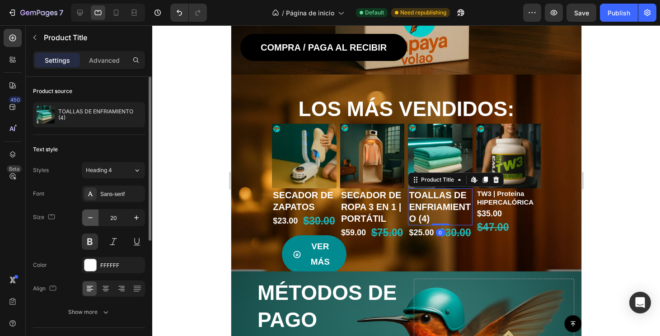
click at [90, 218] on icon "button" at bounding box center [90, 217] width 9 height 9
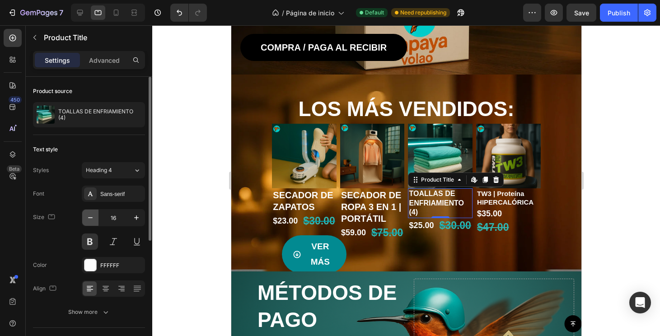
click at [90, 218] on icon "button" at bounding box center [90, 217] width 9 height 9
type input "15"
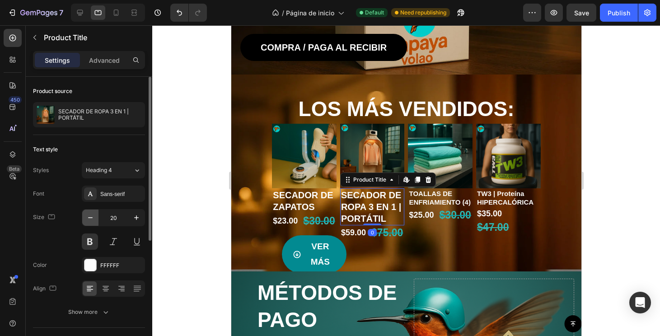
click at [92, 218] on icon "button" at bounding box center [90, 217] width 9 height 9
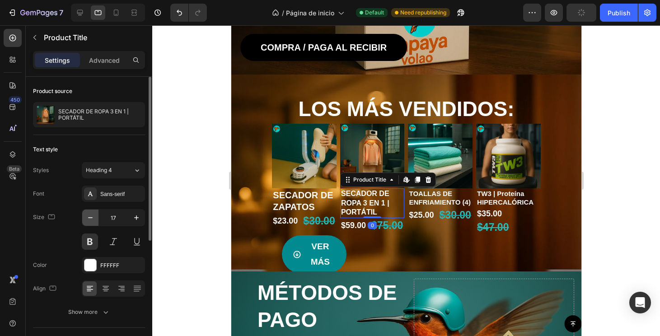
type input "16"
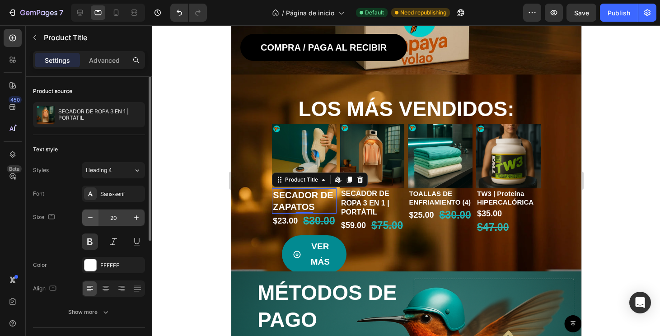
click at [90, 215] on icon "button" at bounding box center [90, 217] width 9 height 9
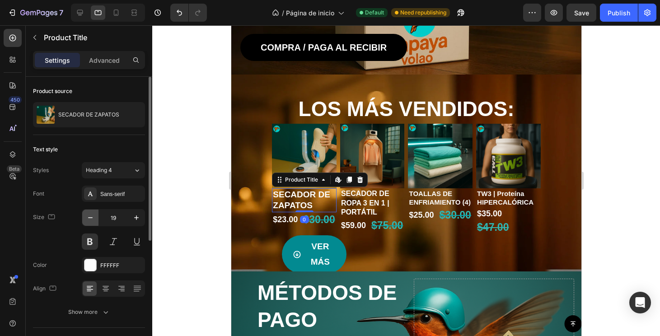
type input "18"
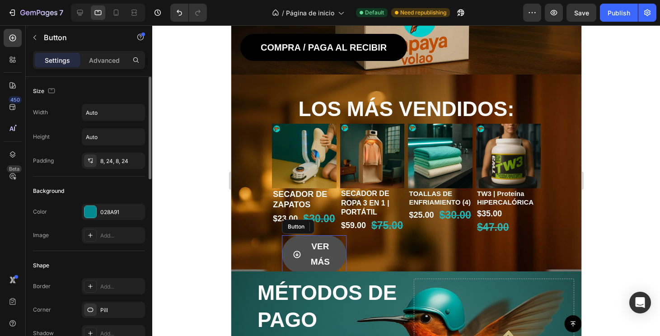
click at [339, 260] on link "VER MÁS" at bounding box center [313, 254] width 65 height 38
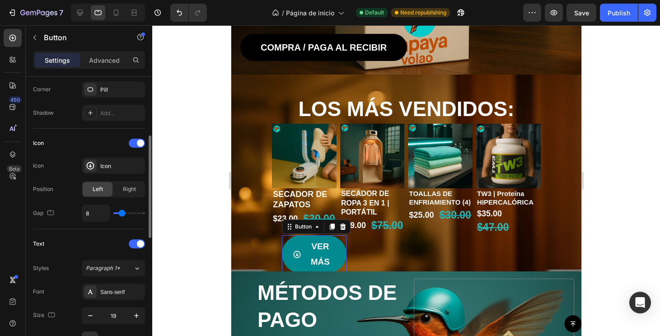
scroll to position [289, 0]
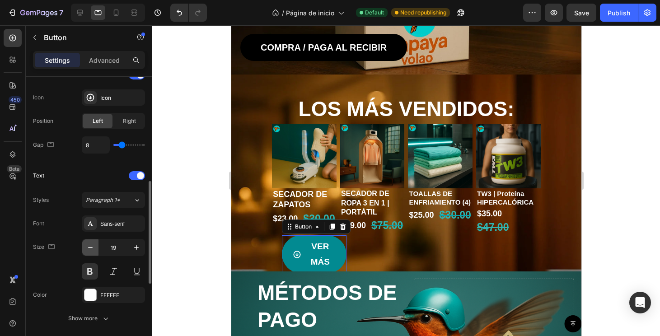
click at [88, 252] on button "button" at bounding box center [90, 247] width 16 height 16
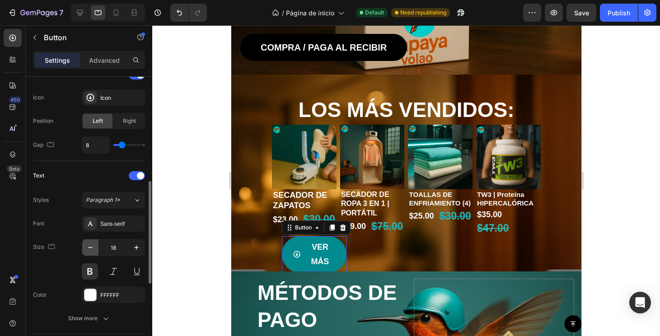
click at [88, 252] on button "button" at bounding box center [90, 247] width 16 height 16
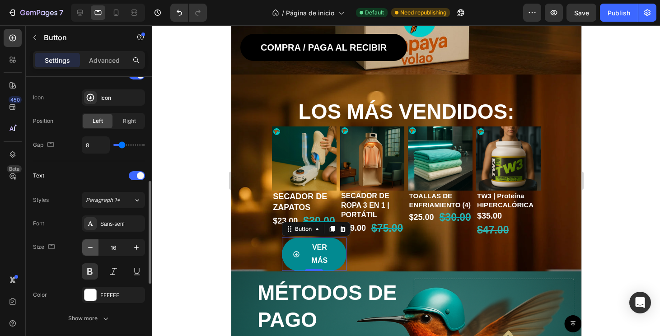
click at [88, 252] on button "button" at bounding box center [90, 247] width 16 height 16
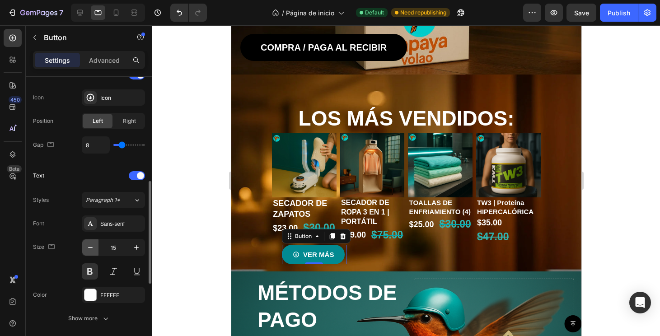
click at [88, 252] on button "button" at bounding box center [90, 247] width 16 height 16
type input "14"
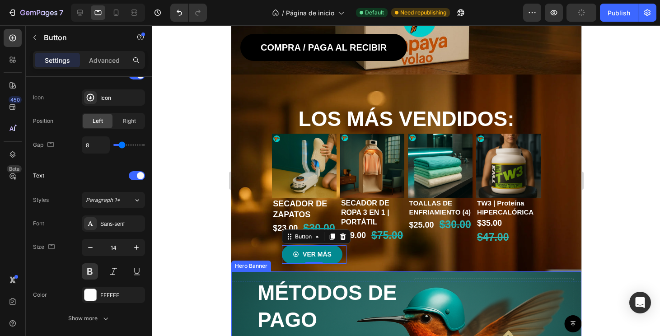
click at [601, 260] on div at bounding box center [406, 180] width 508 height 311
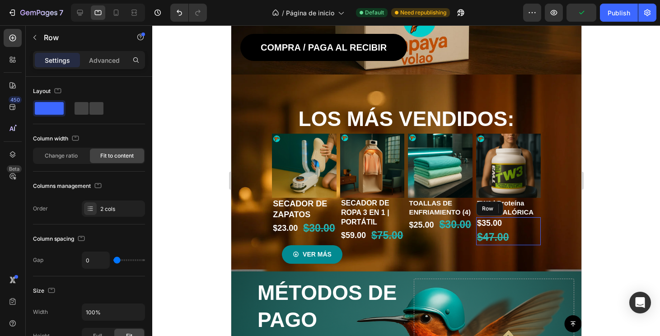
drag, startPoint x: 524, startPoint y: 240, endPoint x: 424, endPoint y: 230, distance: 101.1
click at [524, 240] on div "$35.00 Product Price Product Price $47.00 Product Price Product Price Row" at bounding box center [507, 231] width 65 height 28
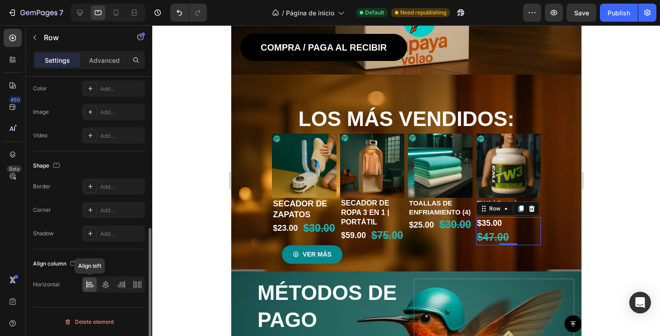
scroll to position [0, 0]
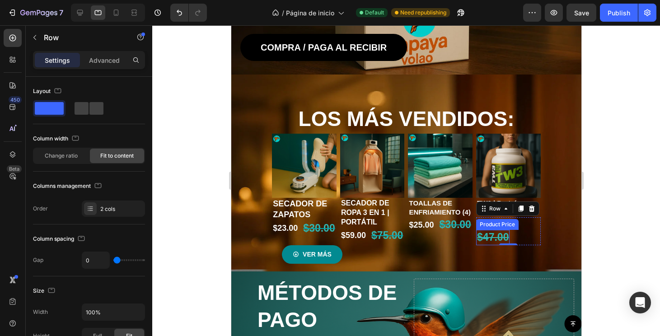
click at [499, 234] on div "$47.00" at bounding box center [491, 237] width 33 height 15
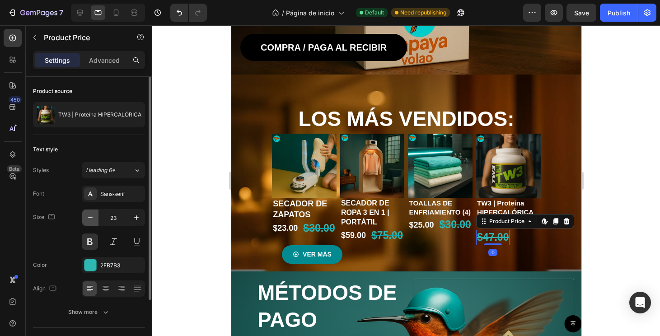
click at [98, 215] on button "button" at bounding box center [90, 218] width 16 height 16
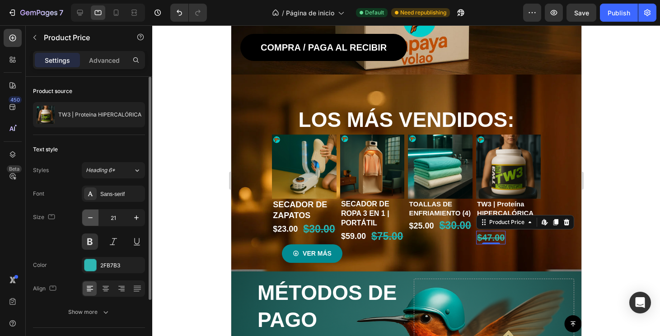
type input "20"
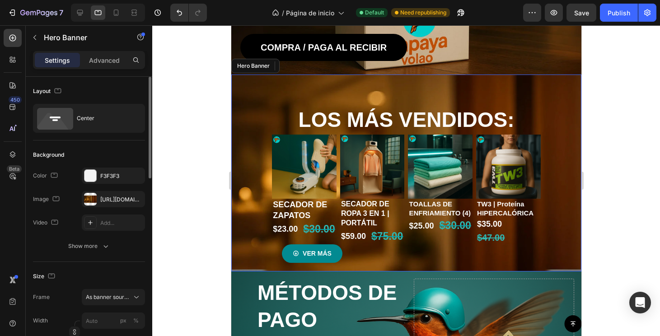
click at [563, 254] on div "LOS MÁS VENDIDOS: Heading Product Images SECADOR DE ZAPATOS Product Title $23.0…" at bounding box center [406, 181] width 350 height 182
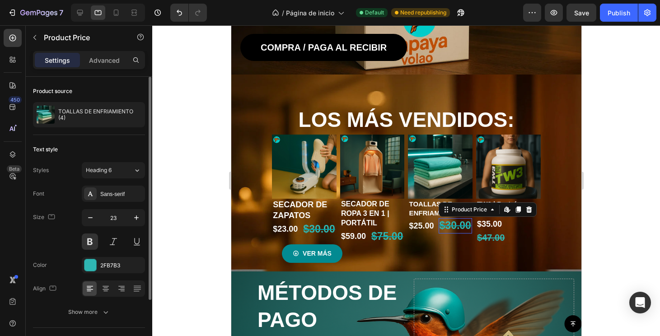
click at [448, 227] on div "$30.00" at bounding box center [454, 225] width 33 height 15
click at [430, 228] on div "$25.00" at bounding box center [420, 226] width 27 height 12
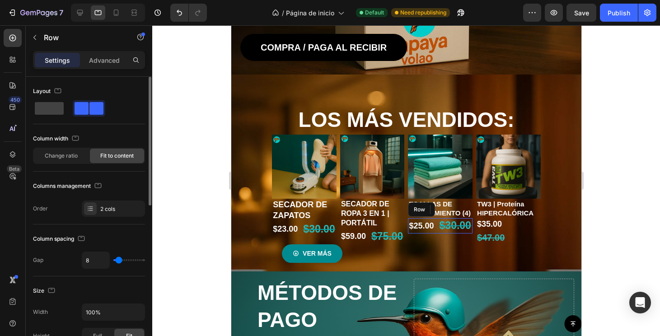
drag, startPoint x: 435, startPoint y: 224, endPoint x: 373, endPoint y: 233, distance: 63.4
click at [435, 224] on div "$25.00 Product Price Edit content in Shopify 0 Product Price Edit content in Sh…" at bounding box center [439, 225] width 65 height 15
click at [373, 233] on div "$75.00" at bounding box center [386, 236] width 33 height 15
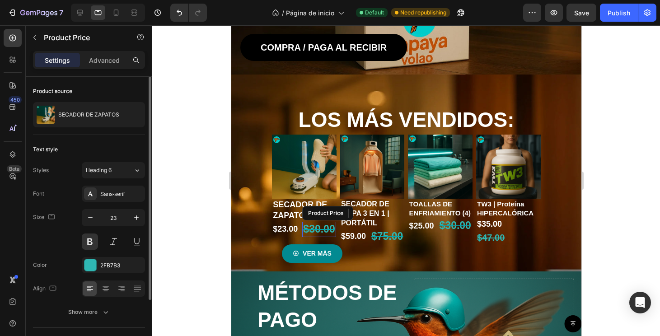
click at [316, 236] on div "$30.00" at bounding box center [318, 229] width 33 height 15
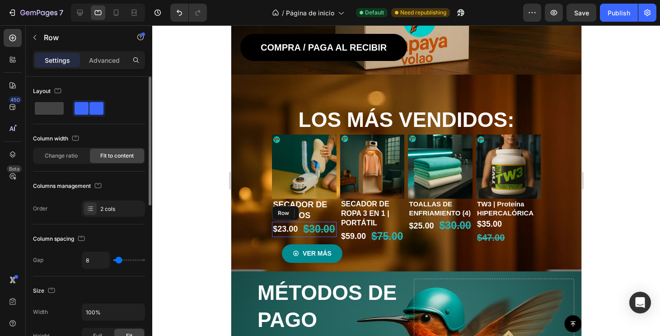
click at [299, 231] on div "$23.00 Product Price Product Price $30.00 Product Price Edit content in Shopify…" at bounding box center [303, 229] width 65 height 15
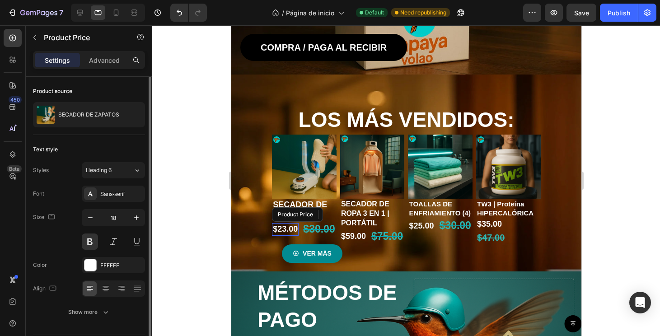
click at [297, 228] on div "$23.00" at bounding box center [284, 229] width 27 height 12
click at [90, 220] on icon "button" at bounding box center [90, 217] width 9 height 9
type input "17"
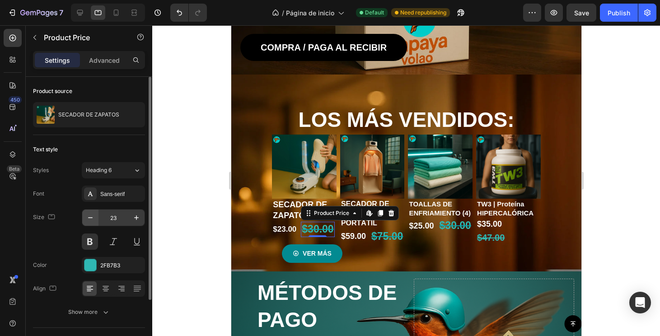
click at [90, 224] on button "button" at bounding box center [90, 218] width 16 height 16
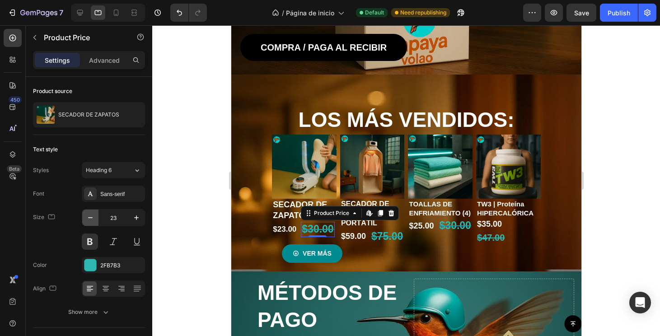
click at [90, 224] on button "button" at bounding box center [90, 218] width 16 height 16
type input "19"
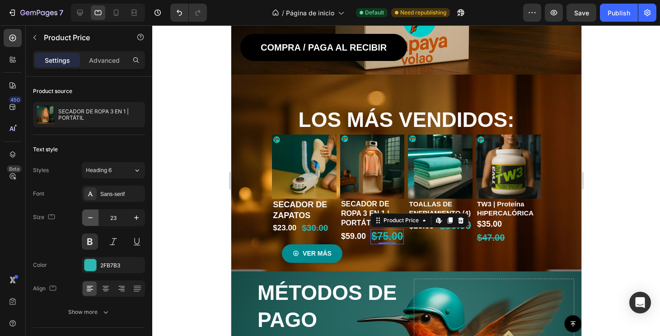
click at [89, 214] on icon "button" at bounding box center [90, 217] width 9 height 9
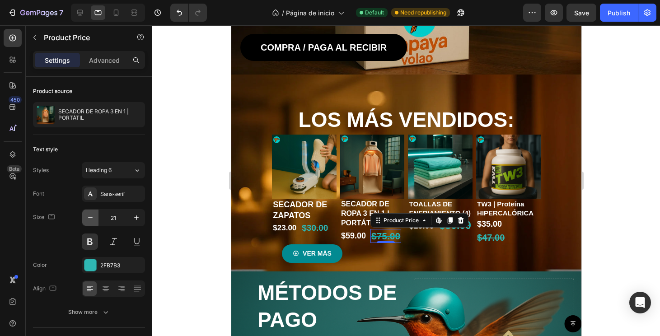
click at [89, 214] on icon "button" at bounding box center [90, 217] width 9 height 9
type input "18"
click at [112, 221] on input "18" at bounding box center [113, 218] width 30 height 16
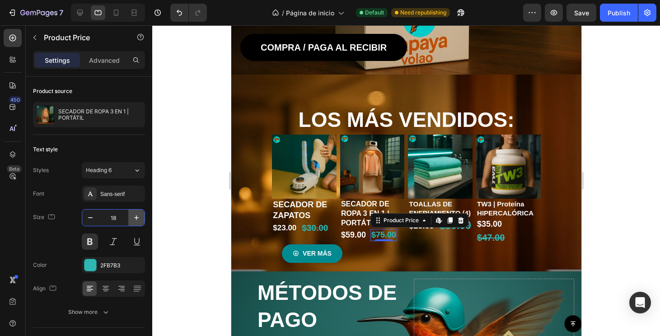
click at [133, 218] on icon "button" at bounding box center [136, 217] width 9 height 9
type input "19"
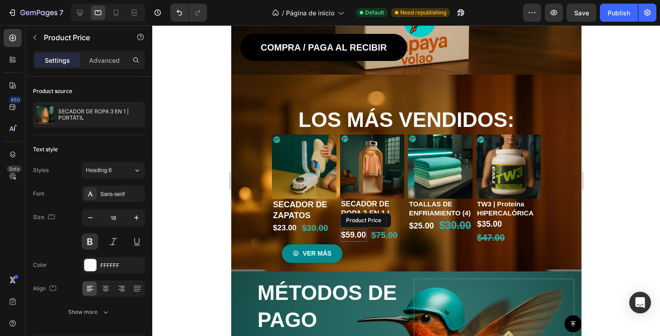
click at [358, 233] on div "$59.00" at bounding box center [353, 235] width 27 height 12
click at [133, 218] on icon "button" at bounding box center [136, 217] width 9 height 9
type input "19"
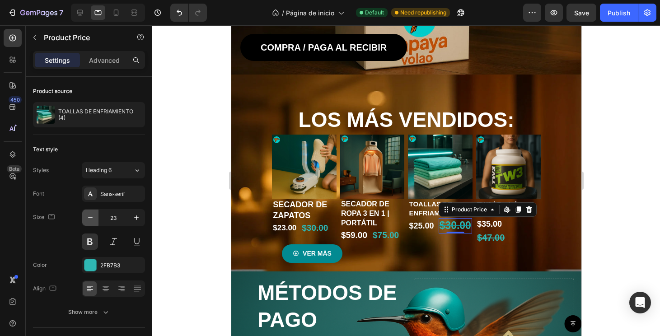
click at [95, 218] on button "button" at bounding box center [90, 218] width 16 height 16
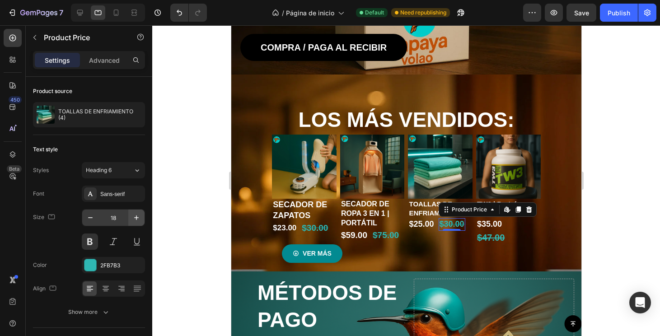
click at [133, 218] on icon "button" at bounding box center [136, 217] width 9 height 9
type input "19"
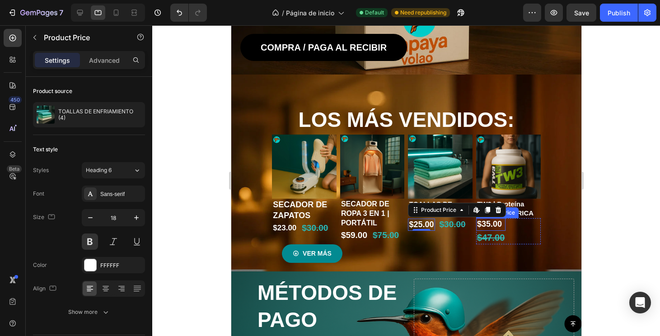
click at [488, 223] on div "$35.00" at bounding box center [489, 224] width 29 height 12
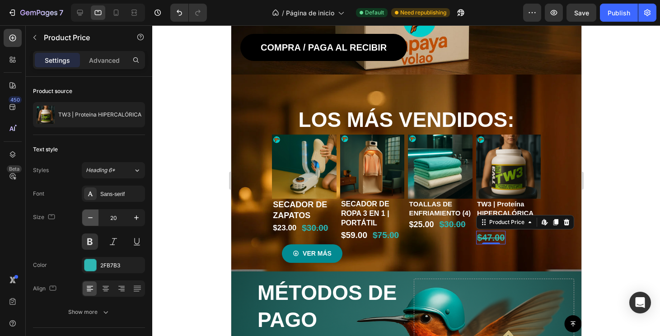
click at [90, 219] on icon "button" at bounding box center [90, 217] width 9 height 9
type input "19"
click at [430, 225] on div "$25.00" at bounding box center [420, 225] width 27 height 12
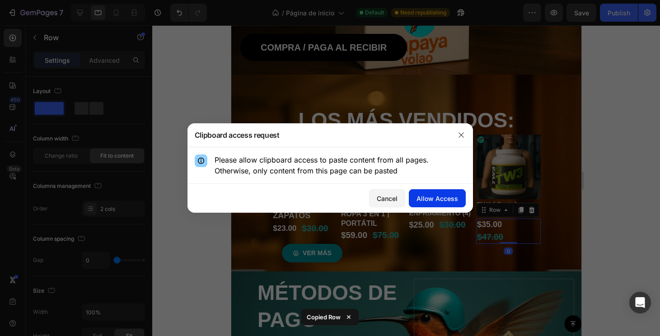
drag, startPoint x: 214, startPoint y: 174, endPoint x: 445, endPoint y: 199, distance: 232.1
click at [445, 199] on div "Allow Access" at bounding box center [437, 198] width 42 height 9
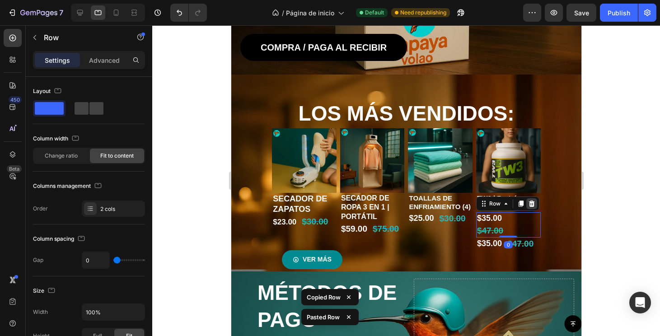
click at [527, 204] on icon at bounding box center [530, 203] width 7 height 7
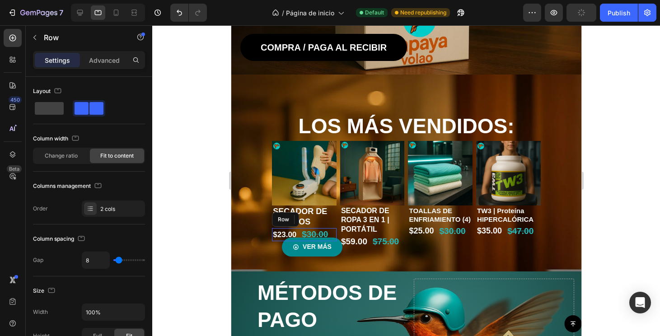
click at [335, 229] on div "$23.00 Product Price Product Price $30.00 Product Price Product Price Row" at bounding box center [303, 234] width 65 height 13
drag, startPoint x: 310, startPoint y: 239, endPoint x: 322, endPoint y: 214, distance: 27.5
click at [310, 228] on div "SECADOR DE ZAPATOS Product Title $23.00 Product Price Product Price $30.00 Prod…" at bounding box center [303, 223] width 65 height 36
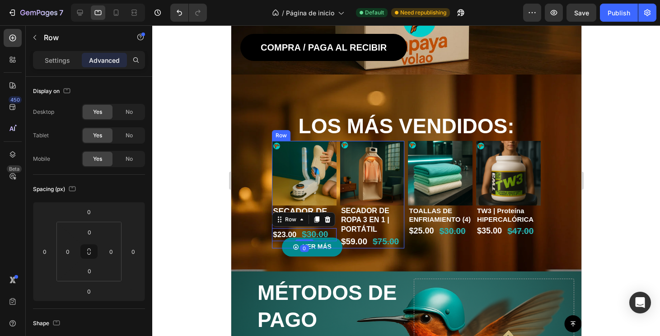
click at [337, 201] on div "Product Images SECADOR DE ZAPATOS Product Title $23.00 Product Price Product Pr…" at bounding box center [337, 194] width 132 height 107
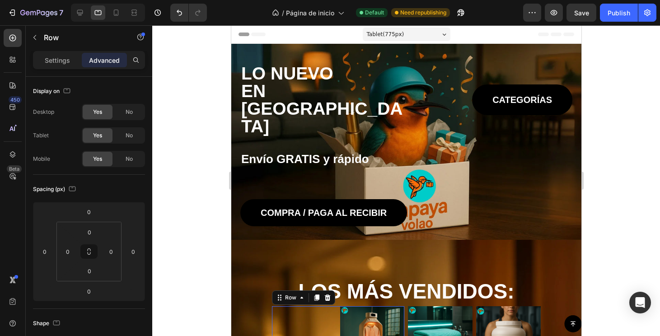
scroll to position [165, 0]
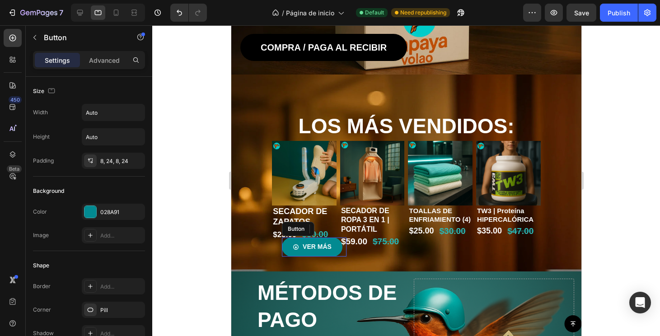
click at [343, 252] on div "VER MÁS Button" at bounding box center [313, 247] width 65 height 19
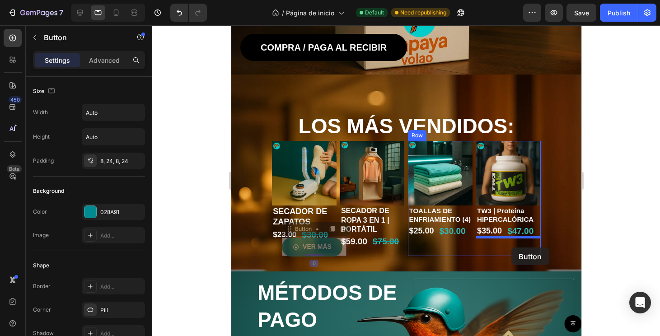
drag, startPoint x: 343, startPoint y: 251, endPoint x: 511, endPoint y: 247, distance: 168.0
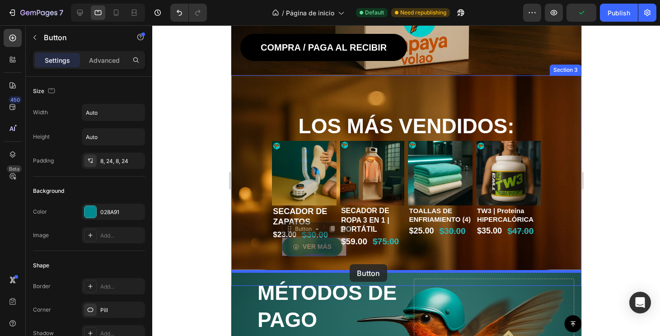
drag, startPoint x: 335, startPoint y: 250, endPoint x: 348, endPoint y: 266, distance: 20.2
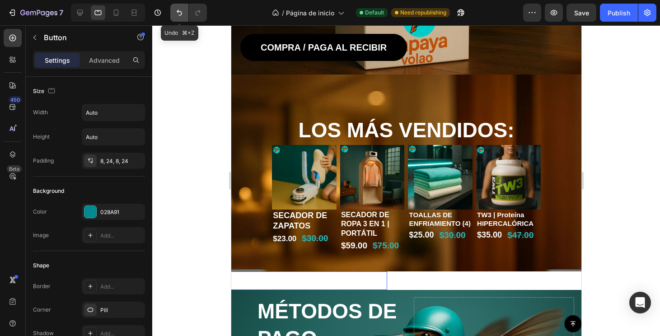
click at [177, 12] on icon "Undo/Redo" at bounding box center [179, 12] width 9 height 9
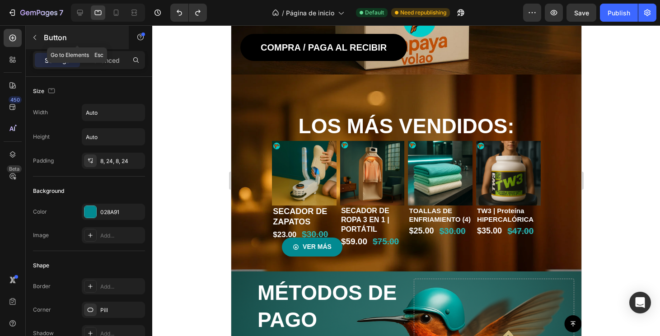
click at [34, 34] on icon "button" at bounding box center [34, 37] width 7 height 7
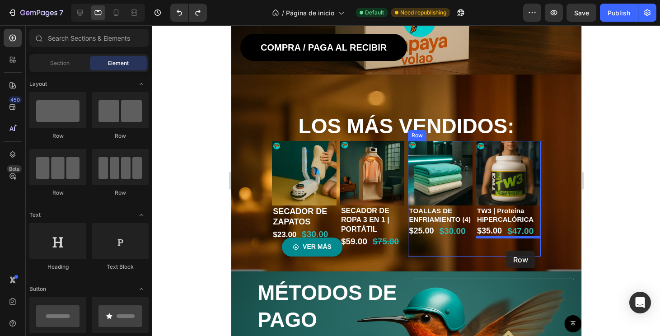
drag, startPoint x: 303, startPoint y: 130, endPoint x: 505, endPoint y: 251, distance: 236.1
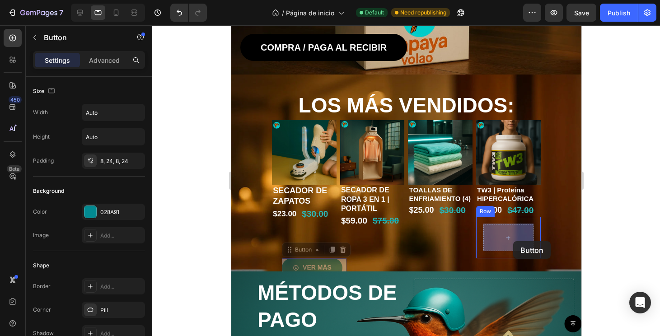
drag, startPoint x: 322, startPoint y: 266, endPoint x: 513, endPoint y: 235, distance: 193.5
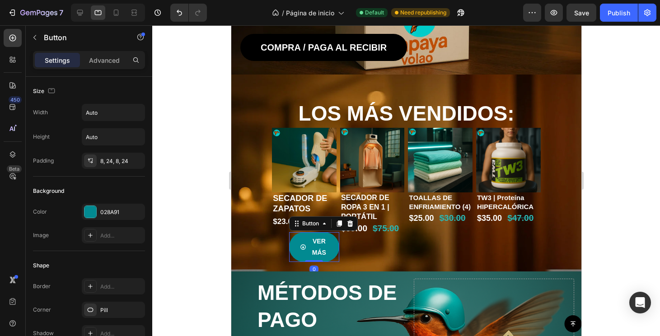
click at [591, 205] on div at bounding box center [406, 180] width 508 height 311
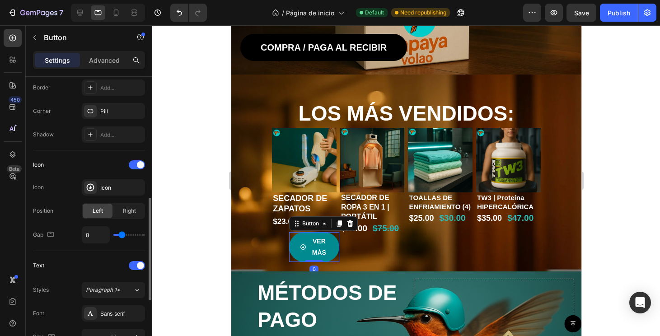
scroll to position [235, 0]
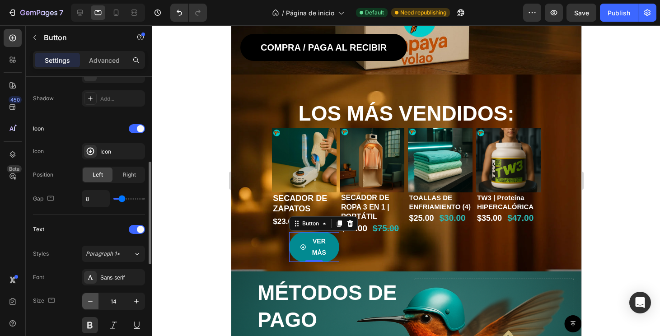
click at [86, 301] on icon "button" at bounding box center [90, 301] width 9 height 9
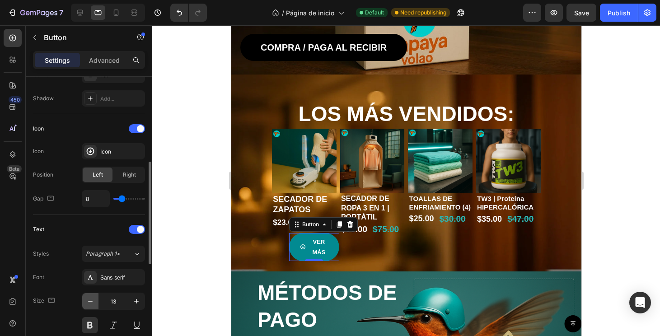
click at [86, 301] on icon "button" at bounding box center [90, 301] width 9 height 9
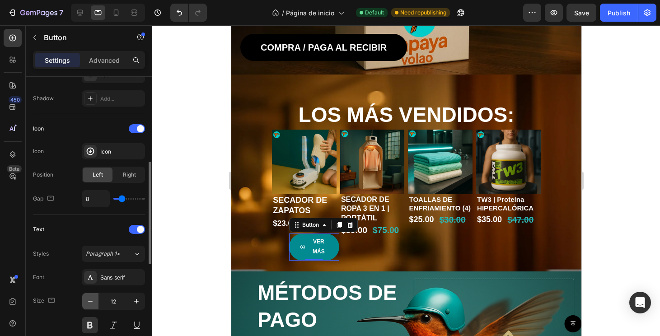
click at [86, 301] on icon "button" at bounding box center [90, 301] width 9 height 9
type input "11"
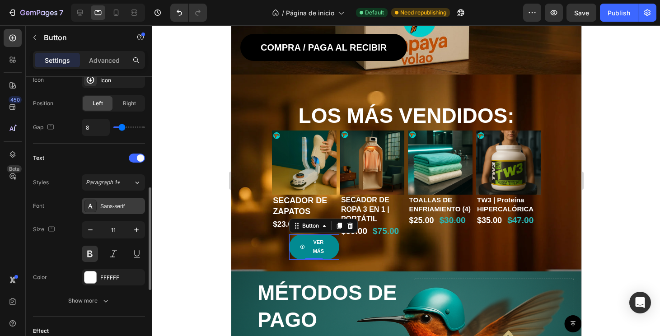
scroll to position [307, 0]
click at [95, 291] on div "Font Sans-serif Size 11 Color FFFFFF Show more" at bounding box center [89, 252] width 112 height 111
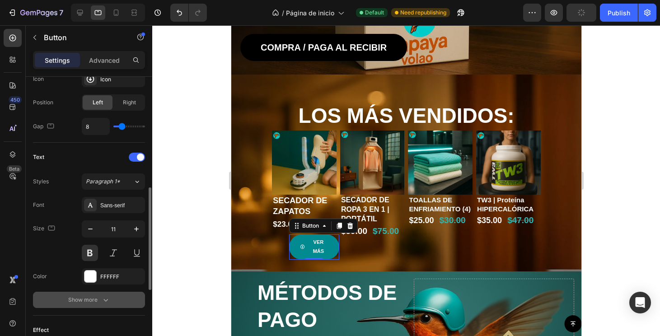
click at [95, 300] on div "Show more" at bounding box center [89, 299] width 42 height 9
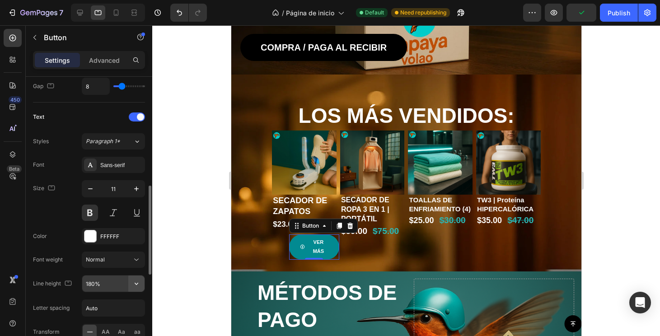
click at [133, 281] on icon "button" at bounding box center [136, 283] width 9 height 9
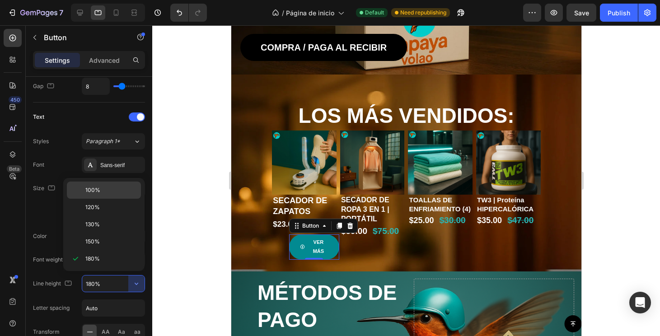
click at [95, 190] on span "100%" at bounding box center [92, 190] width 15 height 8
type input "100%"
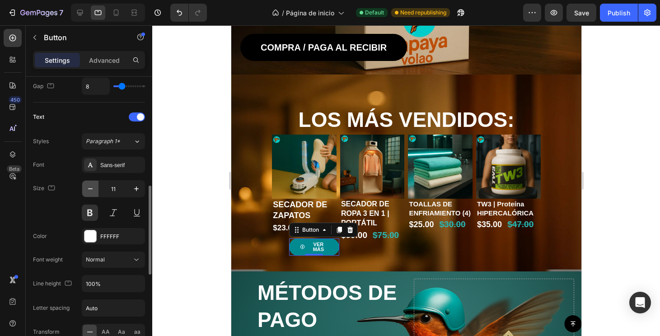
click at [93, 186] on icon "button" at bounding box center [90, 188] width 9 height 9
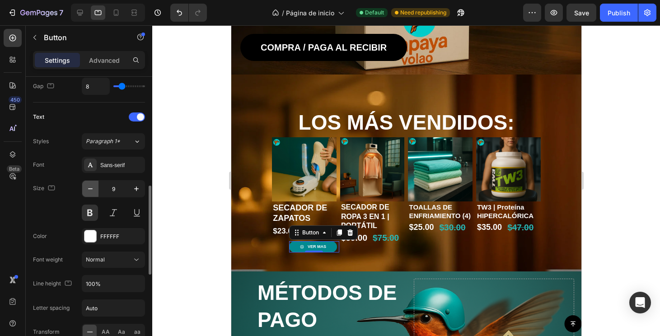
click at [93, 186] on icon "button" at bounding box center [90, 188] width 9 height 9
click at [141, 192] on button "button" at bounding box center [136, 189] width 16 height 16
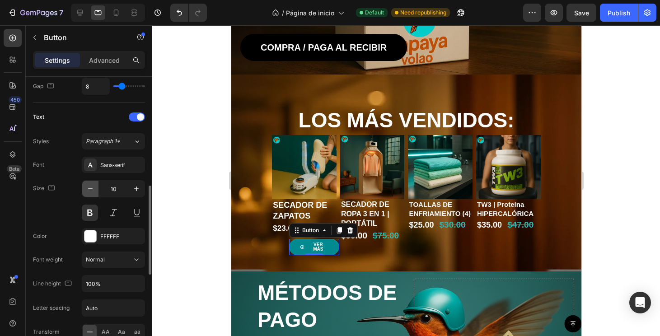
click at [92, 192] on icon "button" at bounding box center [90, 188] width 9 height 9
type input "9"
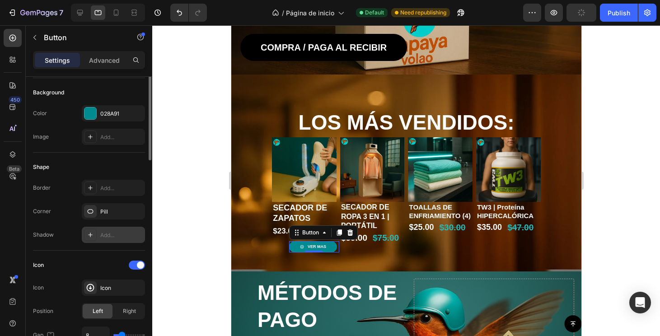
scroll to position [33, 0]
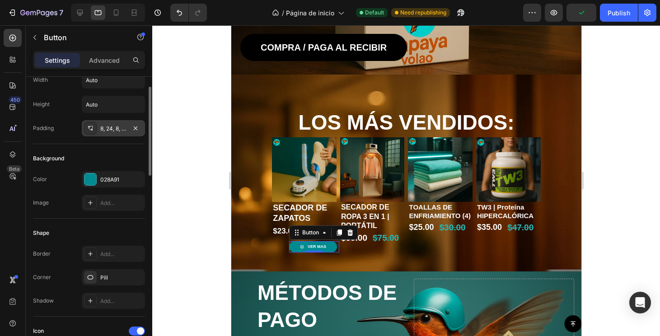
click at [114, 133] on div "8, 24, 8, 24" at bounding box center [113, 128] width 63 height 16
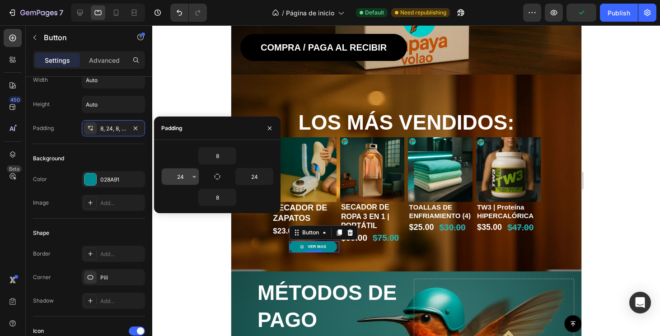
click at [187, 177] on input "24" at bounding box center [180, 176] width 37 height 16
type input "2"
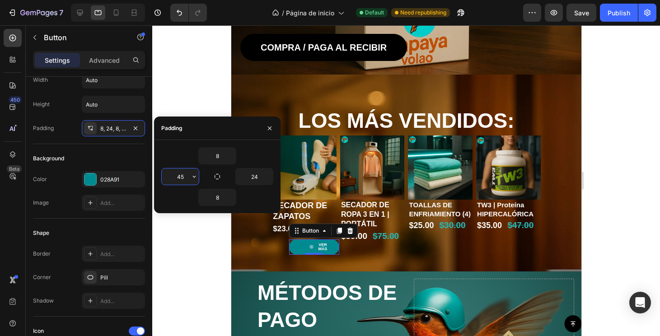
type input "4"
type input "40"
click at [247, 174] on input "24" at bounding box center [254, 176] width 37 height 16
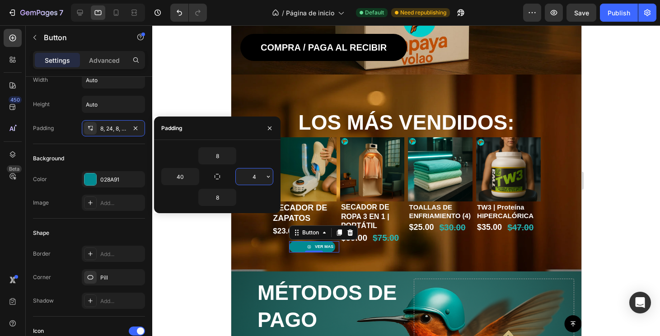
type input "40"
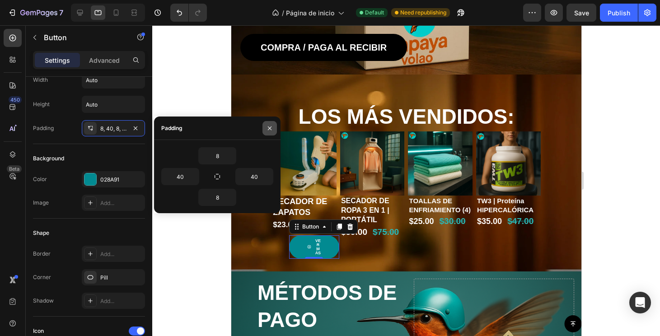
click at [268, 126] on icon "button" at bounding box center [270, 128] width 4 height 4
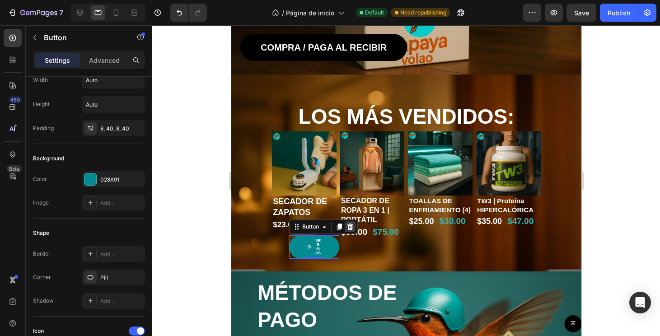
click at [354, 225] on div at bounding box center [349, 226] width 11 height 11
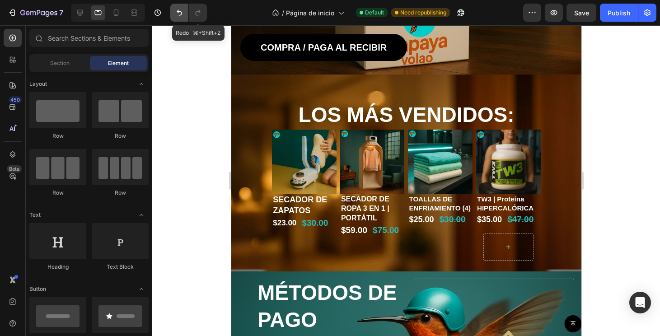
click at [182, 12] on icon "Undo/Redo" at bounding box center [179, 12] width 9 height 9
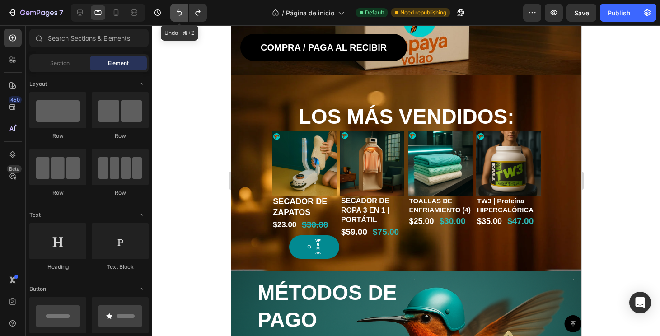
click at [182, 12] on icon "Undo/Redo" at bounding box center [179, 12] width 9 height 9
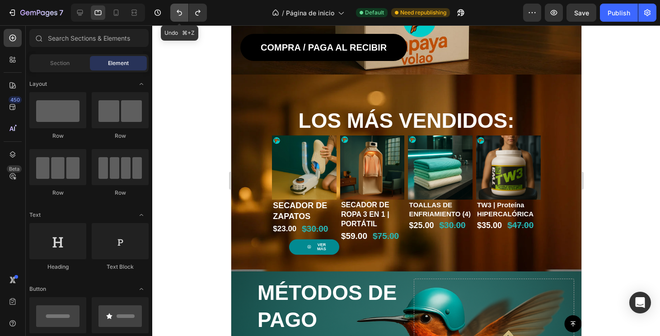
click at [182, 12] on icon "Undo/Redo" at bounding box center [179, 12] width 9 height 9
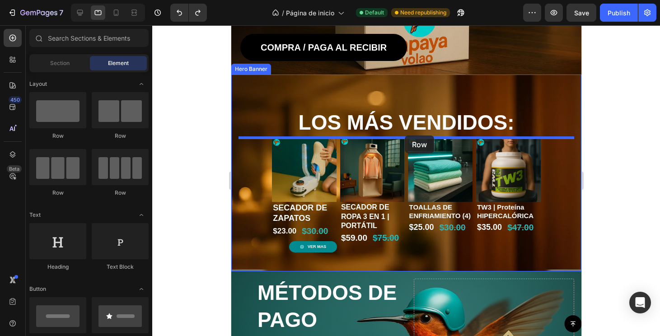
drag, startPoint x: 343, startPoint y: 196, endPoint x: 404, endPoint y: 135, distance: 86.2
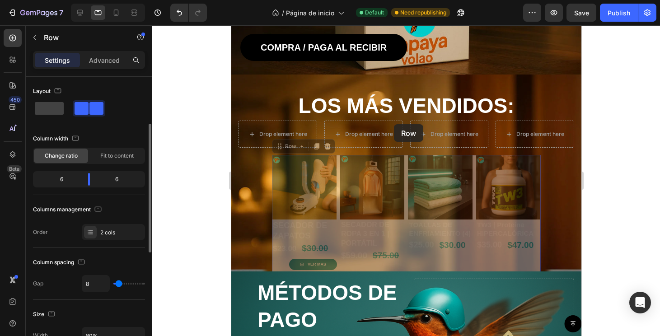
drag, startPoint x: 404, startPoint y: 206, endPoint x: 393, endPoint y: 124, distance: 82.9
click at [393, 124] on div "LOS MÁS VENDIDOS: Heading Drop element here Drop element here Drop element here…" at bounding box center [405, 172] width 335 height 207
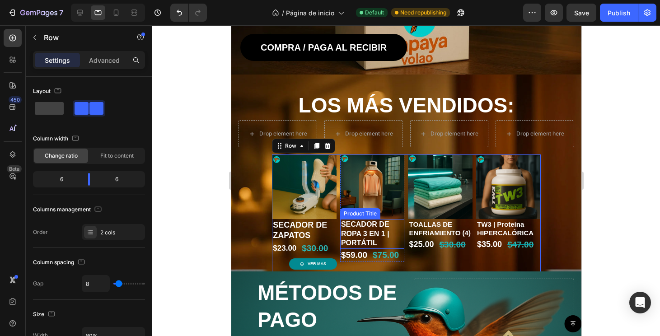
drag, startPoint x: 340, startPoint y: 234, endPoint x: 335, endPoint y: 225, distance: 9.9
click at [340, 234] on h1 "SECADOR DE ROPA 3 EN 1 | PORTÁTIL" at bounding box center [372, 234] width 65 height 30
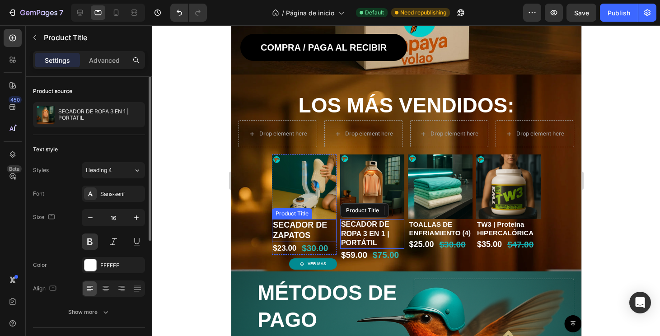
scroll to position [0, 0]
click at [335, 225] on h1 "SECADOR DE ZAPATOS" at bounding box center [303, 230] width 65 height 23
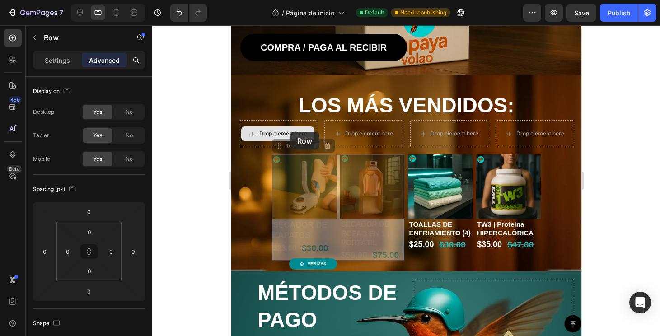
drag, startPoint x: 338, startPoint y: 221, endPoint x: 289, endPoint y: 132, distance: 101.4
click at [289, 132] on div "LOS MÁS VENDIDOS: Heading Drop element here Drop element here Drop element here…" at bounding box center [405, 173] width 335 height 208
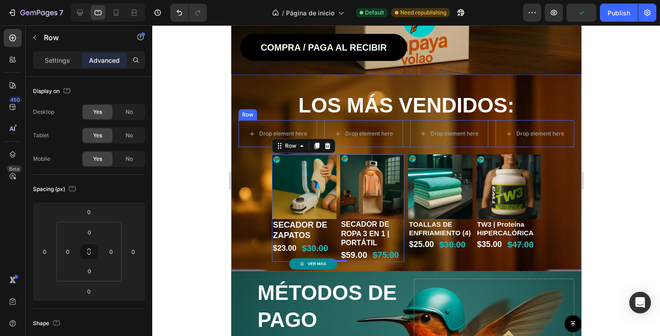
click at [316, 128] on div "Drop element here" at bounding box center [277, 133] width 79 height 27
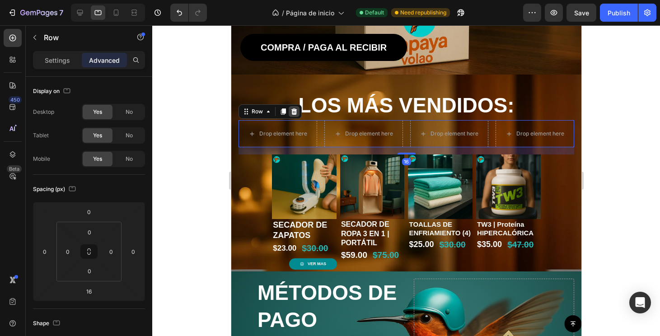
click at [295, 115] on icon at bounding box center [294, 111] width 6 height 6
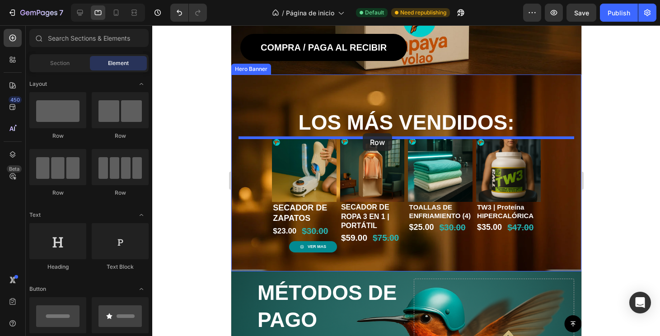
drag, startPoint x: 350, startPoint y: 149, endPoint x: 362, endPoint y: 133, distance: 19.3
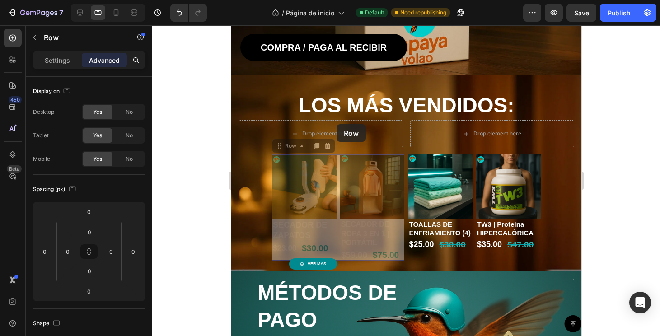
drag, startPoint x: 337, startPoint y: 198, endPoint x: 336, endPoint y: 124, distance: 74.1
click at [336, 124] on div "LOS MÁS VENDIDOS: Heading Drop element here Drop element here Row Product Image…" at bounding box center [405, 173] width 335 height 208
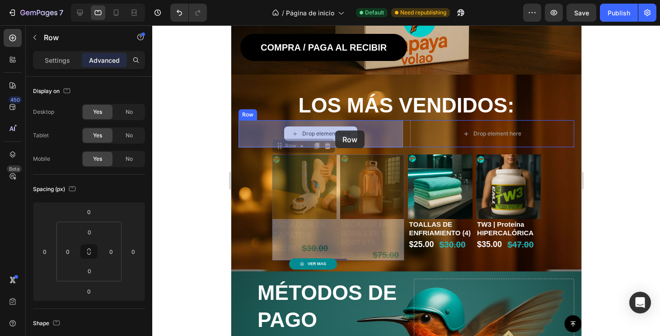
drag, startPoint x: 338, startPoint y: 209, endPoint x: 335, endPoint y: 130, distance: 78.2
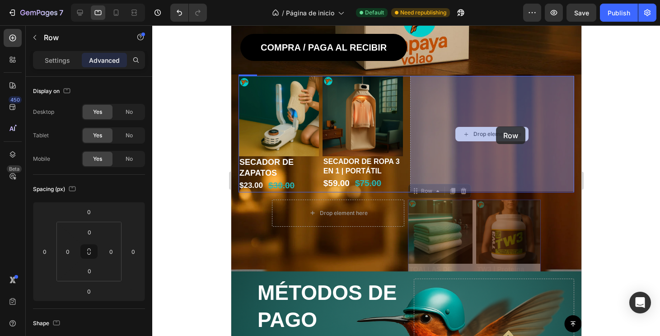
drag, startPoint x: 474, startPoint y: 243, endPoint x: 496, endPoint y: 126, distance: 118.5
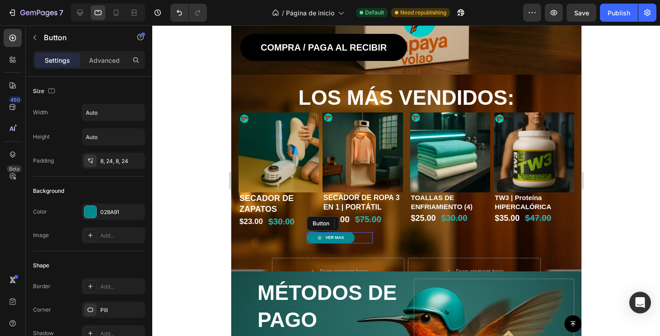
click at [364, 238] on div "VER MÁS Button" at bounding box center [339, 237] width 66 height 11
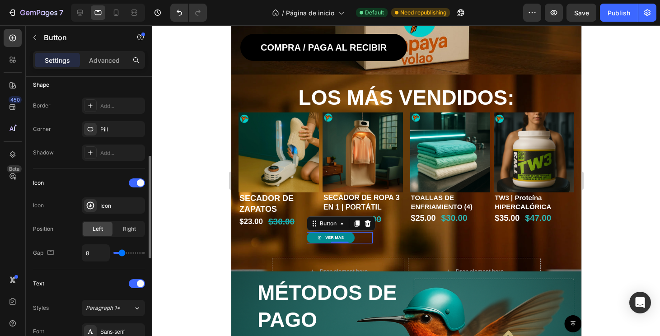
scroll to position [288, 0]
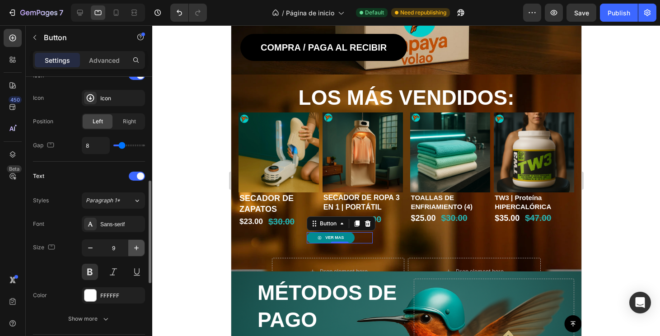
click at [135, 249] on icon "button" at bounding box center [136, 247] width 9 height 9
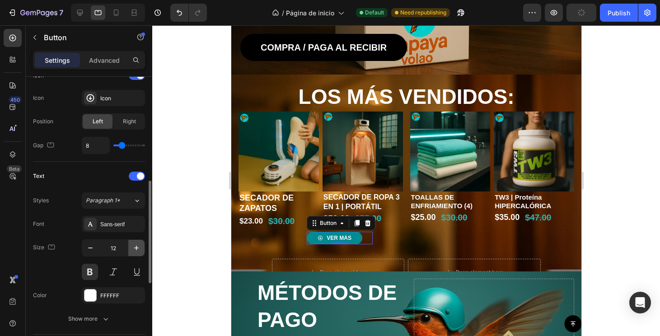
click at [135, 249] on icon "button" at bounding box center [136, 247] width 9 height 9
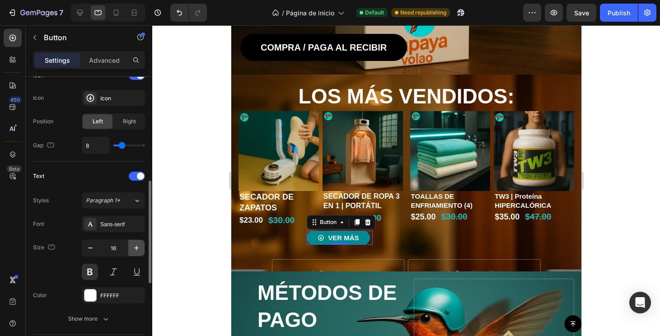
click at [135, 249] on icon "button" at bounding box center [136, 247] width 9 height 9
type input "17"
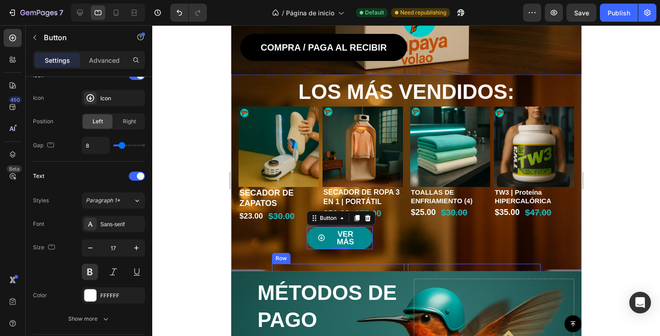
click at [405, 264] on div "Drop element here Row Drop element here Row" at bounding box center [405, 277] width 268 height 27
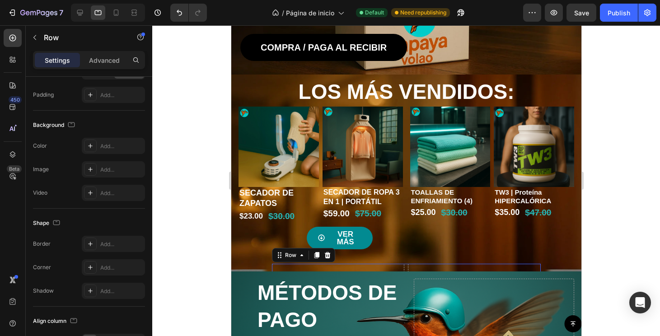
scroll to position [0, 0]
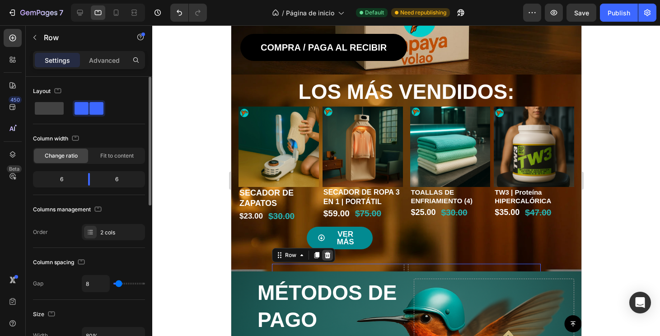
click at [324, 257] on icon at bounding box center [326, 255] width 7 height 7
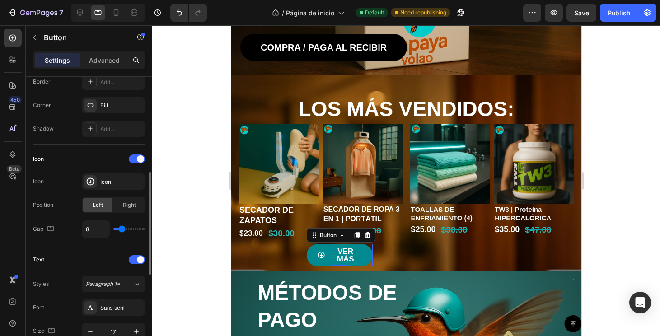
scroll to position [220, 0]
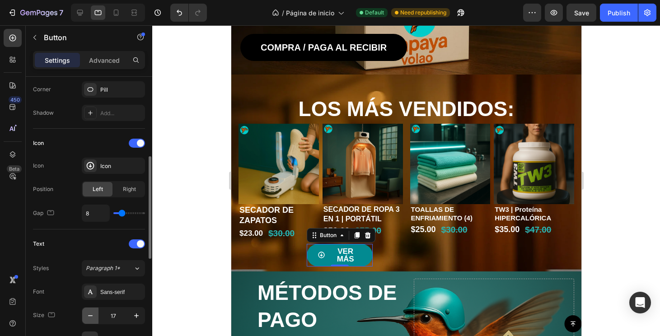
click at [86, 321] on button "button" at bounding box center [90, 316] width 16 height 16
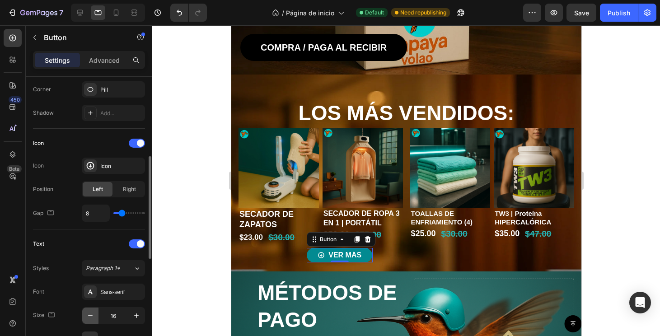
click at [90, 317] on icon "button" at bounding box center [90, 315] width 9 height 9
type input "15"
type input "2"
type input "1"
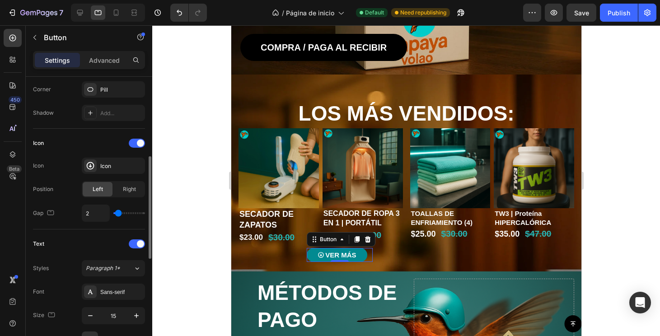
type input "1"
type input "0"
click at [116, 213] on input "range" at bounding box center [129, 213] width 32 height 2
type input "1"
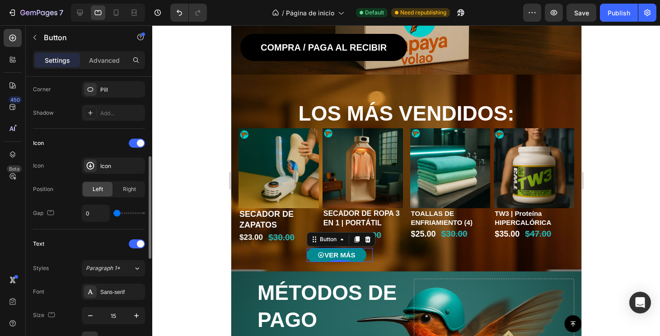
type input "1"
type input "2"
type input "7"
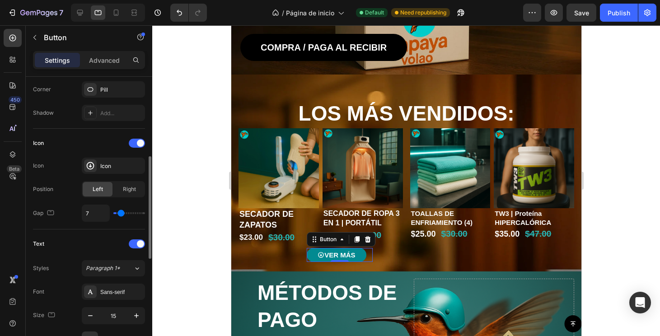
type input "9"
type input "10"
type input "11"
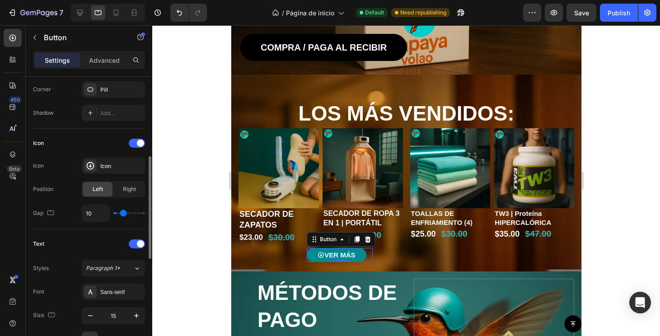
type input "11"
type input "10"
type input "9"
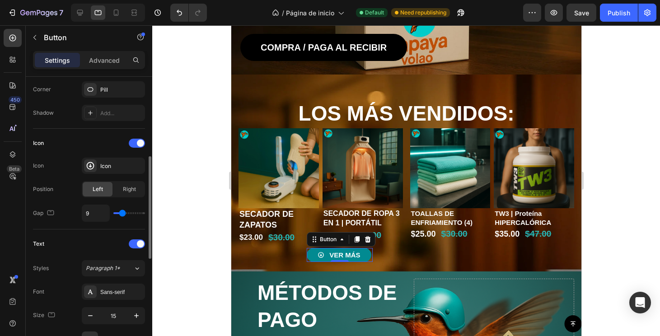
type input "8"
type input "7"
type input "6"
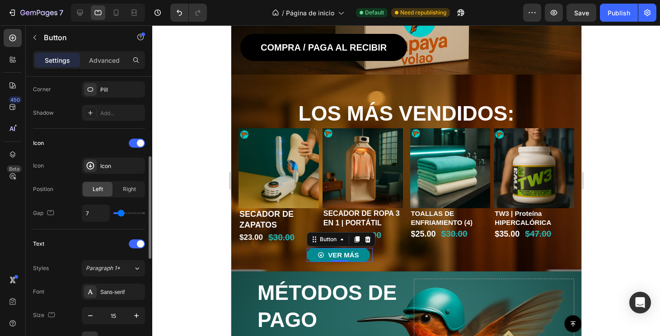
type input "6"
type input "5"
type input "4"
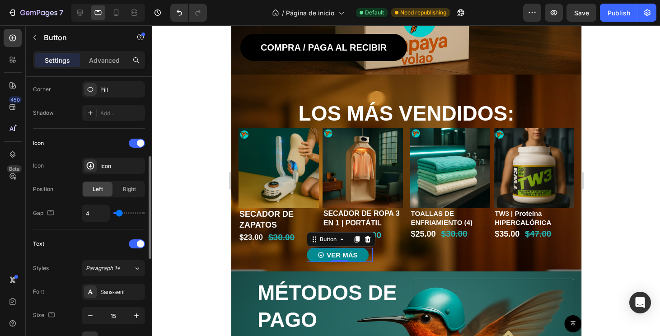
type input "3"
type input "2"
click at [116, 213] on input "range" at bounding box center [129, 213] width 32 height 2
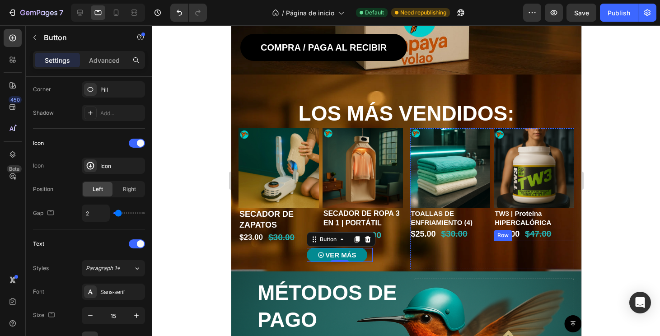
click at [651, 249] on div at bounding box center [406, 180] width 508 height 311
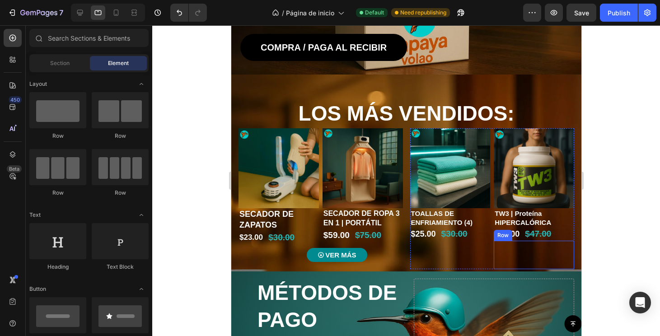
click at [625, 256] on div at bounding box center [406, 180] width 508 height 311
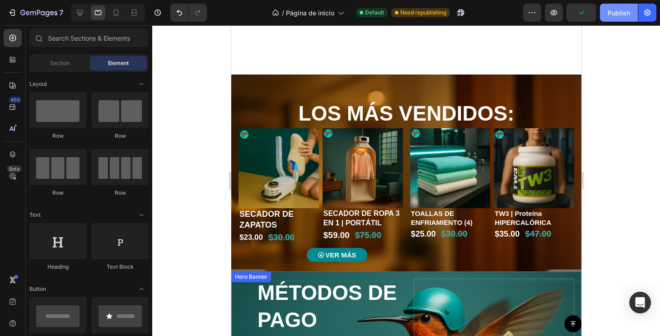
scroll to position [423, 0]
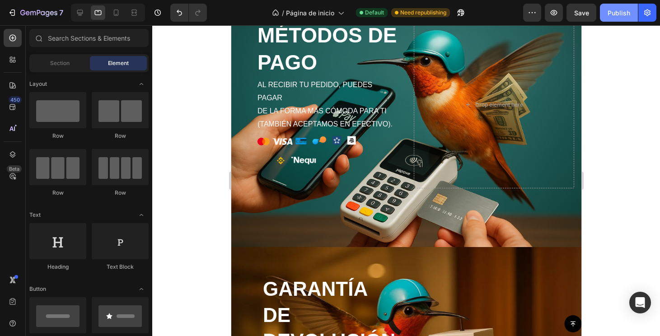
click at [620, 13] on div "Publish" at bounding box center [618, 12] width 23 height 9
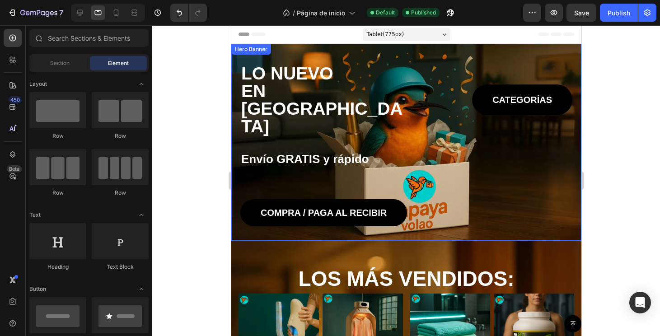
scroll to position [0, 0]
click at [489, 167] on div "LO NUEVO EN PANAMÁ Text Block TIENDA Button Row PIDE, RECIBES Y PAGAS Text Bloc…" at bounding box center [406, 142] width 350 height 197
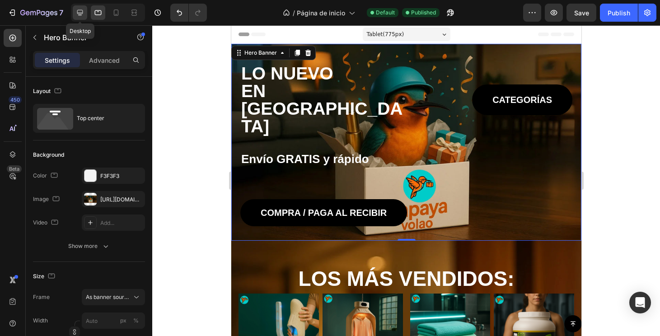
click at [78, 11] on icon at bounding box center [79, 12] width 9 height 9
type input "100"
type input "1170"
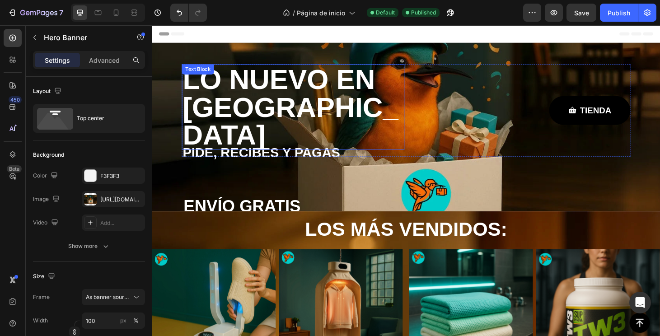
click at [330, 92] on p "LO NUEVO EN [GEOGRAPHIC_DATA]" at bounding box center [303, 112] width 236 height 89
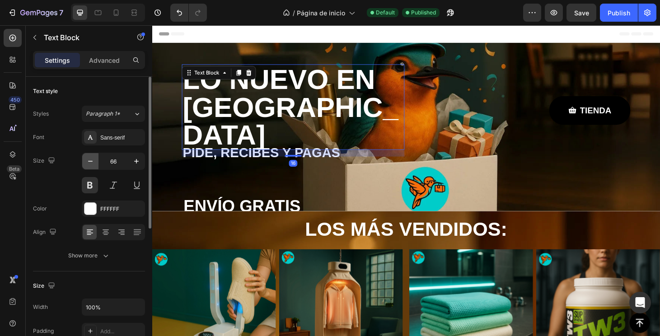
click at [92, 160] on icon "button" at bounding box center [90, 161] width 9 height 9
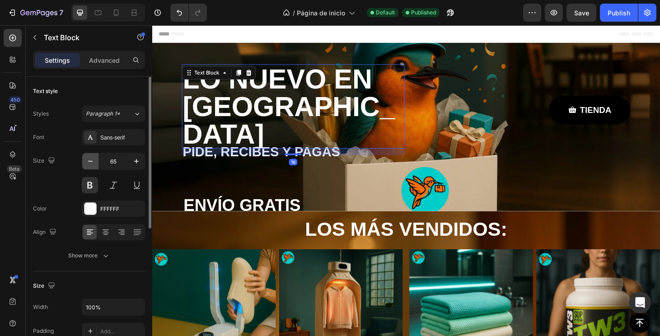
click at [92, 160] on icon "button" at bounding box center [90, 161] width 9 height 9
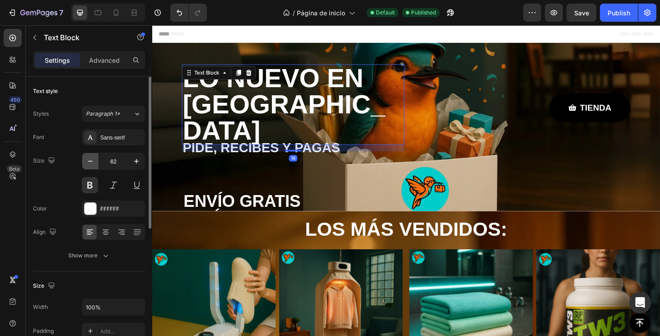
click at [92, 160] on icon "button" at bounding box center [90, 161] width 9 height 9
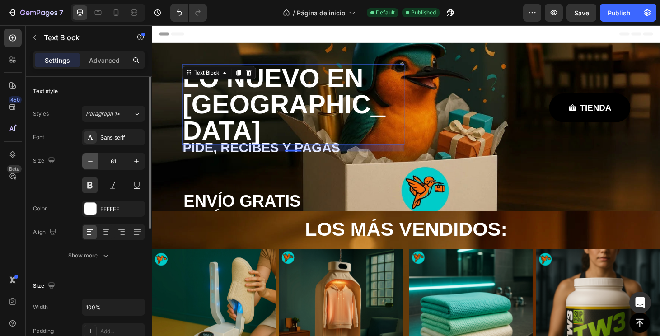
click at [92, 160] on icon "button" at bounding box center [90, 161] width 9 height 9
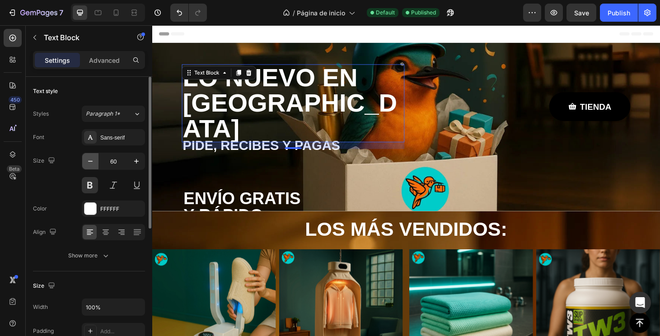
click at [92, 160] on icon "button" at bounding box center [90, 161] width 9 height 9
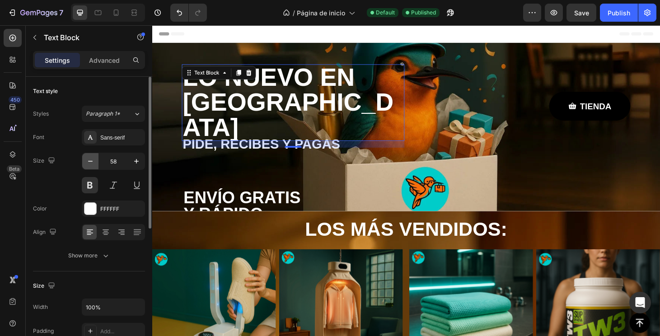
click at [92, 160] on icon "button" at bounding box center [90, 161] width 9 height 9
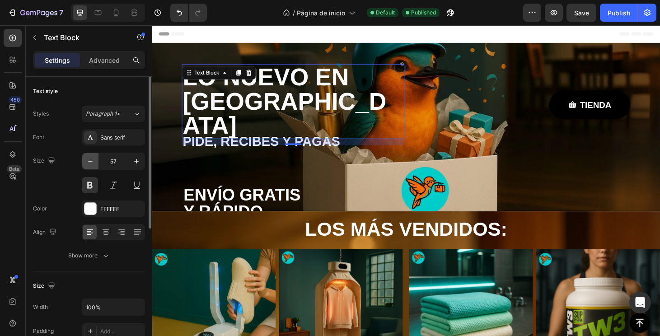
click at [92, 160] on icon "button" at bounding box center [90, 161] width 9 height 9
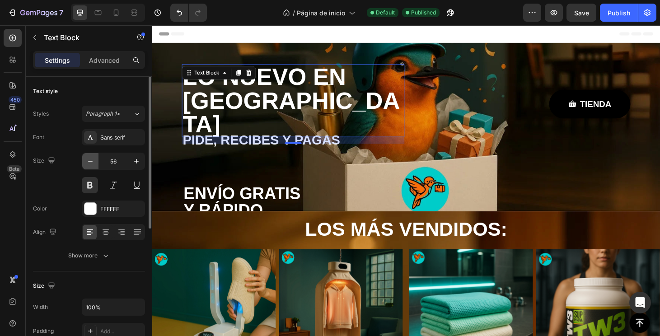
click at [92, 160] on icon "button" at bounding box center [90, 161] width 9 height 9
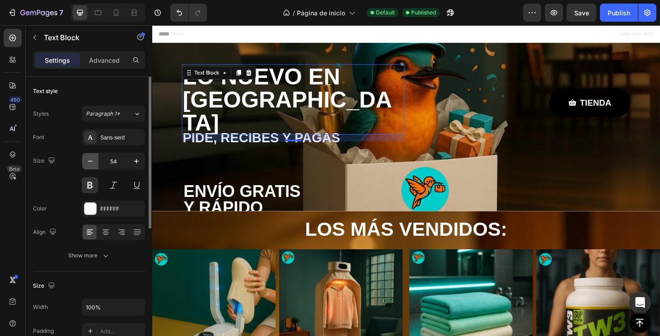
click at [92, 160] on icon "button" at bounding box center [90, 161] width 9 height 9
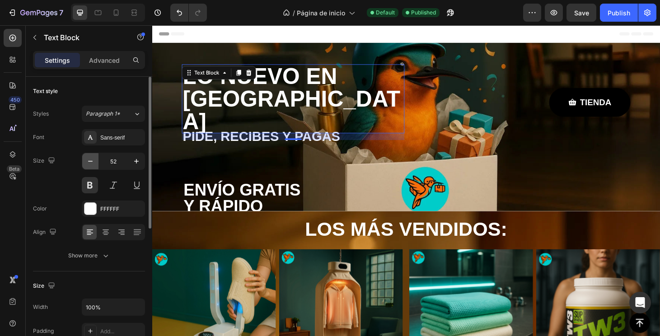
click at [92, 160] on icon "button" at bounding box center [90, 161] width 9 height 9
type input "51"
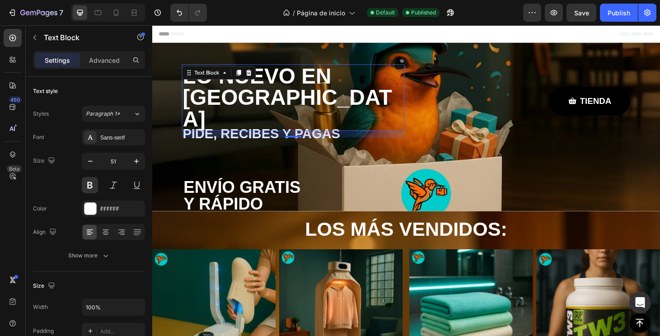
click at [234, 138] on div "16" at bounding box center [303, 141] width 238 height 7
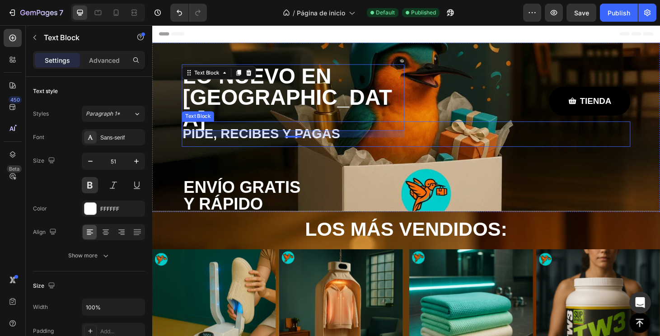
click at [220, 129] on p "PIDE, RECIBES Y PAGAS" at bounding box center [423, 141] width 477 height 25
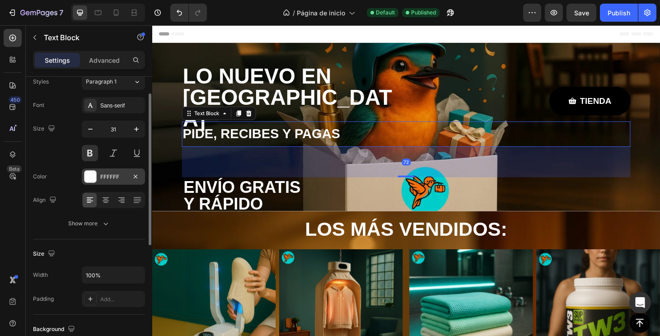
scroll to position [32, 0]
click at [86, 127] on icon "button" at bounding box center [90, 129] width 9 height 9
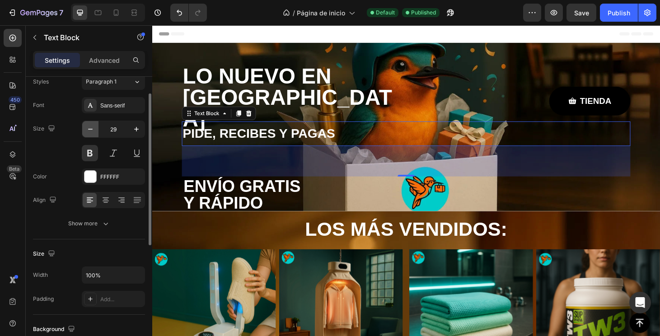
click at [86, 127] on icon "button" at bounding box center [90, 129] width 9 height 9
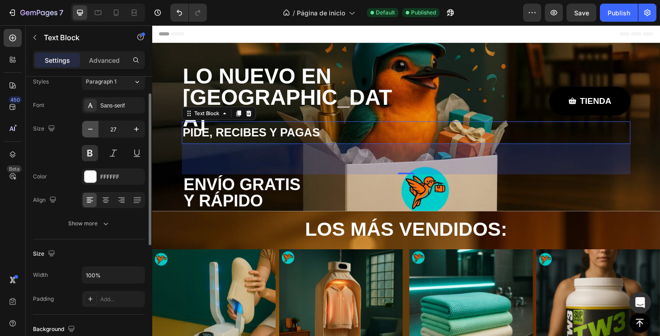
click at [86, 127] on icon "button" at bounding box center [90, 129] width 9 height 9
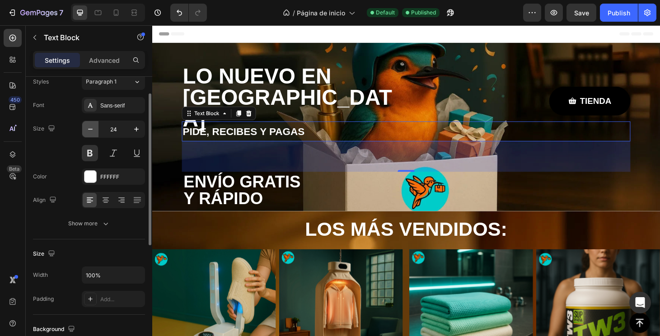
click at [86, 127] on icon "button" at bounding box center [90, 129] width 9 height 9
type input "23"
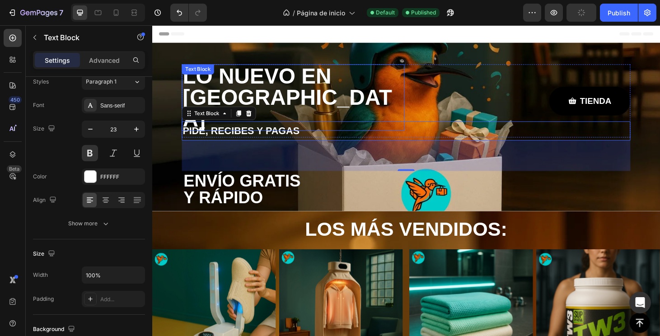
click at [330, 93] on p "LO NUEVO EN [GEOGRAPHIC_DATA]" at bounding box center [303, 102] width 236 height 69
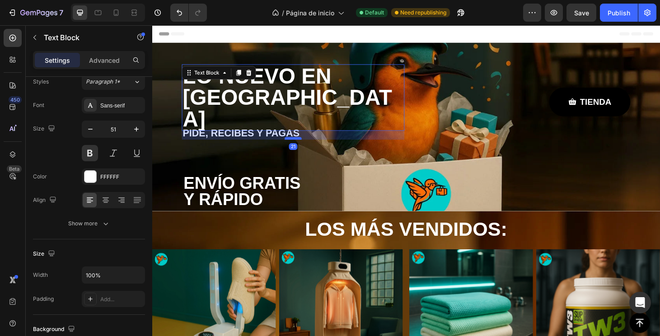
click at [306, 144] on div at bounding box center [303, 145] width 18 height 3
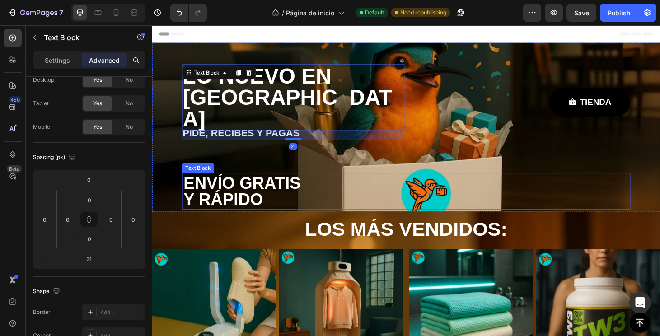
drag, startPoint x: 275, startPoint y: 165, endPoint x: 191, endPoint y: 175, distance: 84.6
click at [275, 185] on p "ENVÍO GRATIS" at bounding box center [423, 194] width 475 height 18
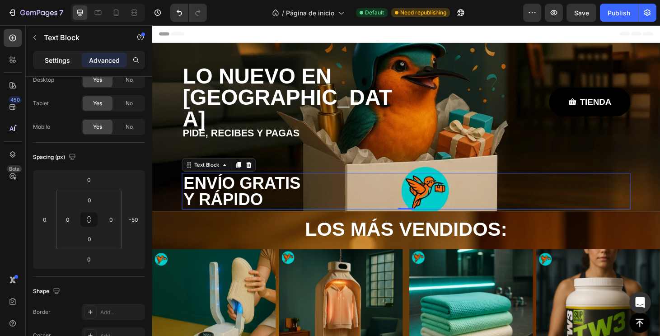
click at [63, 58] on p "Settings" at bounding box center [57, 60] width 25 height 9
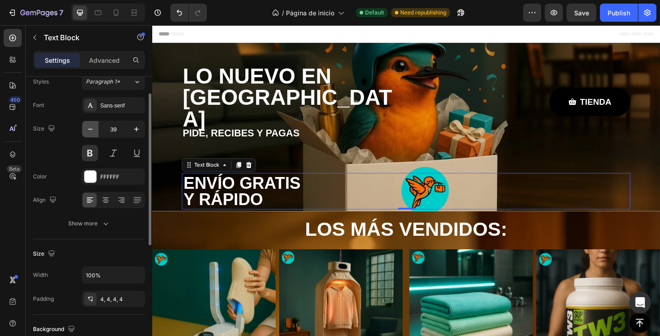
click at [89, 132] on icon "button" at bounding box center [90, 129] width 9 height 9
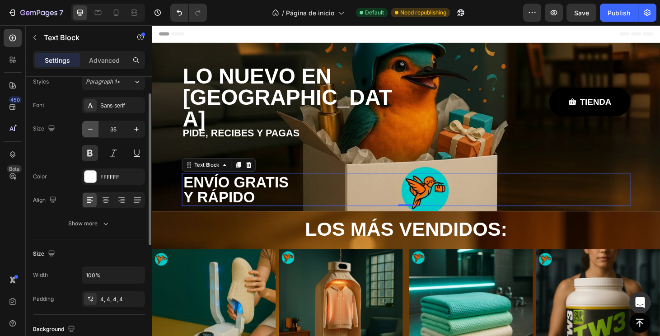
click at [89, 132] on icon "button" at bounding box center [90, 129] width 9 height 9
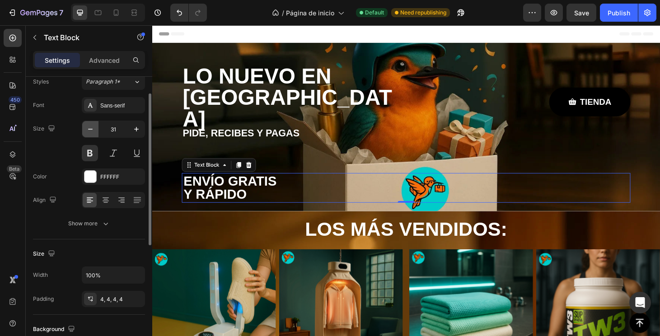
type input "30"
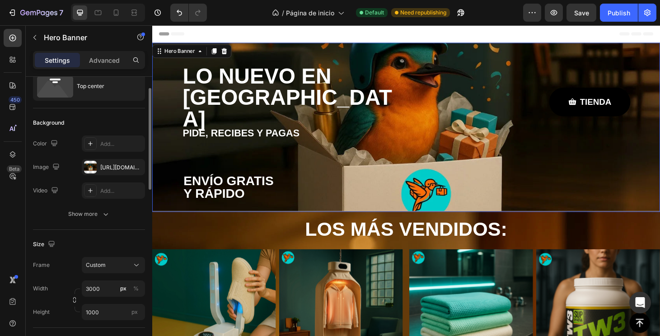
click at [653, 197] on div "Background Image" at bounding box center [423, 134] width 569 height 190
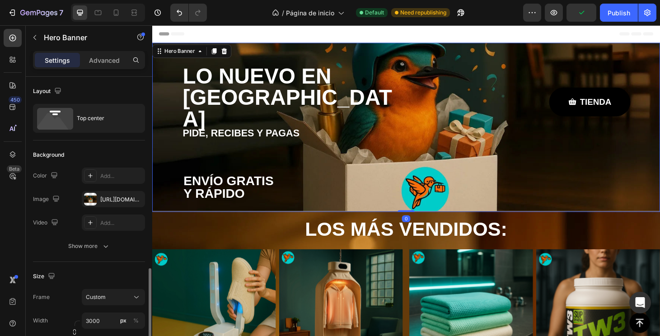
scroll to position [141, 0]
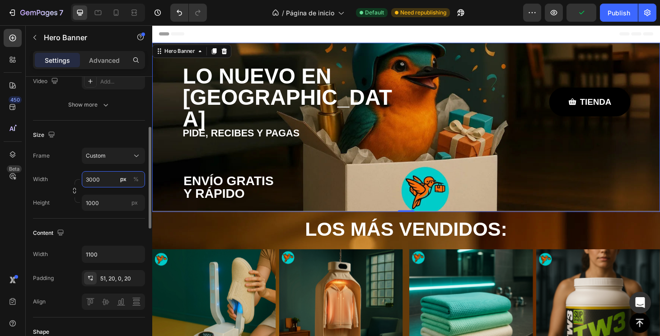
click at [90, 179] on input "3000" at bounding box center [113, 179] width 63 height 16
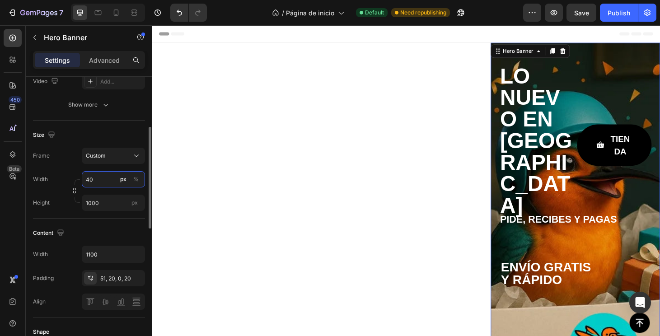
type input "4"
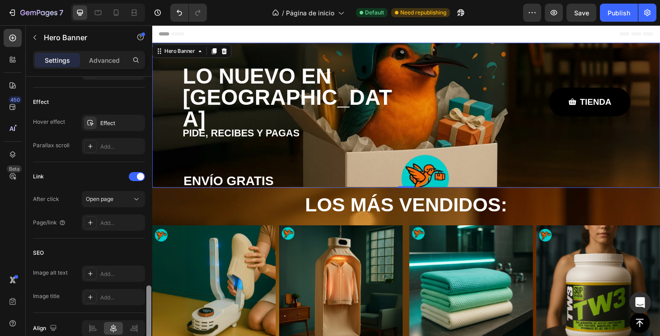
scroll to position [462, 0]
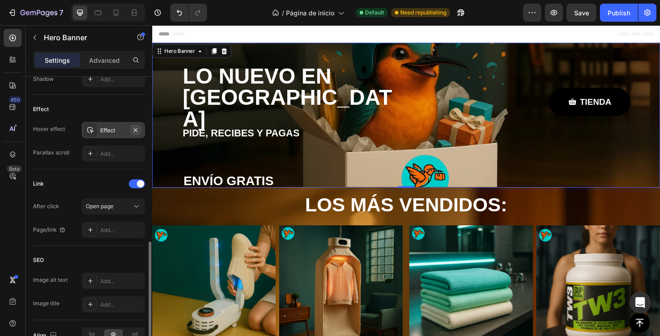
click at [133, 128] on icon "button" at bounding box center [135, 129] width 7 height 7
click at [561, 153] on div "LO NUEVO EN PANAMÁ Text Block TIENDA Button Row PIDE, RECIBES Y PAGAS Text Bloc…" at bounding box center [423, 140] width 479 height 147
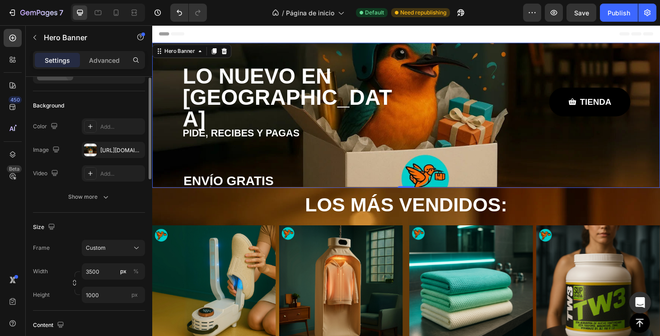
scroll to position [20, 0]
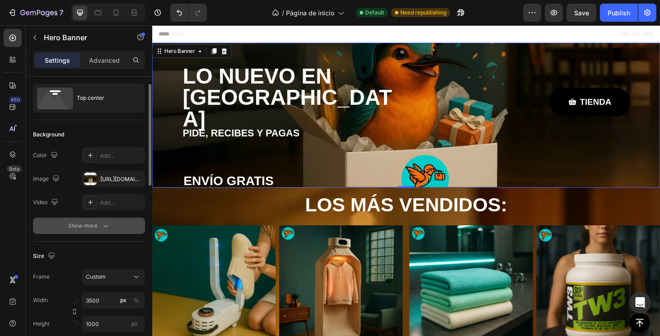
click at [105, 225] on icon "button" at bounding box center [105, 225] width 9 height 9
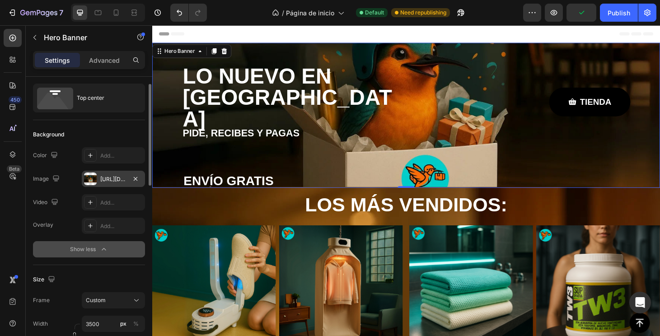
click at [114, 180] on div "[URL][DOMAIN_NAME]" at bounding box center [113, 179] width 26 height 8
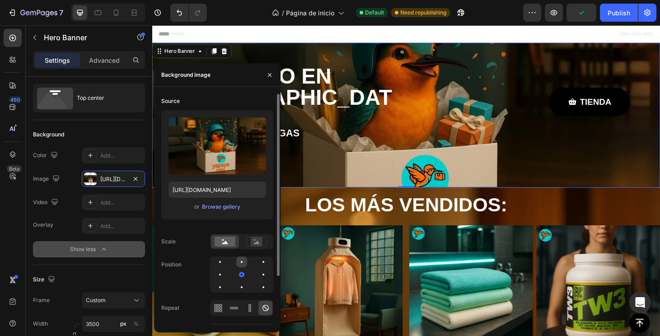
click at [258, 263] on div at bounding box center [263, 261] width 11 height 11
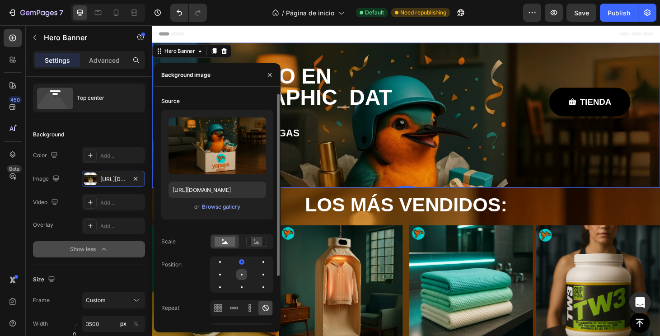
click at [258, 275] on div at bounding box center [263, 274] width 11 height 11
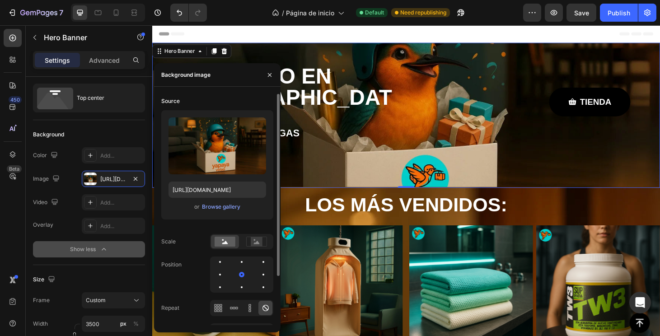
click at [236, 261] on div at bounding box center [241, 274] width 63 height 36
click at [258, 265] on div at bounding box center [263, 261] width 11 height 11
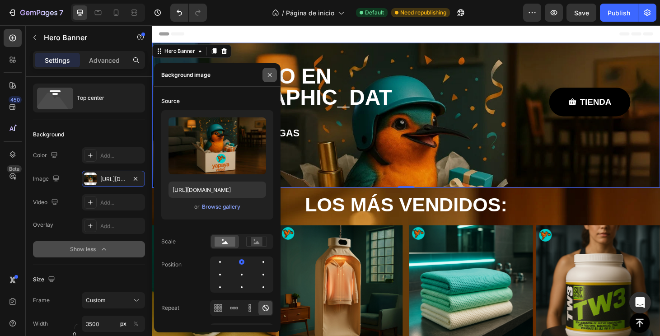
click at [267, 75] on icon "button" at bounding box center [269, 74] width 7 height 7
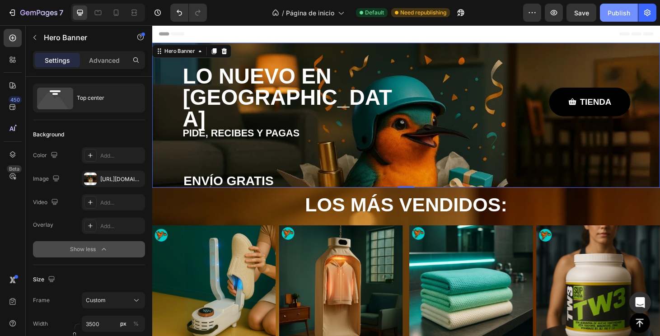
click at [625, 16] on div "Publish" at bounding box center [618, 12] width 23 height 9
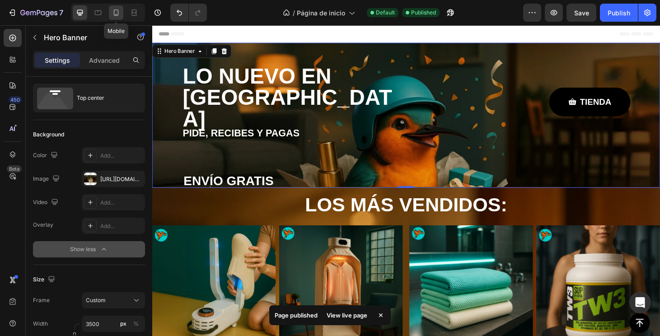
click at [117, 14] on icon at bounding box center [116, 12] width 9 height 9
type input "100"
type input "100%"
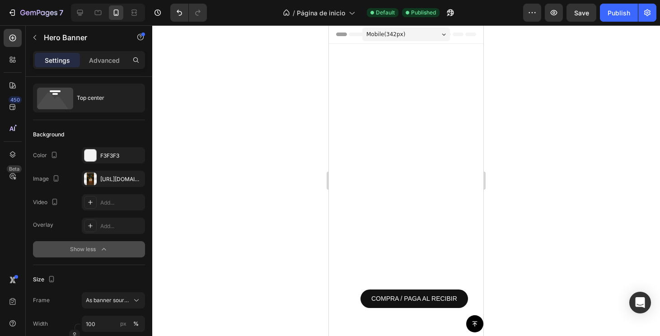
drag, startPoint x: 529, startPoint y: 162, endPoint x: 510, endPoint y: 152, distance: 21.6
click at [529, 162] on div at bounding box center [406, 180] width 508 height 311
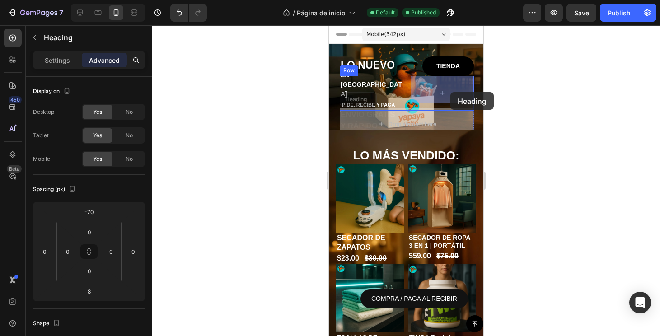
drag, startPoint x: 368, startPoint y: 115, endPoint x: 451, endPoint y: 92, distance: 85.5
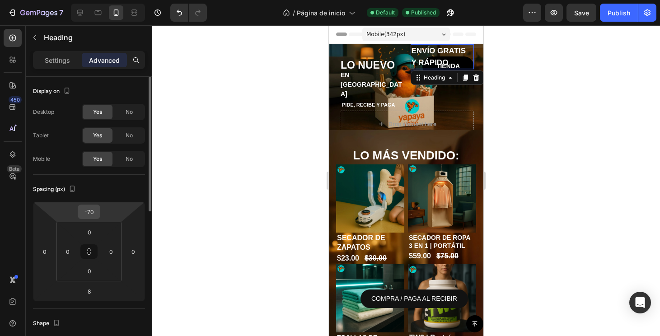
click at [93, 215] on input "-70" at bounding box center [89, 212] width 18 height 14
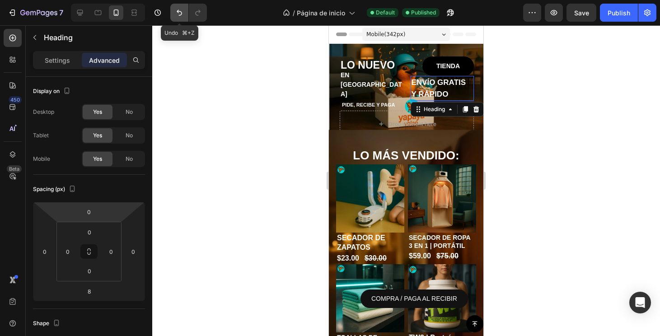
click at [180, 19] on button "Undo/Redo" at bounding box center [179, 13] width 18 height 18
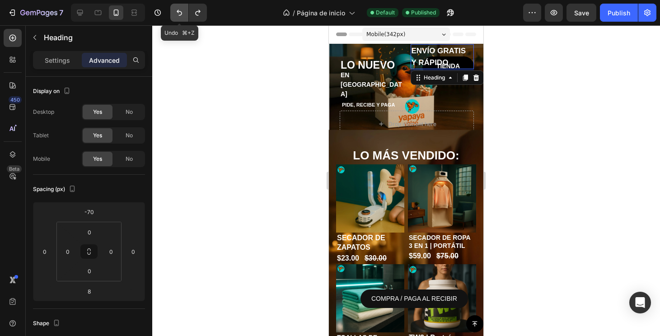
click at [180, 19] on button "Undo/Redo" at bounding box center [179, 13] width 18 height 18
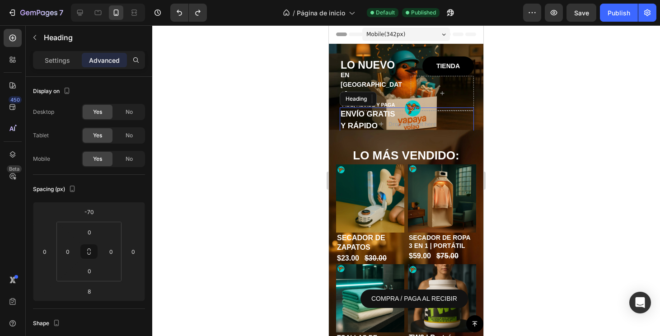
click at [371, 112] on p "ENVÍO GRATIS Y RÁPIDO" at bounding box center [406, 119] width 132 height 23
click at [394, 108] on p "ENVÍO GRATIS Y RÁPIDO" at bounding box center [406, 119] width 132 height 23
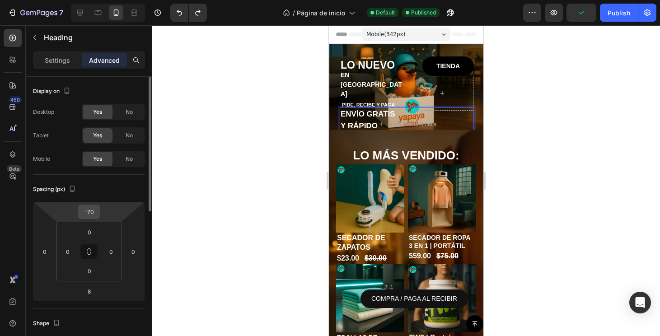
click at [90, 217] on input "-70" at bounding box center [89, 212] width 18 height 14
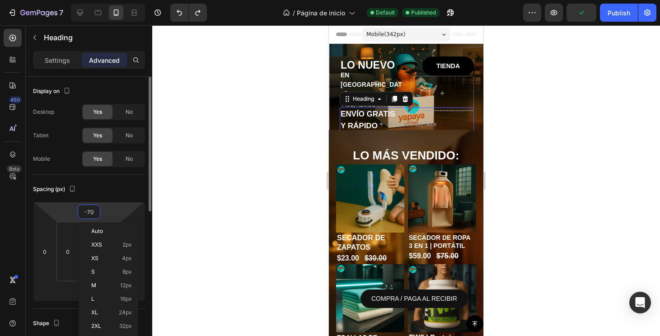
type input "-7"
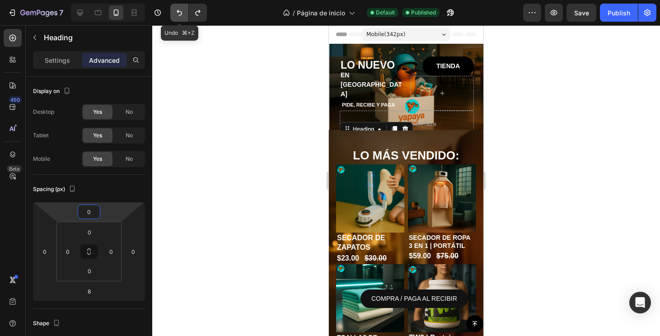
click at [184, 15] on button "Undo/Redo" at bounding box center [179, 13] width 18 height 18
click at [183, 15] on icon "Undo/Redo" at bounding box center [179, 12] width 9 height 9
type input "-70"
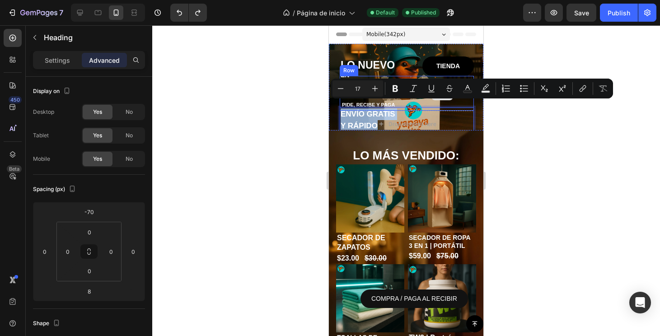
drag, startPoint x: 380, startPoint y: 119, endPoint x: 443, endPoint y: 93, distance: 67.4
click at [422, 114] on p "ENVÍO GRATIS Y RÁPIDO" at bounding box center [406, 119] width 132 height 23
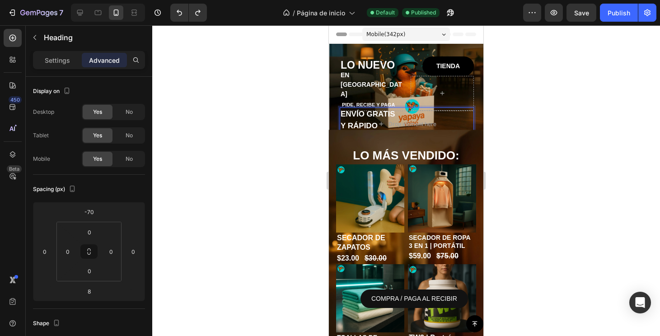
click at [508, 126] on div at bounding box center [406, 180] width 508 height 311
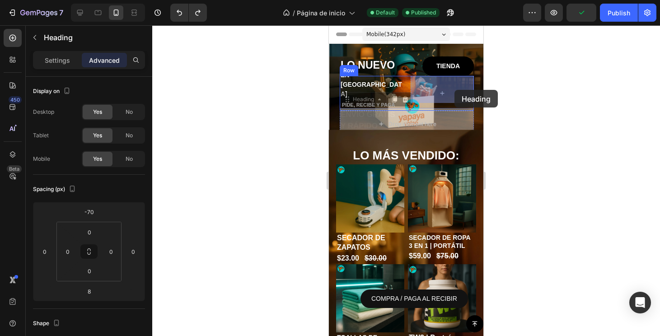
drag, startPoint x: 385, startPoint y: 116, endPoint x: 454, endPoint y: 89, distance: 74.3
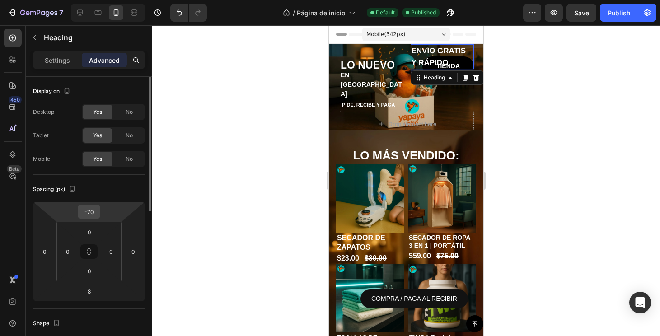
click at [94, 208] on input "-70" at bounding box center [89, 212] width 18 height 14
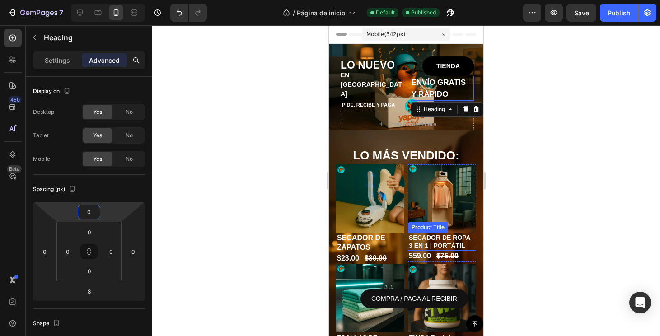
click at [460, 240] on h1 "SECADOR DE ROPA 3 EN 1 | PORTÁTIL" at bounding box center [442, 242] width 68 height 18
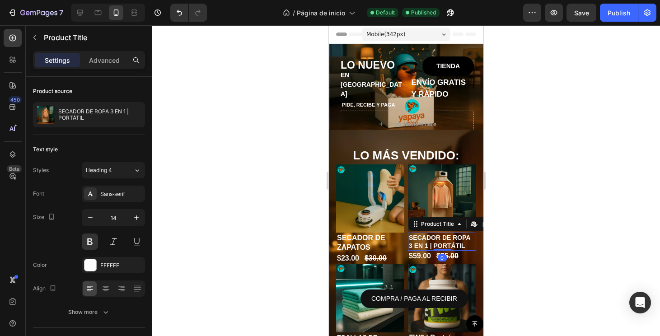
click at [539, 210] on div at bounding box center [406, 180] width 508 height 311
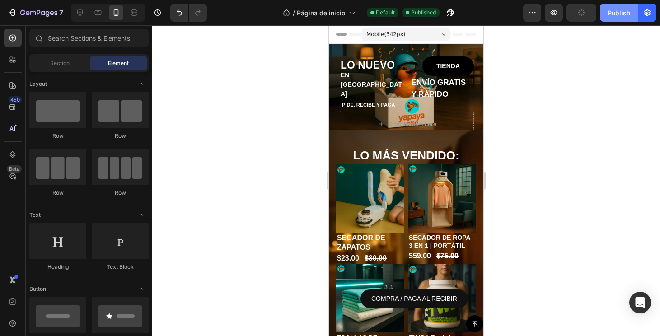
click at [618, 10] on div "Publish" at bounding box center [618, 12] width 23 height 9
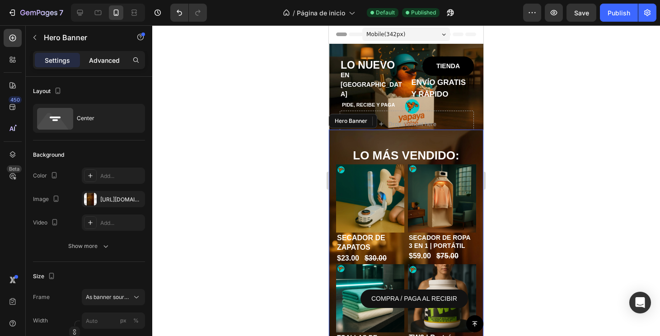
click at [103, 66] on div "Advanced" at bounding box center [104, 60] width 45 height 14
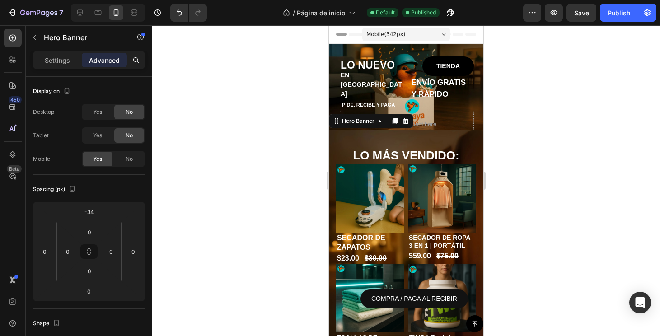
click at [104, 63] on p "Advanced" at bounding box center [104, 60] width 31 height 9
click at [106, 60] on p "Advanced" at bounding box center [104, 60] width 31 height 9
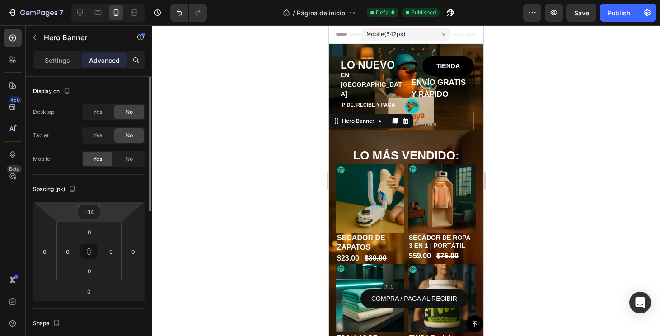
click at [94, 213] on input "-34" at bounding box center [89, 212] width 18 height 14
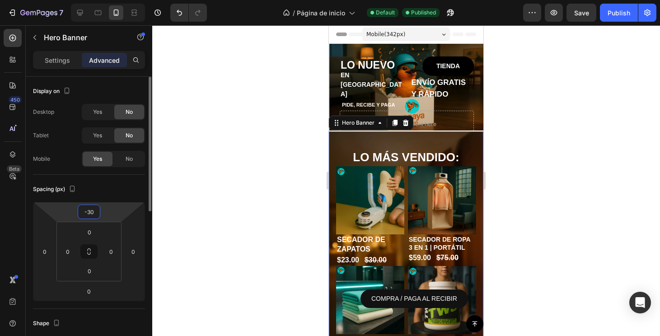
type input "-3"
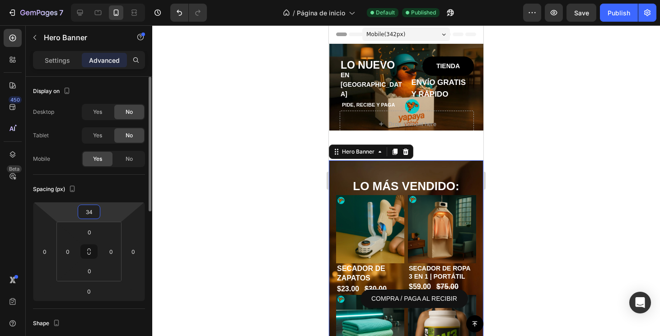
type input "3"
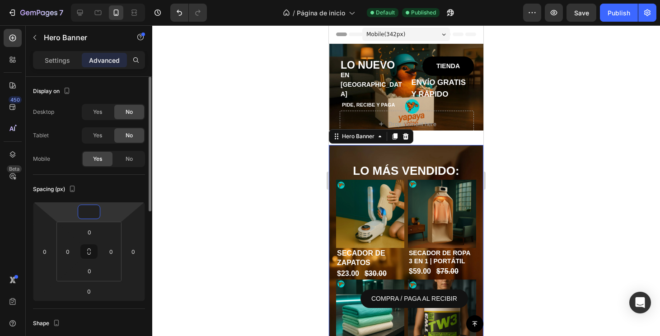
type input "-.3"
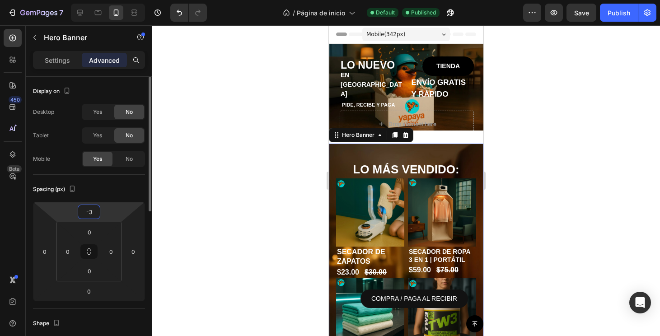
type input "-34"
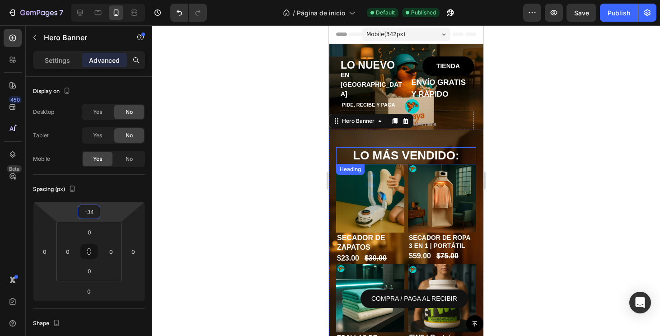
click at [411, 153] on h2 "LO MÁS VENDIDO:" at bounding box center [406, 155] width 140 height 17
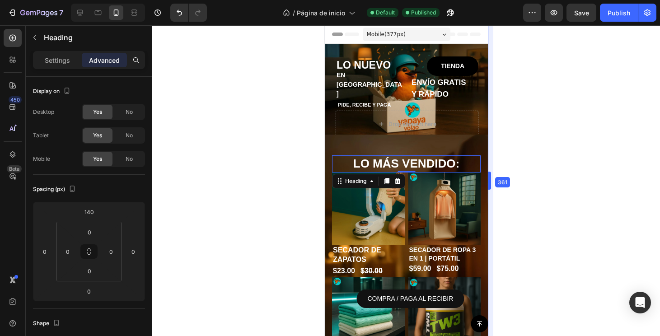
drag, startPoint x: 487, startPoint y: 183, endPoint x: 494, endPoint y: 211, distance: 28.9
